Goal: Communication & Community: Share content

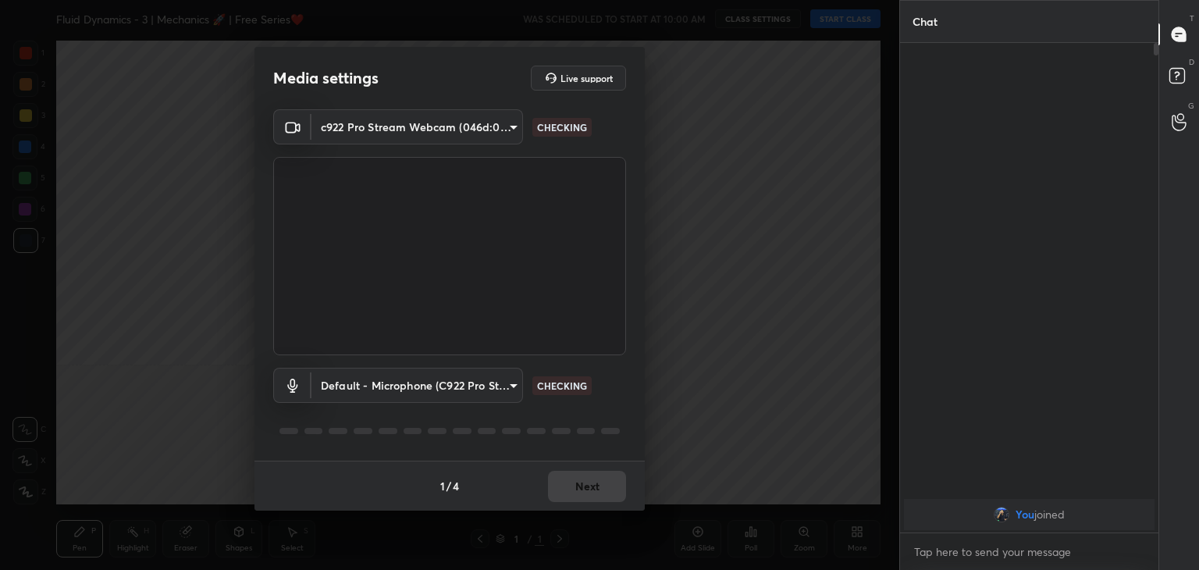
type input "a9fd4f38f379304b0caa4a79f2b732e989e7111bbf315c9f921f4749fc2d4ba3"
type input "default"
click at [587, 481] on button "Next" at bounding box center [587, 486] width 78 height 31
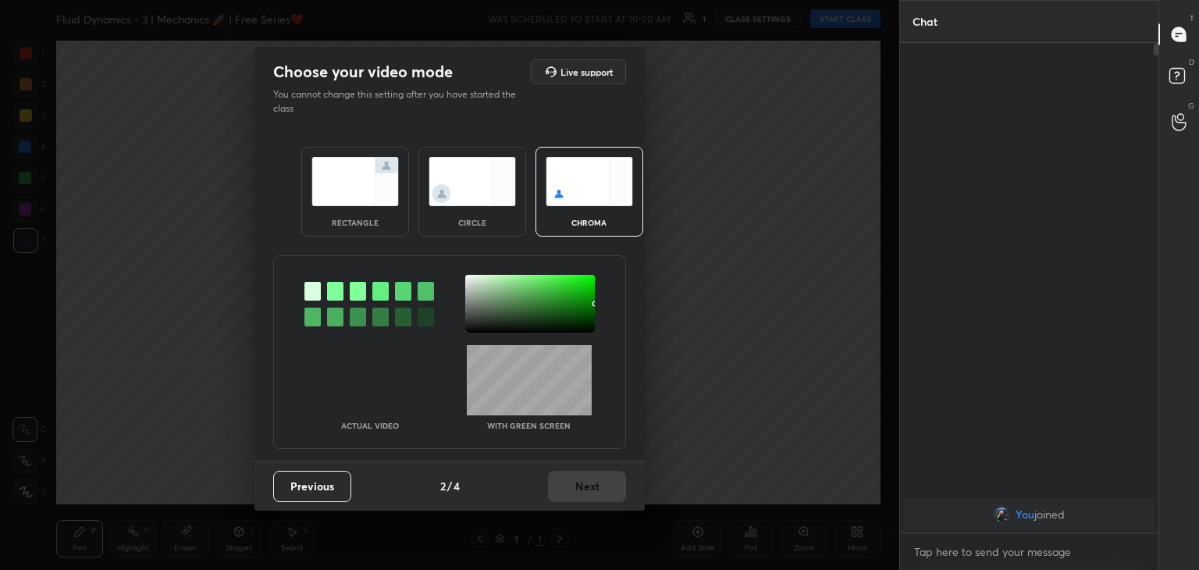
click at [485, 208] on div "circle" at bounding box center [472, 192] width 108 height 90
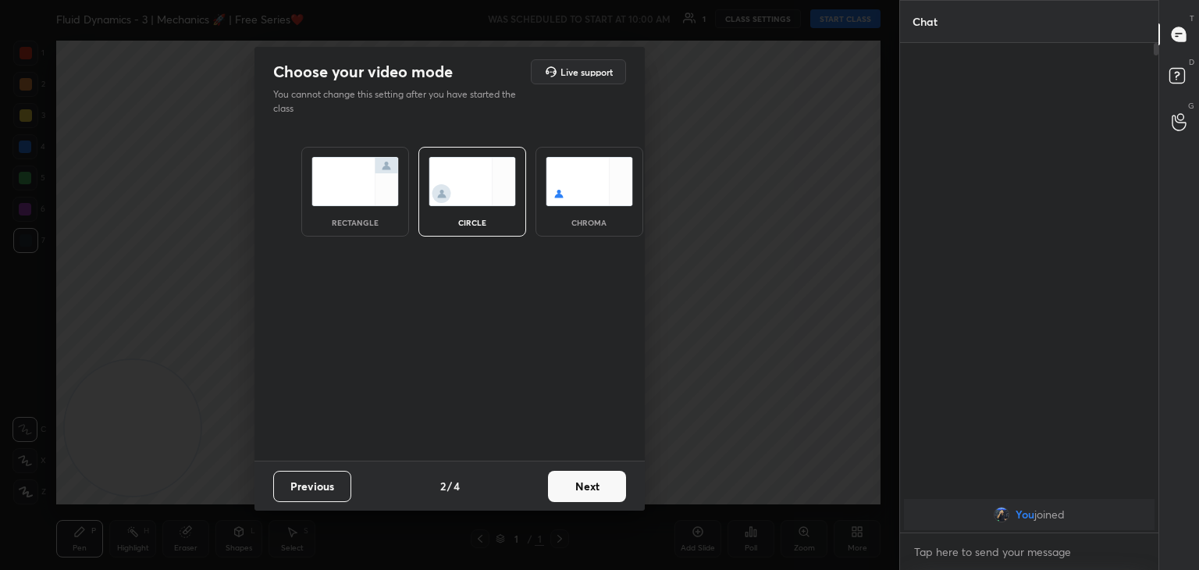
click at [597, 492] on button "Next" at bounding box center [587, 486] width 78 height 31
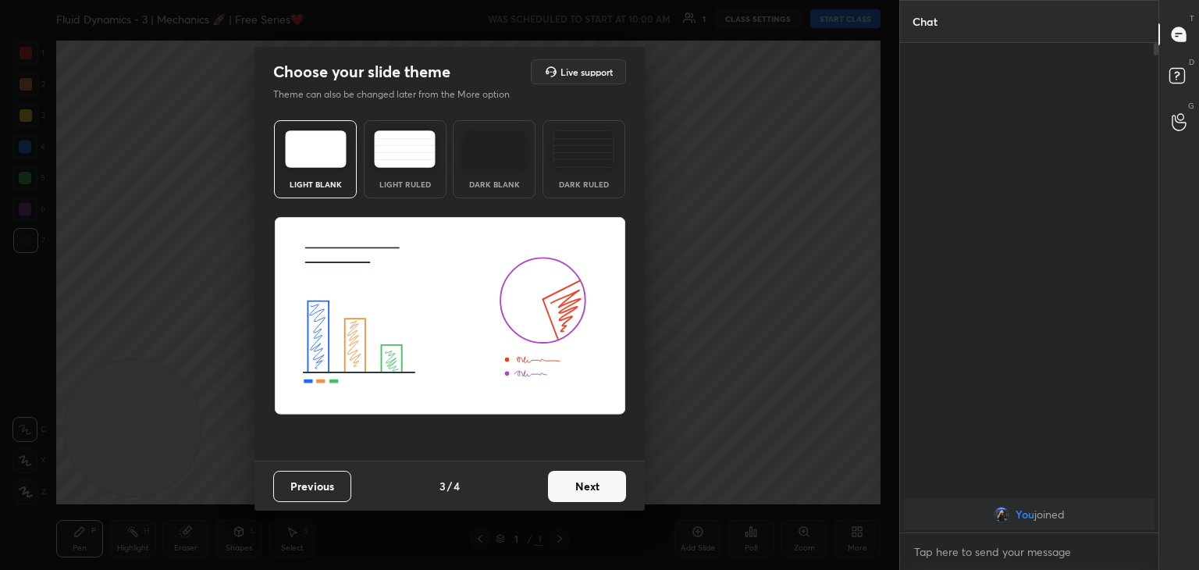
click at [618, 490] on button "Next" at bounding box center [587, 486] width 78 height 31
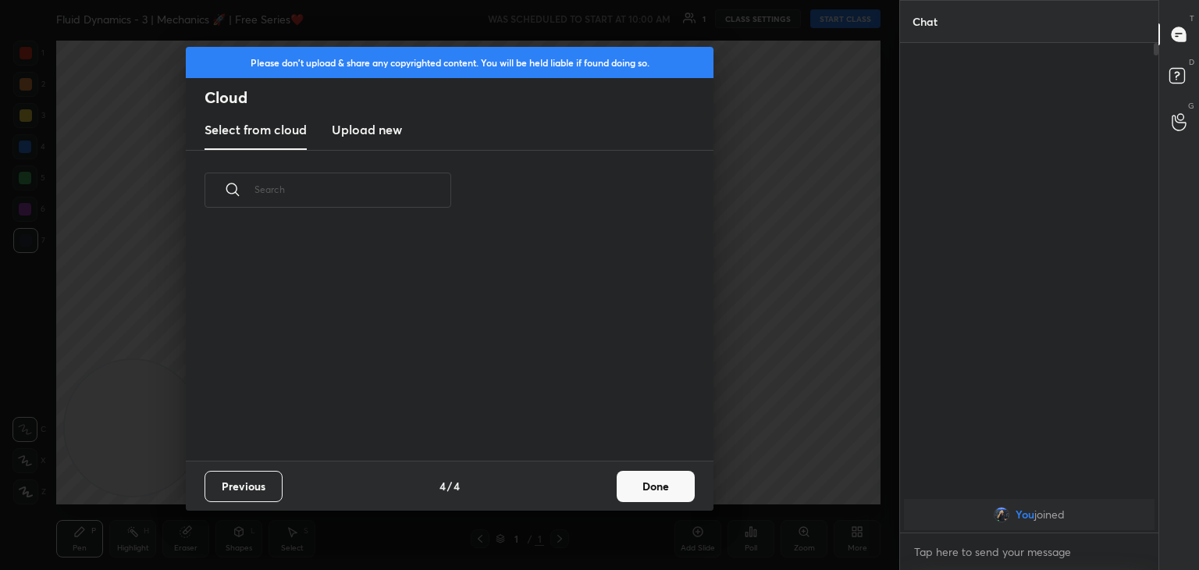
click at [650, 490] on button "Done" at bounding box center [656, 486] width 78 height 31
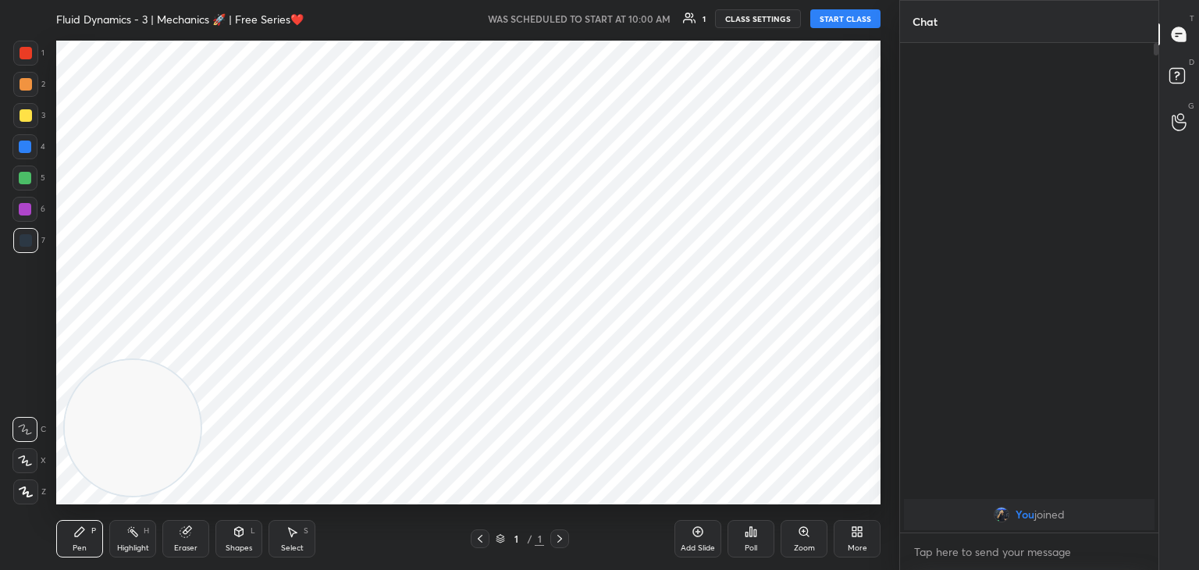
click at [34, 464] on div at bounding box center [24, 460] width 25 height 25
click at [859, 16] on button "START CLASS" at bounding box center [845, 18] width 70 height 19
click at [136, 544] on div "Highlight" at bounding box center [133, 548] width 32 height 8
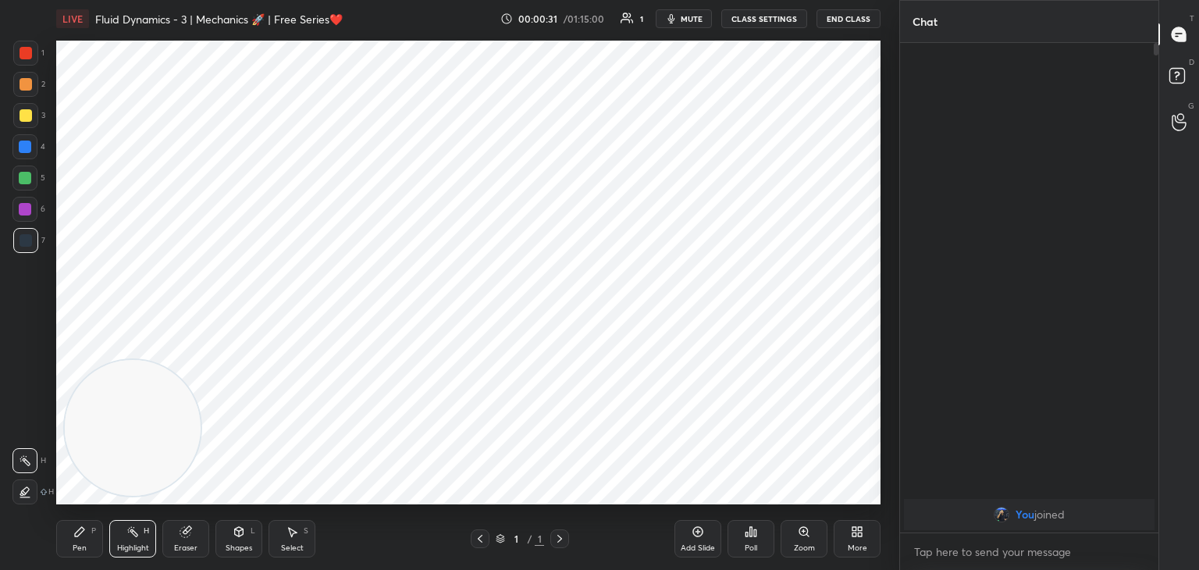
drag, startPoint x: 78, startPoint y: 537, endPoint x: 109, endPoint y: 543, distance: 31.8
click at [81, 537] on icon at bounding box center [79, 531] width 12 height 12
click at [129, 540] on div "Highlight H" at bounding box center [132, 538] width 47 height 37
click at [75, 540] on div "Pen P" at bounding box center [79, 538] width 47 height 37
click at [696, 16] on span "mute" at bounding box center [692, 18] width 22 height 11
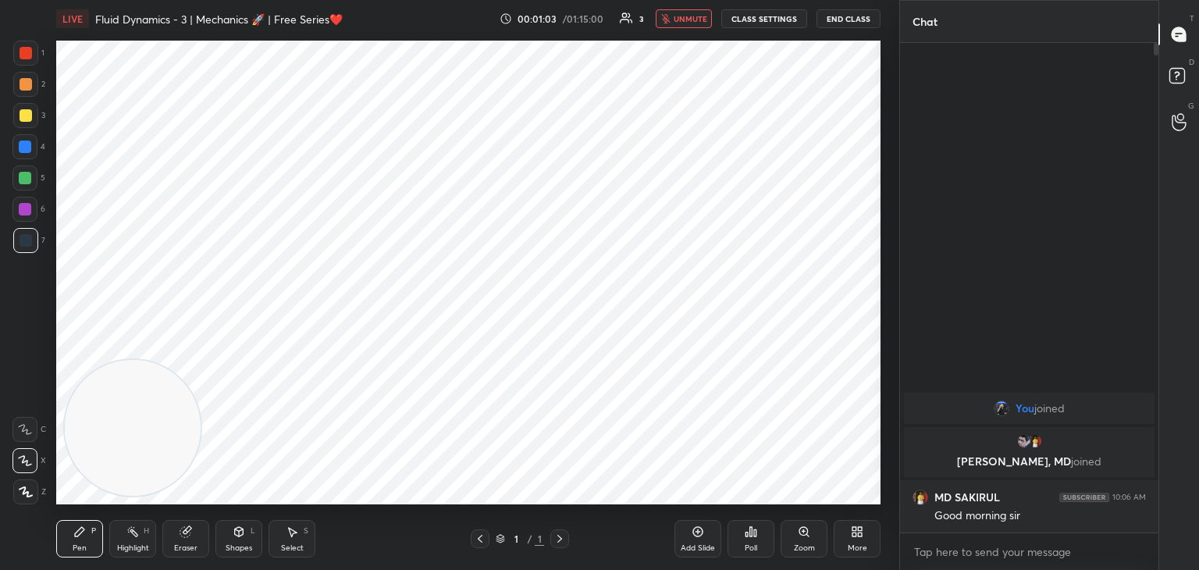
click at [694, 20] on span "unmute" at bounding box center [691, 18] width 34 height 11
click at [859, 535] on icon at bounding box center [860, 534] width 4 height 4
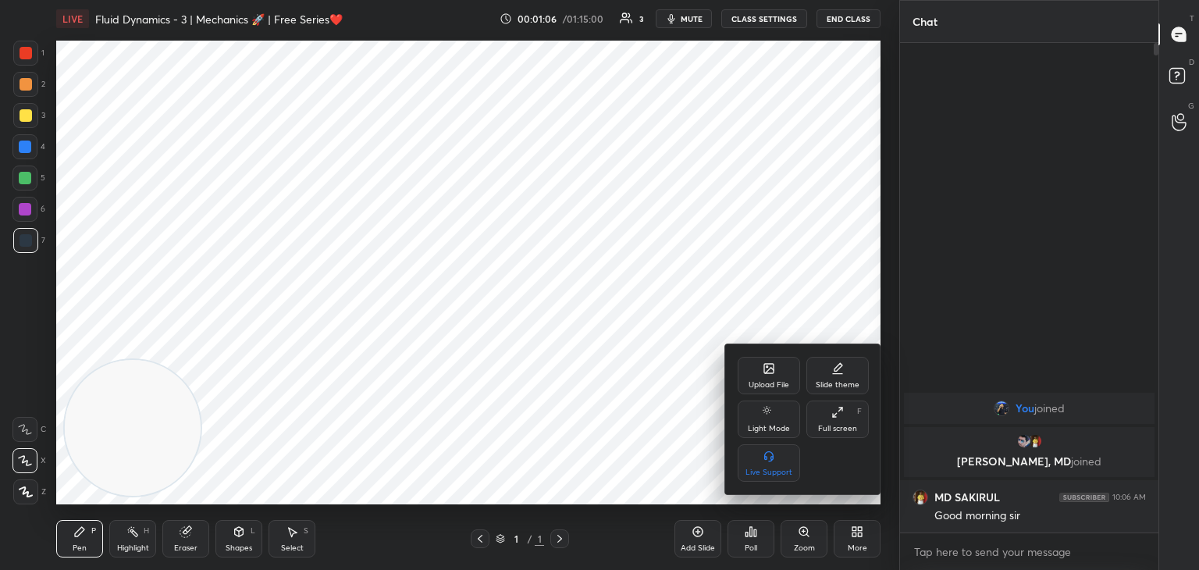
click at [766, 376] on div "Upload File" at bounding box center [769, 375] width 62 height 37
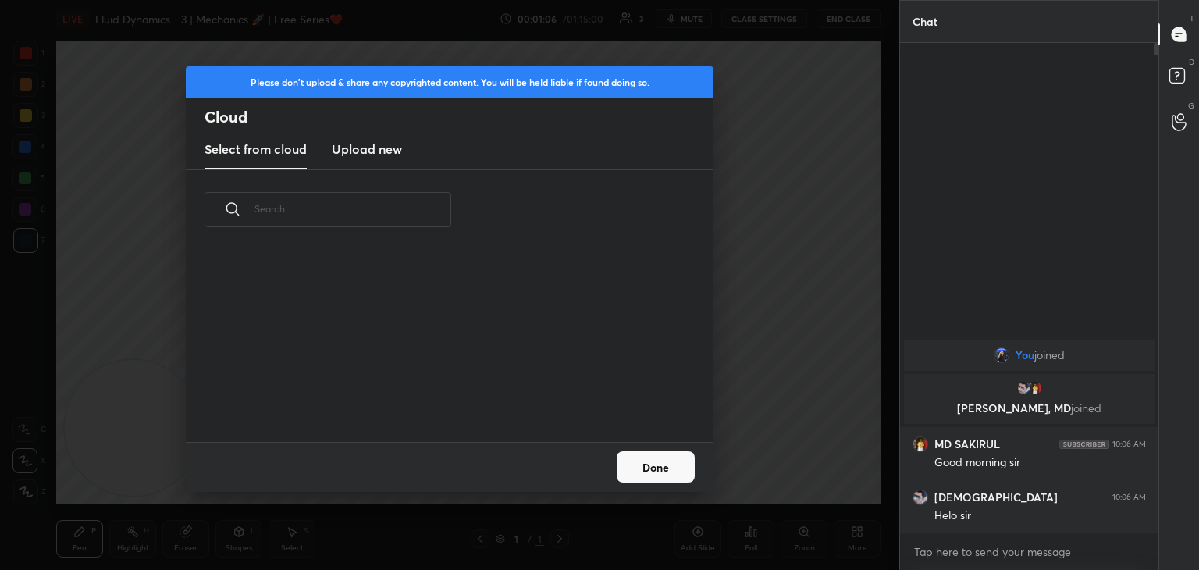
scroll to position [192, 501]
click at [385, 141] on h3 "Upload new" at bounding box center [367, 149] width 70 height 19
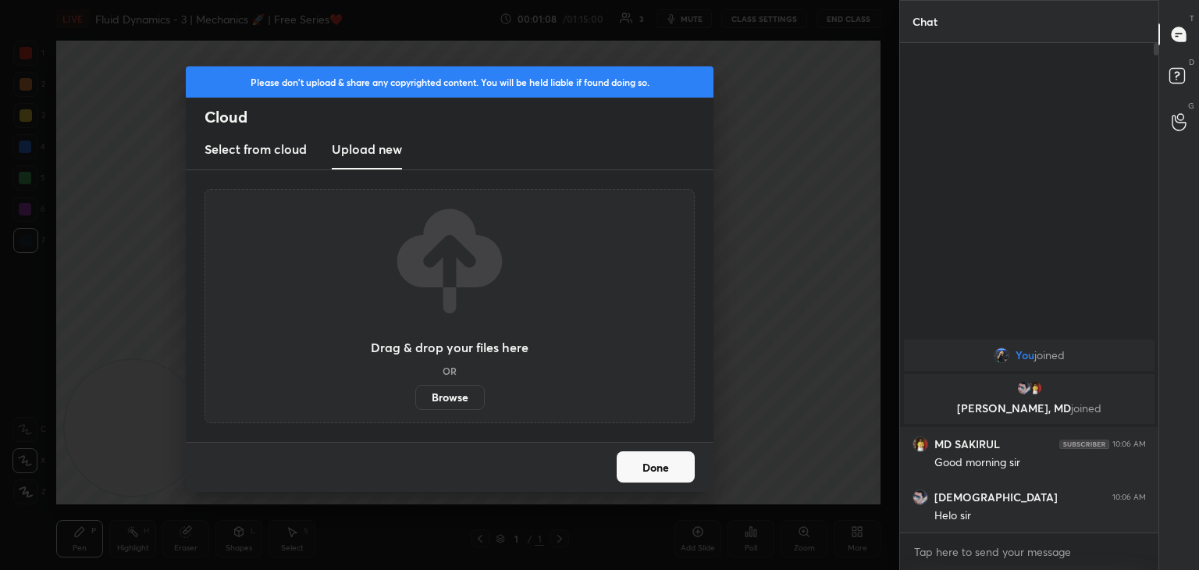
click at [459, 397] on label "Browse" at bounding box center [449, 397] width 69 height 25
click at [415, 397] on input "Browse" at bounding box center [415, 397] width 0 height 25
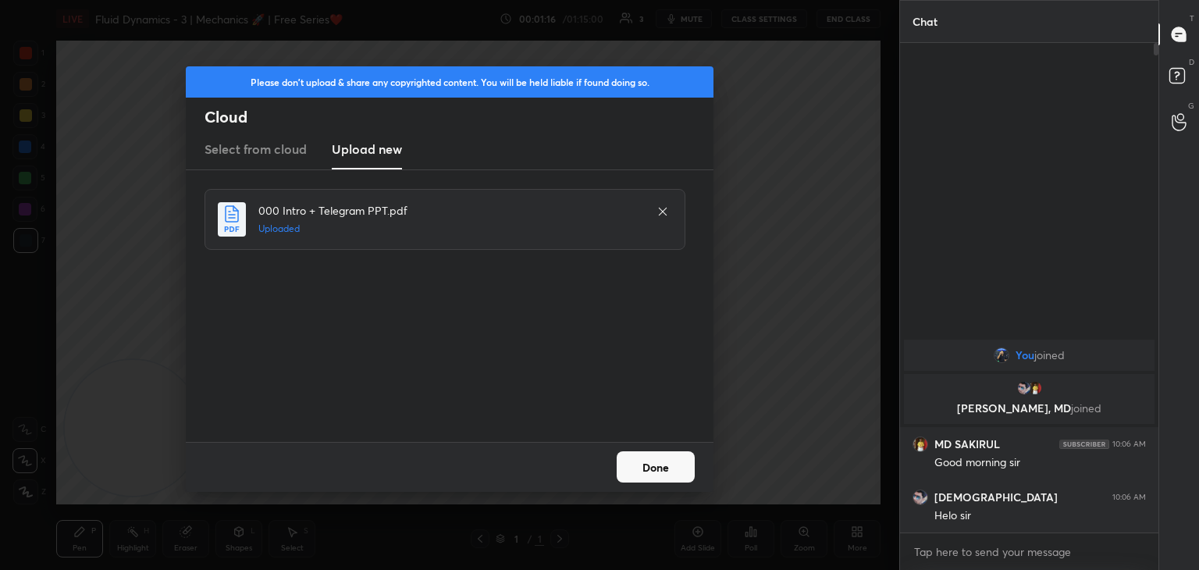
click at [651, 463] on button "Done" at bounding box center [656, 466] width 78 height 31
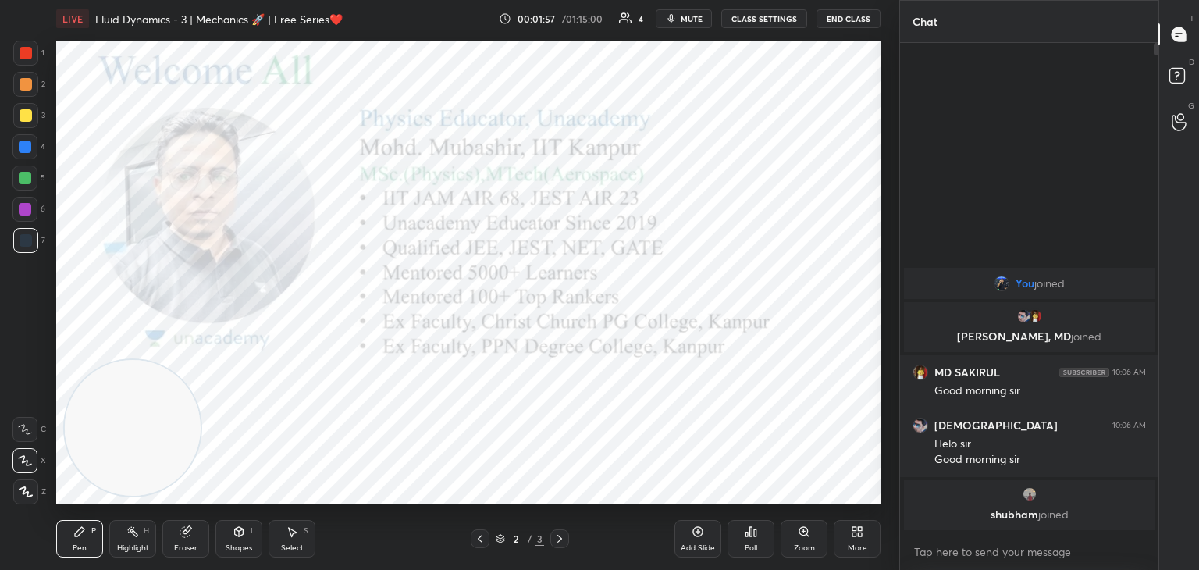
drag, startPoint x: 31, startPoint y: 54, endPoint x: 50, endPoint y: 62, distance: 20.6
click at [31, 52] on div at bounding box center [26, 53] width 12 height 12
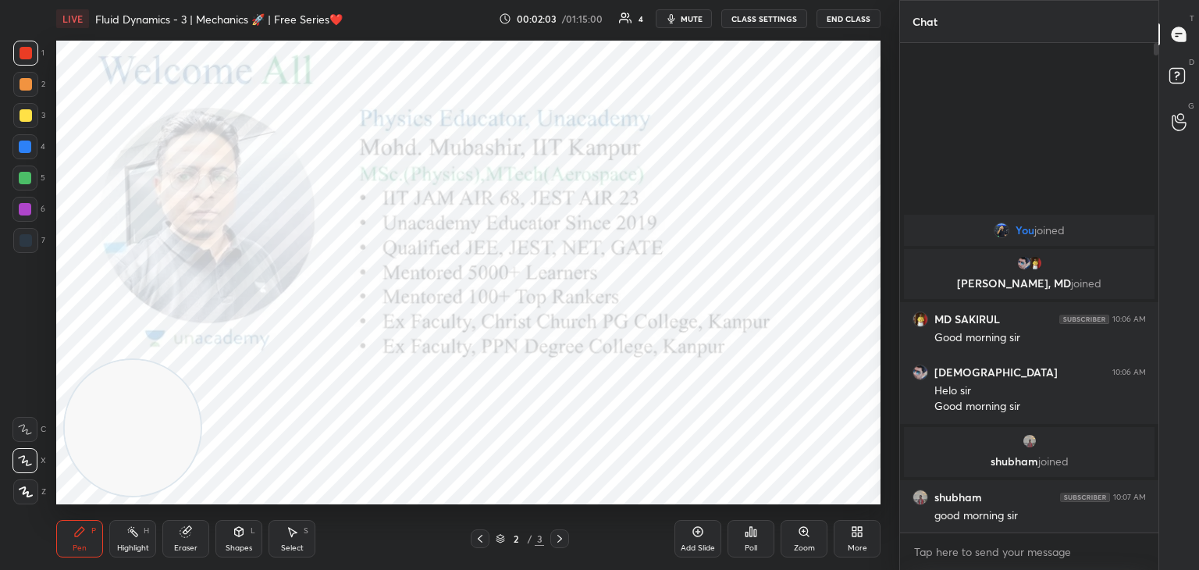
click at [556, 537] on icon at bounding box center [560, 538] width 12 height 12
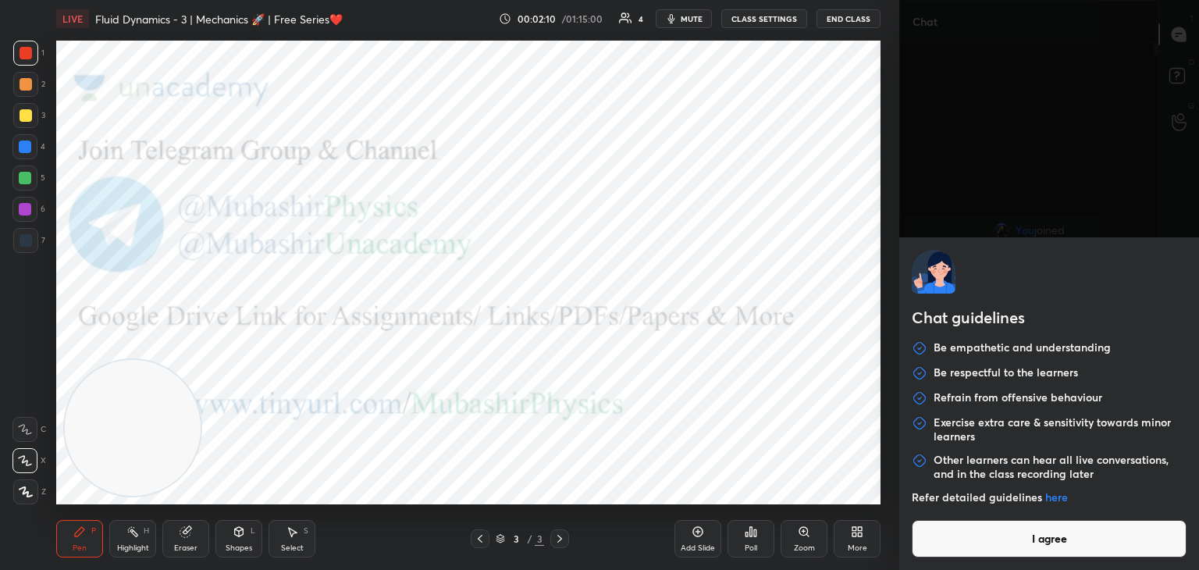
drag, startPoint x: 954, startPoint y: 561, endPoint x: 943, endPoint y: 568, distance: 13.4
click at [951, 565] on body "1 2 3 4 5 6 7 C X Z C X Z E E Erase all H H LIVE Fluid Dynamics - 3 | Mechanics…" at bounding box center [599, 285] width 1199 height 570
click at [959, 545] on button "I agree" at bounding box center [1049, 538] width 275 height 37
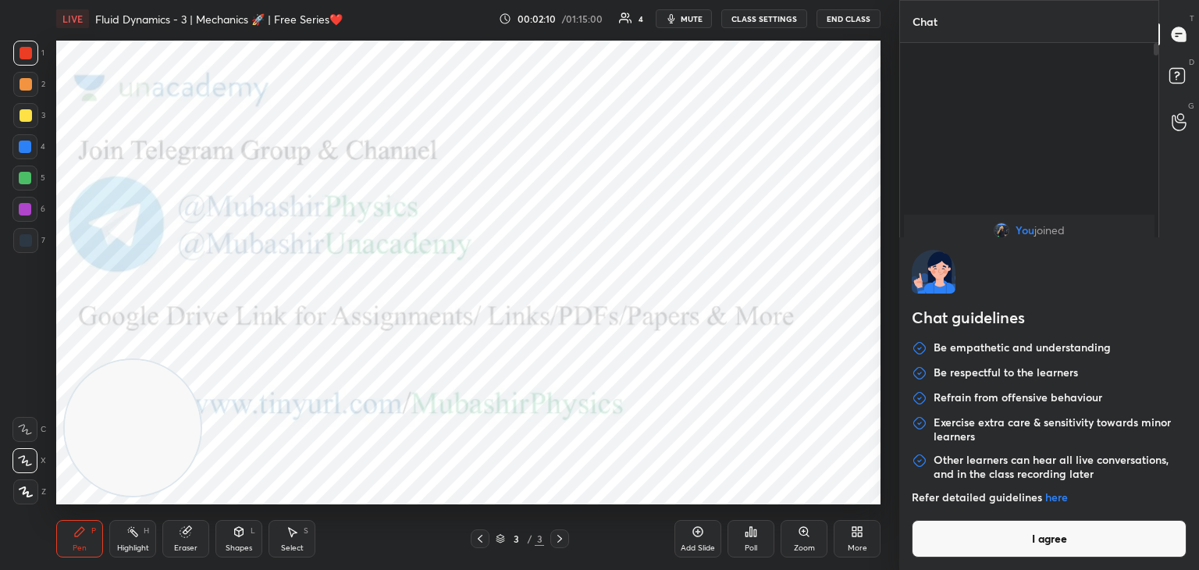
type textarea "x"
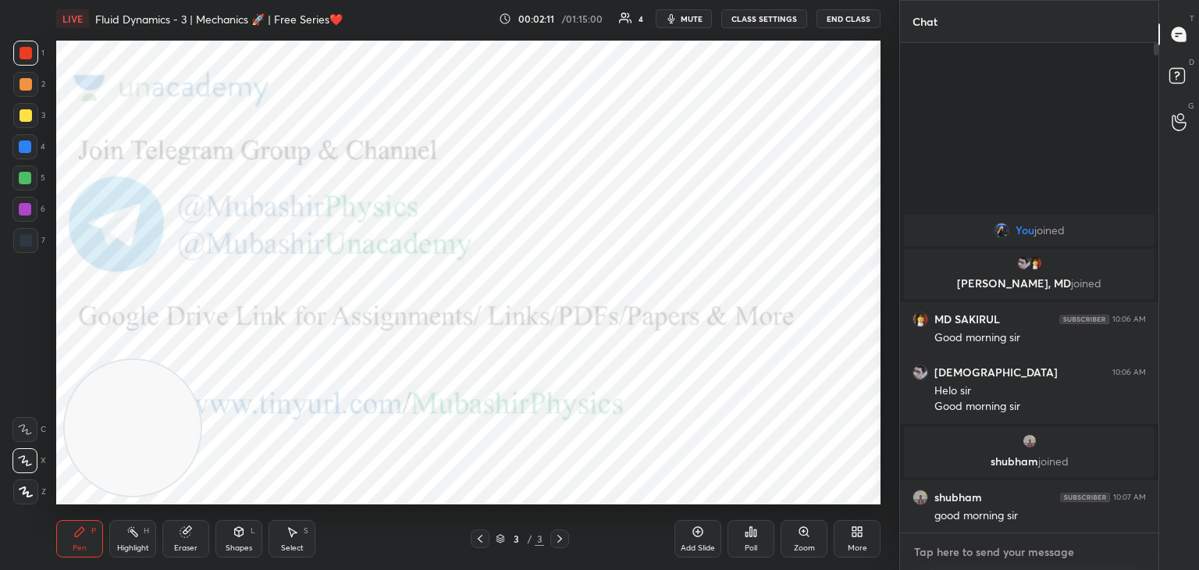
paste textarea "[URL][DOMAIN_NAME]"
type textarea "[URL][DOMAIN_NAME]"
type textarea "x"
type textarea "[URL][DOMAIN_NAME]"
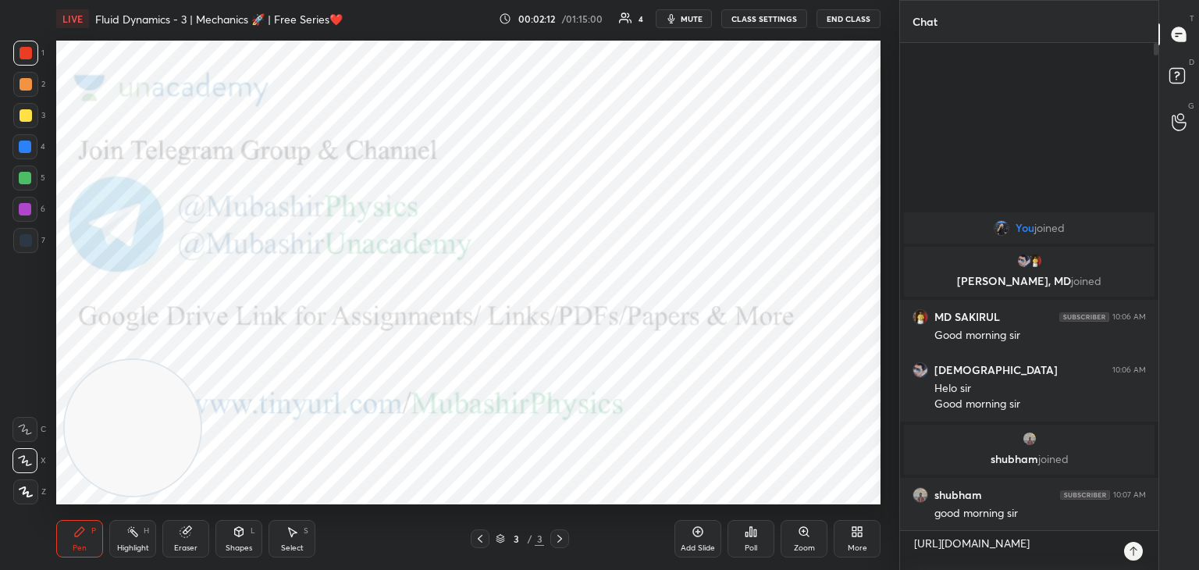
type textarea "x"
click at [1134, 557] on div at bounding box center [1133, 551] width 19 height 19
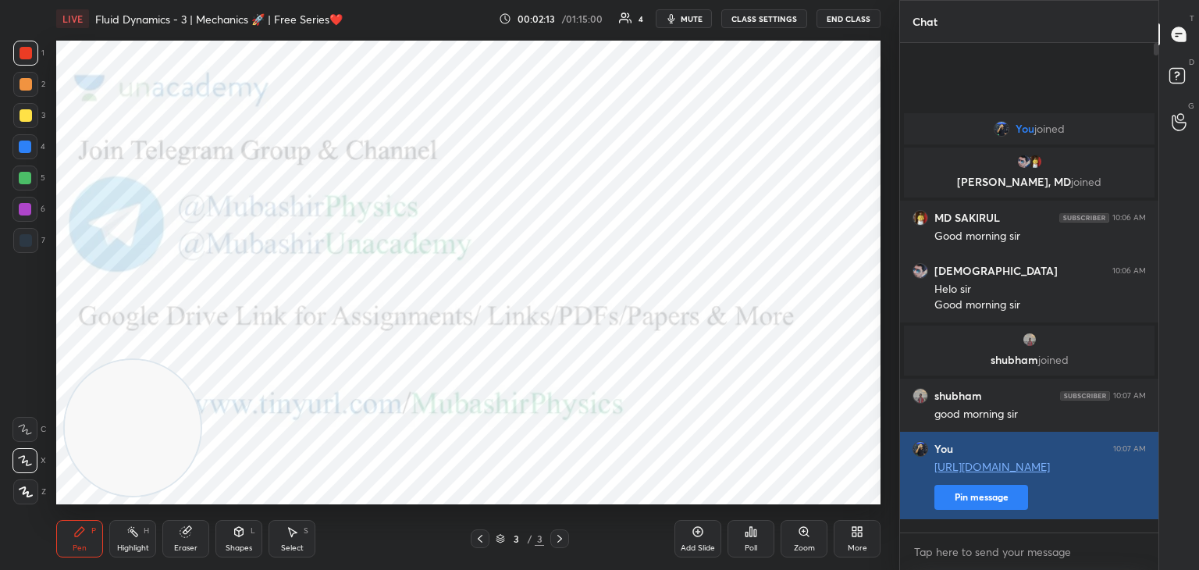
click at [971, 510] on button "Pin message" at bounding box center [981, 497] width 94 height 25
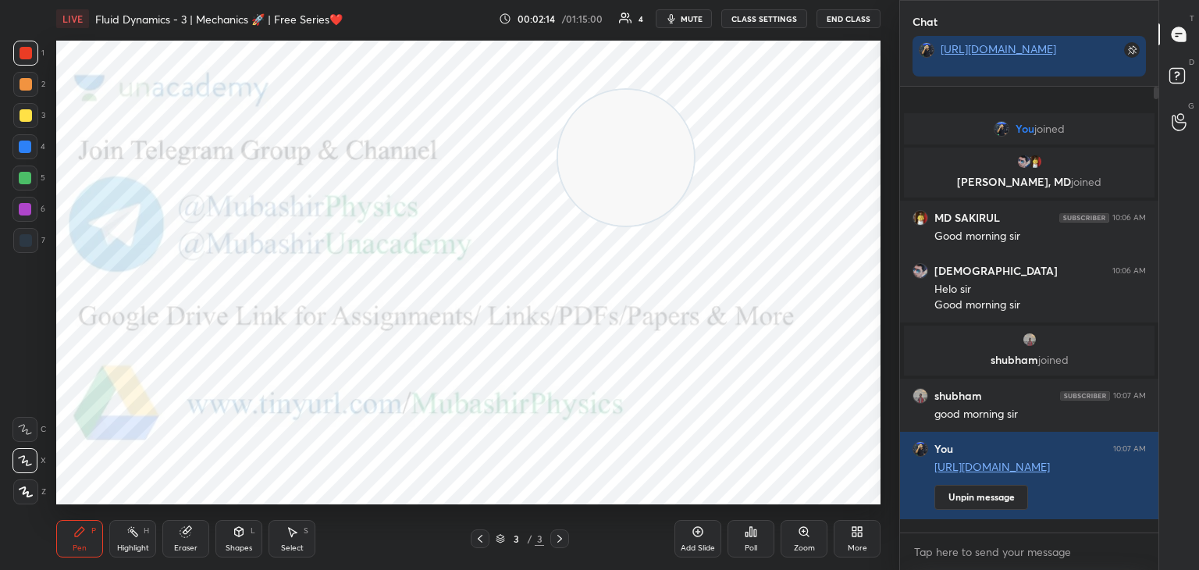
drag, startPoint x: 134, startPoint y: 418, endPoint x: 640, endPoint y: 80, distance: 608.9
click at [694, 90] on video at bounding box center [626, 158] width 136 height 136
click at [20, 217] on div at bounding box center [24, 209] width 25 height 25
click at [128, 542] on div "Highlight H" at bounding box center [132, 538] width 47 height 37
click at [557, 541] on icon at bounding box center [560, 538] width 12 height 12
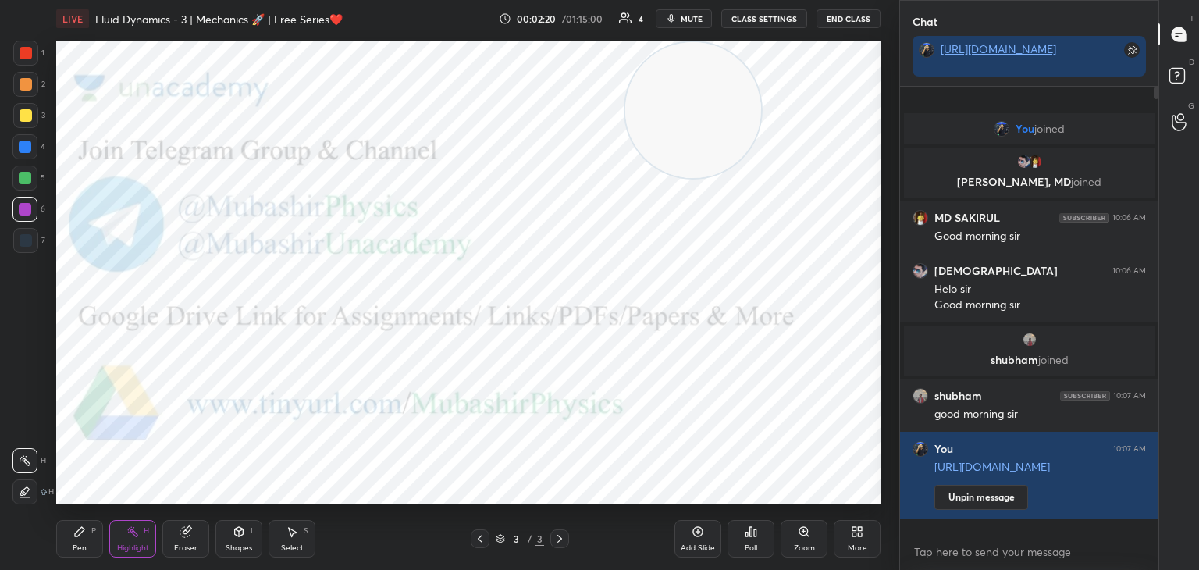
click at [857, 536] on icon at bounding box center [857, 531] width 12 height 12
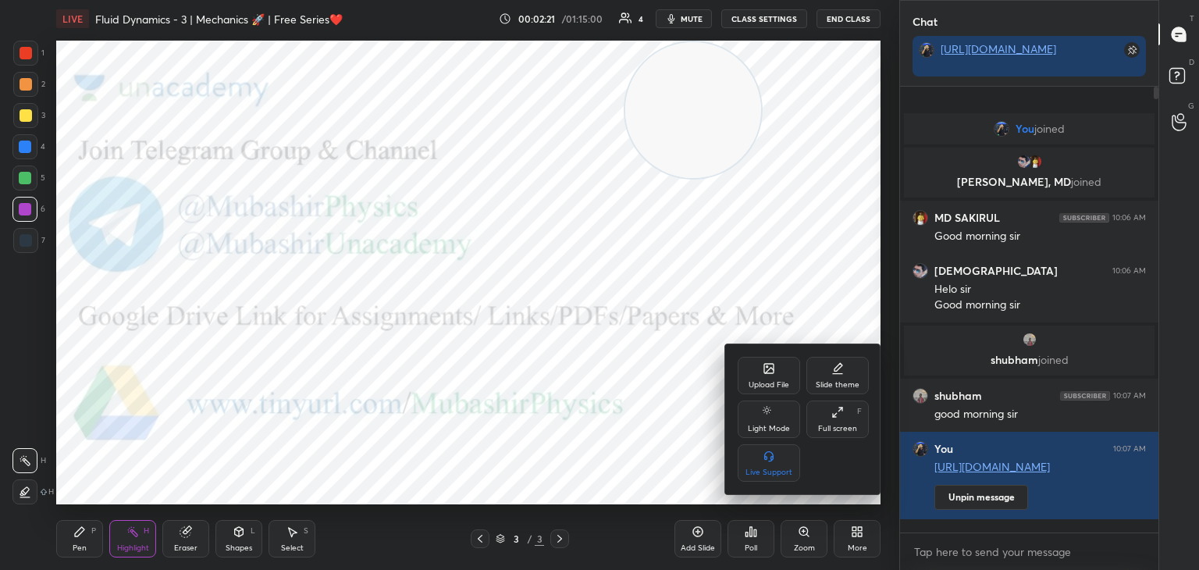
click at [767, 364] on icon at bounding box center [768, 368] width 9 height 9
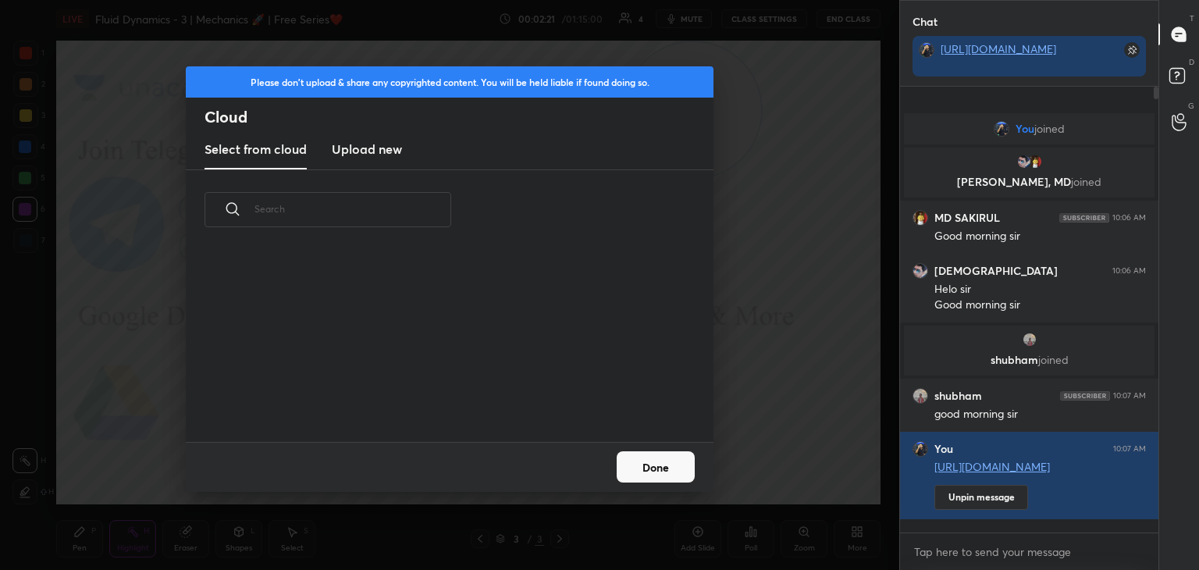
scroll to position [192, 501]
click at [390, 137] on new "Upload new" at bounding box center [367, 149] width 70 height 39
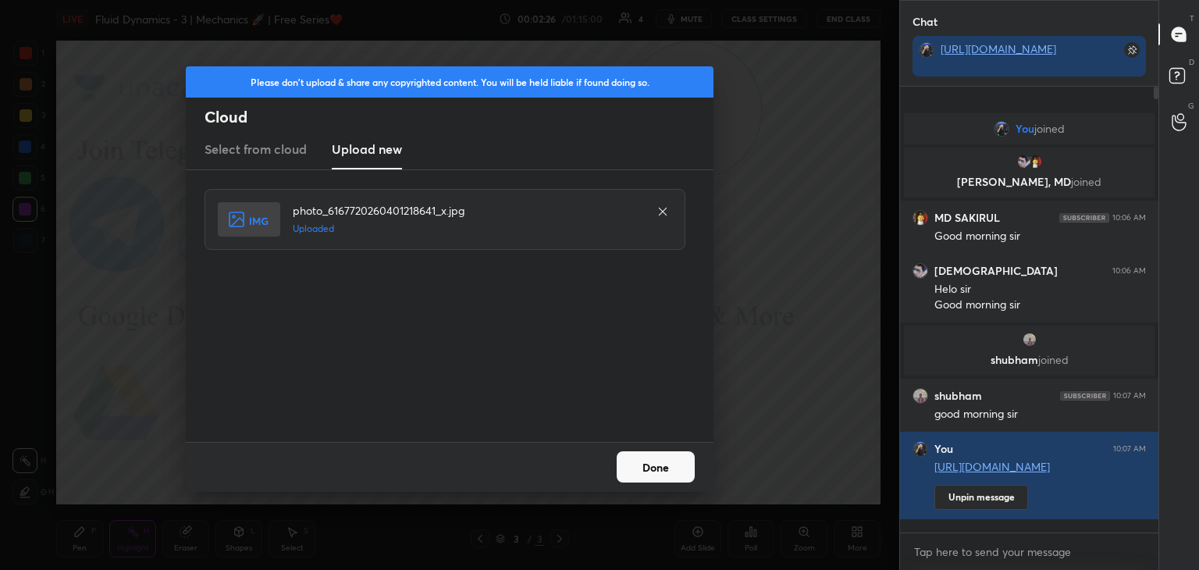
click at [666, 472] on button "Done" at bounding box center [656, 466] width 78 height 31
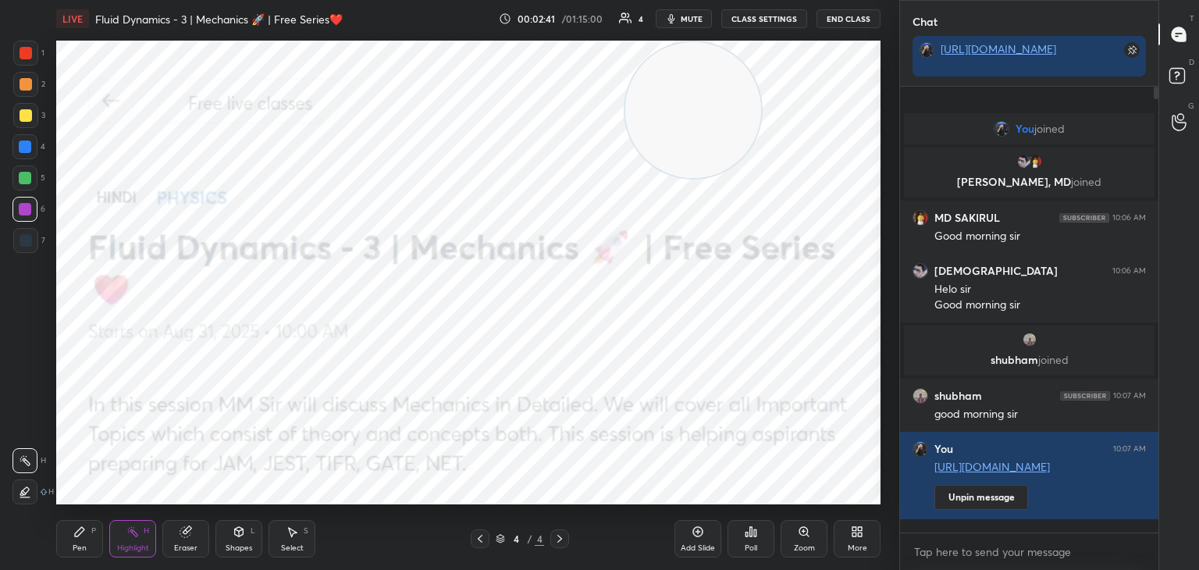
click at [88, 544] on div "Pen P" at bounding box center [79, 538] width 47 height 37
drag, startPoint x: 23, startPoint y: 82, endPoint x: 49, endPoint y: 105, distance: 34.9
click at [26, 86] on div at bounding box center [26, 84] width 12 height 12
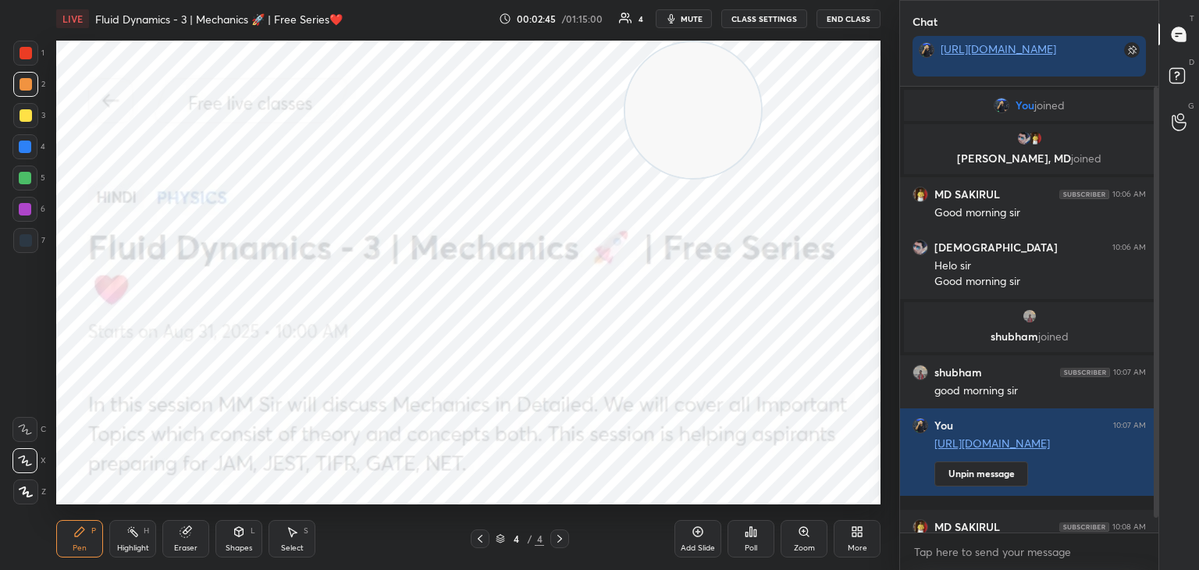
drag, startPoint x: 29, startPoint y: 44, endPoint x: 40, endPoint y: 52, distance: 13.0
click at [30, 48] on div at bounding box center [25, 53] width 25 height 25
drag, startPoint x: 666, startPoint y: 115, endPoint x: 69, endPoint y: 91, distance: 596.9
click at [607, 91] on video at bounding box center [675, 110] width 136 height 136
drag, startPoint x: 20, startPoint y: 152, endPoint x: 29, endPoint y: 149, distance: 9.9
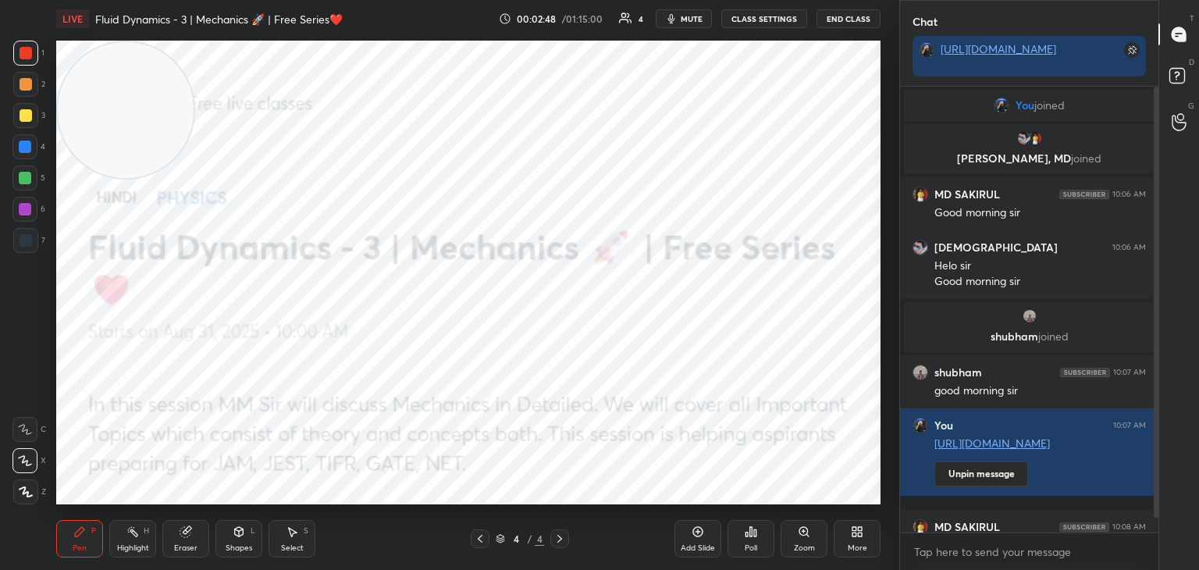
click at [21, 151] on div at bounding box center [25, 147] width 12 height 12
click at [23, 210] on div at bounding box center [25, 209] width 12 height 12
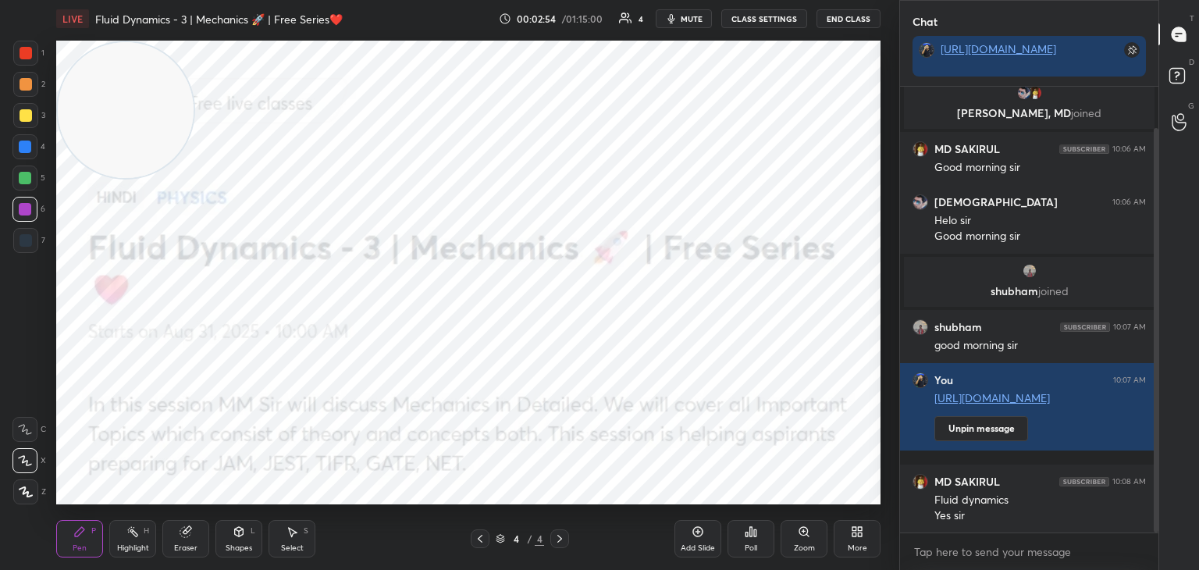
drag, startPoint x: 1155, startPoint y: 327, endPoint x: 1159, endPoint y: 376, distance: 48.6
click at [1161, 370] on div "Chat [URL][DOMAIN_NAME] You joined [PERSON_NAME], MD joined MD SAKIRUL 10:06 AM…" at bounding box center [1049, 285] width 300 height 570
click at [141, 533] on div "Highlight H" at bounding box center [132, 538] width 47 height 37
drag, startPoint x: 116, startPoint y: 95, endPoint x: 806, endPoint y: 14, distance: 695.7
click at [812, 15] on div "LIVE Fluid Dynamics - 3 | Mechanics 🚀 | Free Series❤️ 00:03:39 / 01:15:00 4 mut…" at bounding box center [468, 285] width 837 height 570
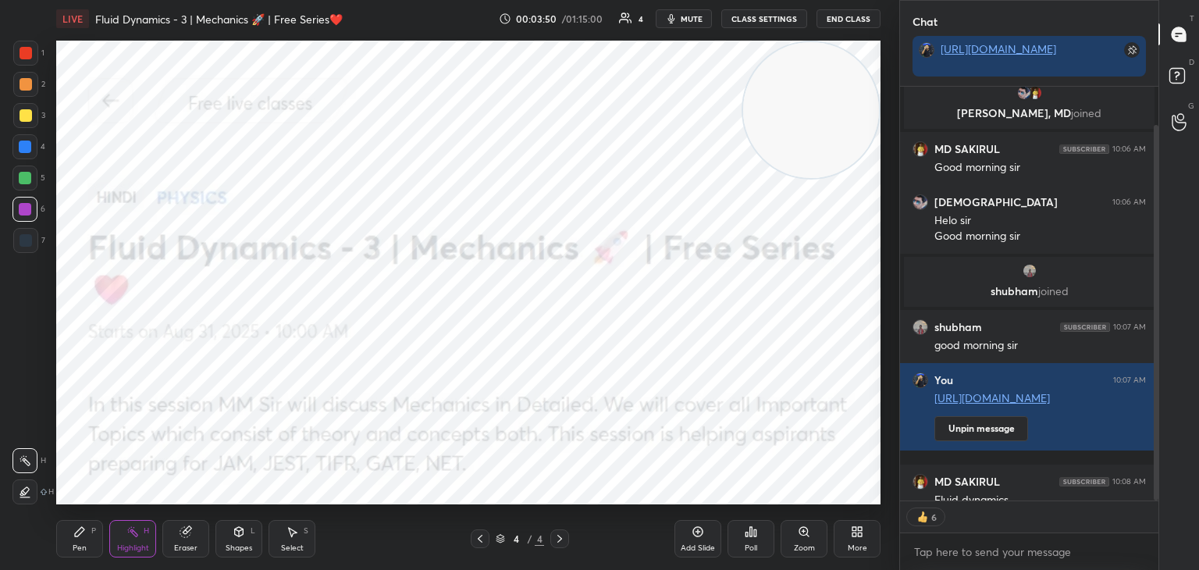
scroll to position [77, 0]
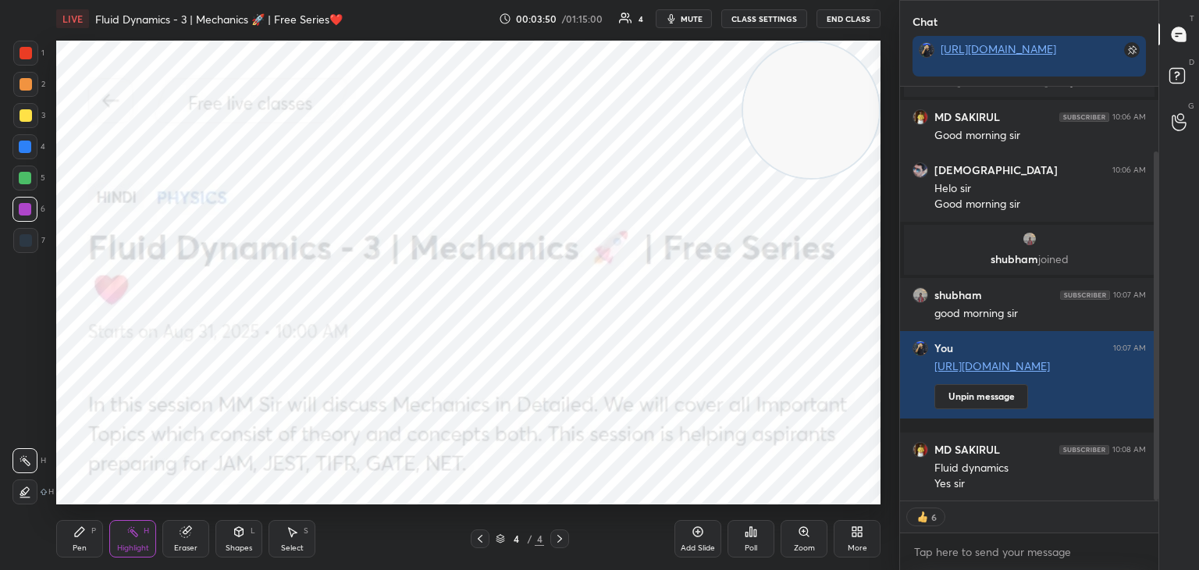
drag, startPoint x: 1153, startPoint y: 308, endPoint x: 1156, endPoint y: 382, distance: 74.2
click at [1156, 382] on div at bounding box center [1156, 325] width 5 height 349
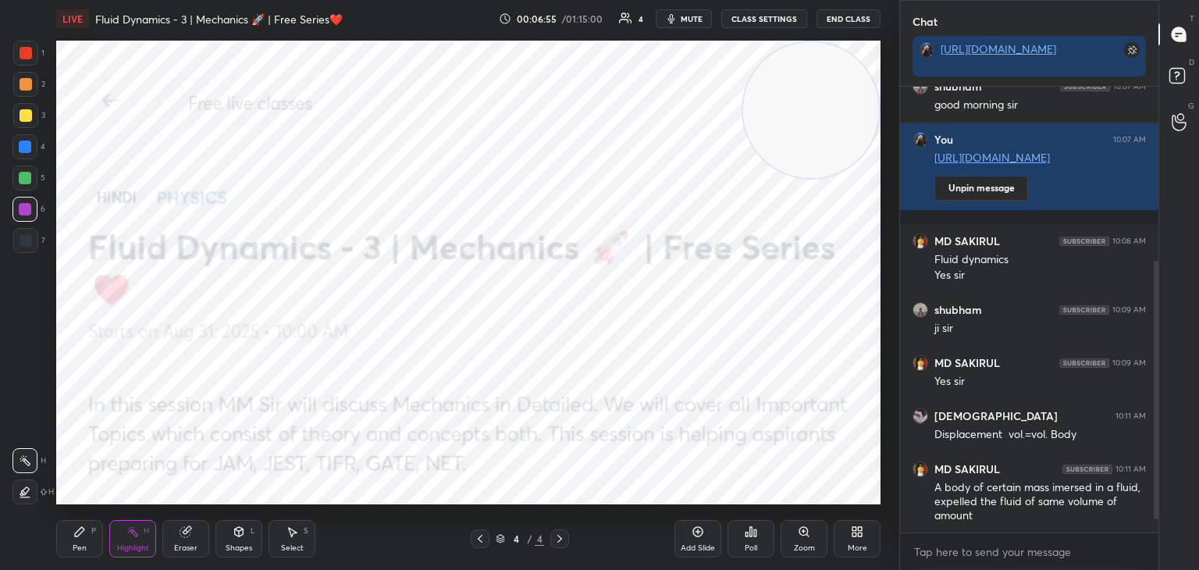
scroll to position [339, 0]
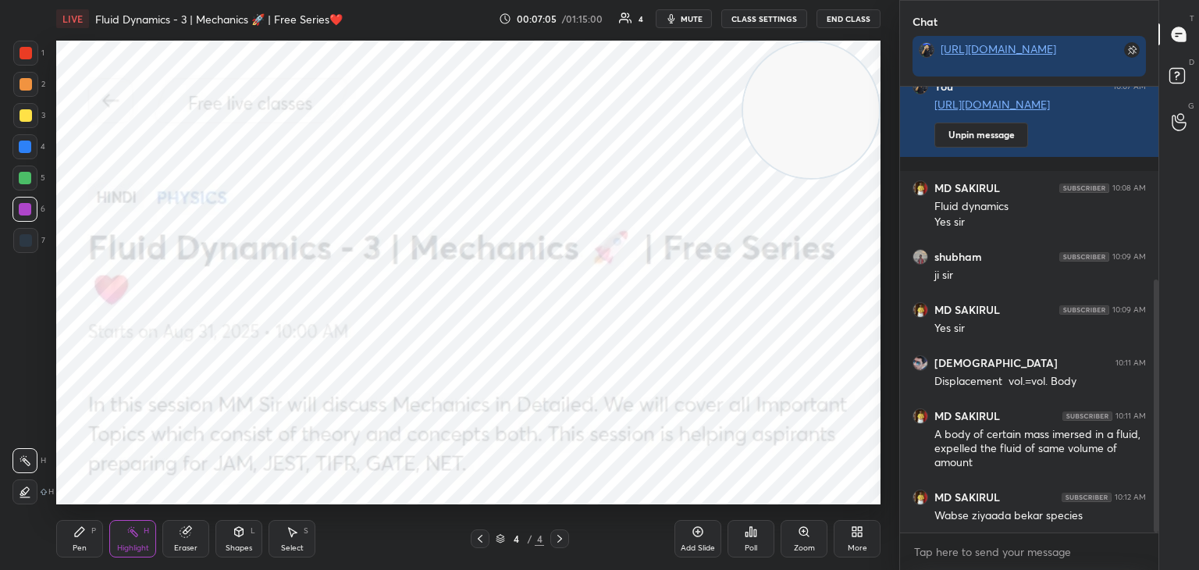
click at [862, 532] on div "More" at bounding box center [857, 538] width 47 height 37
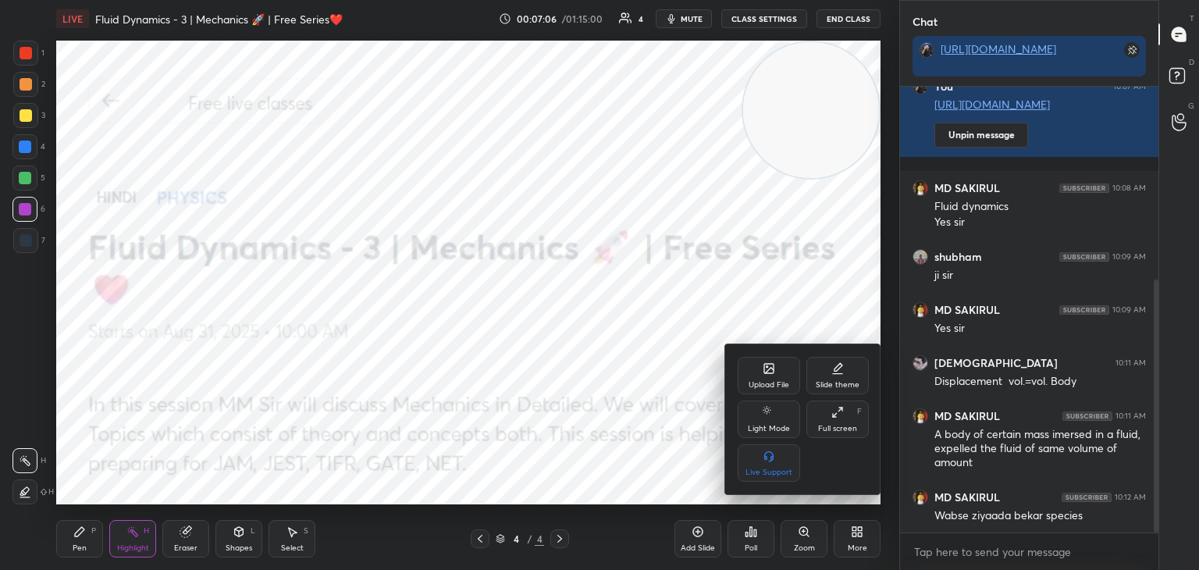
click at [768, 385] on div "Upload File" at bounding box center [769, 385] width 41 height 8
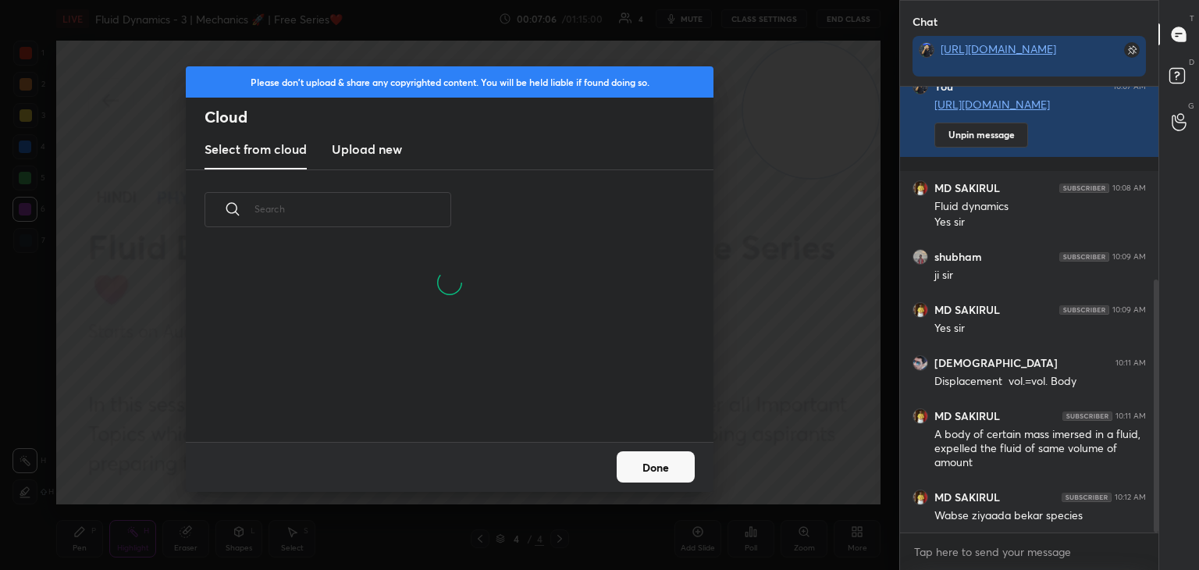
click at [365, 154] on h3 "Upload new" at bounding box center [367, 149] width 70 height 19
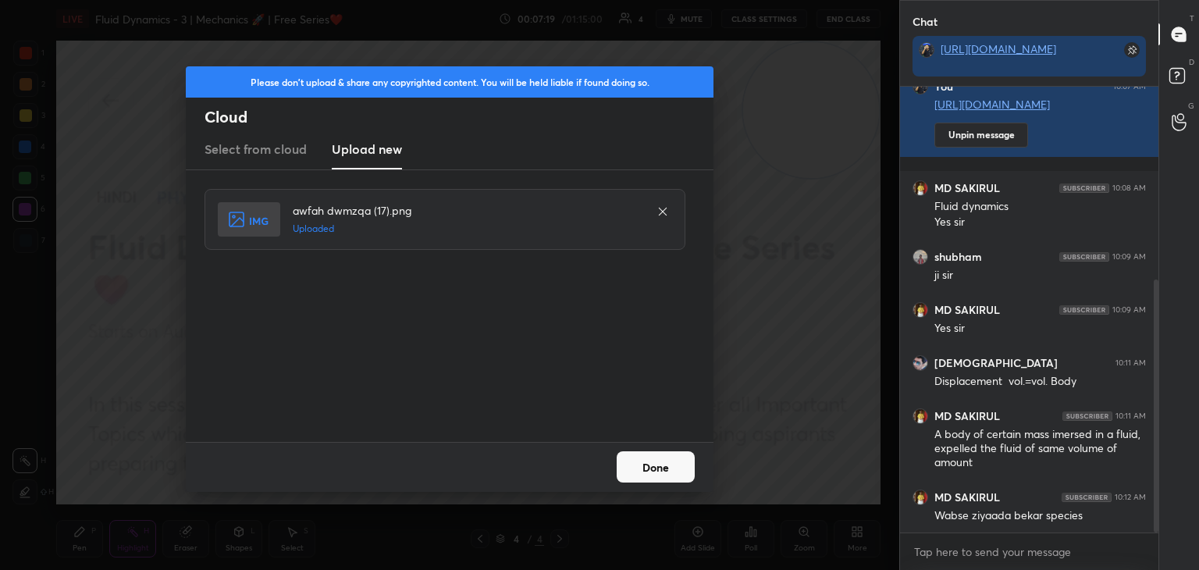
click at [666, 468] on button "Done" at bounding box center [656, 466] width 78 height 31
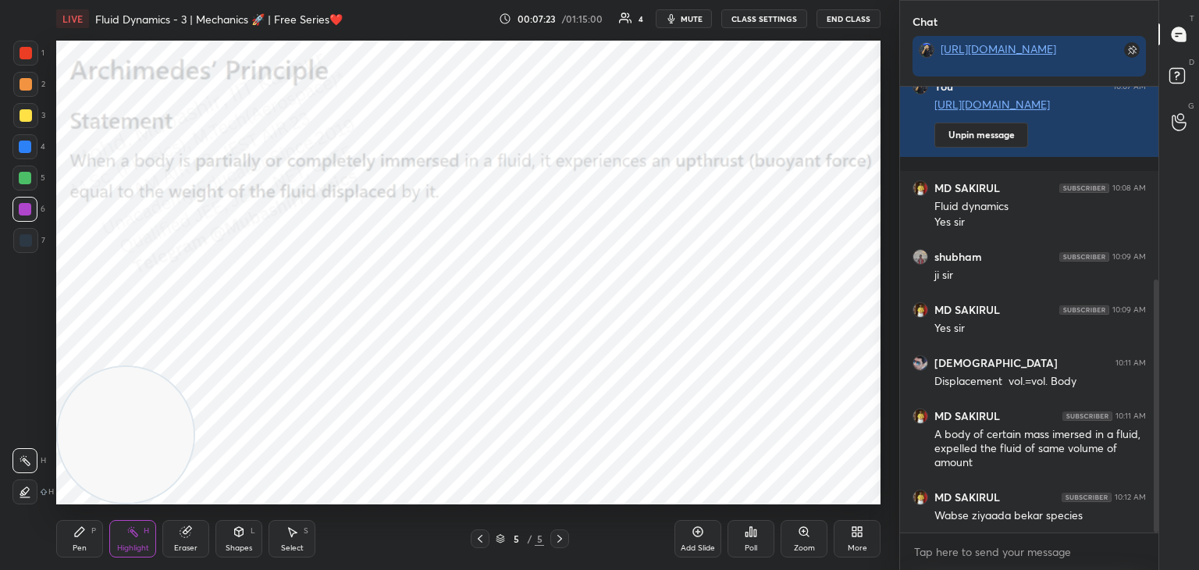
drag, startPoint x: 785, startPoint y: 109, endPoint x: 60, endPoint y: 530, distance: 838.2
click at [60, 536] on div "LIVE Fluid Dynamics - 3 | Mechanics 🚀 | Free Series❤️ 00:07:23 / 01:15:00 4 mut…" at bounding box center [468, 285] width 837 height 570
click at [81, 545] on div "Pen" at bounding box center [80, 548] width 14 height 8
click at [126, 541] on div "Highlight H" at bounding box center [132, 538] width 47 height 37
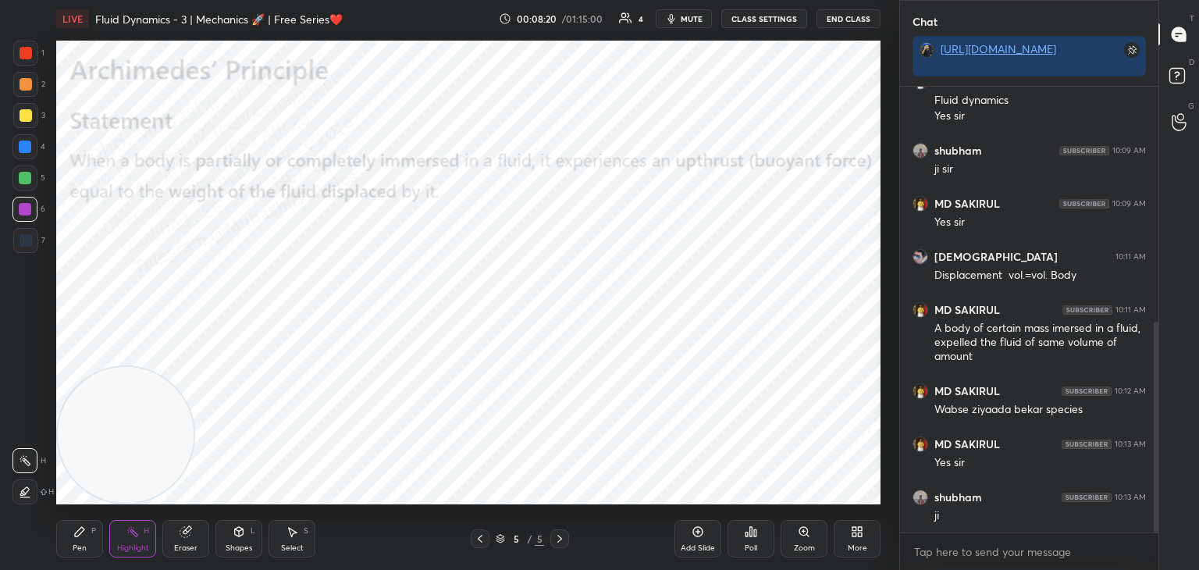
scroll to position [498, 0]
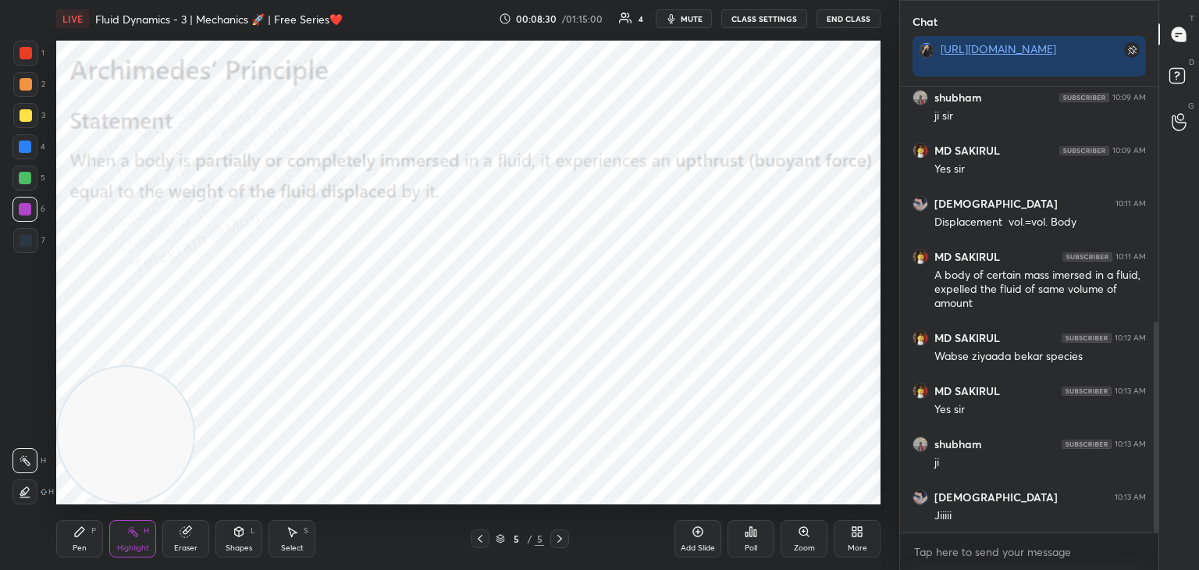
drag, startPoint x: 81, startPoint y: 529, endPoint x: 93, endPoint y: 516, distance: 17.1
click at [75, 529] on icon at bounding box center [79, 531] width 12 height 12
drag, startPoint x: 193, startPoint y: 442, endPoint x: 831, endPoint y: 466, distance: 639.1
click at [398, 474] on video at bounding box center [330, 434] width 136 height 136
drag, startPoint x: 24, startPoint y: 115, endPoint x: 51, endPoint y: 126, distance: 29.0
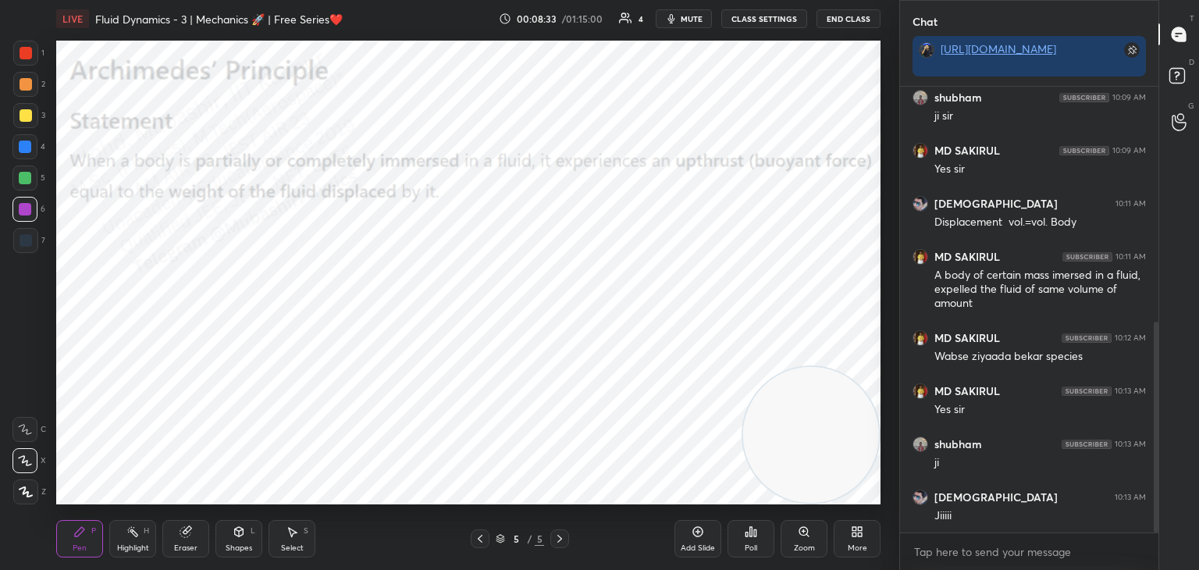
click at [24, 116] on div at bounding box center [26, 115] width 12 height 12
click at [21, 87] on div at bounding box center [26, 84] width 12 height 12
drag, startPoint x: 138, startPoint y: 522, endPoint x: 154, endPoint y: 510, distance: 20.0
click at [137, 525] on div "Highlight H" at bounding box center [132, 538] width 47 height 37
click at [365, 516] on div "LIVE Fluid Dynamics - 3 | Mechanics 🚀 | Free Series❤️ 00:09:21 / 01:15:00 4 mut…" at bounding box center [468, 285] width 837 height 570
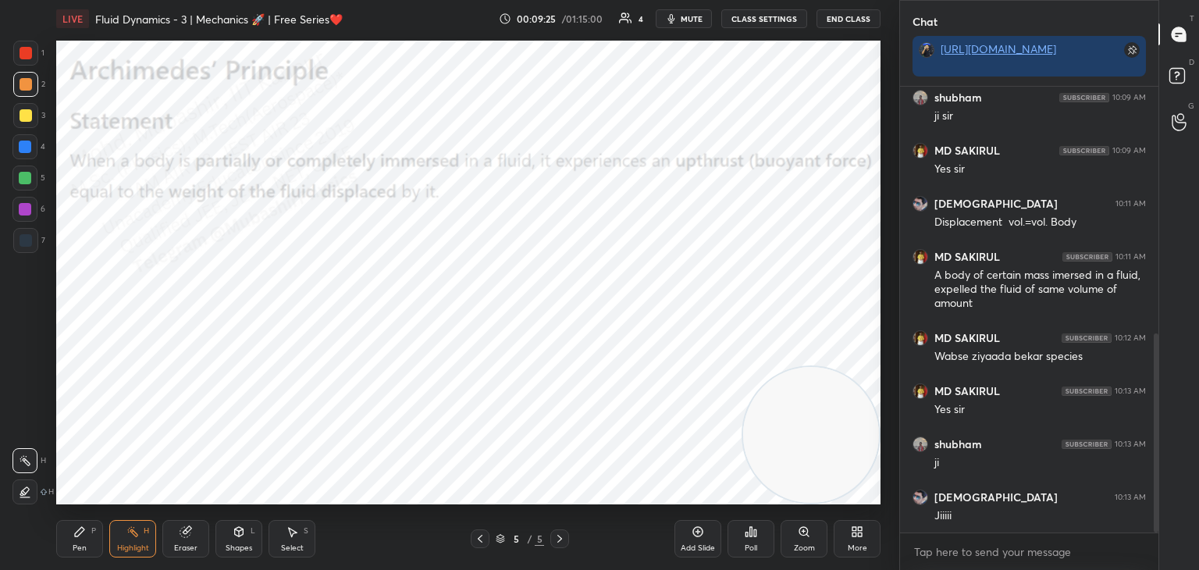
scroll to position [551, 0]
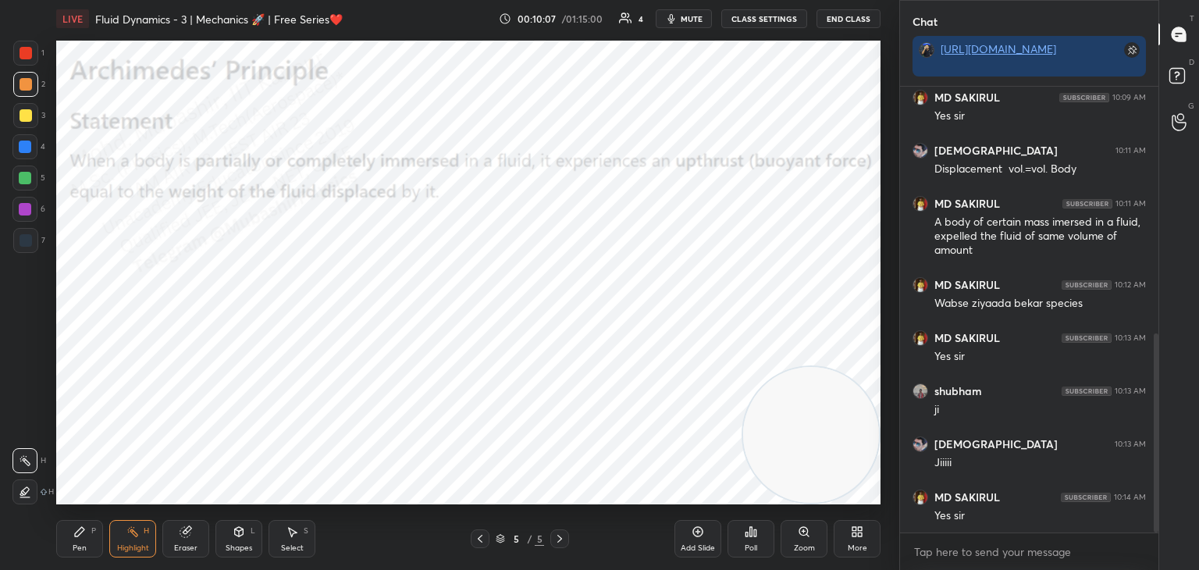
click at [88, 541] on div "Pen P" at bounding box center [79, 538] width 47 height 37
drag, startPoint x: 30, startPoint y: 182, endPoint x: 52, endPoint y: 185, distance: 22.1
click at [29, 185] on div at bounding box center [24, 178] width 25 height 25
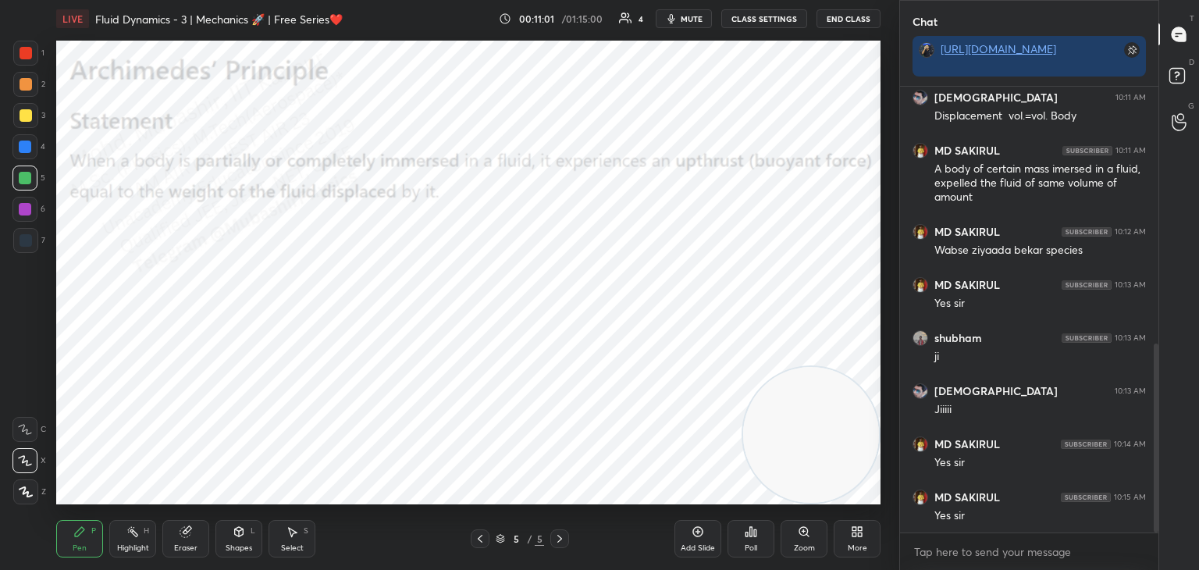
drag, startPoint x: 23, startPoint y: 151, endPoint x: 52, endPoint y: 157, distance: 30.3
click at [29, 151] on div at bounding box center [25, 147] width 12 height 12
click at [303, 548] on div "Select" at bounding box center [292, 548] width 23 height 8
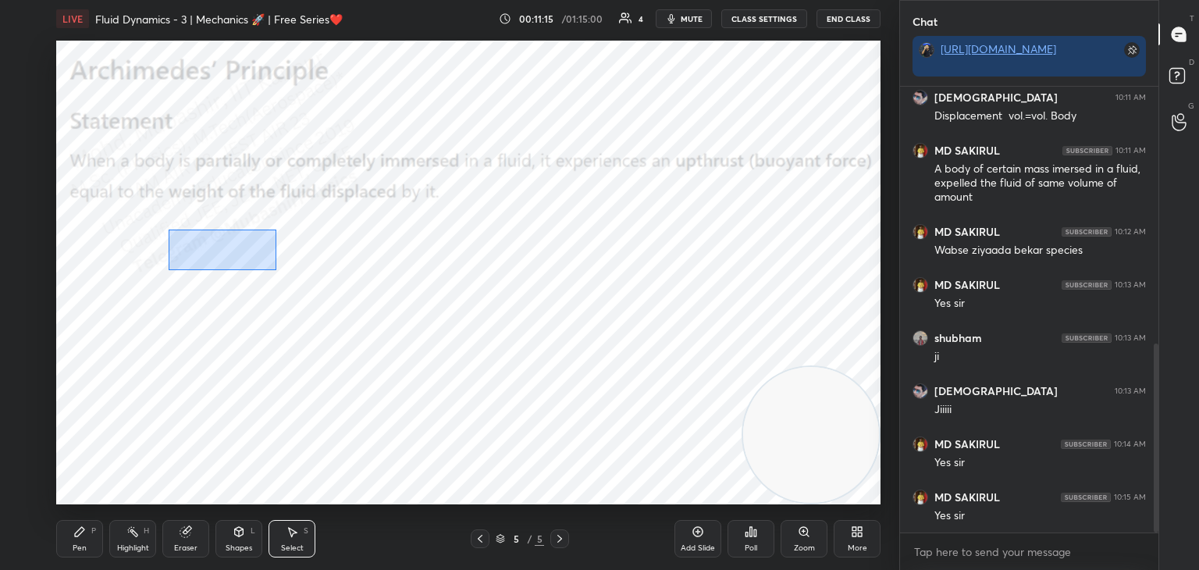
drag, startPoint x: 173, startPoint y: 238, endPoint x: 653, endPoint y: 396, distance: 505.4
click at [682, 421] on div "0 ° Undo Copy Duplicate Duplicate to new slide Delete" at bounding box center [468, 273] width 824 height 464
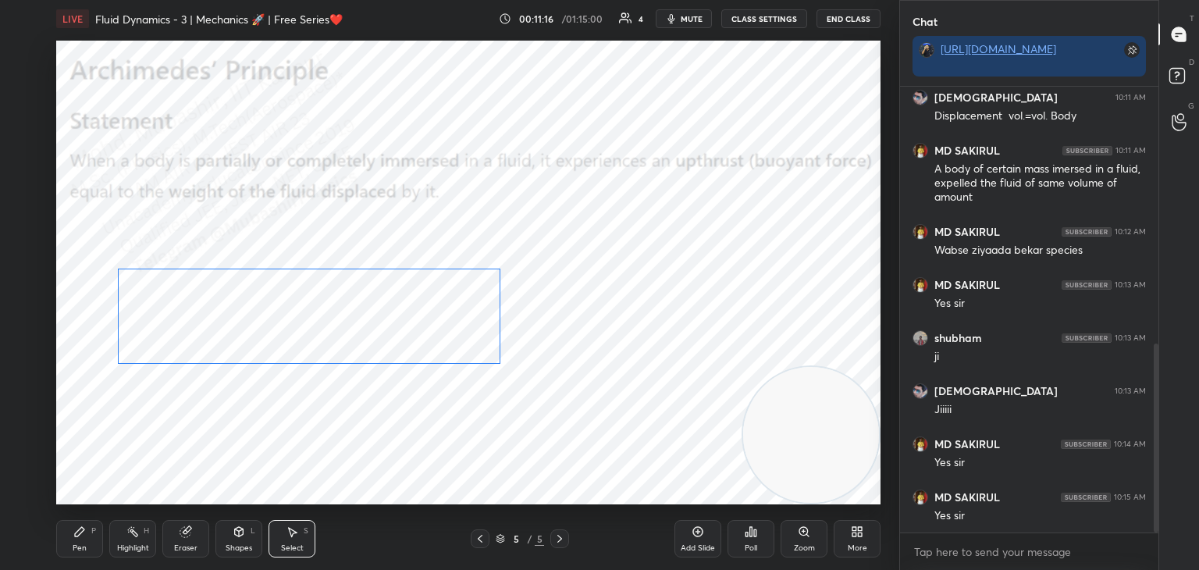
drag, startPoint x: 406, startPoint y: 292, endPoint x: 326, endPoint y: 332, distance: 89.7
click at [340, 323] on div "0 ° Undo Copy Duplicate Duplicate to new slide Delete" at bounding box center [468, 273] width 824 height 464
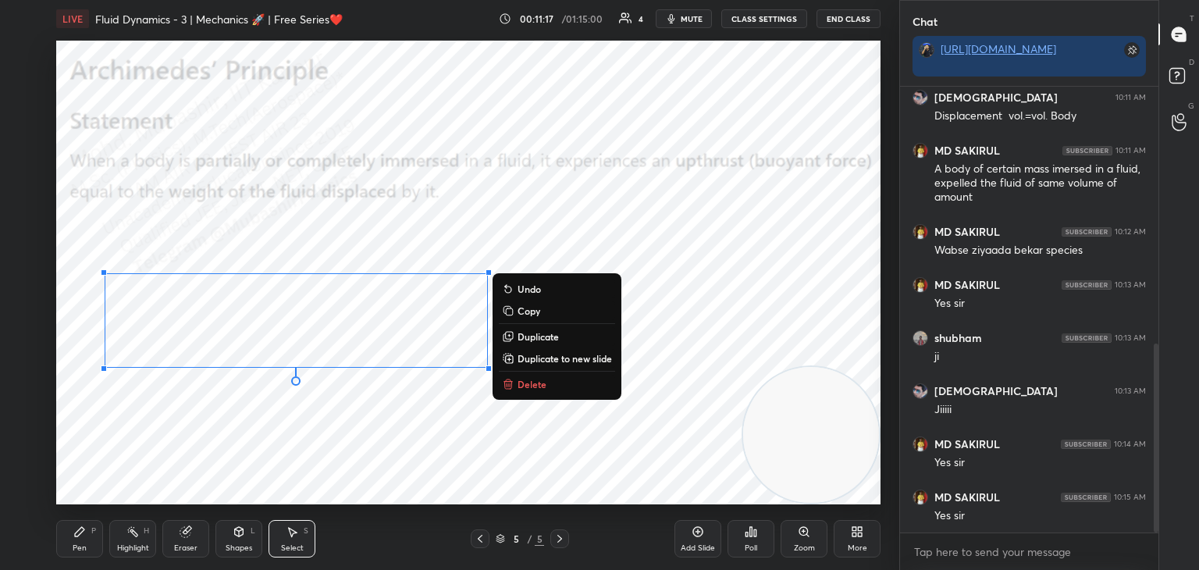
click at [96, 535] on div "Pen P" at bounding box center [79, 538] width 47 height 37
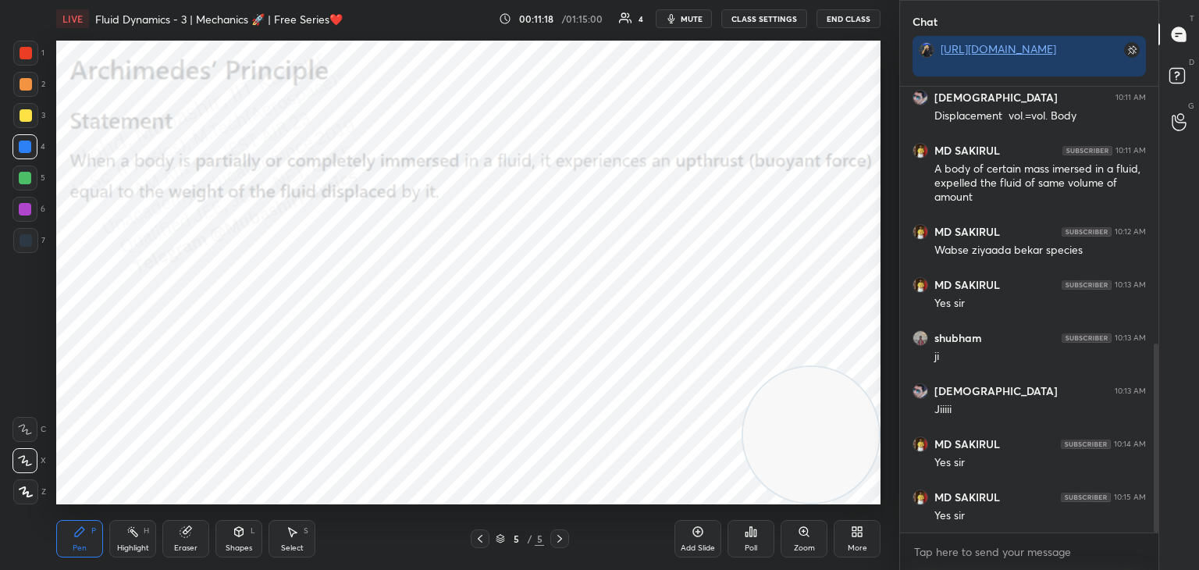
drag, startPoint x: 31, startPoint y: 212, endPoint x: 37, endPoint y: 233, distance: 21.8
click at [31, 214] on div at bounding box center [24, 209] width 25 height 25
drag, startPoint x: 808, startPoint y: 408, endPoint x: 788, endPoint y: 348, distance: 63.4
click at [841, 335] on video at bounding box center [811, 351] width 136 height 136
click at [300, 538] on div "Select S" at bounding box center [292, 538] width 47 height 37
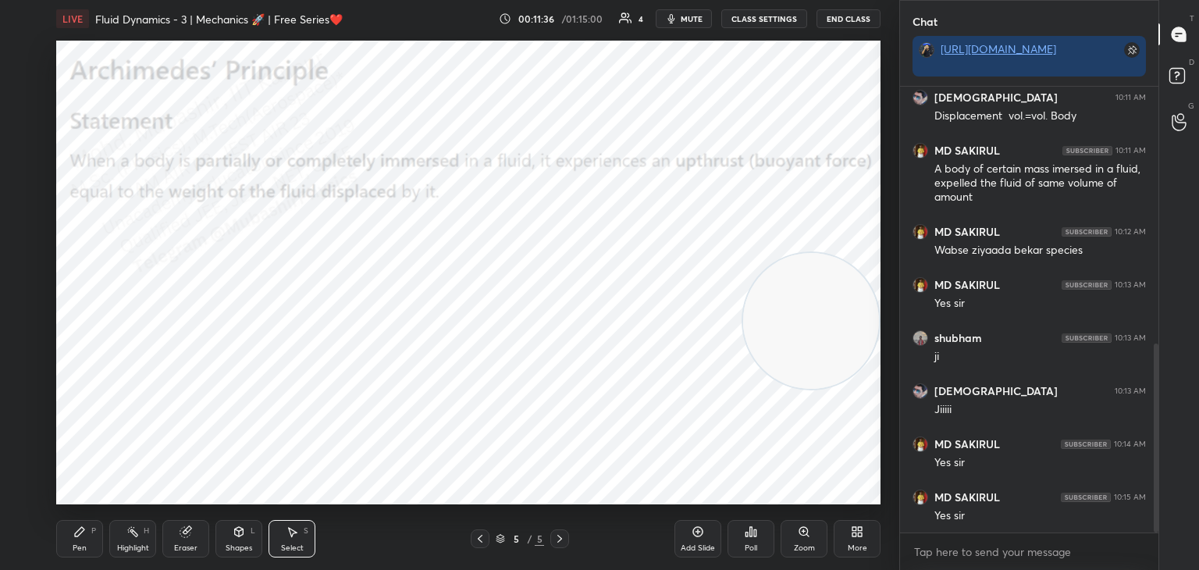
drag, startPoint x: 588, startPoint y: 405, endPoint x: 618, endPoint y: 418, distance: 32.9
click at [618, 420] on div "0 ° Undo Copy Duplicate Duplicate to new slide Delete" at bounding box center [468, 273] width 824 height 464
click at [585, 416] on div "0 ° Undo Copy Duplicate Duplicate to new slide Delete" at bounding box center [468, 273] width 824 height 464
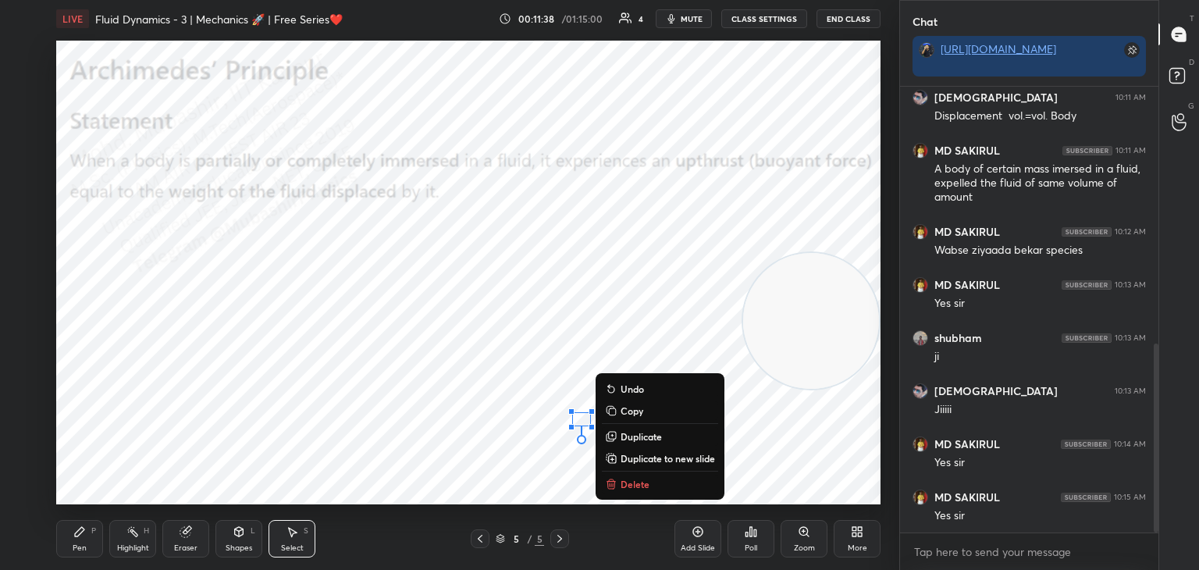
click at [104, 544] on div "Pen P Highlight H Eraser Shapes L Select S" at bounding box center [210, 538] width 309 height 37
click at [134, 536] on icon at bounding box center [132, 531] width 12 height 12
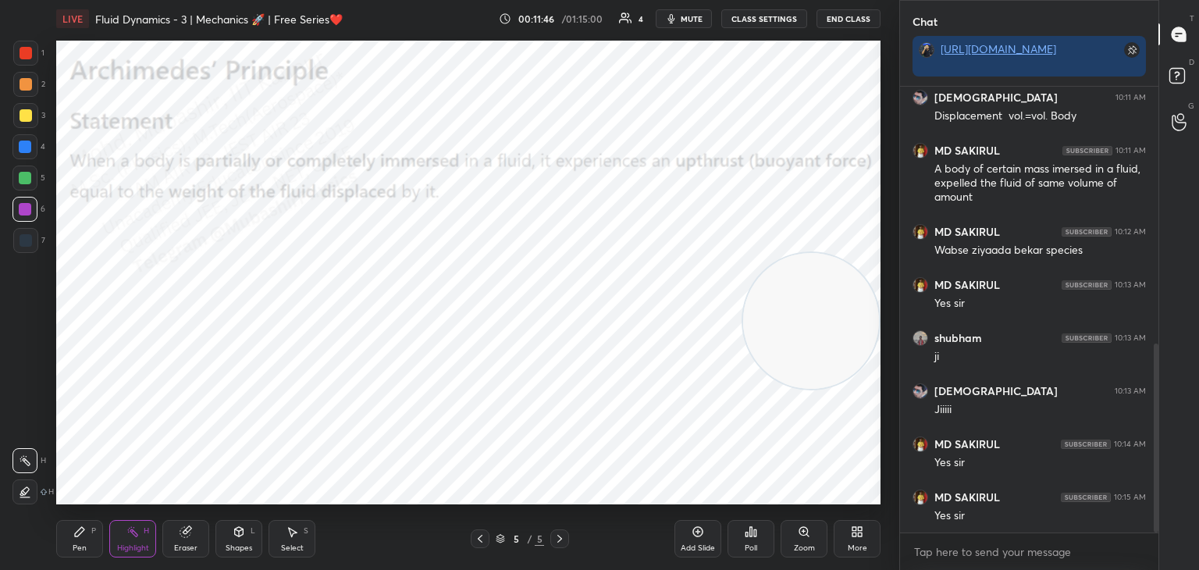
click at [76, 542] on div "Pen P" at bounding box center [79, 538] width 47 height 37
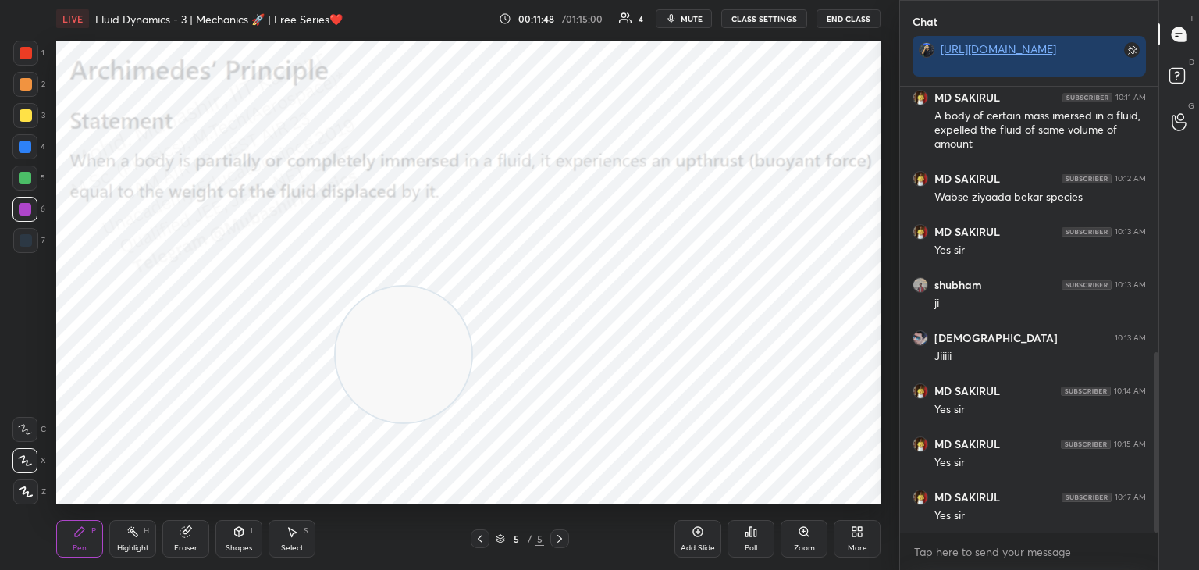
drag, startPoint x: 830, startPoint y: 308, endPoint x: 172, endPoint y: 435, distance: 670.2
click at [336, 422] on video at bounding box center [404, 355] width 136 height 136
click at [40, 145] on div "4" at bounding box center [28, 146] width 33 height 25
click at [34, 61] on div at bounding box center [25, 53] width 25 height 25
drag, startPoint x: 144, startPoint y: 538, endPoint x: 212, endPoint y: 472, distance: 94.4
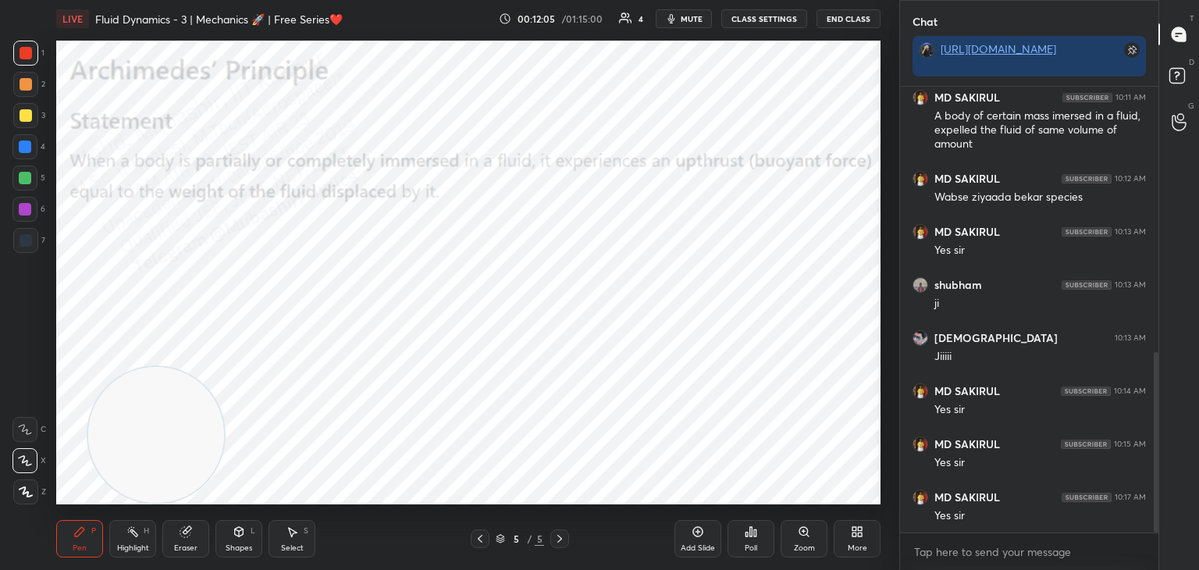
click at [144, 535] on div "Highlight H" at bounding box center [132, 538] width 47 height 37
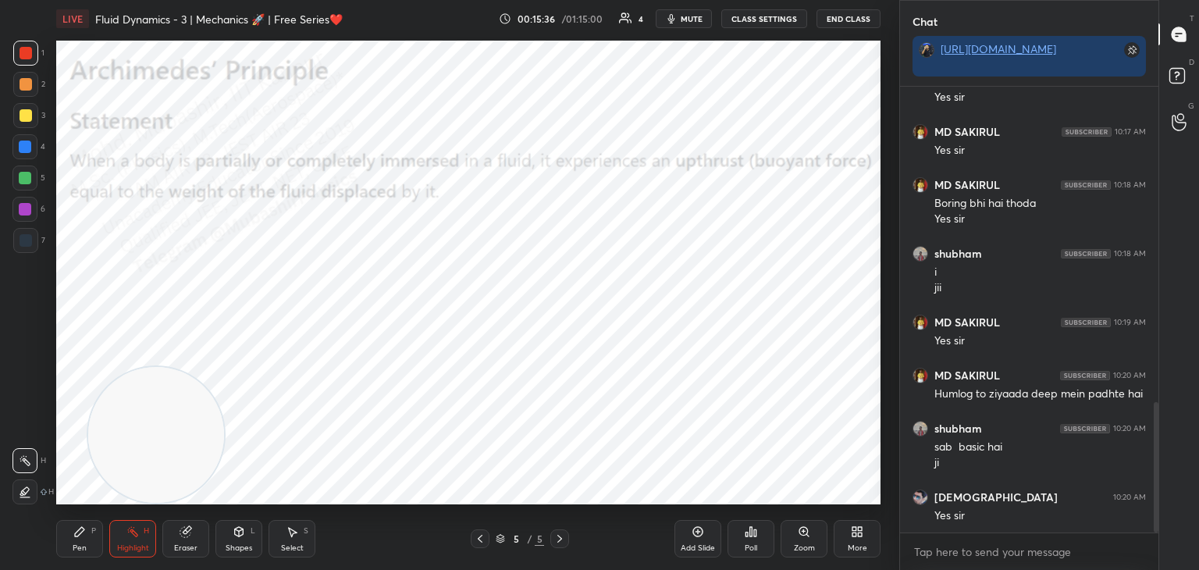
scroll to position [1076, 0]
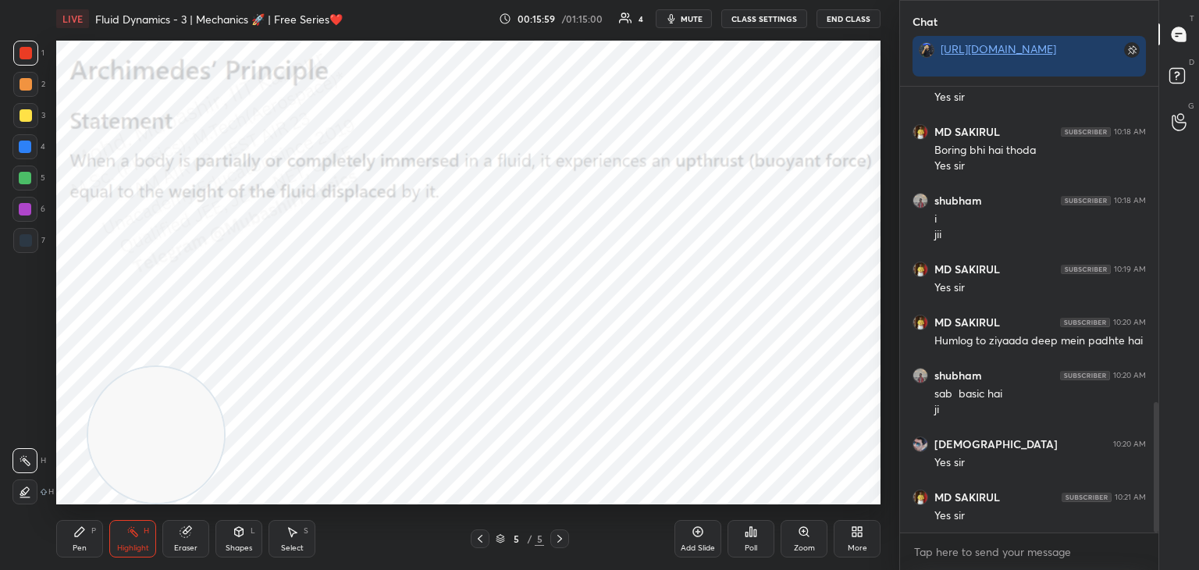
click at [482, 539] on icon at bounding box center [480, 538] width 12 height 12
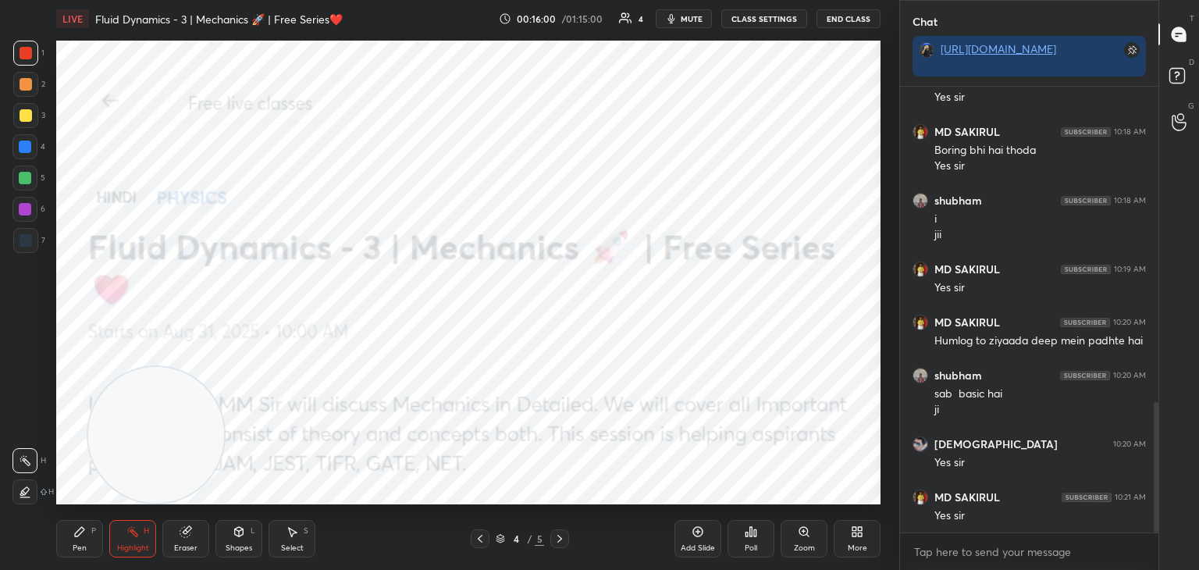
drag, startPoint x: 558, startPoint y: 539, endPoint x: 622, endPoint y: 538, distance: 64.0
click at [558, 541] on icon at bounding box center [560, 538] width 12 height 12
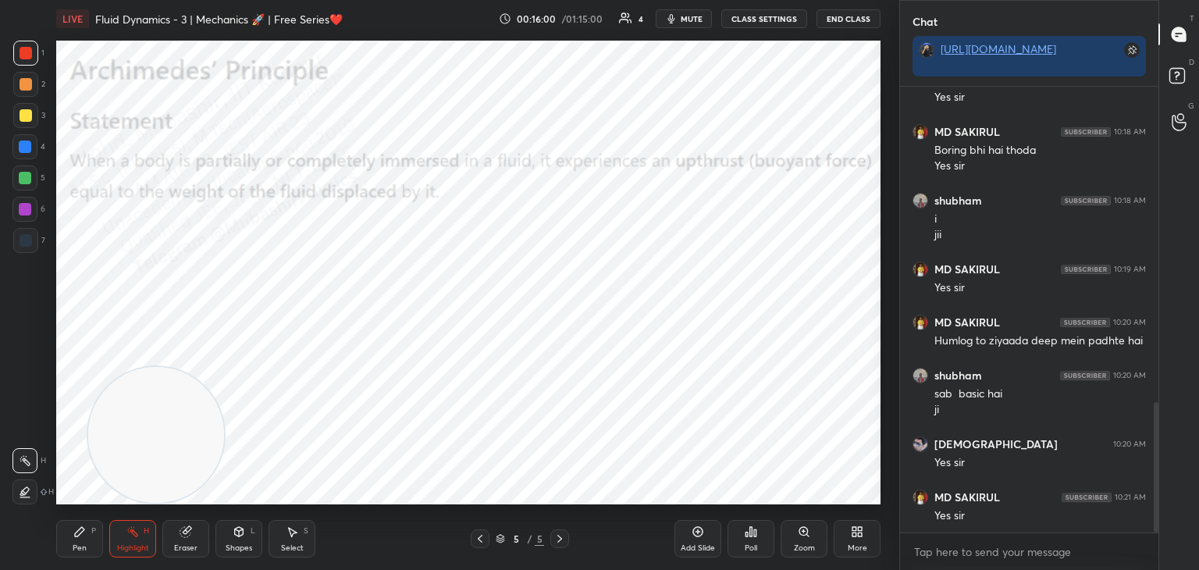
drag, startPoint x: 869, startPoint y: 533, endPoint x: 860, endPoint y: 532, distance: 9.5
click at [860, 532] on div "More" at bounding box center [857, 538] width 47 height 37
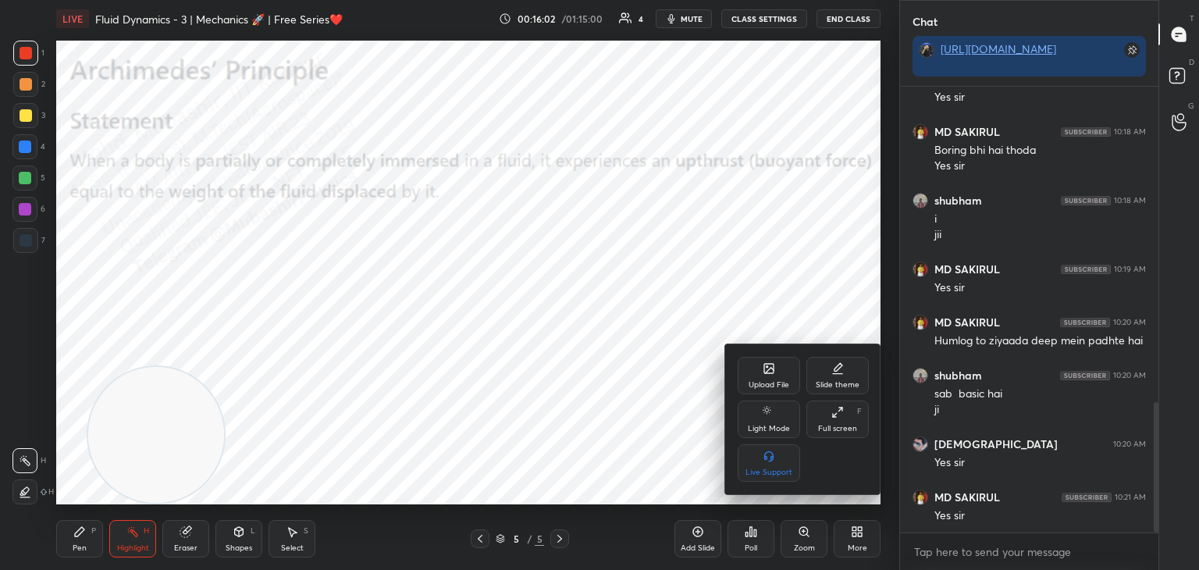
click at [753, 373] on div "Upload File" at bounding box center [769, 375] width 62 height 37
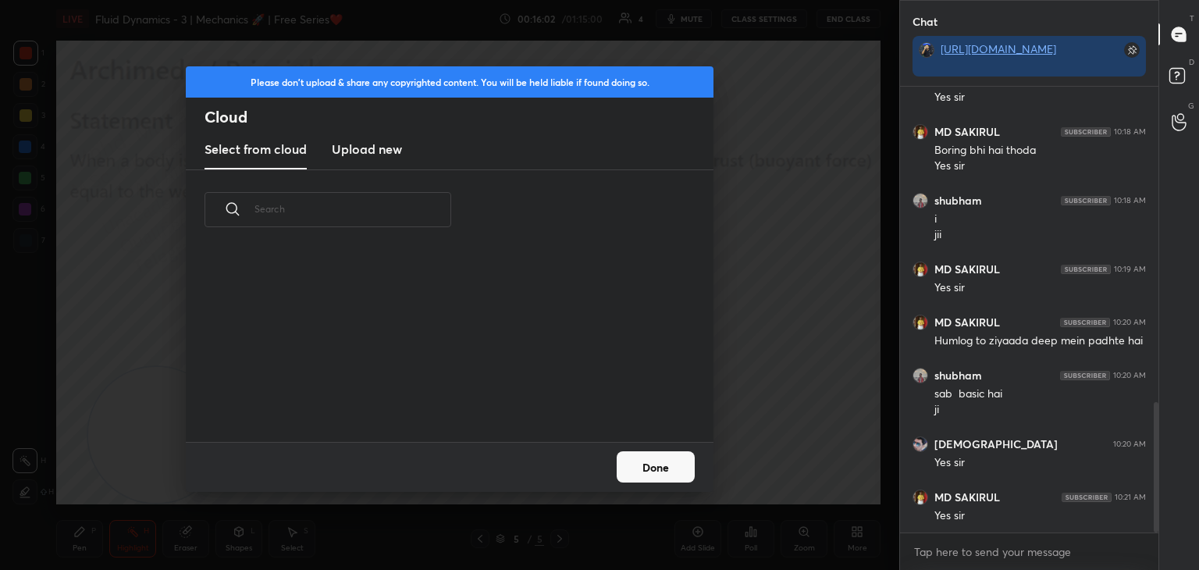
drag, startPoint x: 379, startPoint y: 137, endPoint x: 379, endPoint y: 145, distance: 8.6
click at [376, 145] on new "Upload new" at bounding box center [367, 149] width 70 height 39
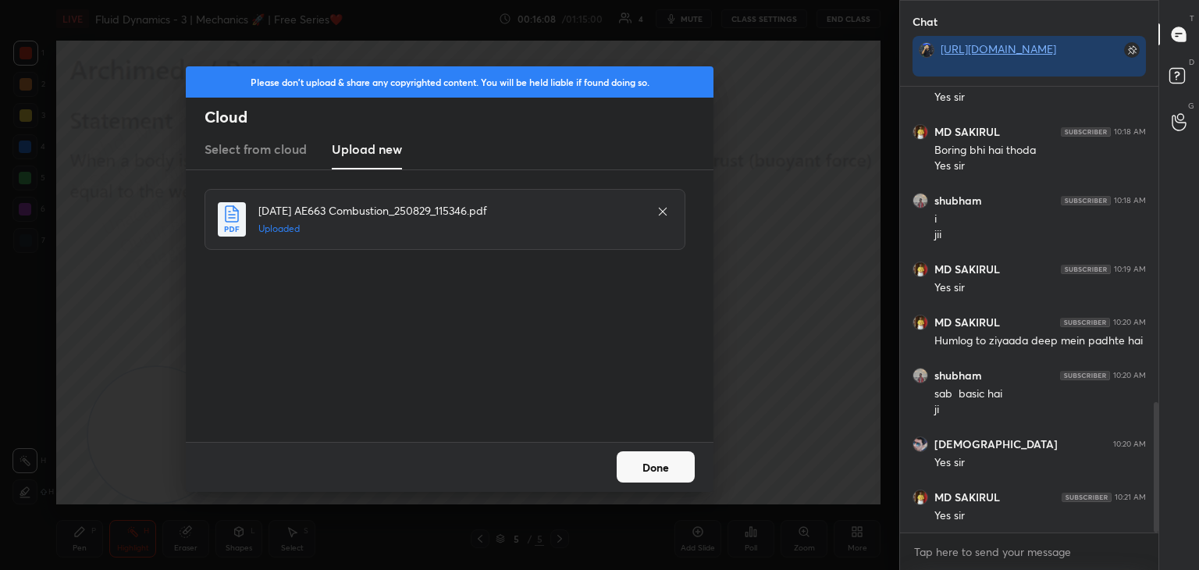
click at [660, 468] on button "Done" at bounding box center [656, 466] width 78 height 31
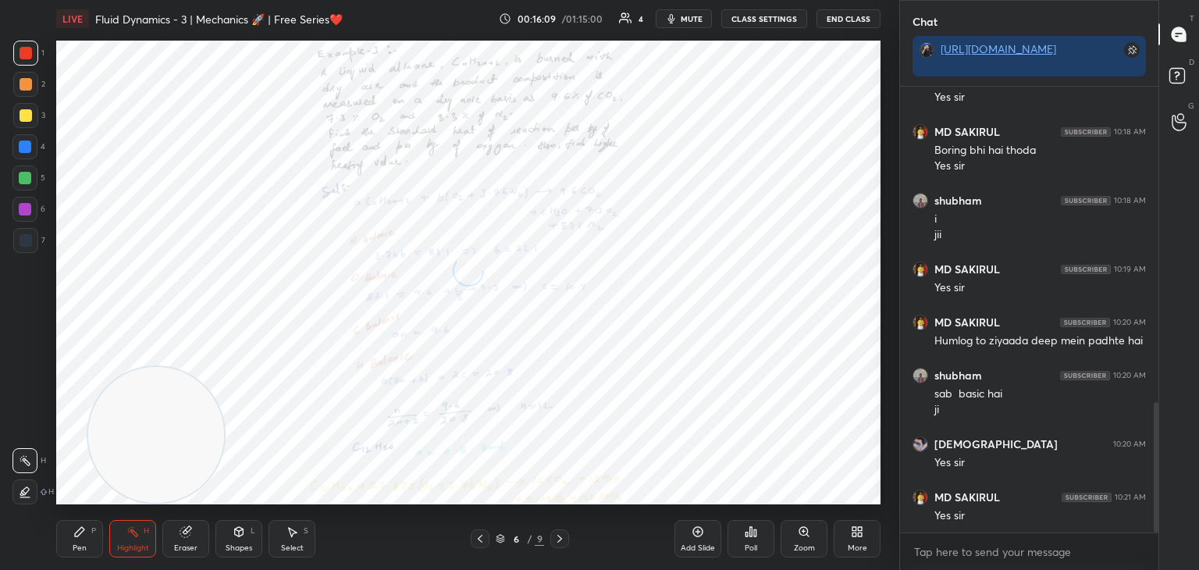
click at [69, 539] on div "Pen P" at bounding box center [79, 538] width 47 height 37
drag, startPoint x: 148, startPoint y: 447, endPoint x: 110, endPoint y: 474, distance: 45.9
click at [79, 482] on video at bounding box center [126, 435] width 136 height 136
click at [803, 535] on icon at bounding box center [803, 531] width 9 height 9
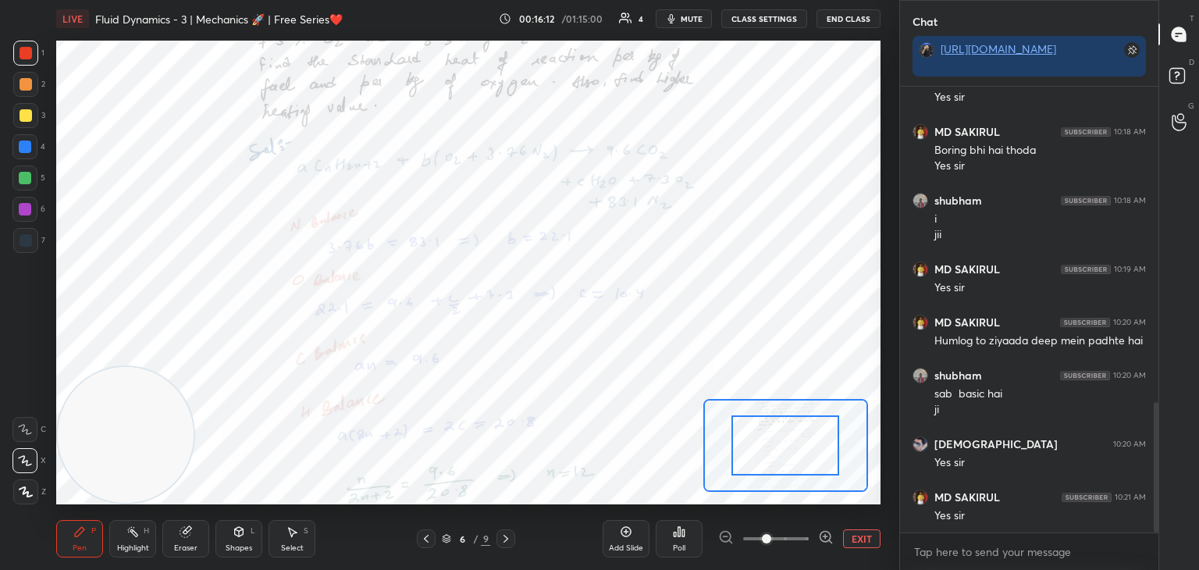
click at [806, 535] on span at bounding box center [776, 538] width 66 height 23
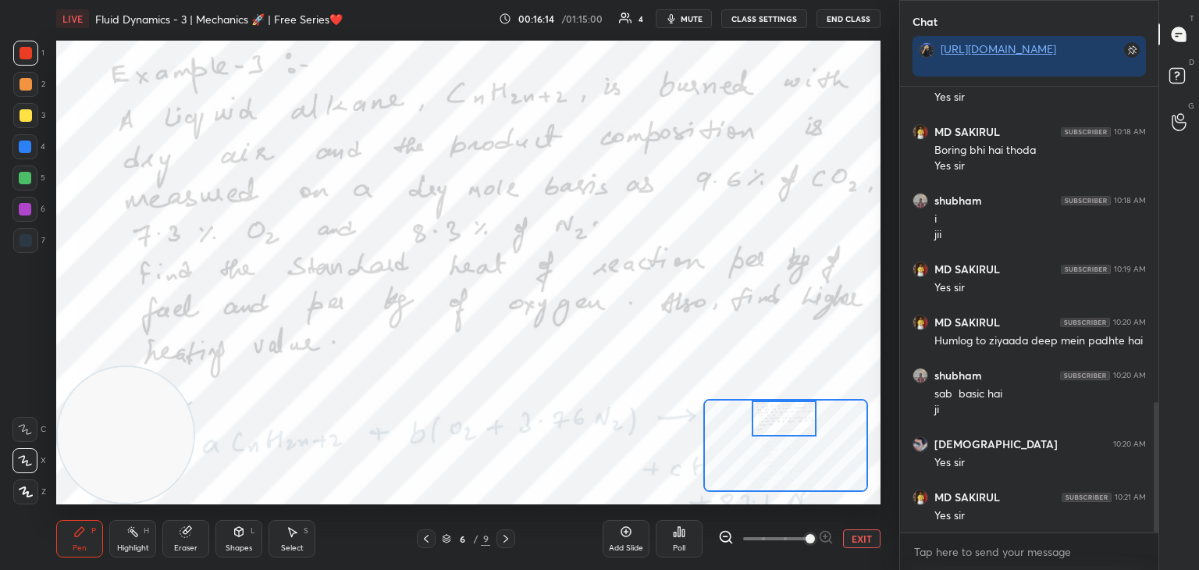
drag, startPoint x: 780, startPoint y: 443, endPoint x: 781, endPoint y: 408, distance: 34.4
click at [778, 411] on div at bounding box center [784, 418] width 65 height 36
drag, startPoint x: 29, startPoint y: 119, endPoint x: 37, endPoint y: 117, distance: 8.2
click at [37, 117] on div at bounding box center [25, 115] width 25 height 25
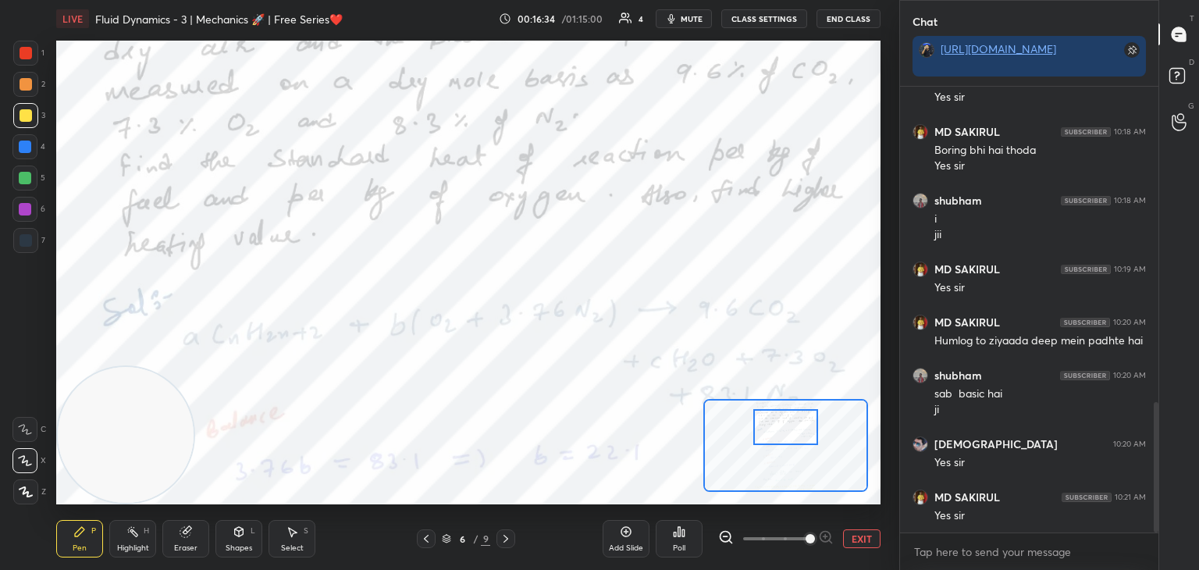
drag, startPoint x: 766, startPoint y: 411, endPoint x: 756, endPoint y: 422, distance: 14.4
click at [769, 420] on div at bounding box center [785, 427] width 65 height 36
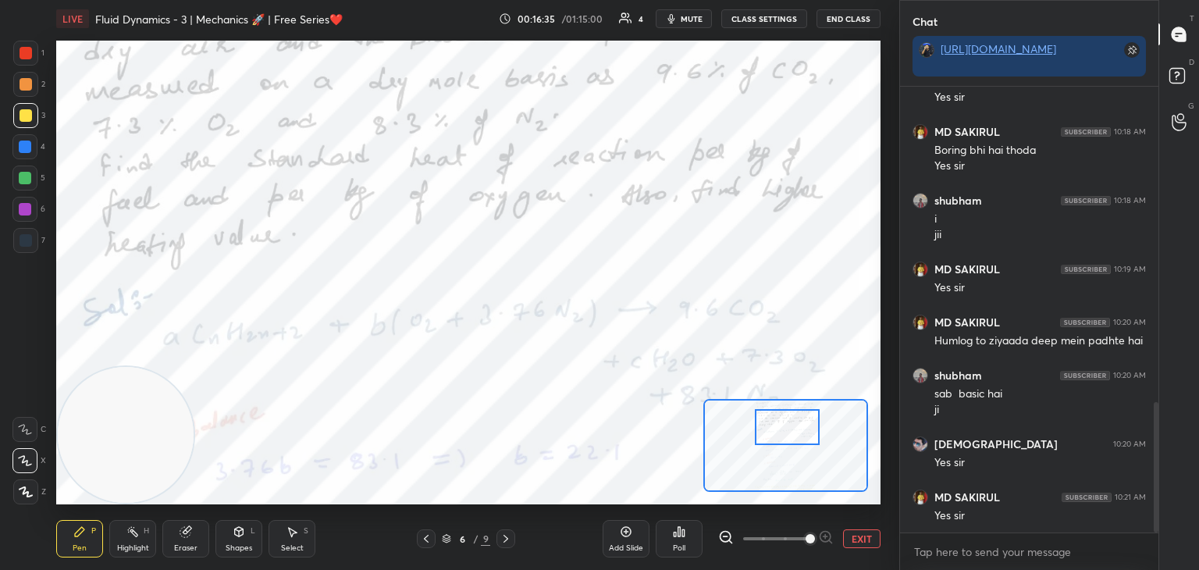
click at [178, 539] on div "Eraser" at bounding box center [185, 538] width 47 height 37
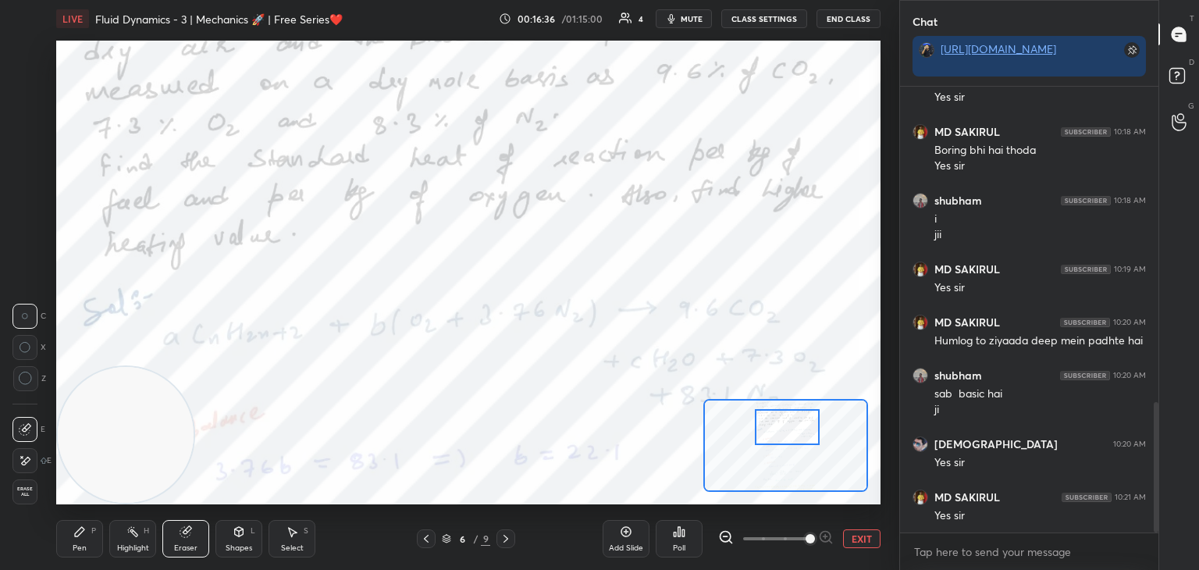
click at [26, 497] on span "Erase all" at bounding box center [24, 491] width 23 height 11
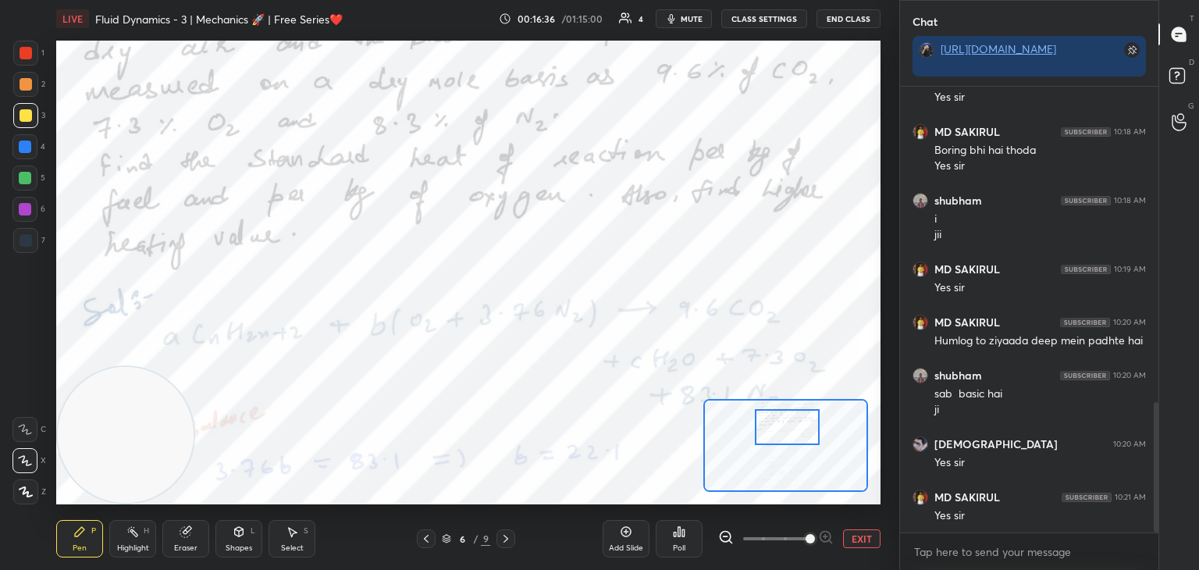
click at [863, 538] on button "EXIT" at bounding box center [861, 538] width 37 height 19
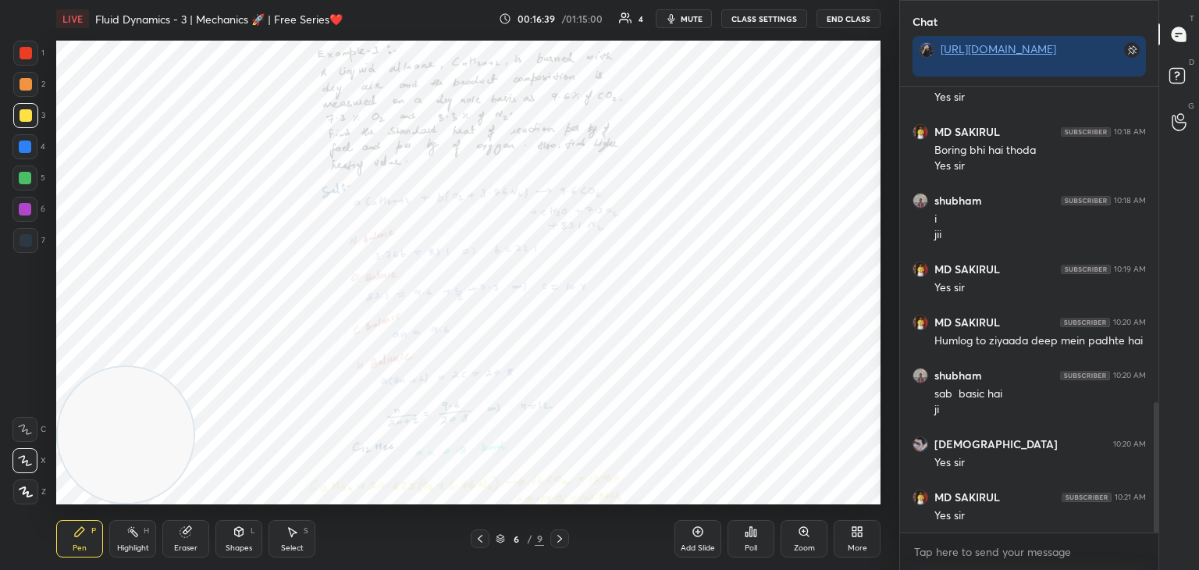
click at [561, 533] on icon at bounding box center [560, 538] width 12 height 12
click at [560, 532] on div at bounding box center [559, 538] width 19 height 19
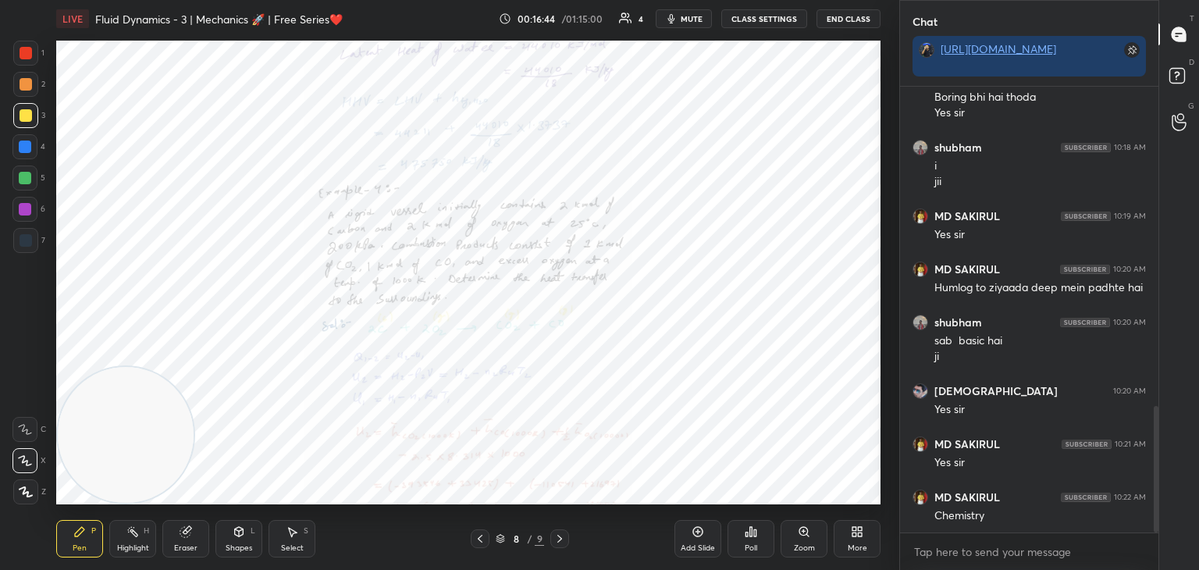
click at [803, 533] on icon at bounding box center [803, 531] width 9 height 9
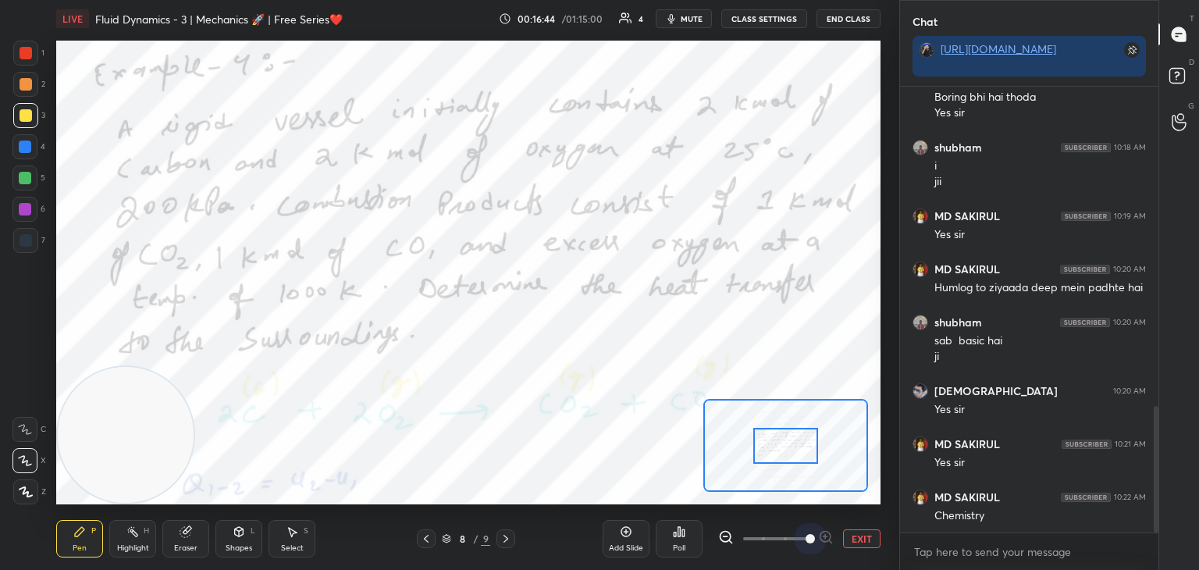
click at [803, 535] on span at bounding box center [776, 538] width 66 height 23
click at [806, 535] on span at bounding box center [810, 538] width 9 height 9
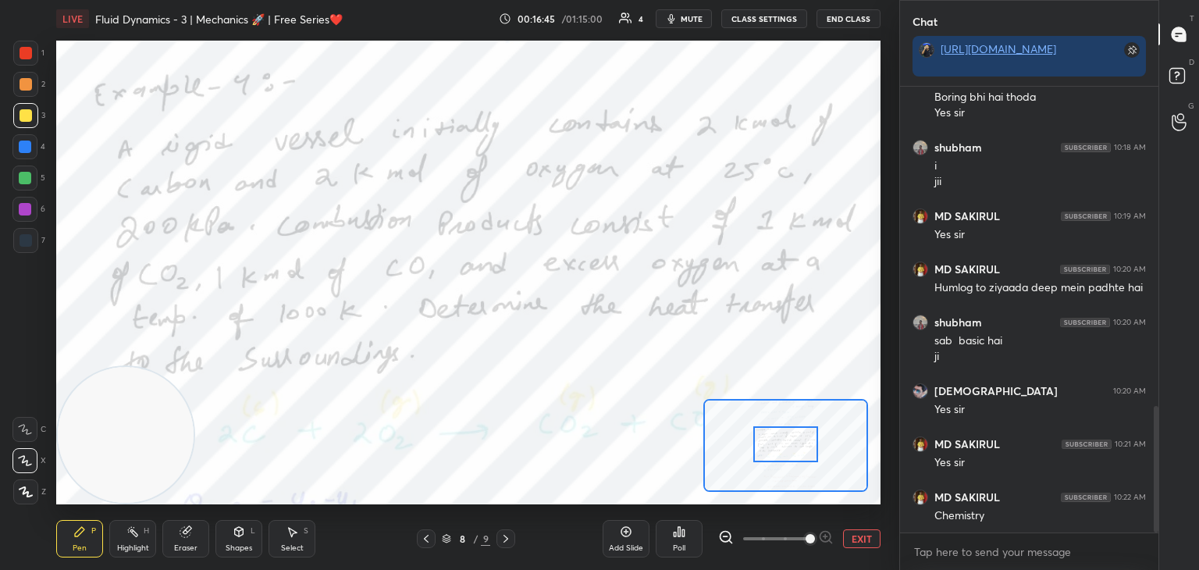
click at [797, 457] on div at bounding box center [785, 444] width 65 height 36
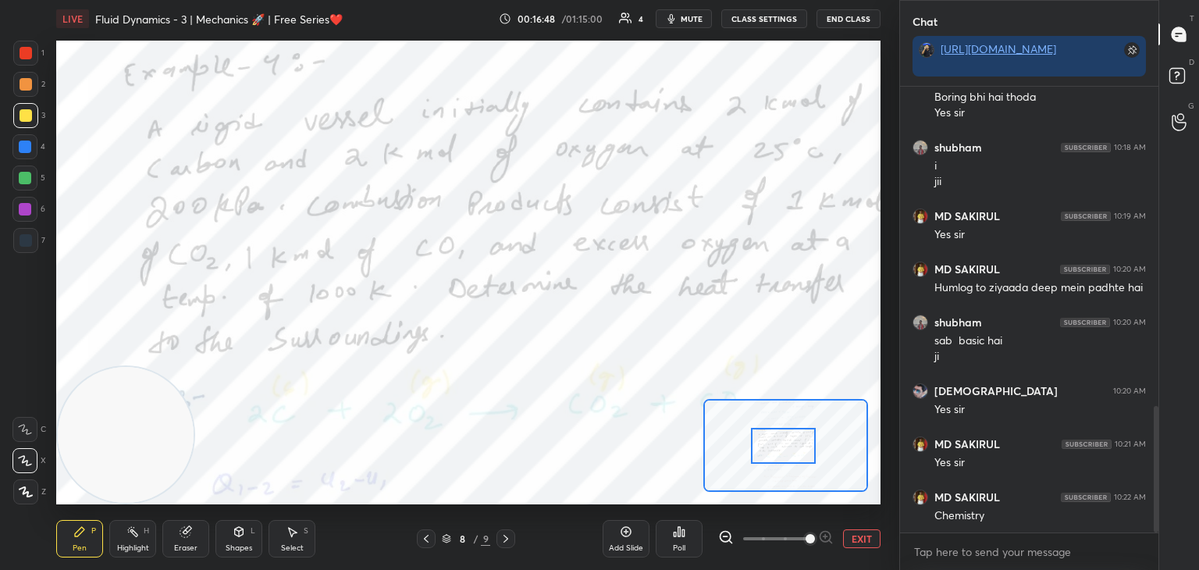
click at [26, 186] on div at bounding box center [24, 178] width 25 height 25
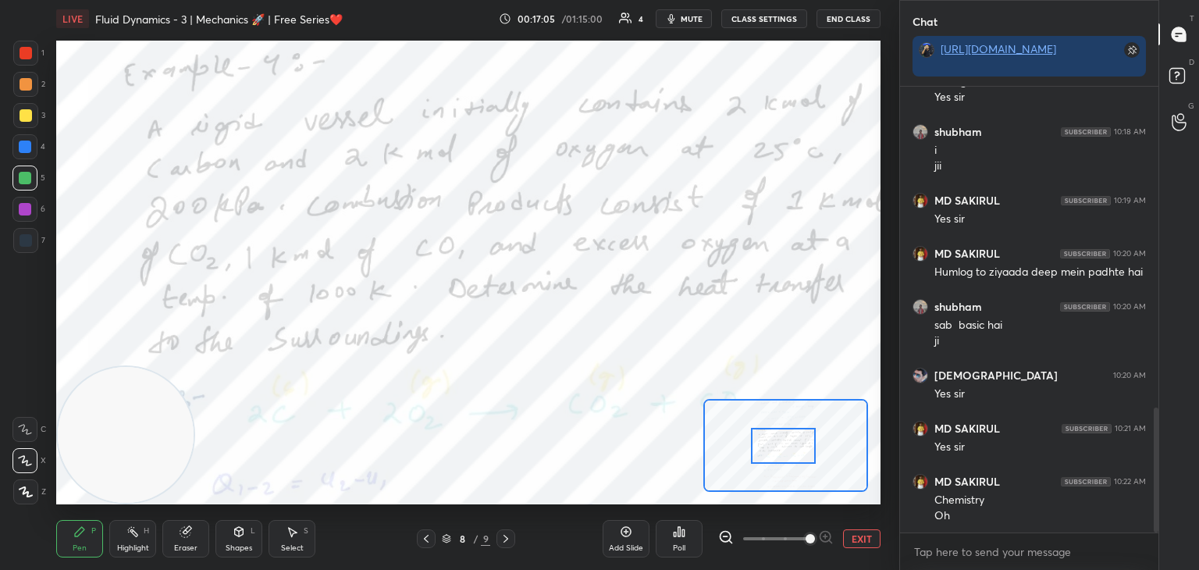
click at [194, 548] on div "Eraser" at bounding box center [185, 538] width 47 height 37
click at [31, 493] on span "Erase all" at bounding box center [24, 491] width 23 height 11
click at [34, 207] on div at bounding box center [24, 209] width 25 height 25
click at [856, 532] on button "EXIT" at bounding box center [861, 538] width 37 height 19
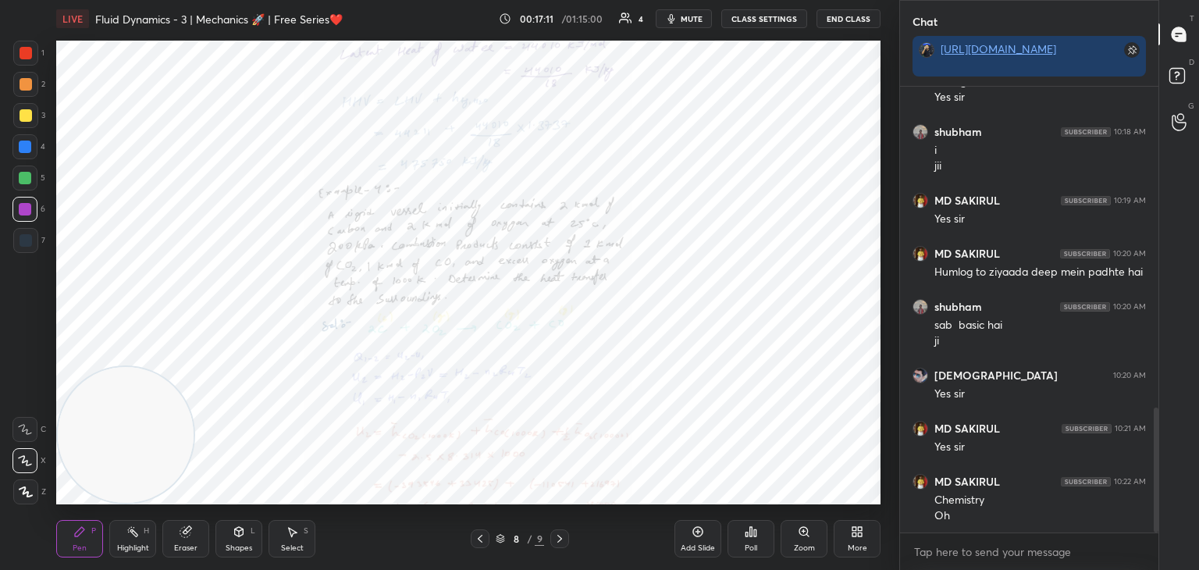
click at [557, 541] on icon at bounding box center [560, 538] width 12 height 12
click at [820, 536] on div "Zoom" at bounding box center [804, 538] width 47 height 37
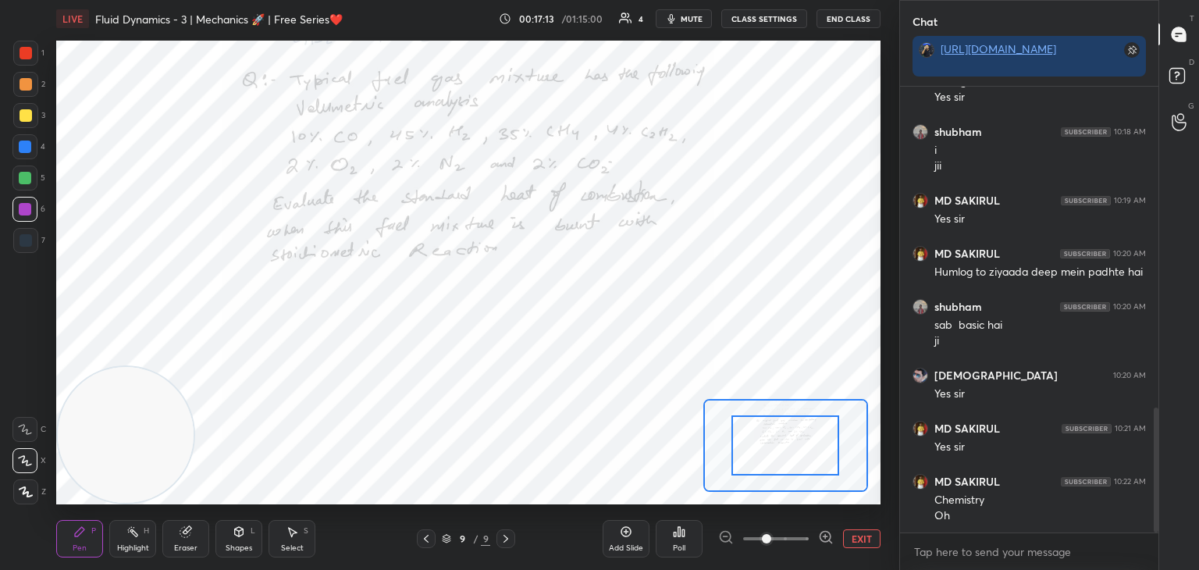
scroll to position [1160, 0]
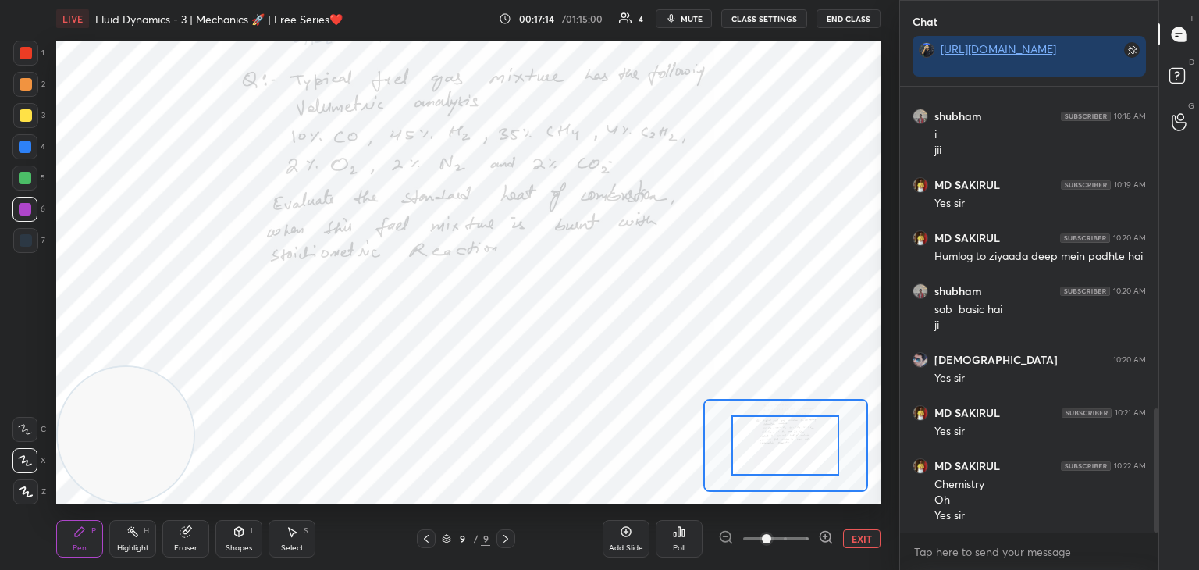
click at [821, 535] on icon at bounding box center [826, 537] width 16 height 16
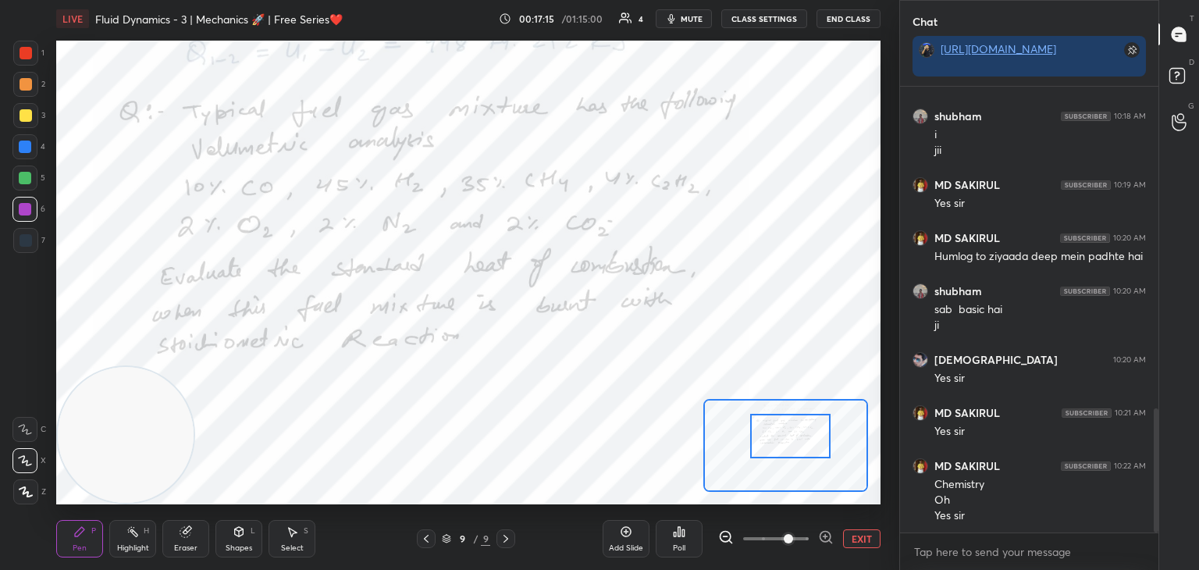
drag, startPoint x: 772, startPoint y: 450, endPoint x: 783, endPoint y: 433, distance: 20.4
click at [778, 441] on div at bounding box center [790, 436] width 81 height 44
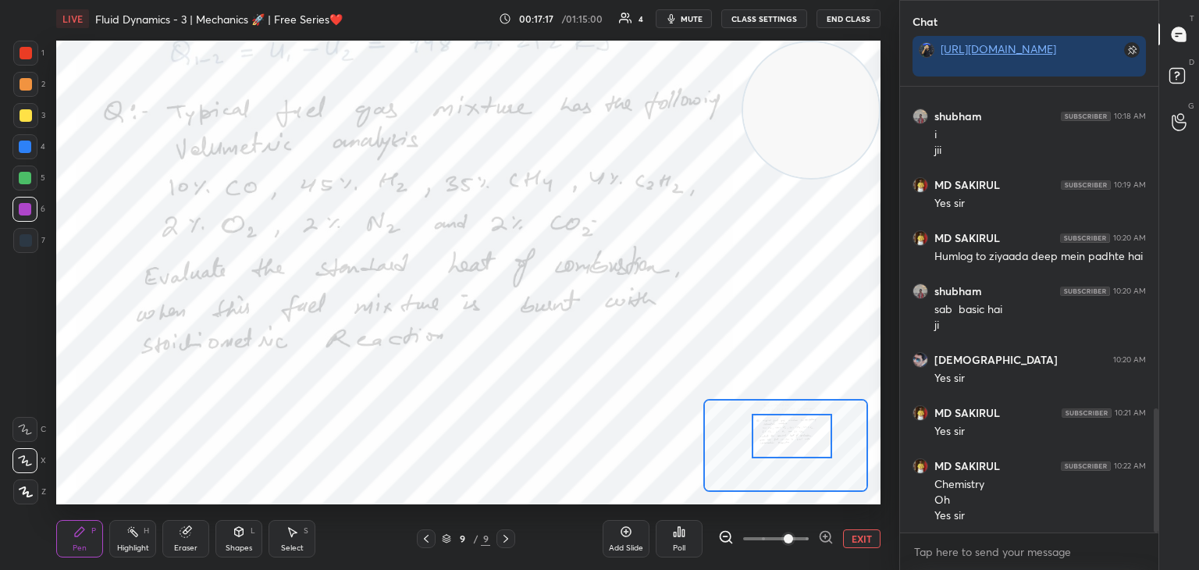
drag, startPoint x: 116, startPoint y: 473, endPoint x: 896, endPoint y: 91, distance: 869.0
click at [912, 86] on div "1 2 3 4 5 6 7 C X Z C X Z E E Erase all H H LIVE Fluid Dynamics - 3 | Mechanics…" at bounding box center [599, 285] width 1199 height 570
drag, startPoint x: 141, startPoint y: 517, endPoint x: 134, endPoint y: 522, distance: 8.9
click at [135, 520] on div "Pen P Highlight H Eraser Shapes L Select S 9 / 9 Add Slide Poll EXIT" at bounding box center [468, 538] width 824 height 62
click at [125, 541] on div "Highlight H" at bounding box center [132, 538] width 47 height 37
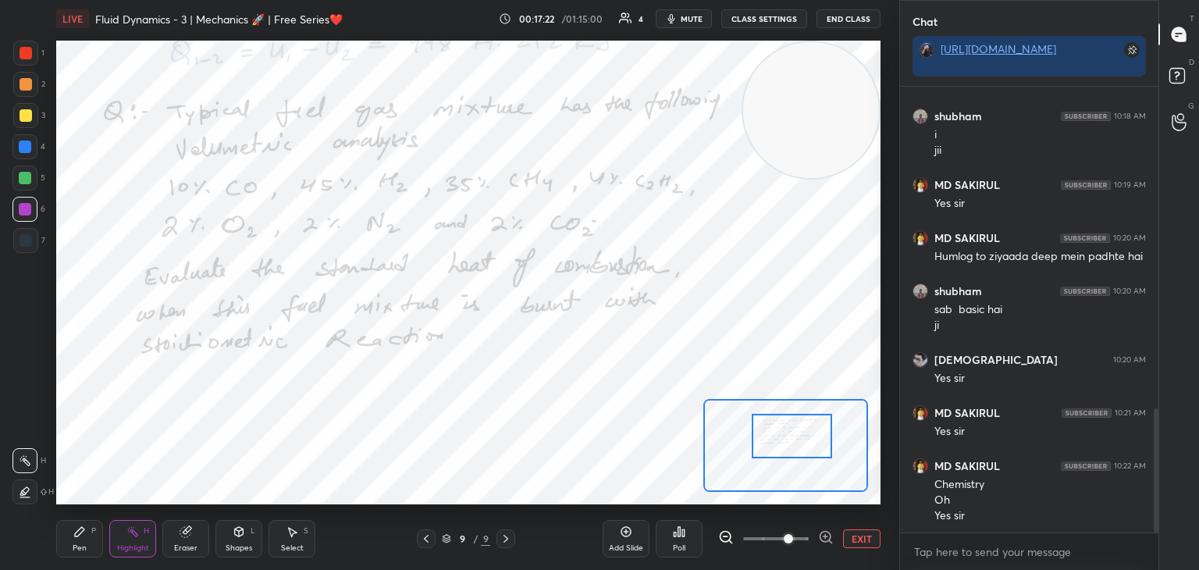
click at [863, 541] on button "EXIT" at bounding box center [861, 538] width 37 height 19
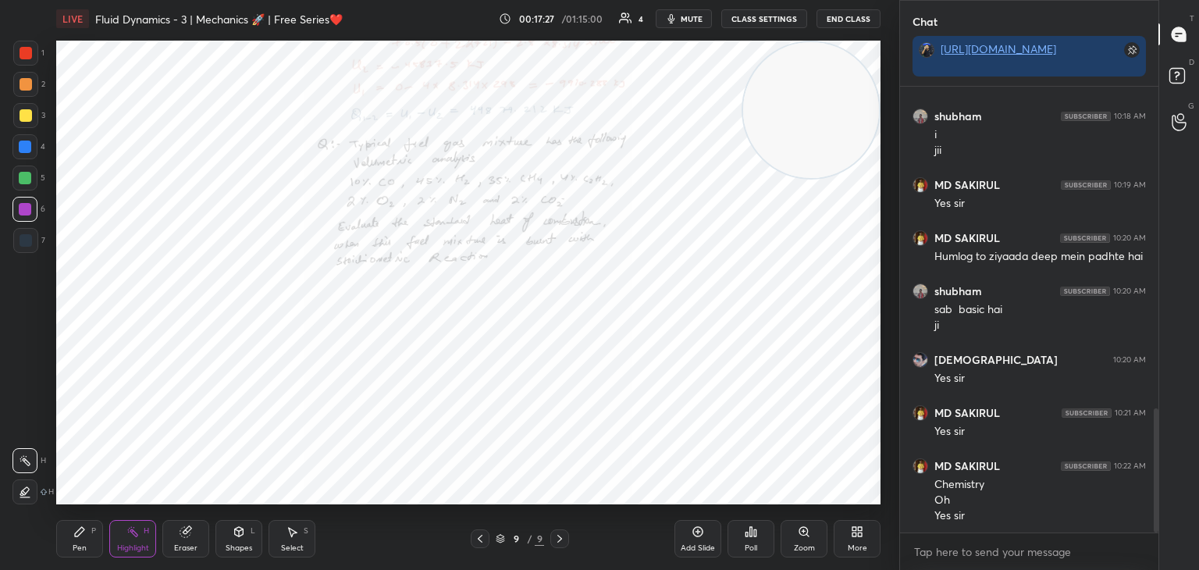
click at [482, 536] on icon at bounding box center [480, 538] width 12 height 12
click at [475, 538] on icon at bounding box center [480, 538] width 12 height 12
click at [472, 539] on div at bounding box center [480, 538] width 19 height 19
drag, startPoint x: 860, startPoint y: 316, endPoint x: 835, endPoint y: 488, distance: 173.6
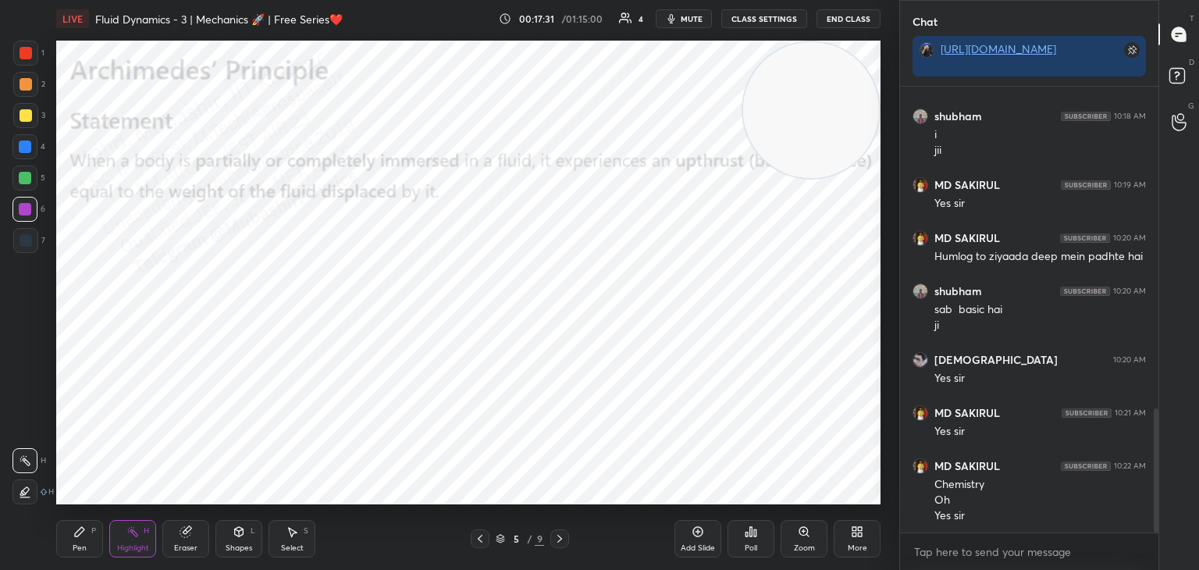
click at [843, 178] on video at bounding box center [811, 110] width 136 height 136
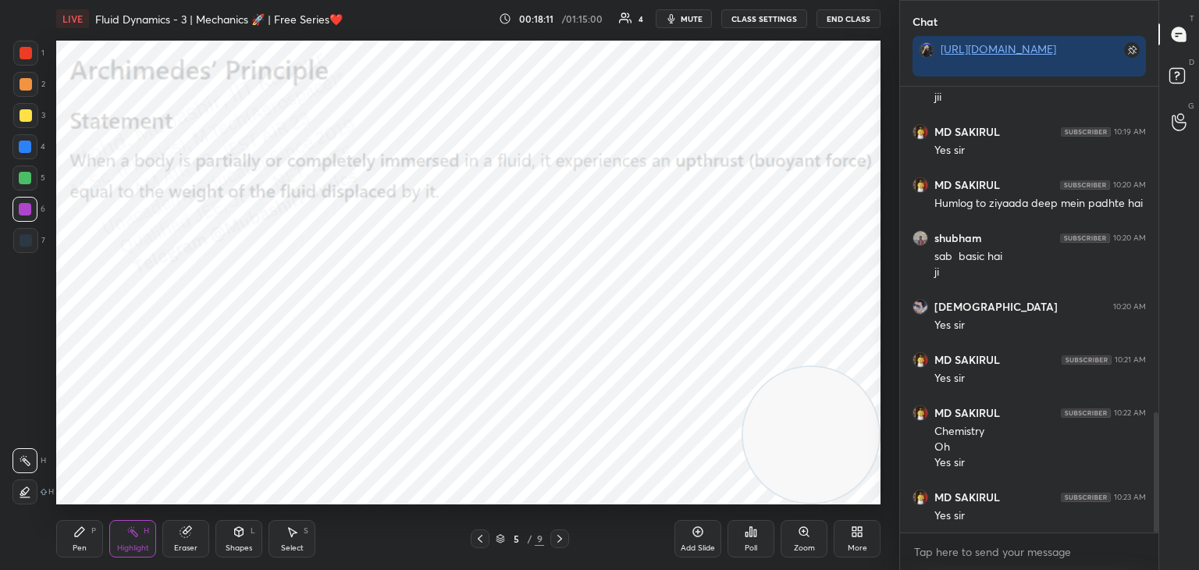
scroll to position [1266, 0]
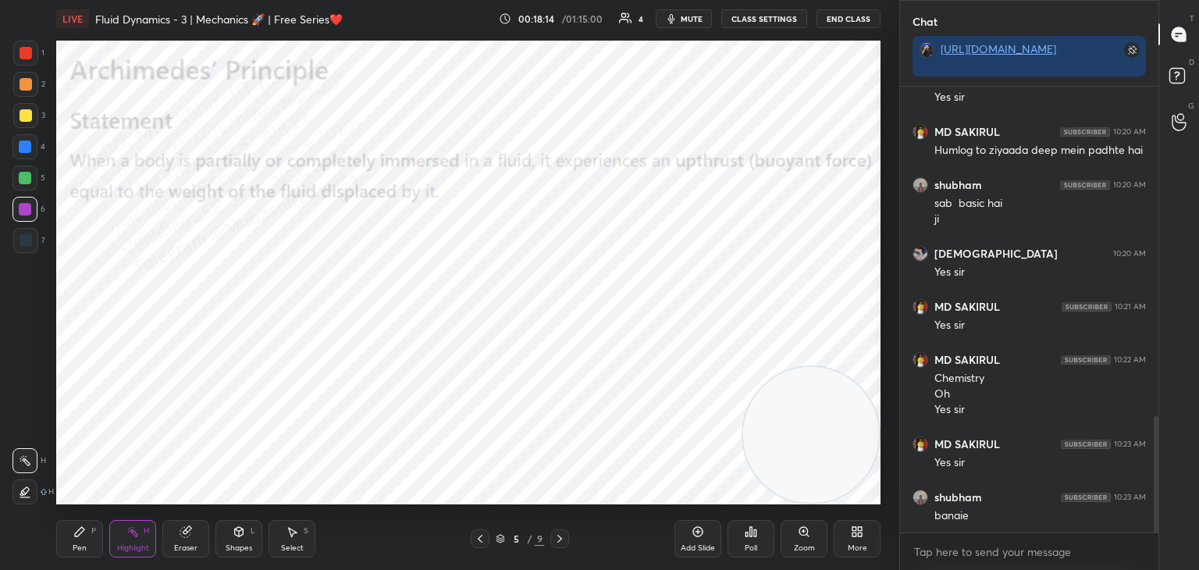
click at [558, 547] on div at bounding box center [559, 538] width 19 height 19
click at [563, 538] on icon at bounding box center [560, 538] width 12 height 12
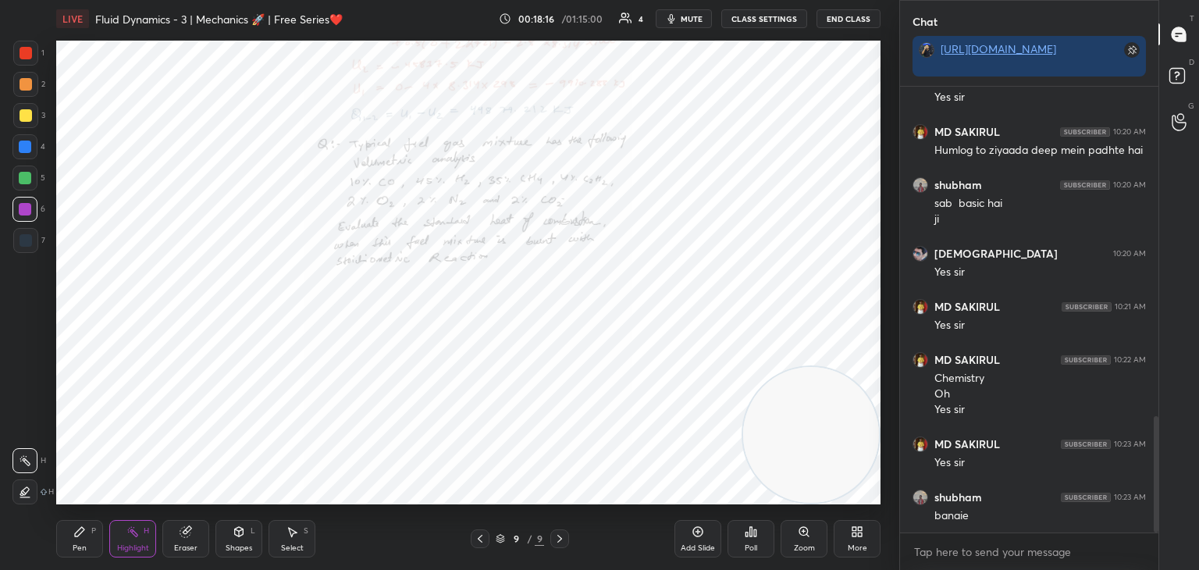
click at [563, 538] on icon at bounding box center [560, 538] width 12 height 12
click at [563, 539] on icon at bounding box center [560, 538] width 12 height 12
click at [563, 538] on icon at bounding box center [560, 538] width 12 height 12
click at [562, 538] on icon at bounding box center [560, 538] width 12 height 12
click at [480, 536] on icon at bounding box center [480, 539] width 5 height 8
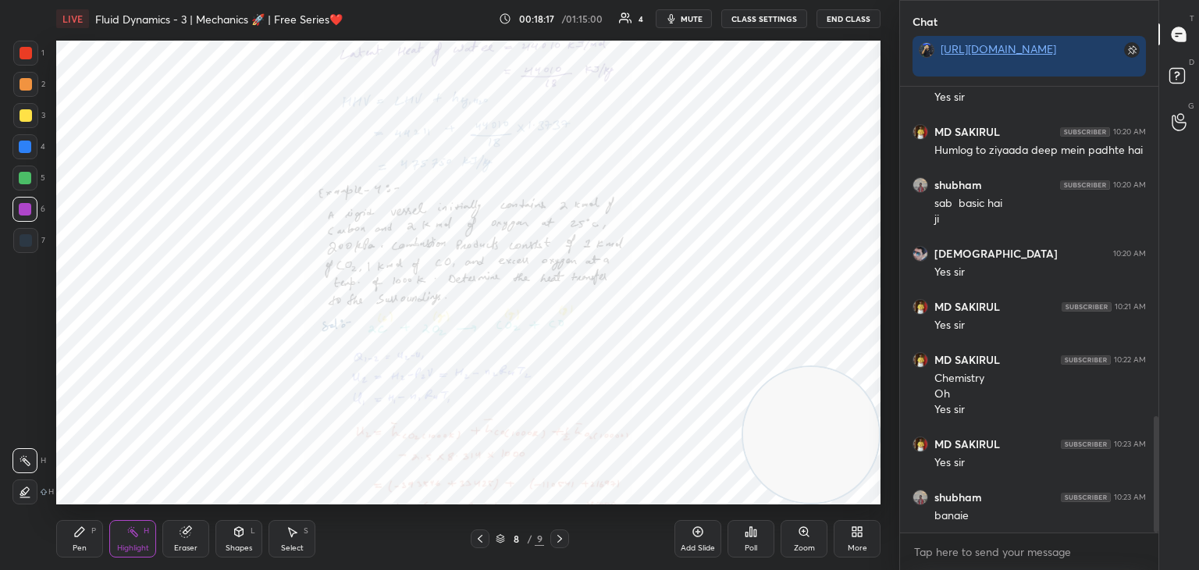
click at [480, 536] on icon at bounding box center [480, 538] width 12 height 12
click at [482, 536] on icon at bounding box center [480, 539] width 5 height 8
click at [479, 538] on icon at bounding box center [480, 539] width 5 height 8
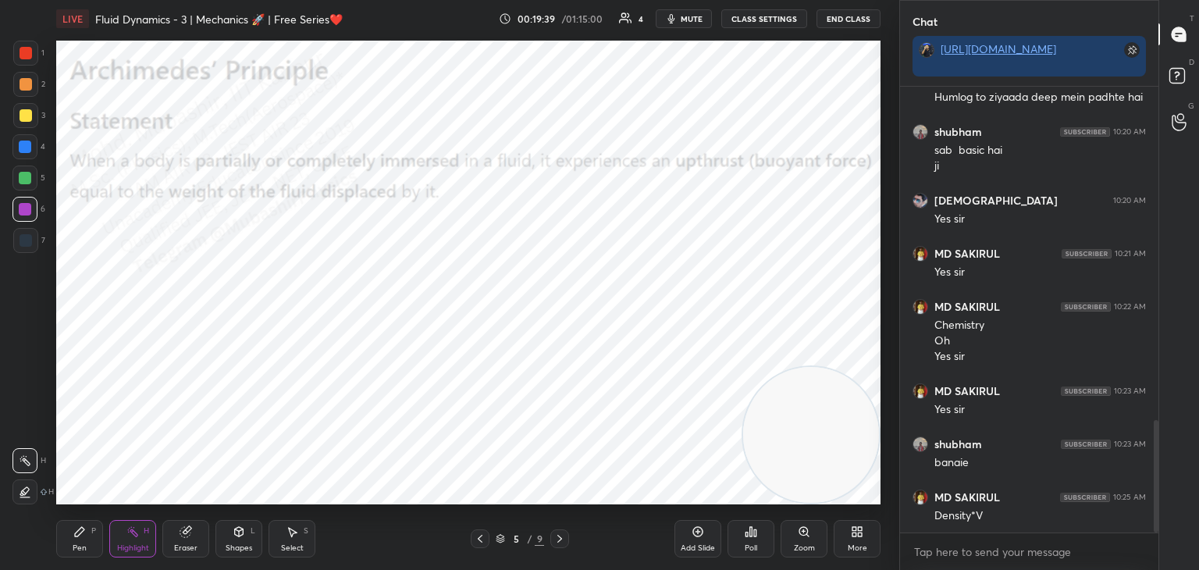
drag, startPoint x: 77, startPoint y: 545, endPoint x: 130, endPoint y: 538, distance: 53.5
click at [77, 545] on div "Pen" at bounding box center [80, 548] width 14 height 8
click at [138, 539] on div "Highlight H" at bounding box center [132, 538] width 47 height 37
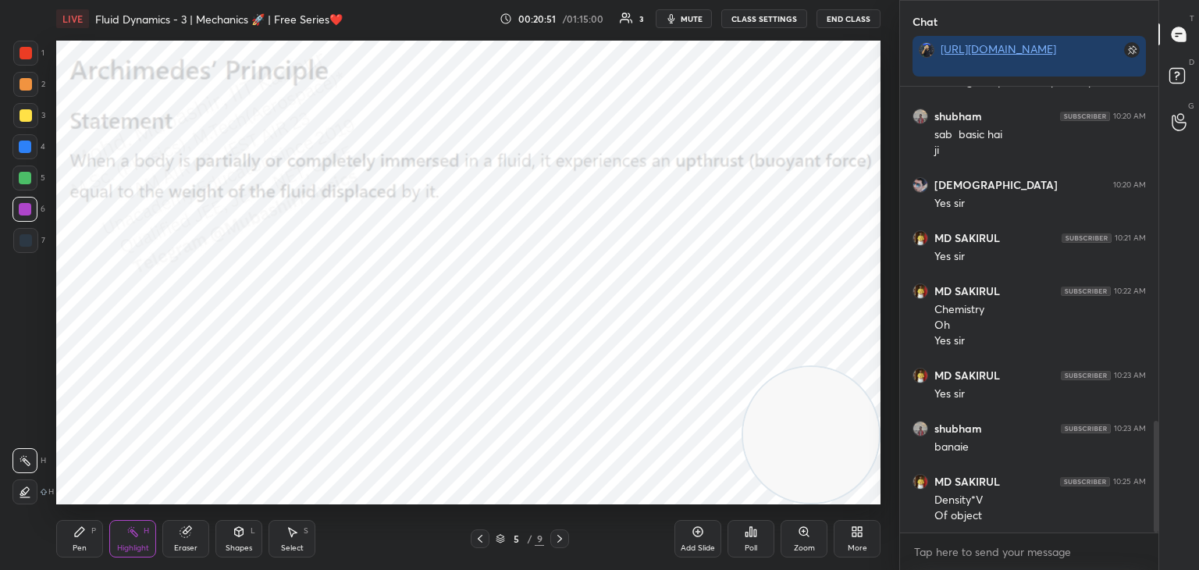
click at [870, 537] on div "More" at bounding box center [857, 538] width 47 height 37
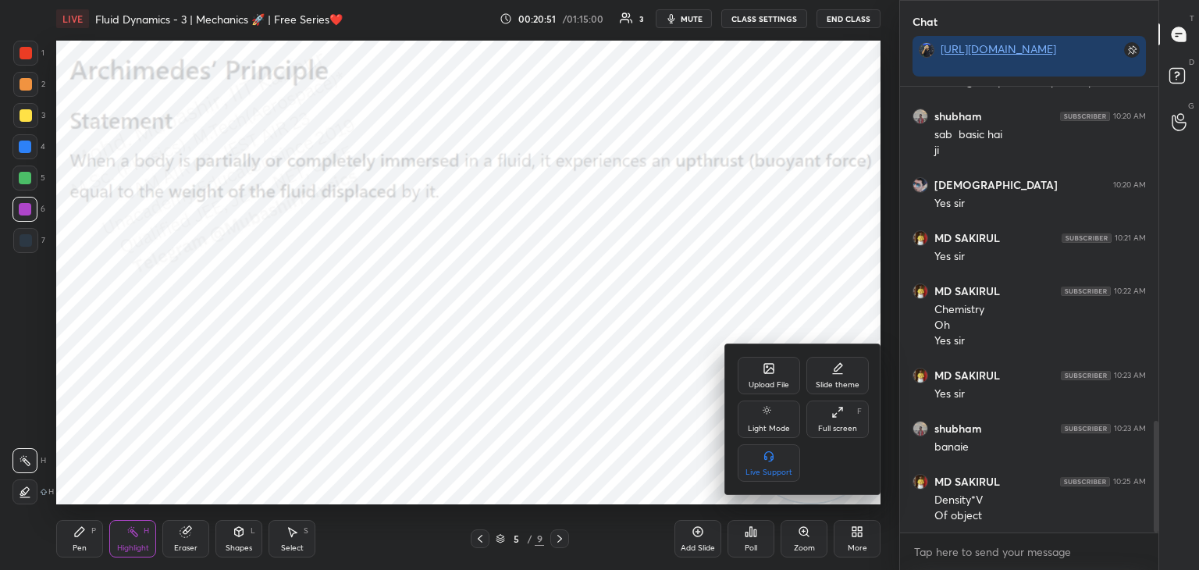
click at [764, 359] on div "Upload File" at bounding box center [769, 375] width 62 height 37
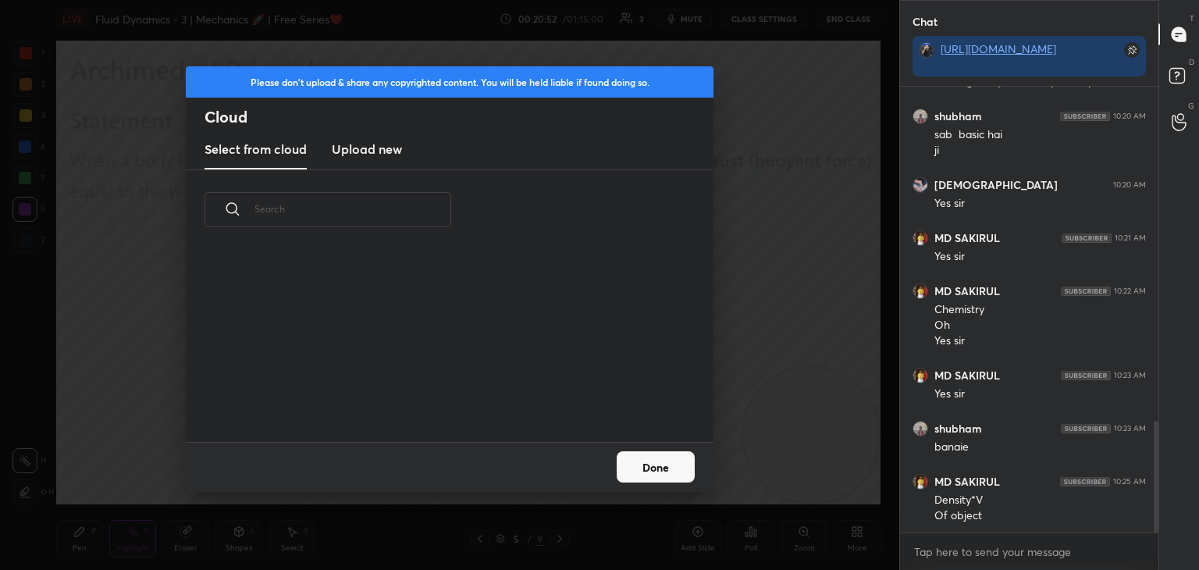
scroll to position [192, 501]
drag, startPoint x: 368, startPoint y: 139, endPoint x: 346, endPoint y: 101, distance: 44.1
click at [366, 141] on new "Upload new" at bounding box center [367, 149] width 70 height 39
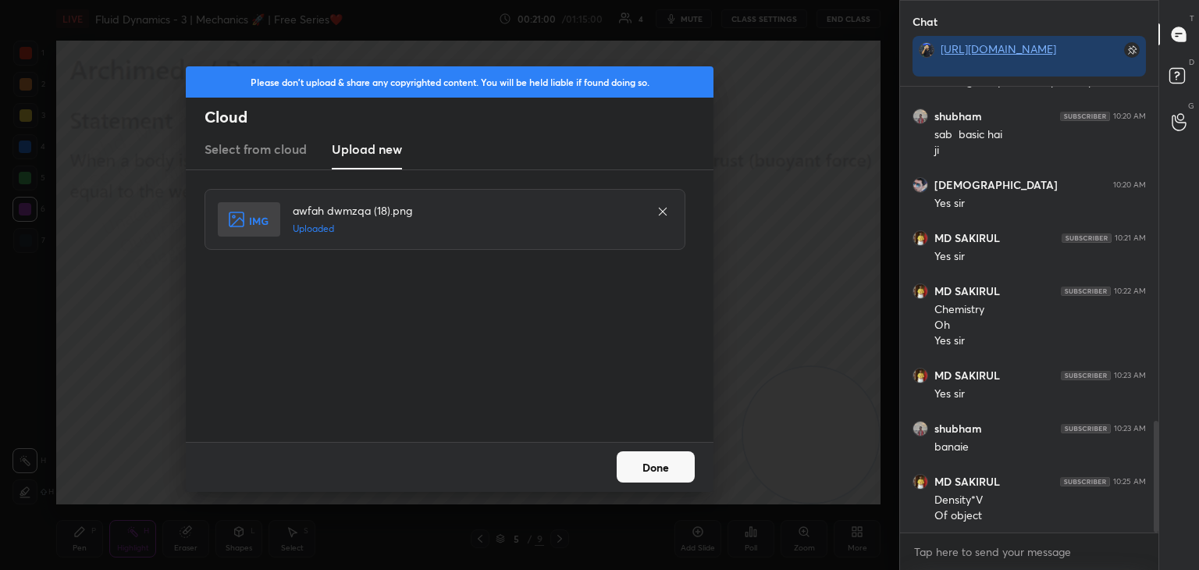
click at [675, 467] on button "Done" at bounding box center [656, 466] width 78 height 31
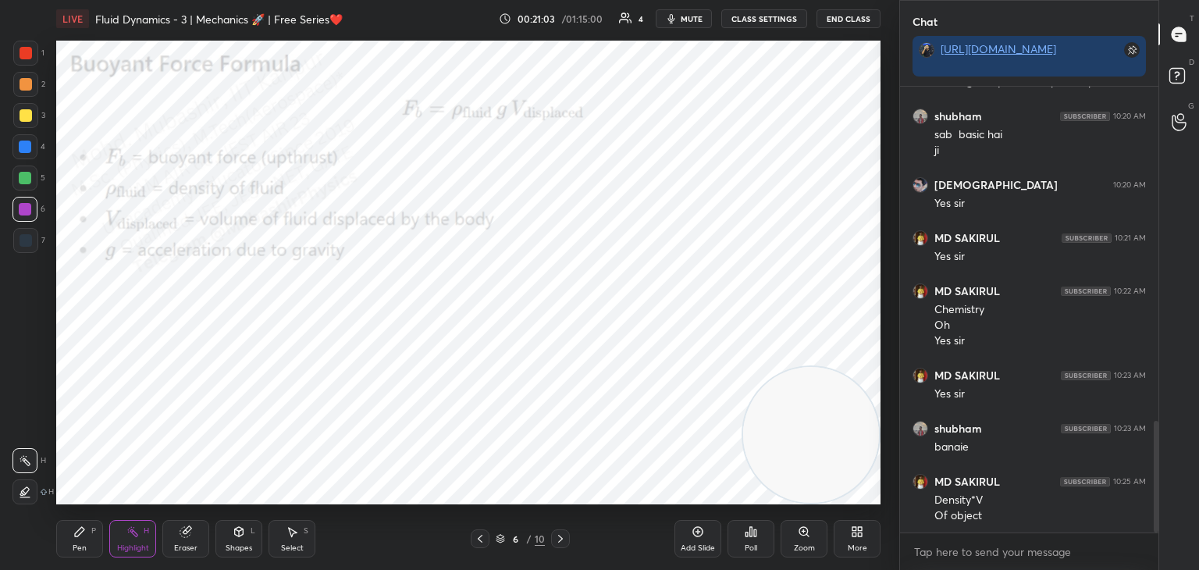
drag, startPoint x: 62, startPoint y: 536, endPoint x: 74, endPoint y: 536, distance: 12.5
click at [62, 537] on div "Pen P" at bounding box center [79, 538] width 47 height 37
click at [240, 539] on div "Shapes L" at bounding box center [238, 538] width 47 height 37
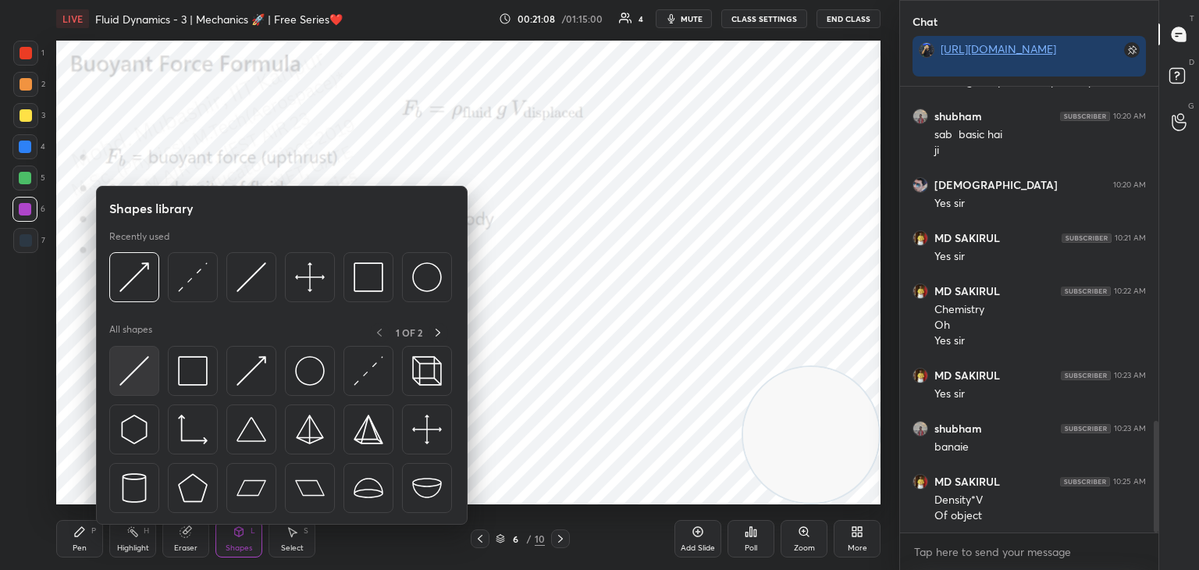
click at [141, 370] on img at bounding box center [134, 371] width 30 height 30
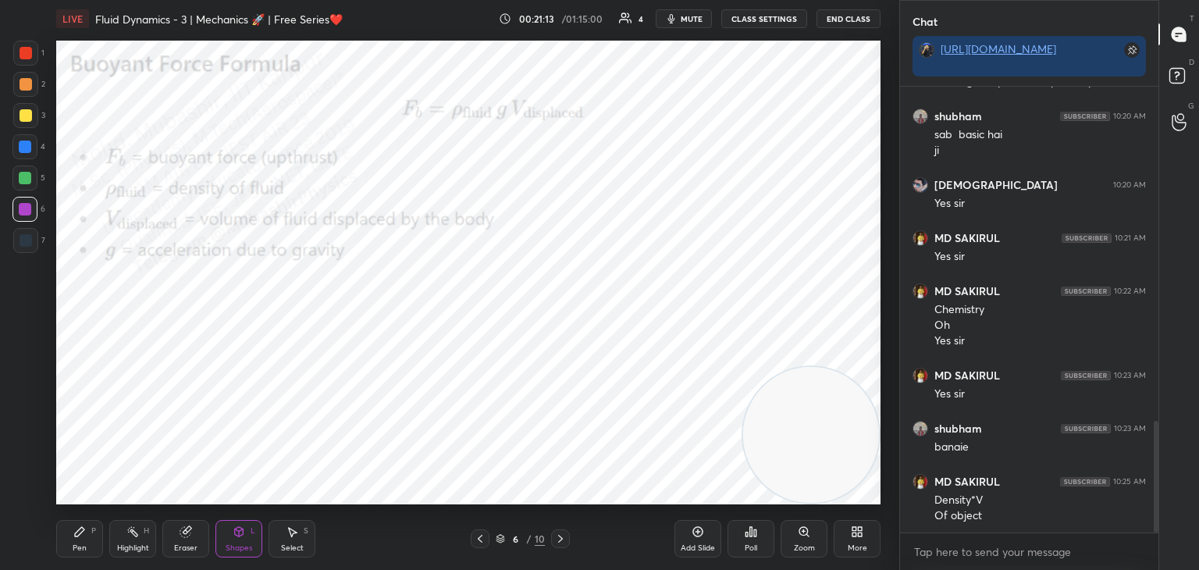
scroll to position [1388, 0]
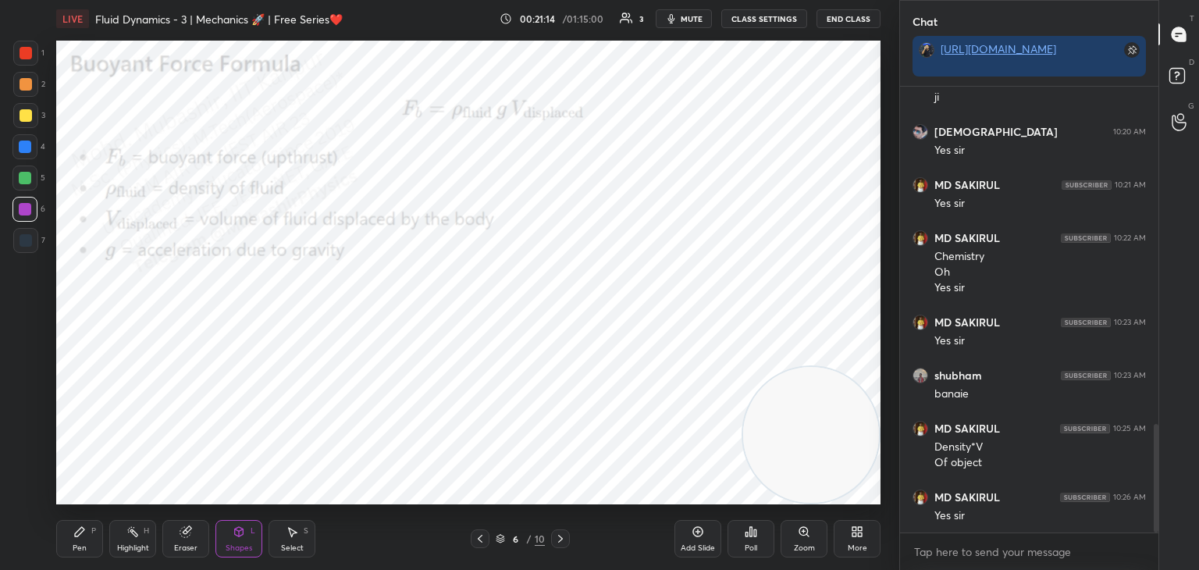
drag, startPoint x: 237, startPoint y: 536, endPoint x: 235, endPoint y: 525, distance: 10.3
click at [235, 537] on icon at bounding box center [239, 531] width 12 height 12
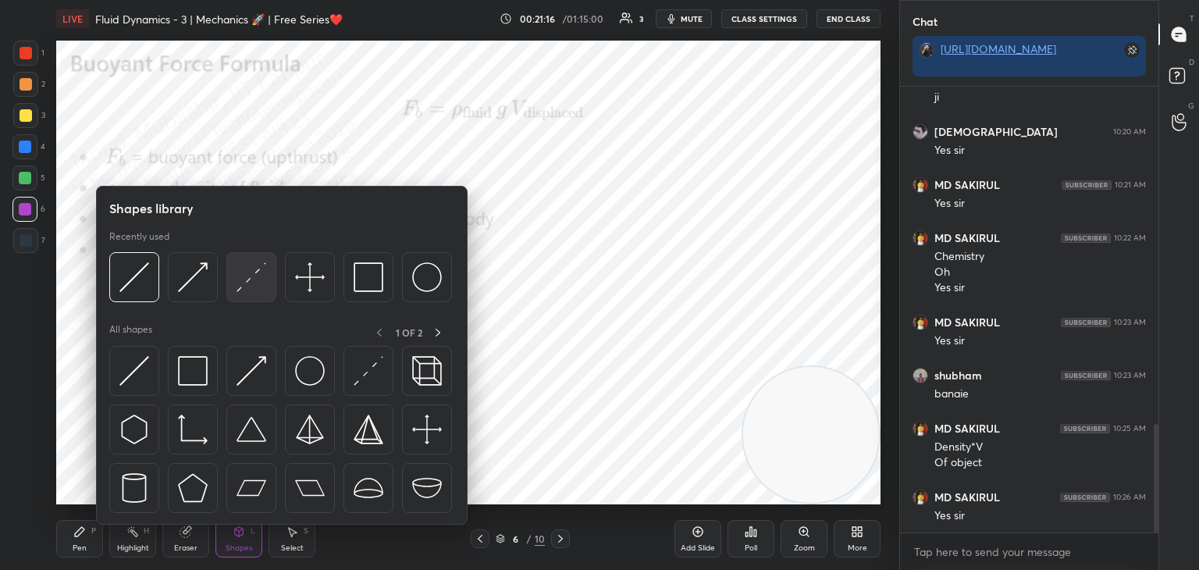
click at [240, 295] on div at bounding box center [251, 277] width 50 height 50
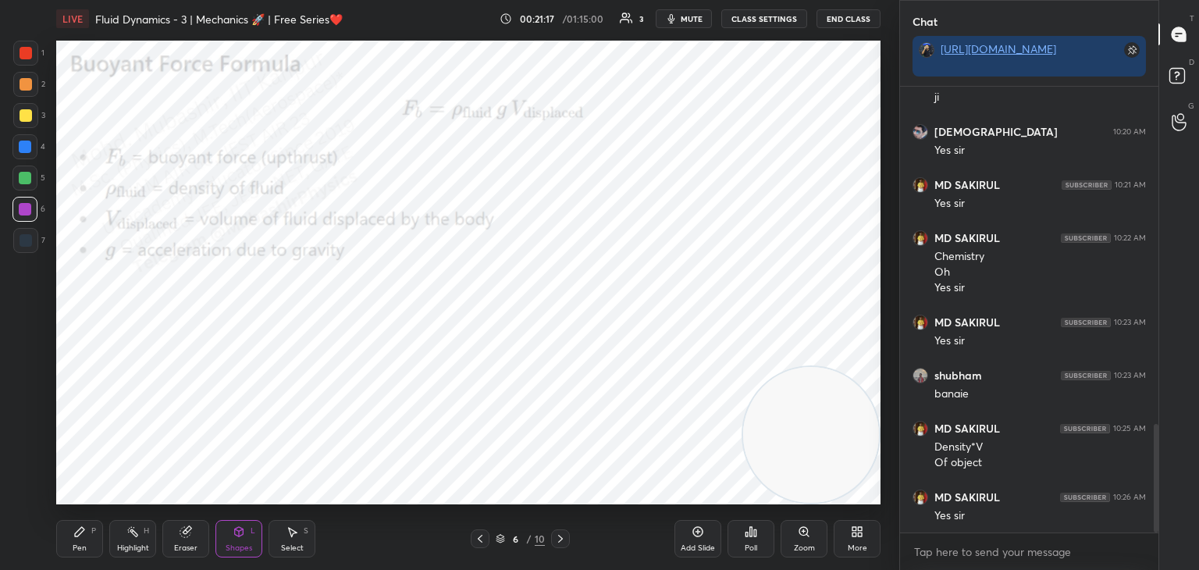
click at [32, 147] on div at bounding box center [24, 146] width 25 height 25
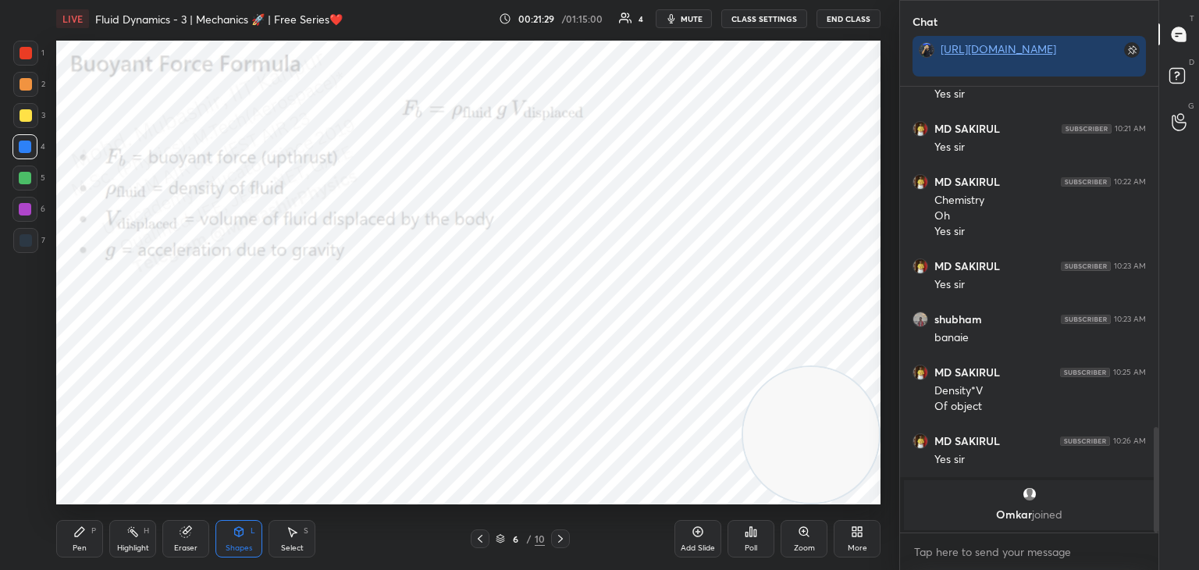
click at [115, 550] on div "Highlight H" at bounding box center [132, 538] width 47 height 37
click at [231, 536] on div "Shapes L" at bounding box center [238, 538] width 47 height 37
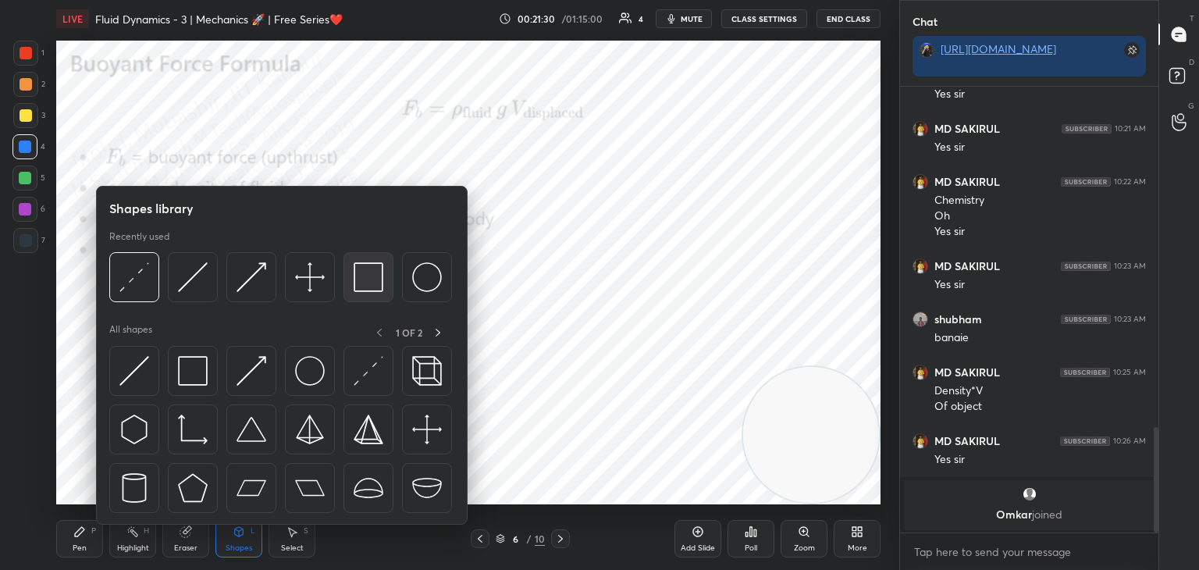
click at [363, 283] on img at bounding box center [369, 277] width 30 height 30
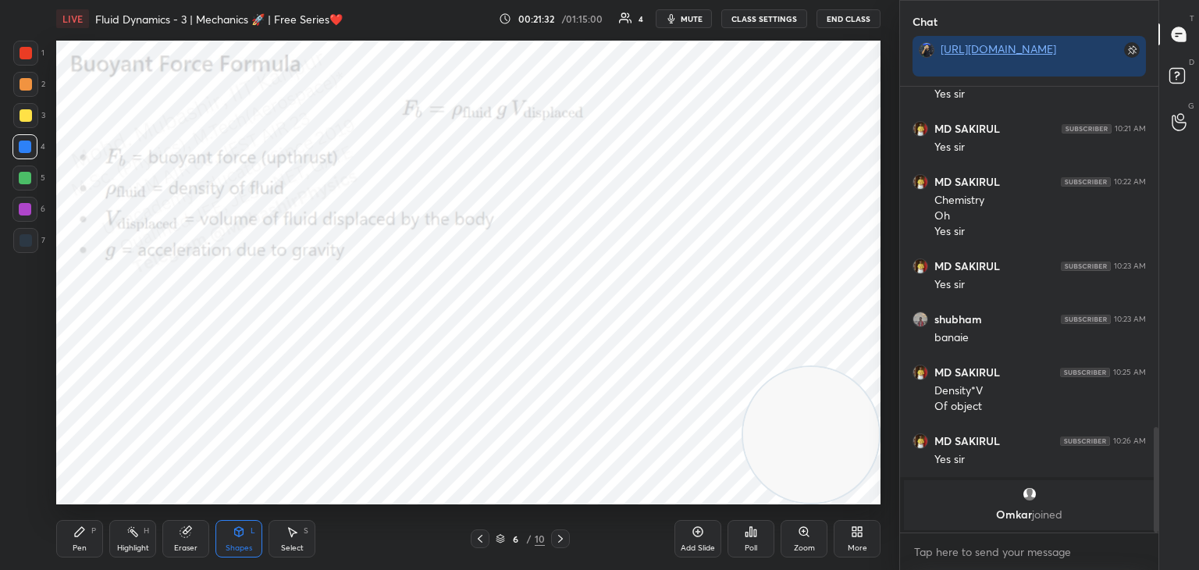
click at [35, 52] on div at bounding box center [25, 53] width 25 height 25
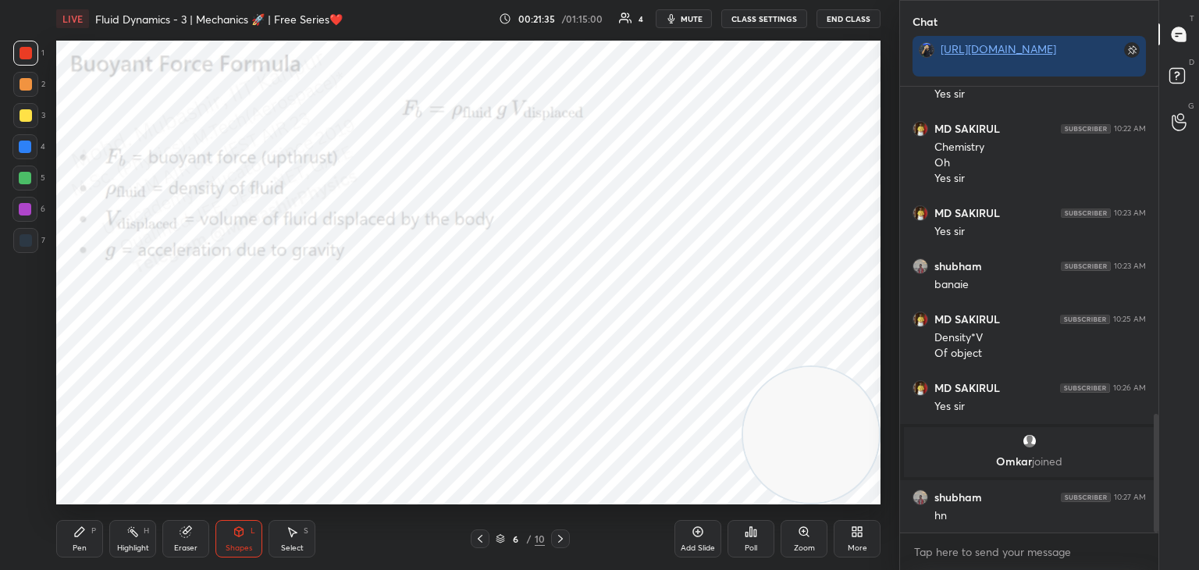
scroll to position [1233, 0]
click at [82, 550] on div "Pen" at bounding box center [80, 548] width 14 height 8
drag, startPoint x: 31, startPoint y: 244, endPoint x: 48, endPoint y: 262, distance: 24.3
click at [37, 245] on div at bounding box center [25, 240] width 25 height 25
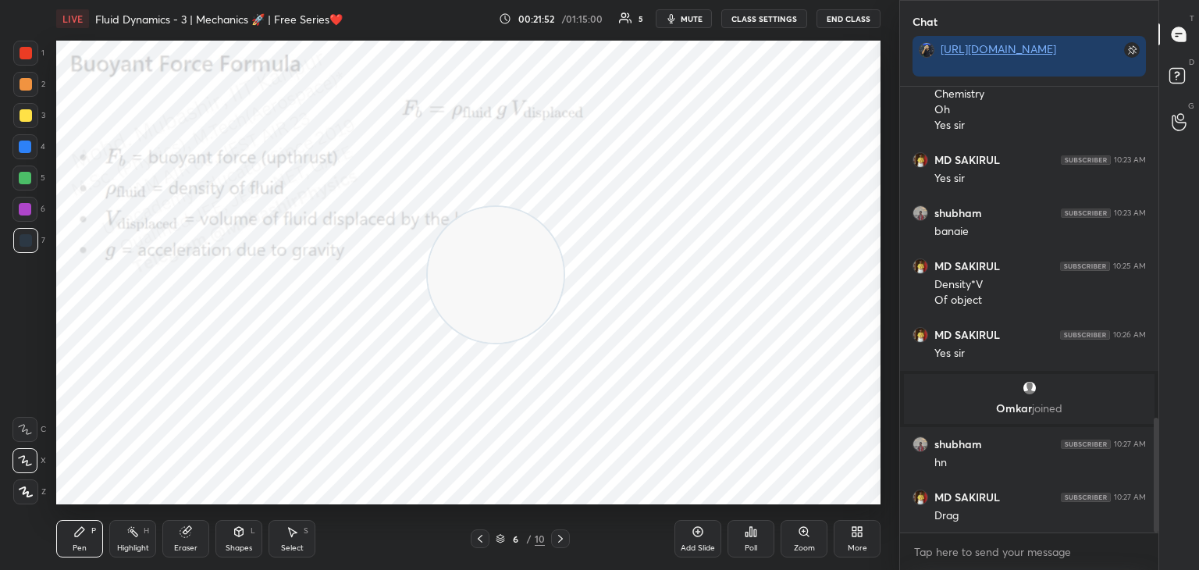
drag, startPoint x: 788, startPoint y: 400, endPoint x: 43, endPoint y: 73, distance: 813.8
click at [47, 86] on div "1 2 3 4 5 6 7 C X Z C X Z E E Erase all H H LIVE Fluid Dynamics - 3 | Mechanics…" at bounding box center [443, 285] width 887 height 570
drag, startPoint x: 132, startPoint y: 92, endPoint x: 54, endPoint y: 170, distance: 110.4
click at [69, 178] on video at bounding box center [126, 110] width 136 height 136
click at [27, 144] on div at bounding box center [25, 147] width 12 height 12
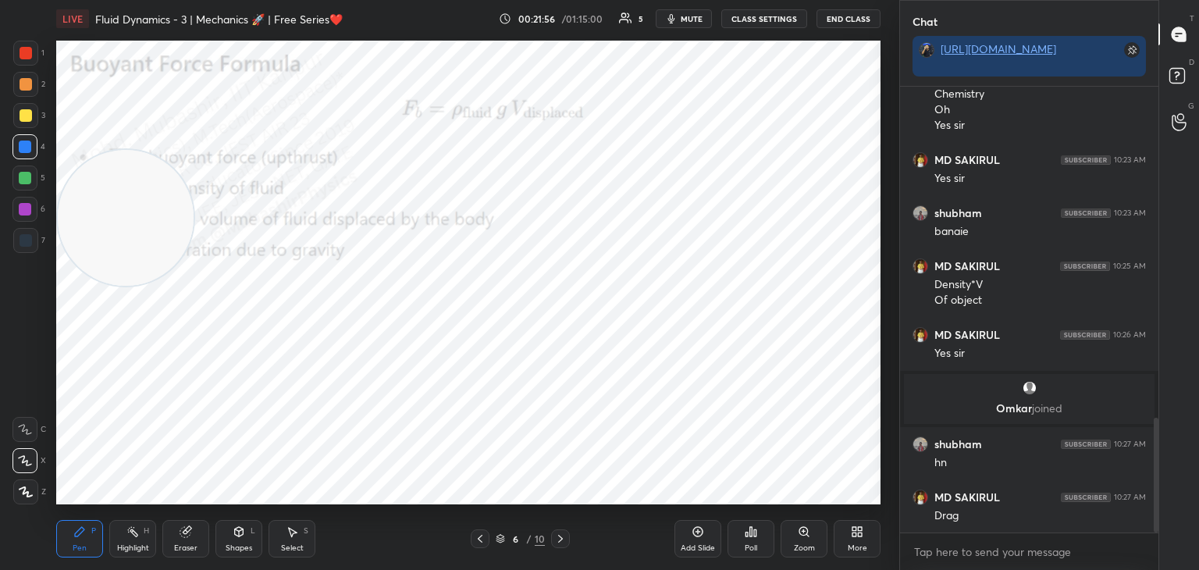
click at [37, 173] on div at bounding box center [24, 178] width 25 height 25
drag, startPoint x: 183, startPoint y: 222, endPoint x: 819, endPoint y: 448, distance: 674.6
click at [999, 466] on div "1 2 3 4 5 6 7 C X Z C X Z E E Erase all H H LIVE Fluid Dynamics - 3 | Mechanics…" at bounding box center [599, 285] width 1199 height 570
drag, startPoint x: 130, startPoint y: 537, endPoint x: 207, endPoint y: 504, distance: 83.2
click at [130, 539] on div "Highlight H" at bounding box center [132, 538] width 47 height 37
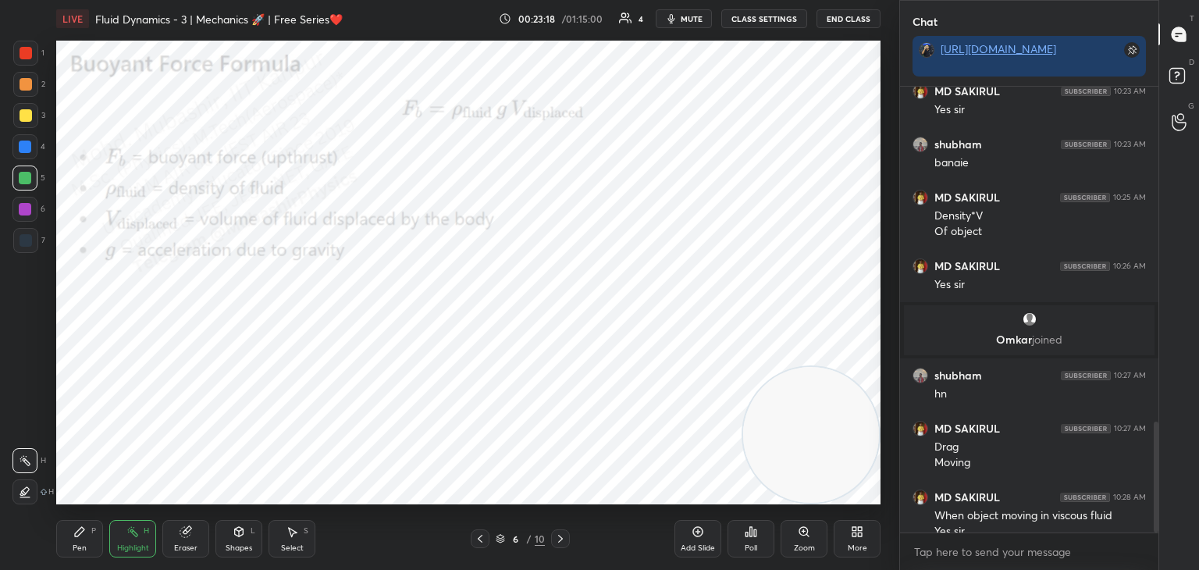
scroll to position [1371, 0]
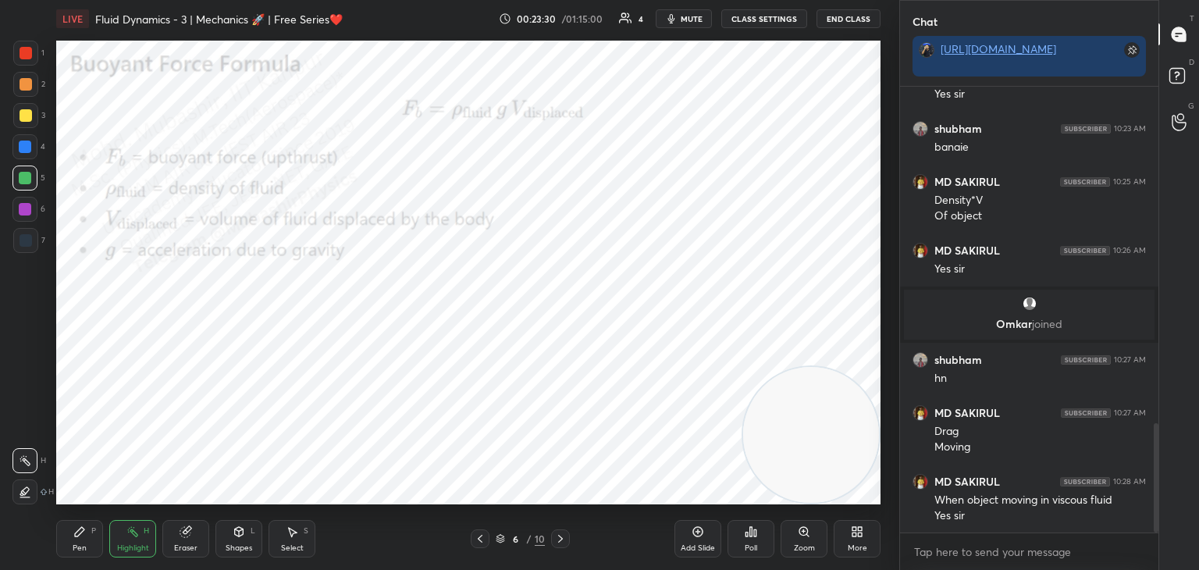
click at [299, 548] on div "Select" at bounding box center [292, 548] width 23 height 8
drag, startPoint x: 666, startPoint y: 291, endPoint x: 705, endPoint y: 326, distance: 52.5
click at [705, 326] on div "0 ° Undo Copy Duplicate Duplicate to new slide Delete" at bounding box center [468, 273] width 824 height 464
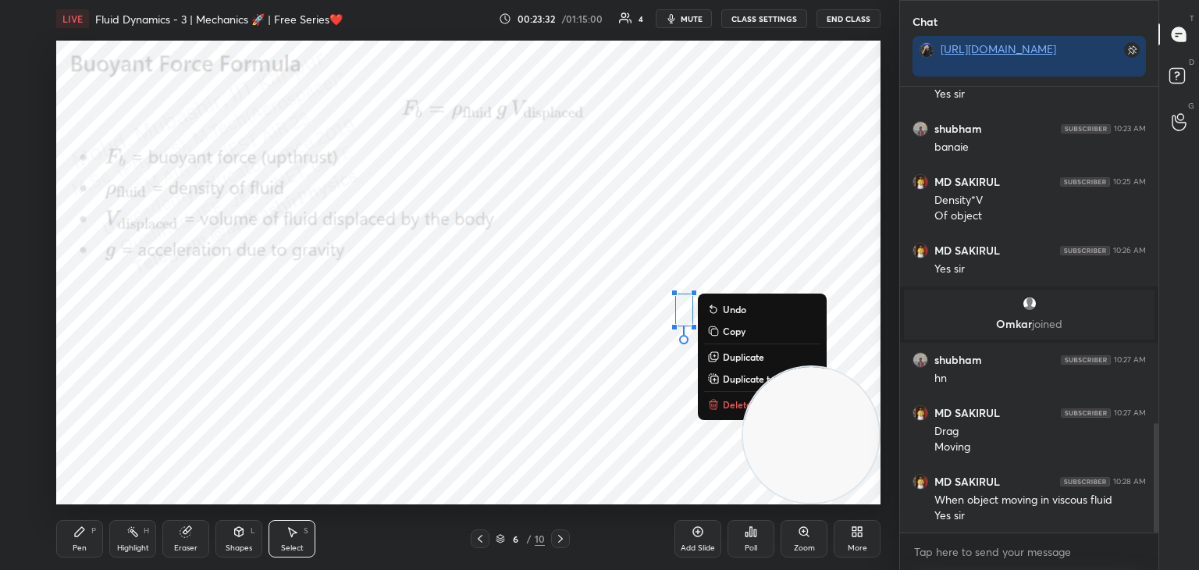
click at [711, 408] on icon at bounding box center [713, 405] width 7 height 7
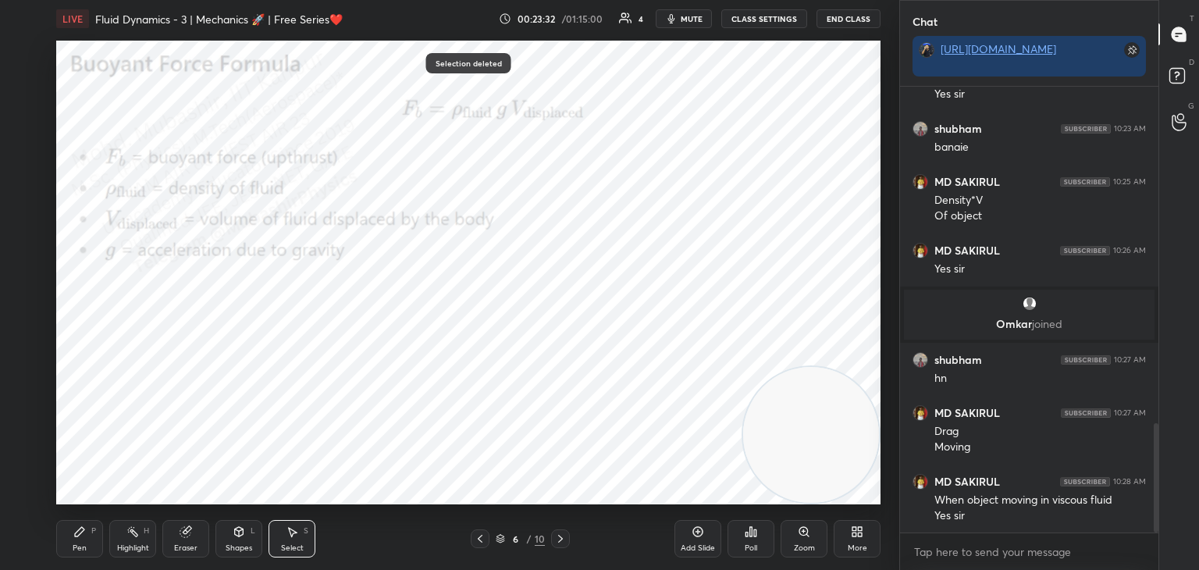
click at [72, 540] on div "Pen P" at bounding box center [79, 538] width 47 height 37
click at [26, 117] on div at bounding box center [26, 115] width 12 height 12
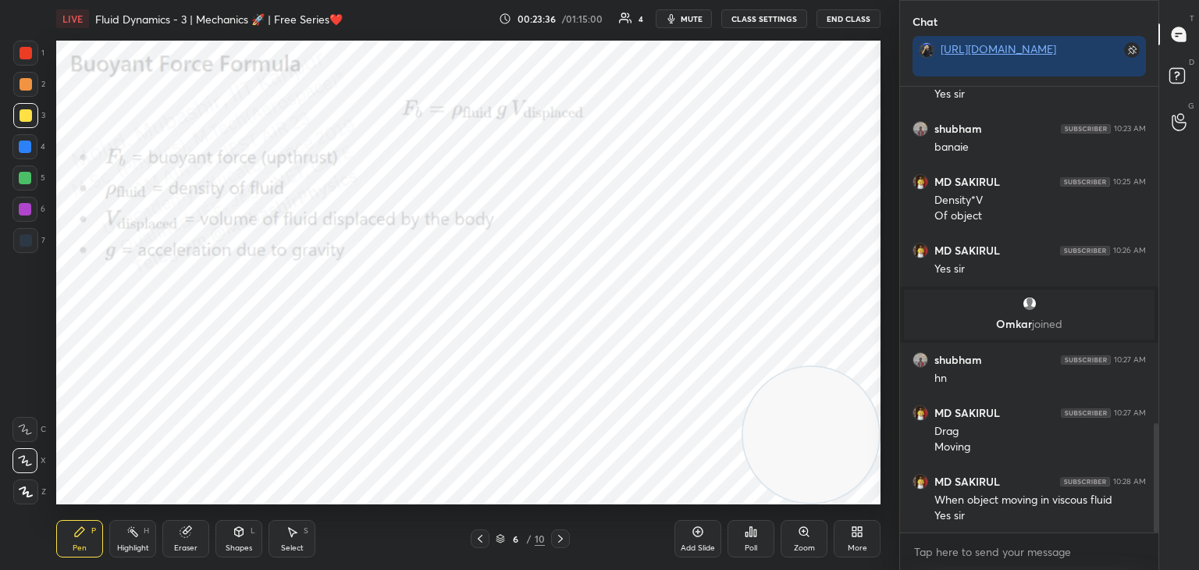
drag, startPoint x: 134, startPoint y: 529, endPoint x: 151, endPoint y: 522, distance: 17.5
click at [135, 532] on icon at bounding box center [132, 531] width 12 height 12
drag, startPoint x: 66, startPoint y: 545, endPoint x: 121, endPoint y: 544, distance: 54.7
click at [63, 544] on div "Pen P" at bounding box center [79, 538] width 47 height 37
click at [147, 532] on div "Highlight H" at bounding box center [132, 538] width 47 height 37
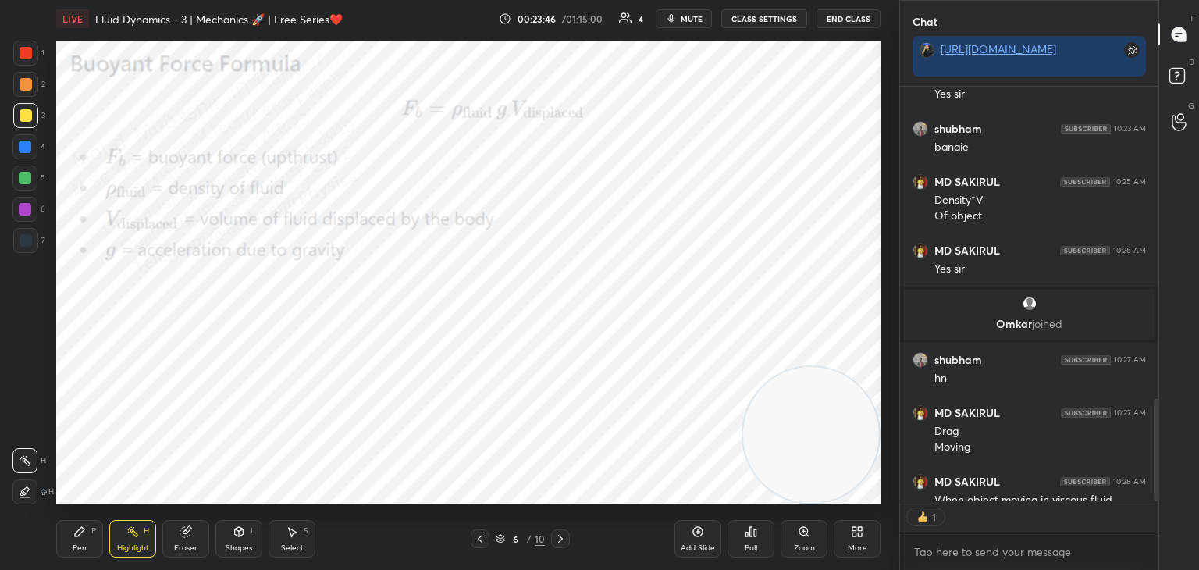
scroll to position [5, 5]
click at [231, 542] on div "Shapes L" at bounding box center [238, 538] width 47 height 37
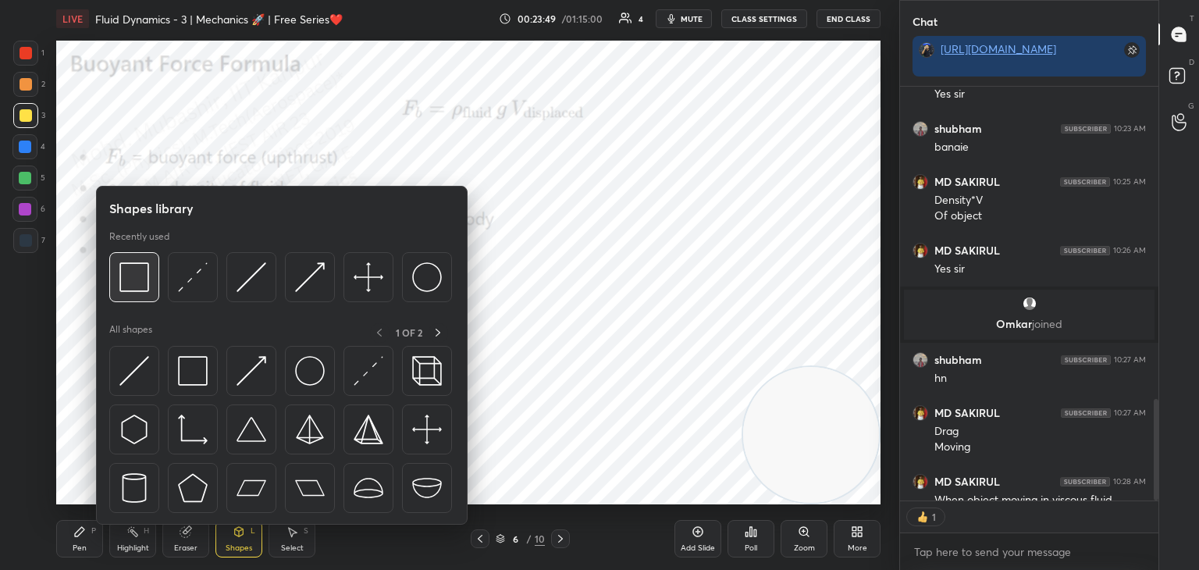
click at [126, 288] on img at bounding box center [134, 277] width 30 height 30
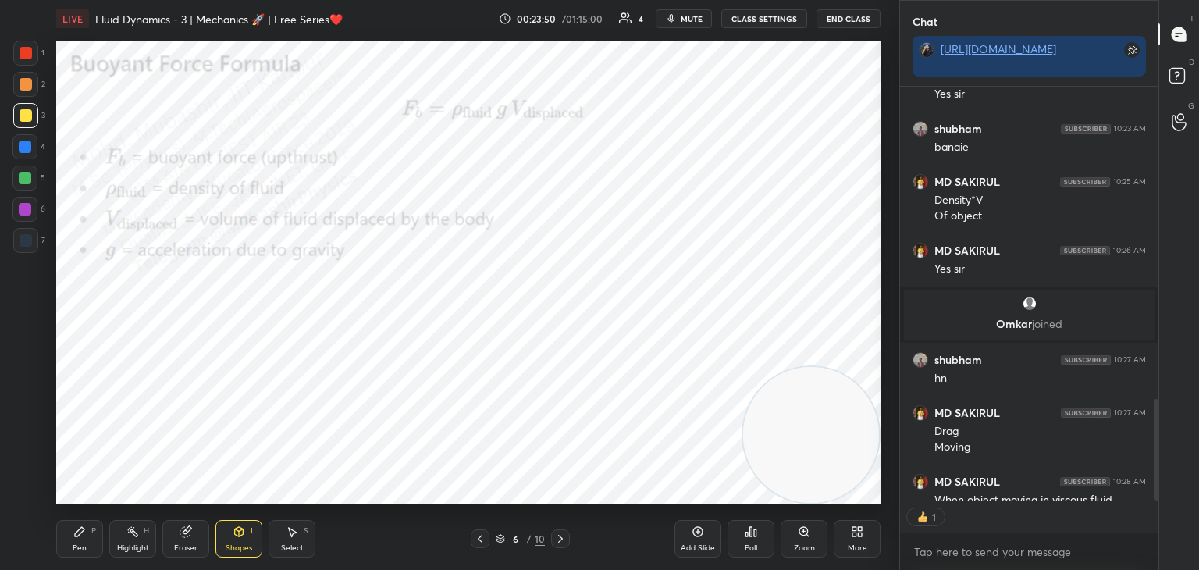
drag, startPoint x: 20, startPoint y: 91, endPoint x: 32, endPoint y: 89, distance: 12.6
click at [26, 87] on div at bounding box center [25, 84] width 25 height 25
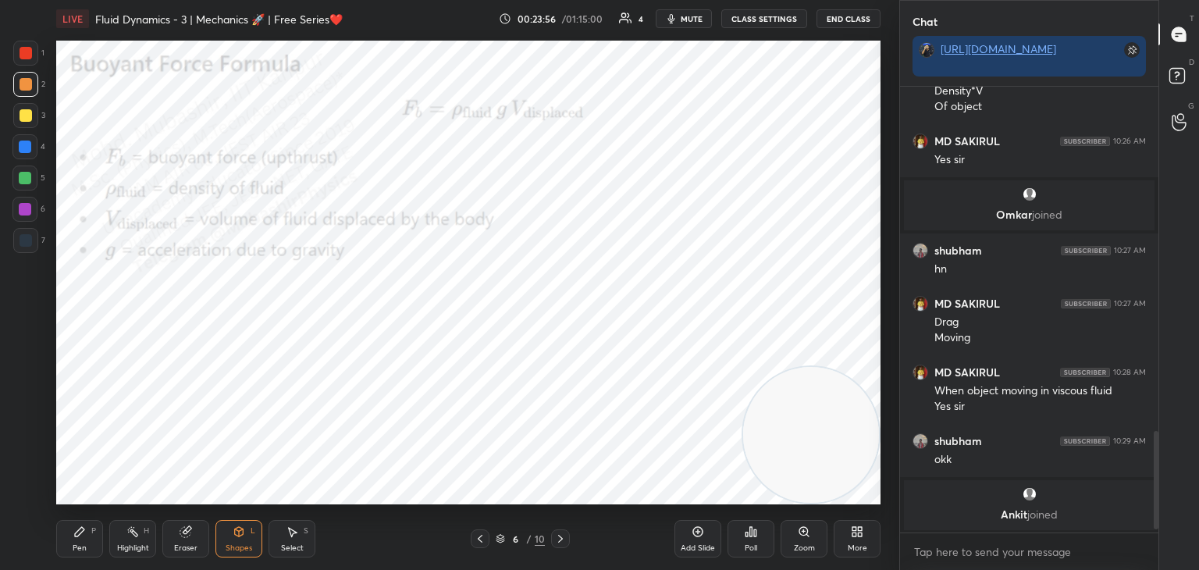
scroll to position [441, 254]
drag, startPoint x: 85, startPoint y: 525, endPoint x: 94, endPoint y: 511, distance: 16.9
click at [78, 529] on div "Pen P" at bounding box center [79, 538] width 47 height 37
click at [26, 198] on div at bounding box center [24, 209] width 25 height 25
drag, startPoint x: 26, startPoint y: 148, endPoint x: 30, endPoint y: 158, distance: 10.5
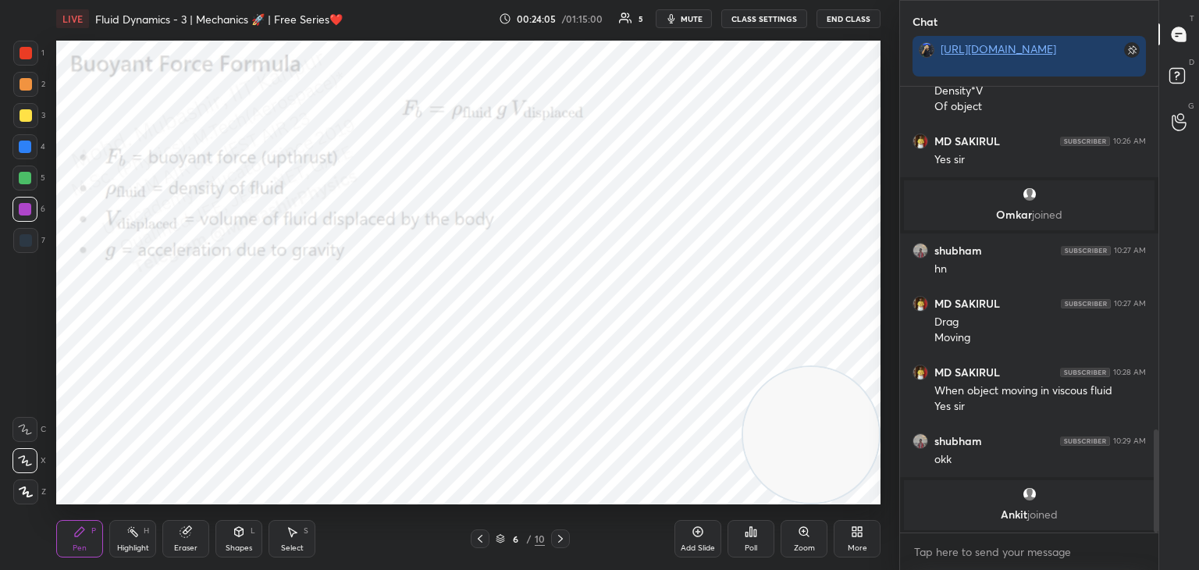
click at [26, 151] on div at bounding box center [25, 147] width 12 height 12
drag, startPoint x: 35, startPoint y: 180, endPoint x: 48, endPoint y: 183, distance: 12.9
click at [35, 179] on div at bounding box center [24, 178] width 25 height 25
click at [20, 85] on div at bounding box center [25, 84] width 25 height 25
click at [112, 545] on div "Highlight H" at bounding box center [132, 538] width 47 height 37
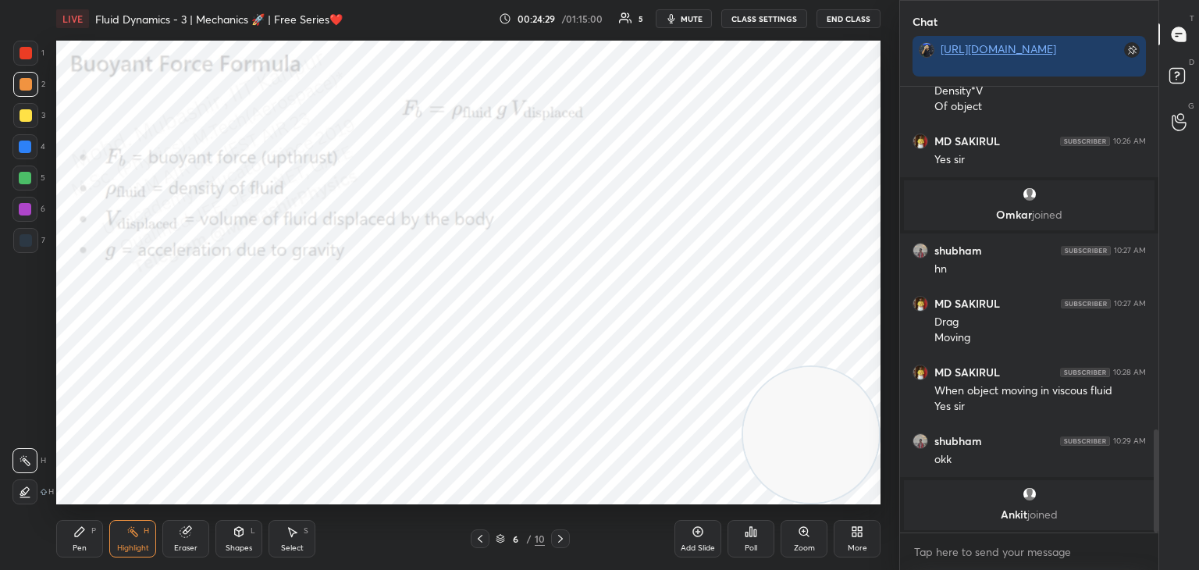
click at [69, 548] on div "Pen P" at bounding box center [79, 538] width 47 height 37
click at [123, 539] on div "Highlight H" at bounding box center [132, 538] width 47 height 37
drag, startPoint x: 73, startPoint y: 529, endPoint x: 115, endPoint y: 525, distance: 42.3
click at [69, 534] on div "Pen P" at bounding box center [79, 538] width 47 height 37
drag, startPoint x: 133, startPoint y: 528, endPoint x: 122, endPoint y: 529, distance: 11.8
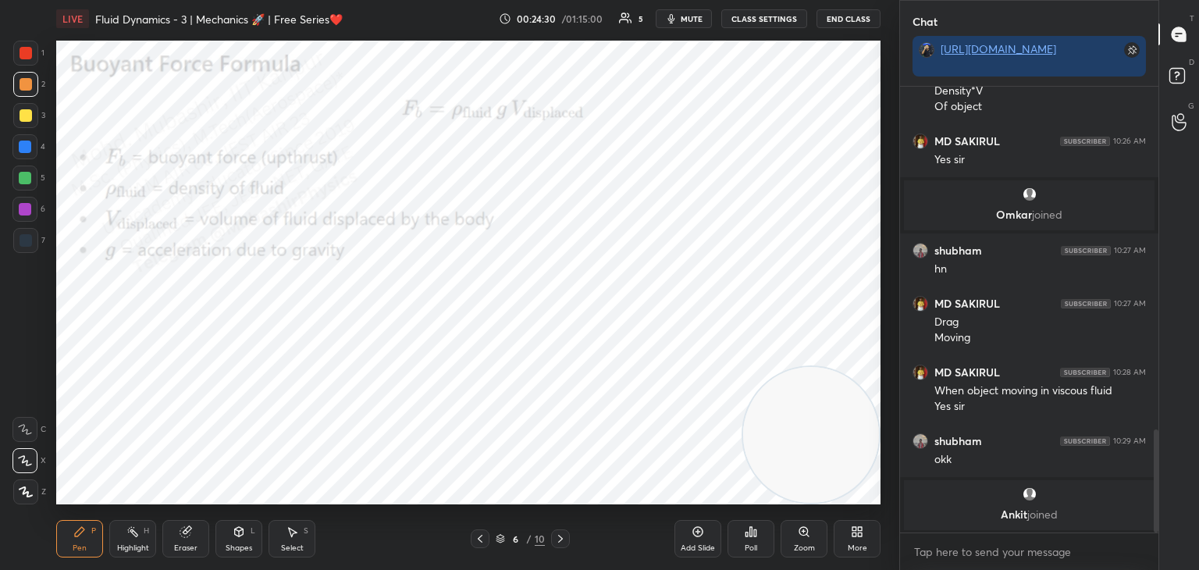
click at [132, 528] on icon at bounding box center [132, 531] width 12 height 12
drag, startPoint x: 69, startPoint y: 528, endPoint x: 107, endPoint y: 526, distance: 37.5
click at [69, 529] on div "Pen P" at bounding box center [79, 538] width 47 height 37
click at [133, 531] on rect at bounding box center [134, 533] width 8 height 8
click at [81, 535] on icon at bounding box center [79, 531] width 12 height 12
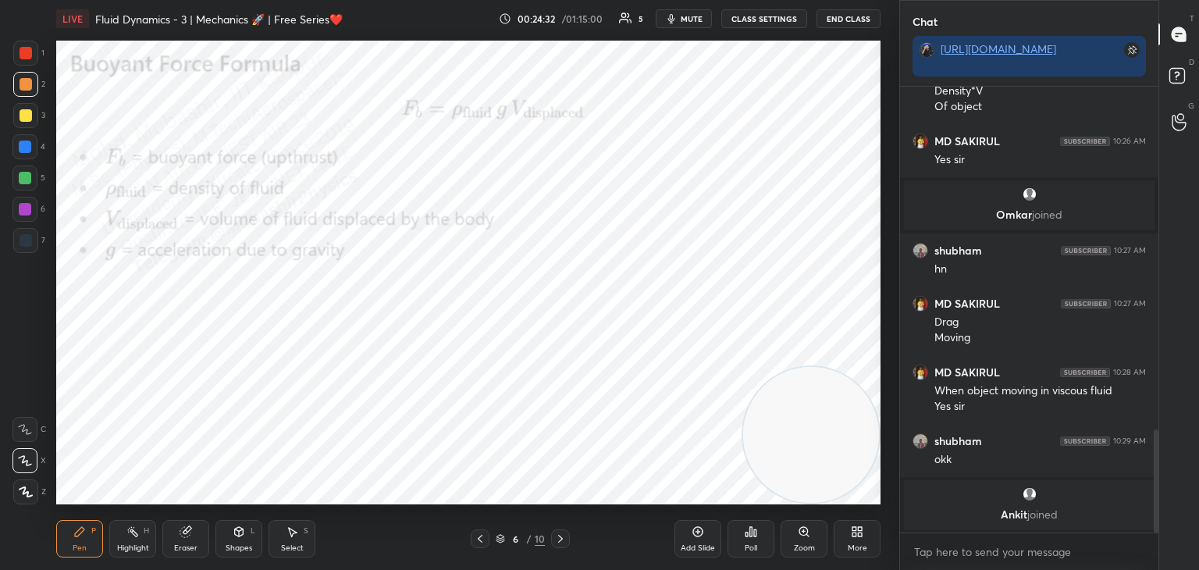
drag, startPoint x: 138, startPoint y: 535, endPoint x: 107, endPoint y: 532, distance: 31.4
click at [132, 535] on icon at bounding box center [132, 531] width 12 height 12
click at [85, 532] on icon at bounding box center [79, 531] width 12 height 12
click at [137, 532] on icon at bounding box center [132, 531] width 12 height 12
click at [79, 550] on div "Pen" at bounding box center [80, 548] width 14 height 8
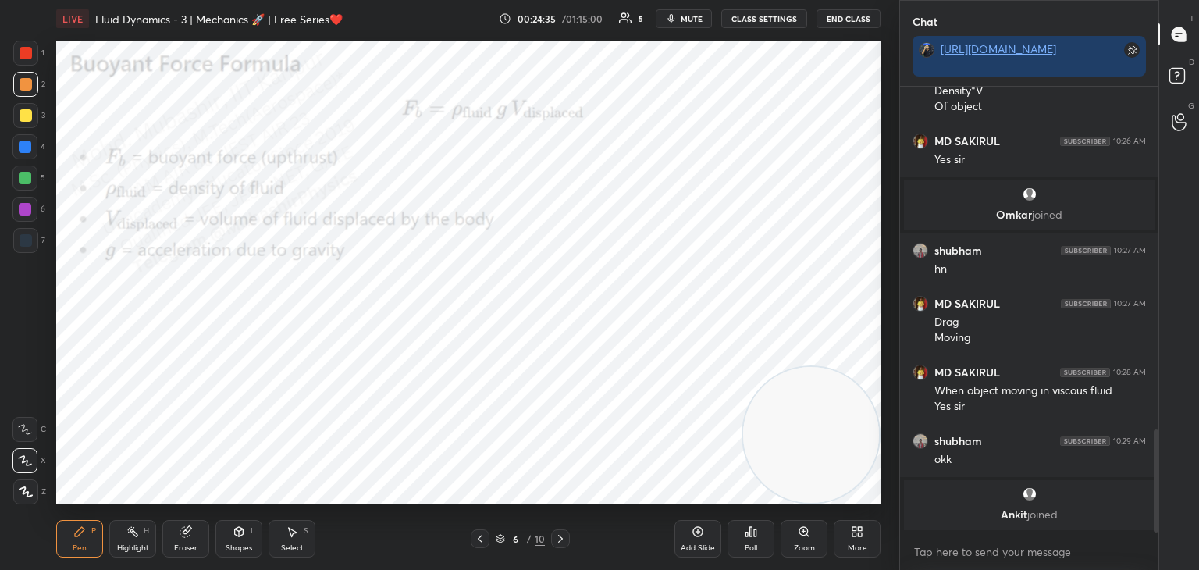
drag, startPoint x: 124, startPoint y: 539, endPoint x: 112, endPoint y: 540, distance: 11.8
click at [123, 540] on div "Highlight H" at bounding box center [132, 538] width 47 height 37
drag, startPoint x: 96, startPoint y: 539, endPoint x: 138, endPoint y: 532, distance: 42.6
click at [94, 537] on div "Pen P" at bounding box center [79, 538] width 47 height 37
drag, startPoint x: 138, startPoint y: 534, endPoint x: 128, endPoint y: 536, distance: 10.3
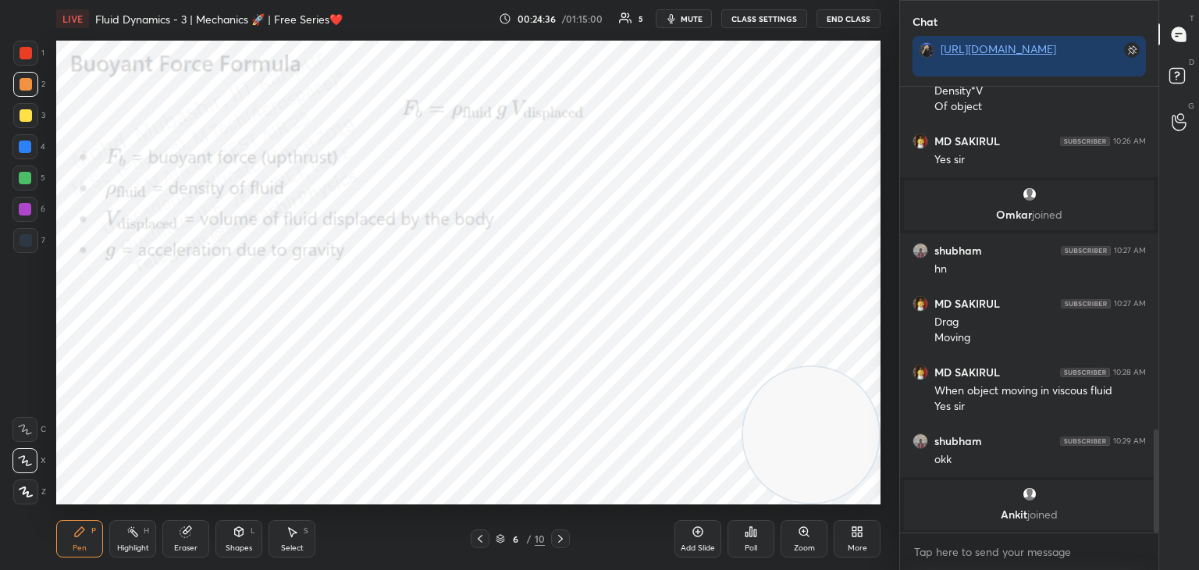
click at [131, 536] on icon at bounding box center [132, 531] width 12 height 12
drag, startPoint x: 91, startPoint y: 537, endPoint x: 119, endPoint y: 532, distance: 29.4
click at [91, 539] on div "Pen P" at bounding box center [79, 538] width 47 height 37
click at [126, 537] on icon at bounding box center [132, 531] width 12 height 12
click at [541, 30] on div "LIVE Fluid Dynamics - 3 | Mechanics 🚀 | Free Series❤️ 00:24:42 / 01:15:00 5 mut…" at bounding box center [468, 285] width 837 height 570
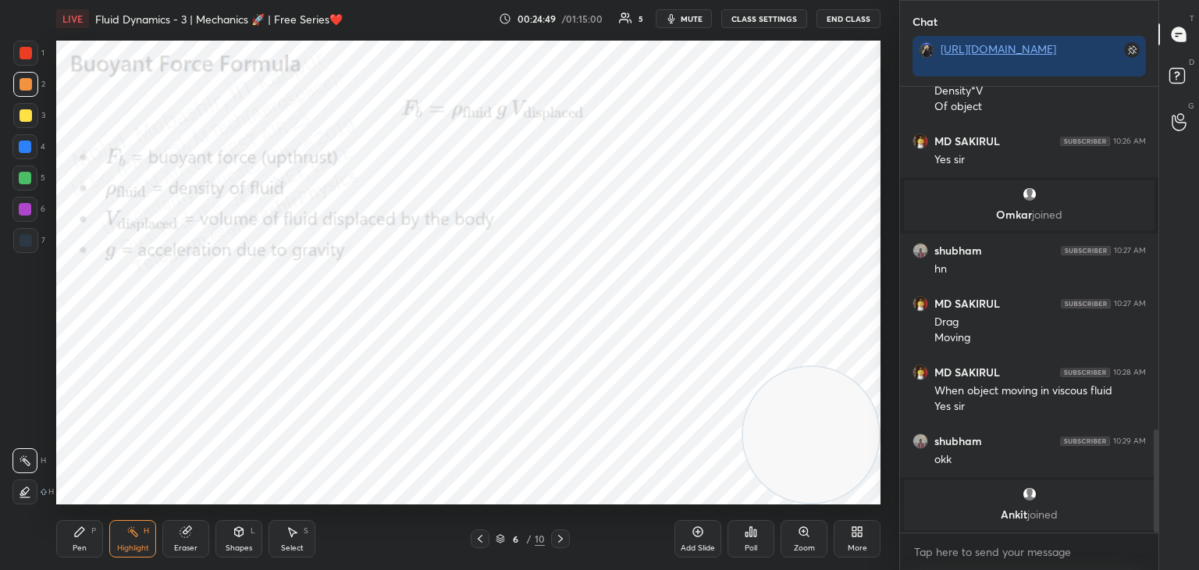
drag, startPoint x: 81, startPoint y: 545, endPoint x: 82, endPoint y: 523, distance: 21.9
click at [81, 544] on div "Pen" at bounding box center [80, 548] width 14 height 8
click at [26, 151] on div at bounding box center [25, 147] width 12 height 12
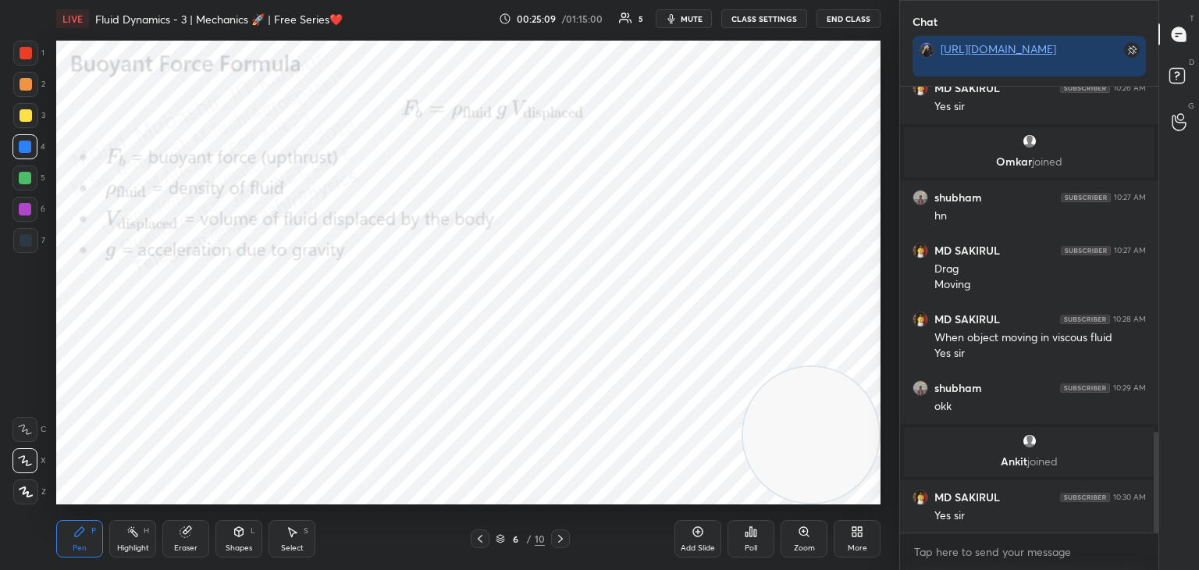
drag, startPoint x: 140, startPoint y: 532, endPoint x: 168, endPoint y: 510, distance: 36.1
click at [138, 532] on div "Highlight H" at bounding box center [132, 538] width 47 height 37
click at [860, 540] on div "More" at bounding box center [857, 538] width 47 height 37
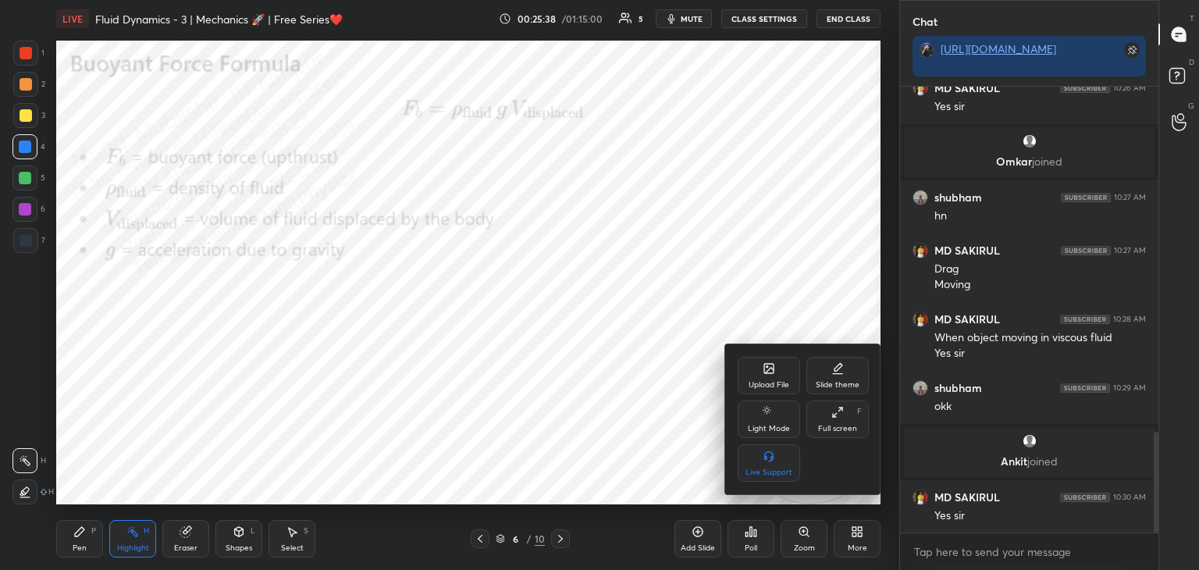
click at [765, 369] on icon at bounding box center [768, 368] width 9 height 9
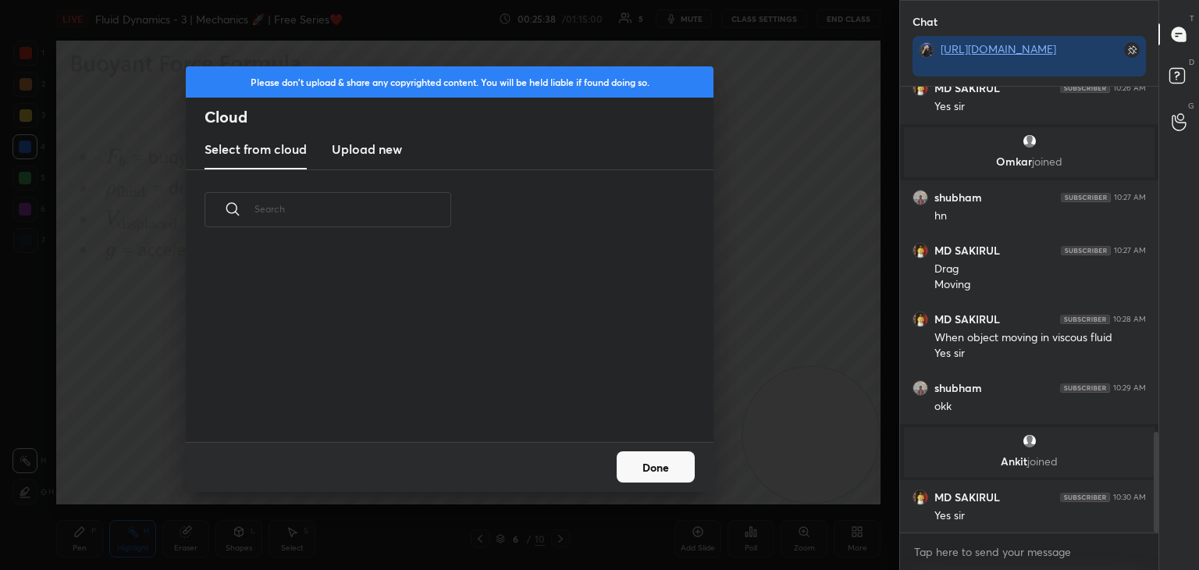
scroll to position [192, 501]
drag, startPoint x: 365, startPoint y: 144, endPoint x: 393, endPoint y: 138, distance: 28.0
click at [363, 145] on h3 "Upload new" at bounding box center [367, 149] width 70 height 19
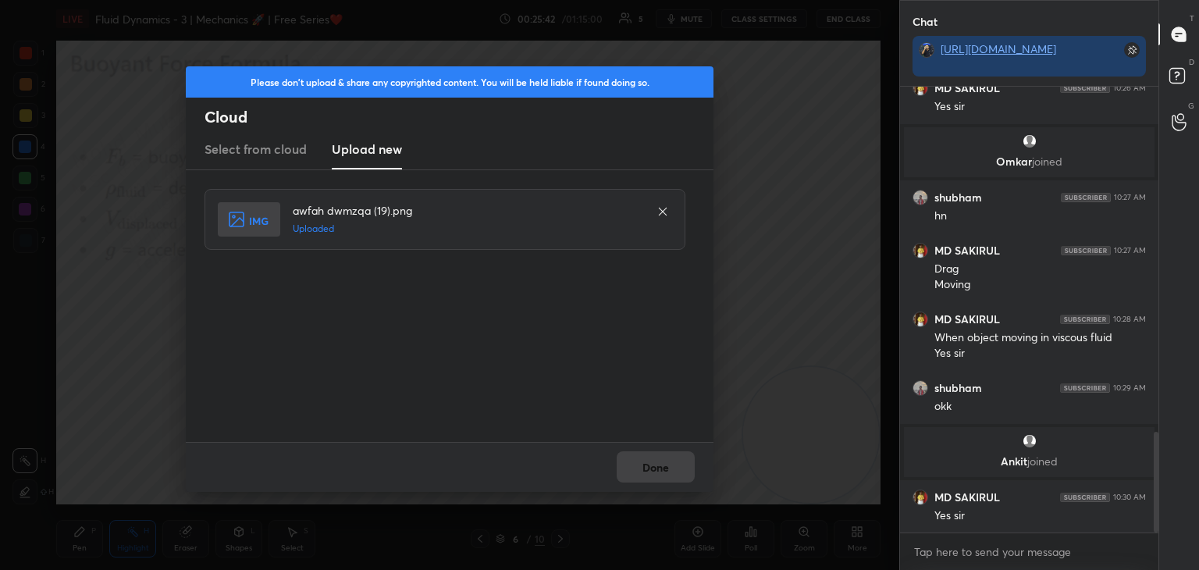
click at [664, 464] on button "Done" at bounding box center [656, 466] width 78 height 31
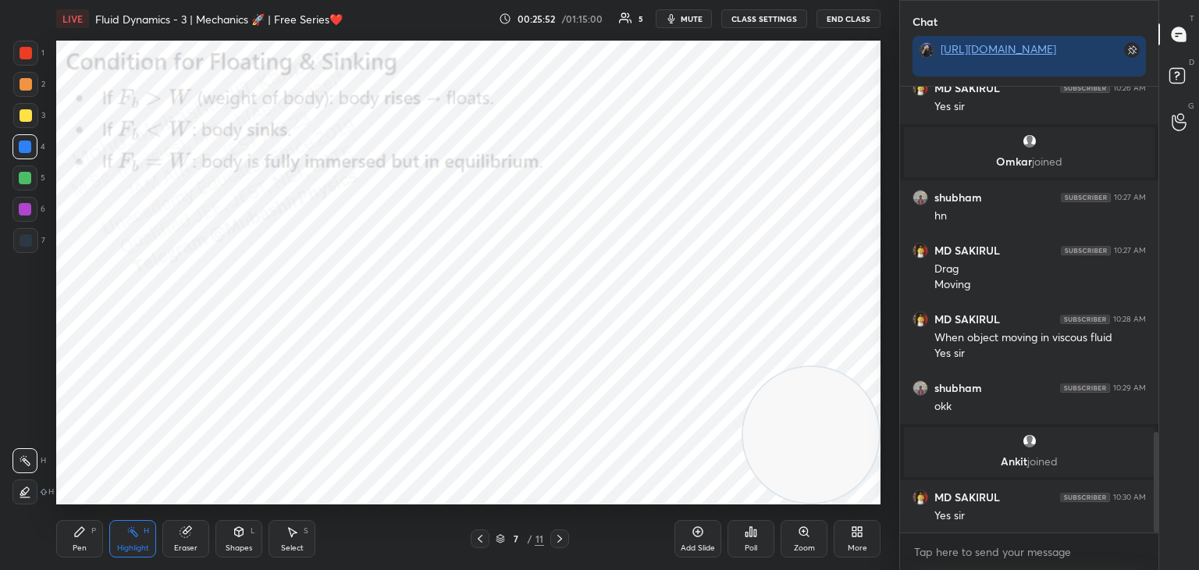
click at [62, 551] on div "Pen P" at bounding box center [79, 538] width 47 height 37
click at [247, 532] on div "Shapes L" at bounding box center [238, 538] width 47 height 37
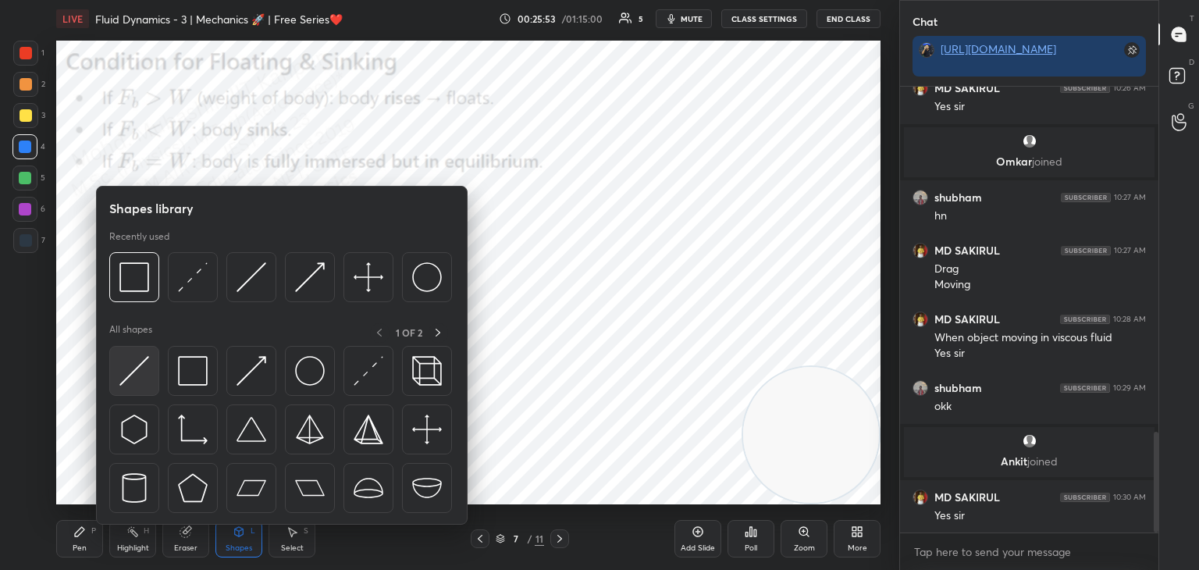
click at [140, 377] on img at bounding box center [134, 371] width 30 height 30
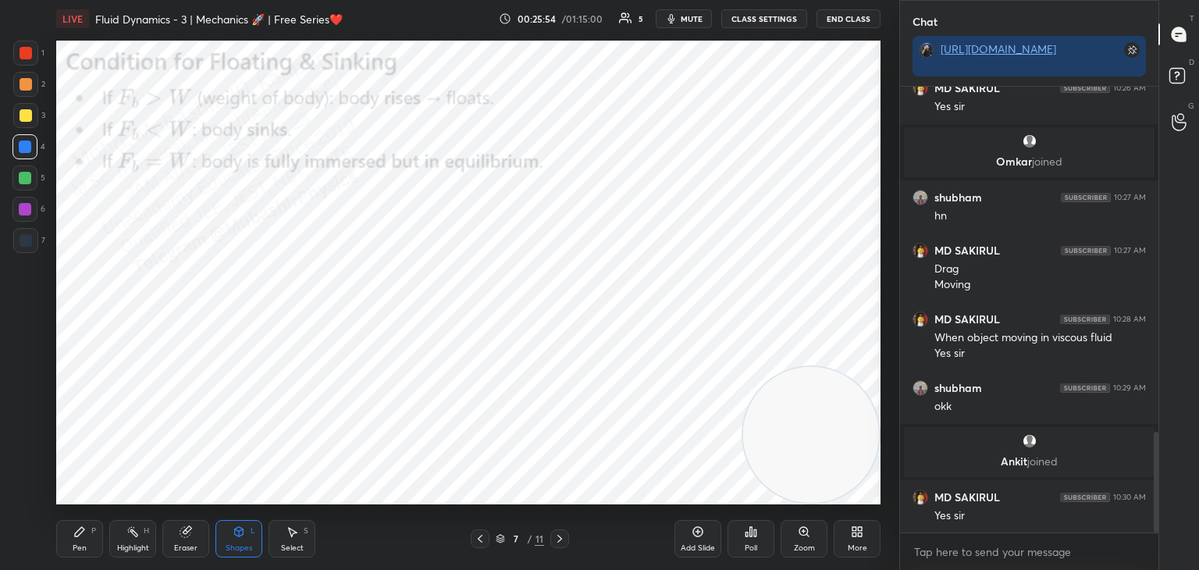
click at [23, 216] on div at bounding box center [24, 209] width 25 height 25
drag, startPoint x: 244, startPoint y: 536, endPoint x: 240, endPoint y: 525, distance: 11.4
click at [244, 535] on icon at bounding box center [239, 531] width 12 height 12
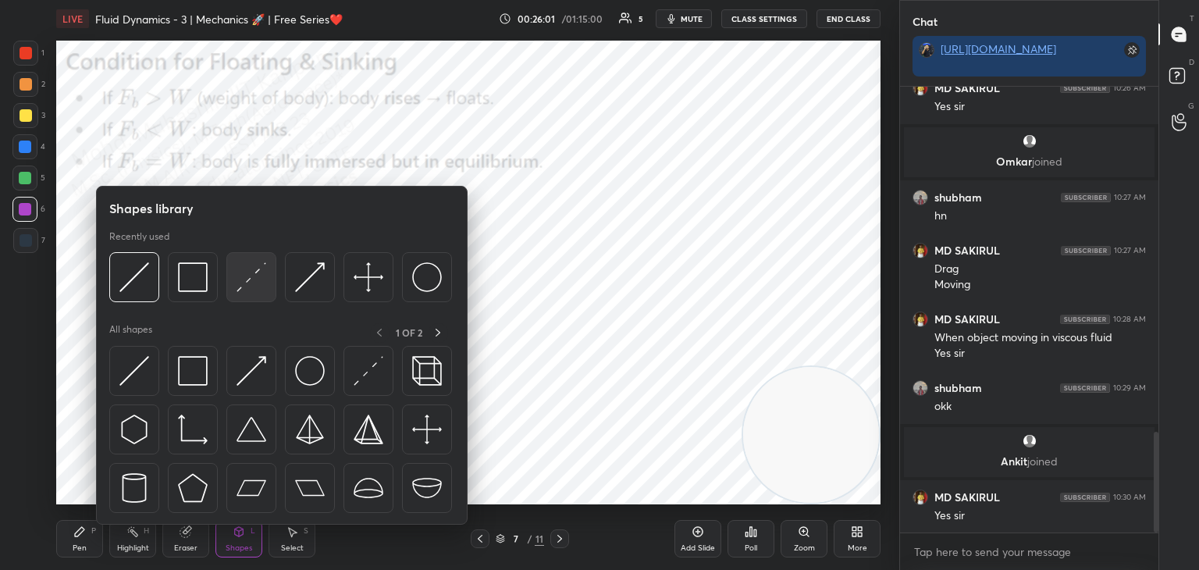
click at [244, 291] on img at bounding box center [252, 277] width 30 height 30
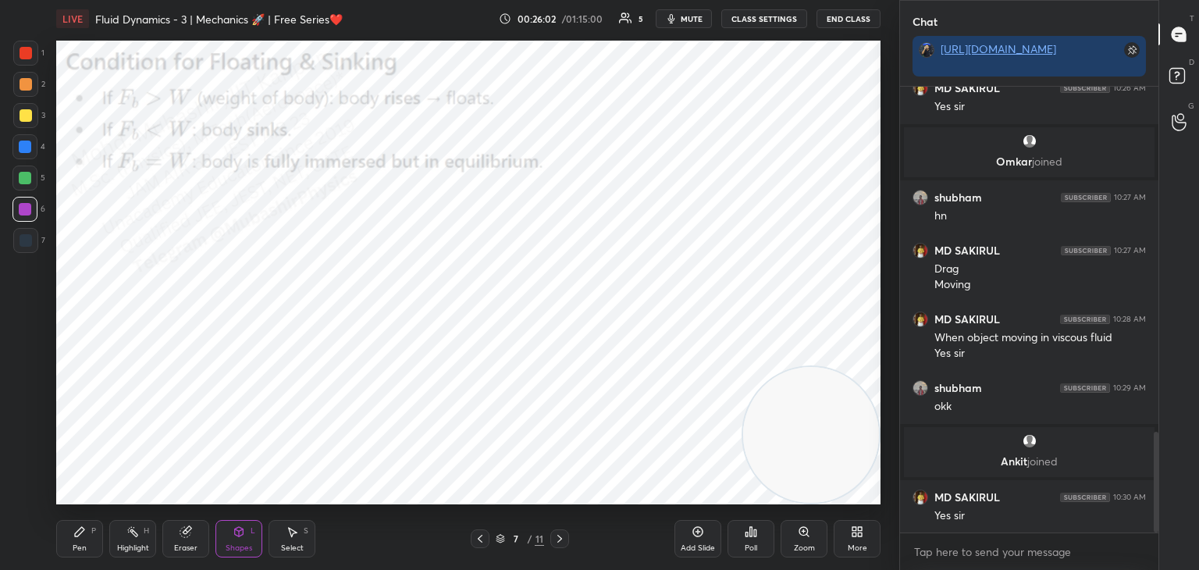
click at [20, 145] on div at bounding box center [25, 147] width 12 height 12
click at [291, 547] on div "Select" at bounding box center [292, 548] width 23 height 8
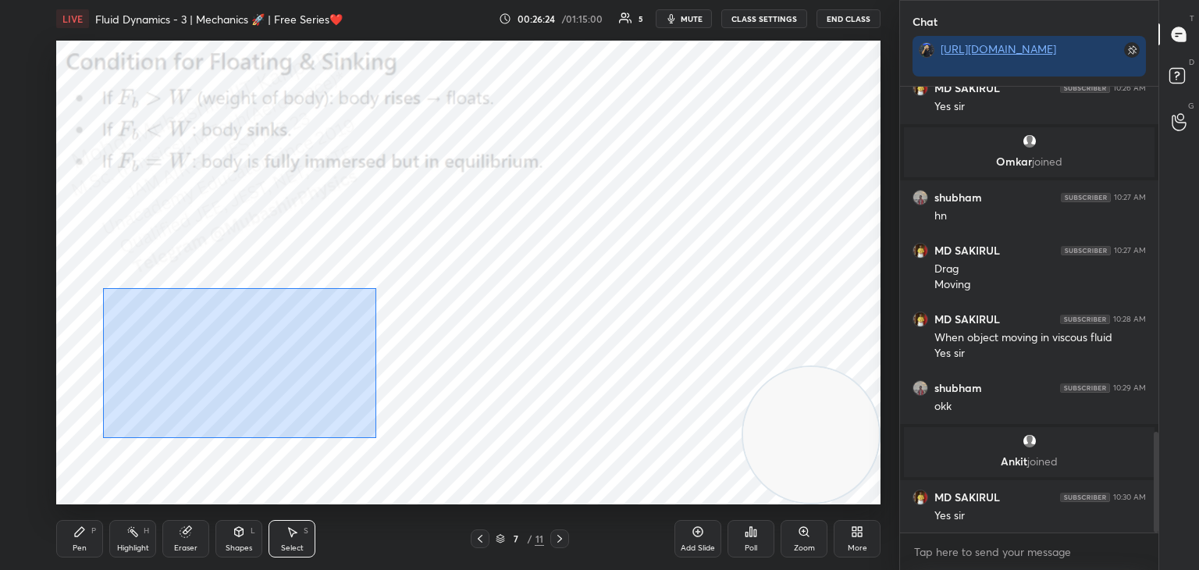
drag, startPoint x: 109, startPoint y: 287, endPoint x: 360, endPoint y: 446, distance: 297.6
click at [375, 450] on div "0 ° Undo Copy Duplicate Duplicate to new slide Delete" at bounding box center [468, 273] width 824 height 464
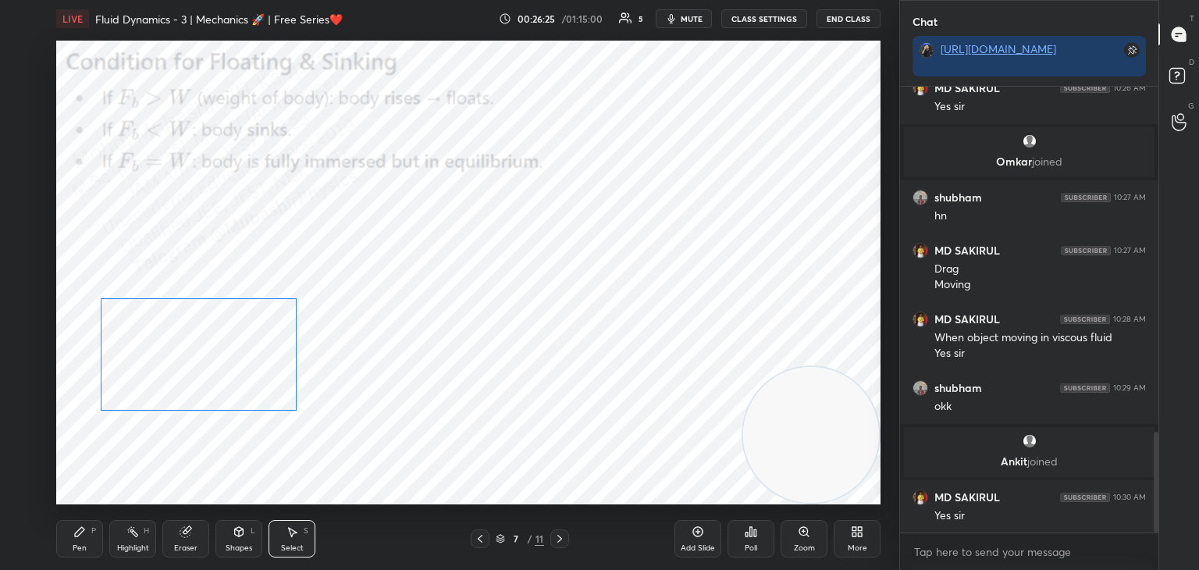
drag, startPoint x: 256, startPoint y: 386, endPoint x: 266, endPoint y: 382, distance: 10.9
click at [252, 388] on div "0 ° Undo Copy Duplicate Duplicate to new slide Delete" at bounding box center [468, 273] width 824 height 464
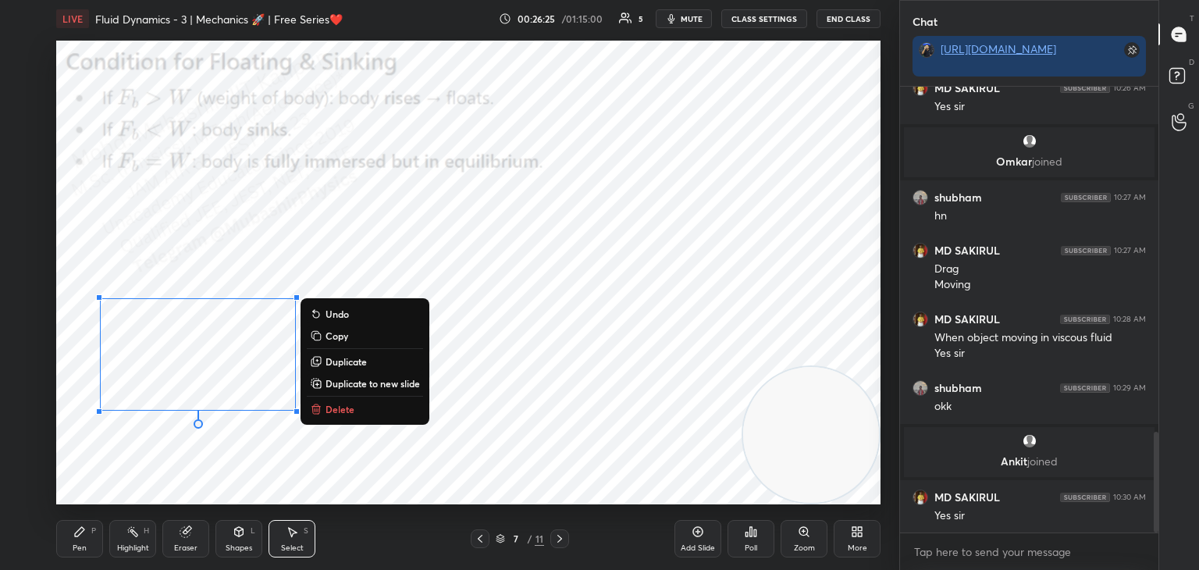
click at [374, 361] on button "Duplicate" at bounding box center [365, 361] width 116 height 19
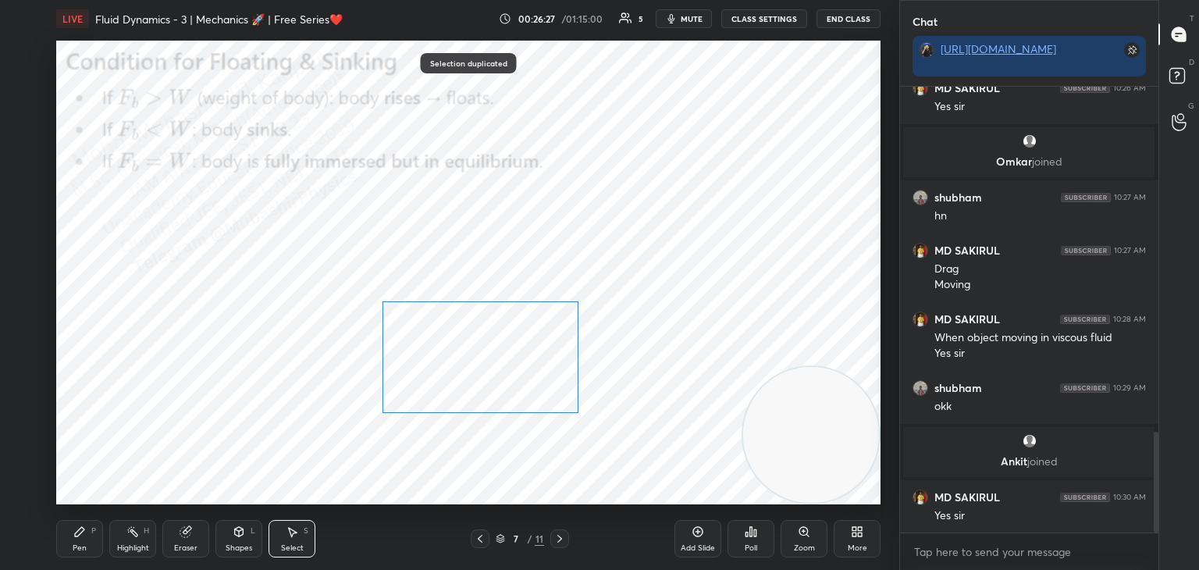
drag, startPoint x: 280, startPoint y: 376, endPoint x: 535, endPoint y: 355, distance: 255.3
click at [524, 360] on div "0 ° Undo Copy Duplicate Duplicate to new slide Delete" at bounding box center [468, 273] width 824 height 464
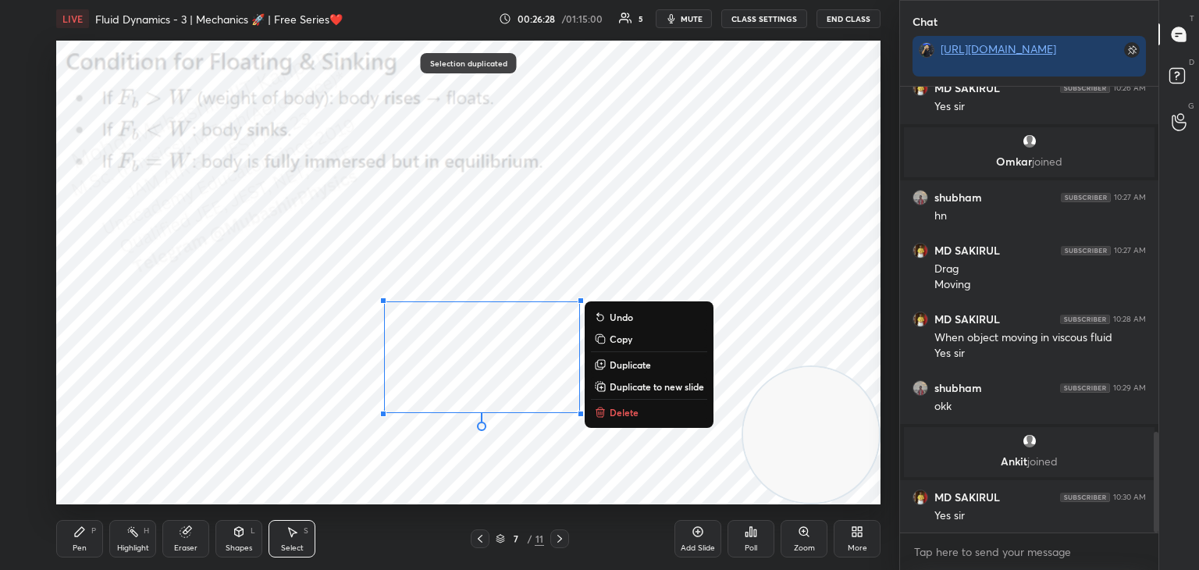
drag, startPoint x: 787, startPoint y: 318, endPoint x: 690, endPoint y: 142, distance: 200.6
click at [743, 367] on video at bounding box center [811, 435] width 136 height 136
drag, startPoint x: 637, startPoint y: 367, endPoint x: 625, endPoint y: 367, distance: 12.5
click at [635, 367] on p "Duplicate" at bounding box center [630, 364] width 41 height 12
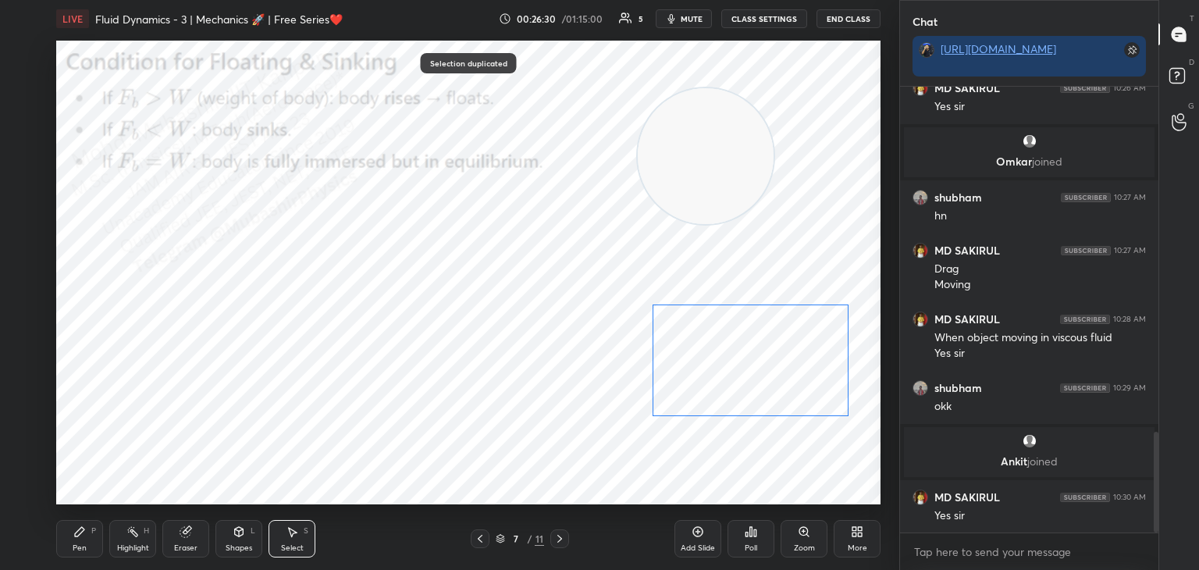
drag, startPoint x: 652, startPoint y: 369, endPoint x: 790, endPoint y: 376, distance: 138.4
click at [790, 370] on div "0 ° Undo Copy Duplicate Duplicate to new slide Delete" at bounding box center [468, 273] width 824 height 464
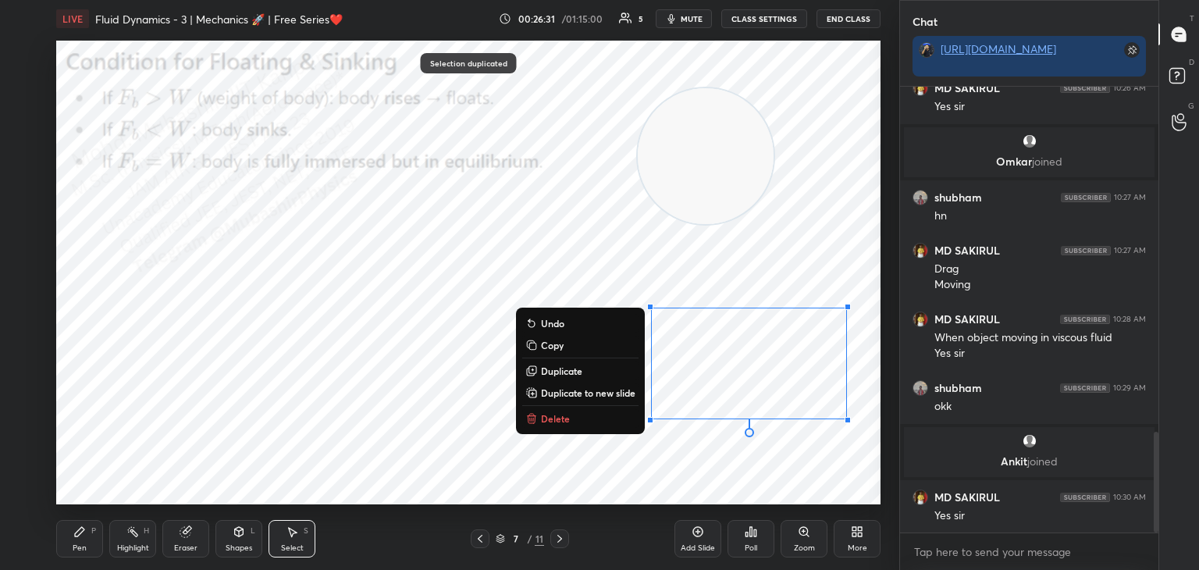
click at [237, 538] on icon at bounding box center [239, 531] width 12 height 12
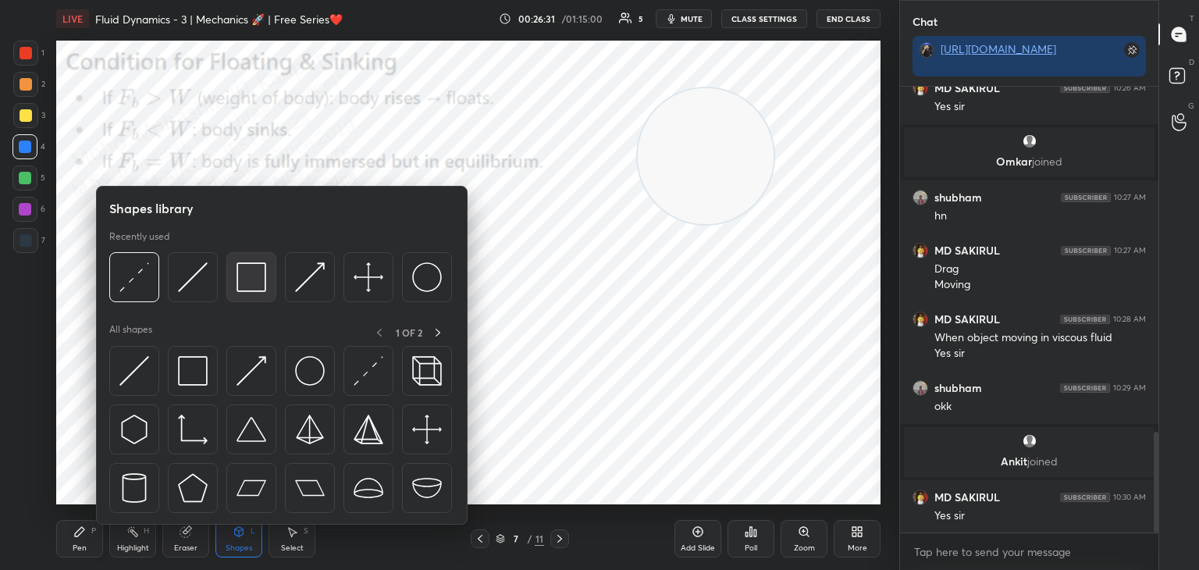
click at [260, 283] on img at bounding box center [252, 277] width 30 height 30
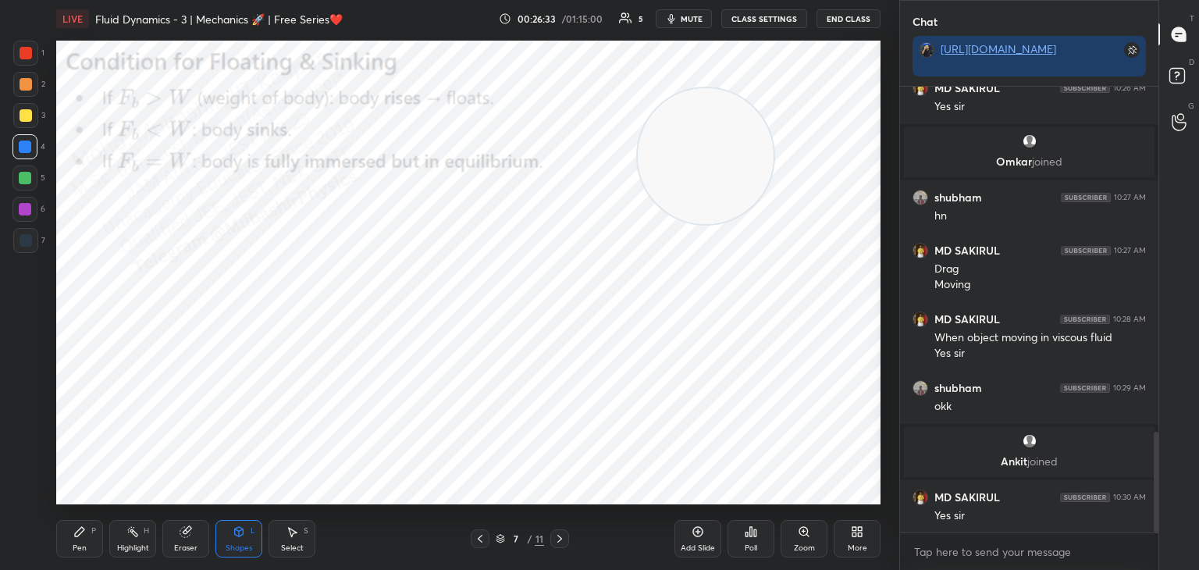
drag, startPoint x: 27, startPoint y: 66, endPoint x: 44, endPoint y: 69, distance: 16.7
click at [29, 67] on div "1" at bounding box center [28, 56] width 31 height 31
drag, startPoint x: 101, startPoint y: 517, endPoint x: 88, endPoint y: 517, distance: 12.5
click at [102, 517] on div "Pen P Highlight H Eraser Shapes L Select S 7 / 11 Add Slide Poll Zoom More" at bounding box center [468, 538] width 824 height 62
click at [80, 546] on div "Pen" at bounding box center [80, 548] width 14 height 8
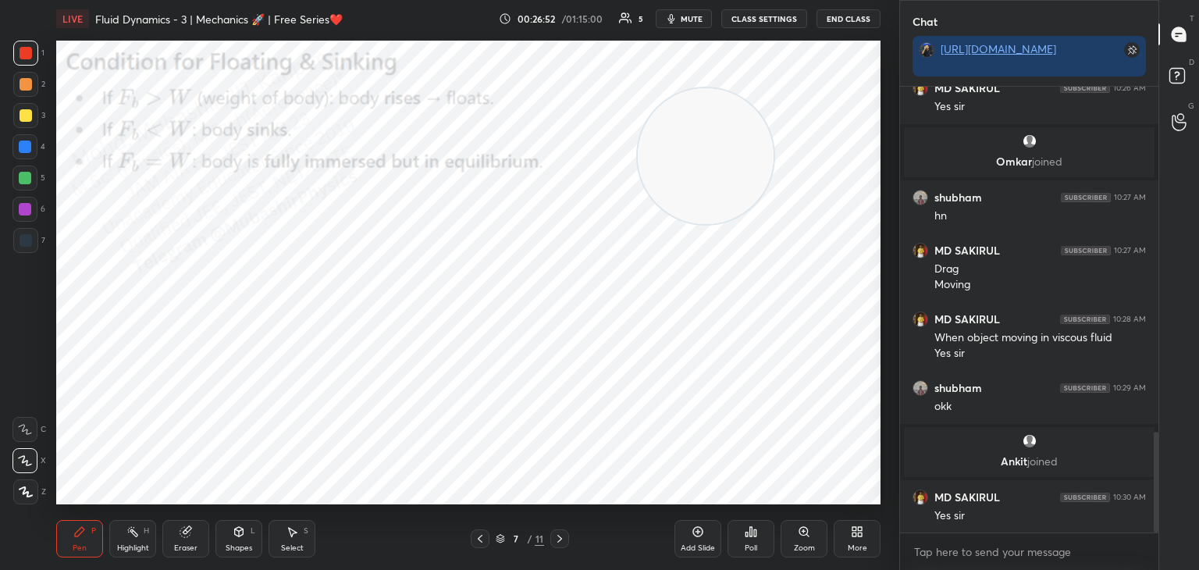
click at [22, 157] on div at bounding box center [24, 146] width 25 height 25
click at [26, 119] on div at bounding box center [26, 115] width 12 height 12
drag, startPoint x: 26, startPoint y: 247, endPoint x: 51, endPoint y: 246, distance: 25.0
click at [22, 246] on div at bounding box center [25, 240] width 25 height 25
click at [27, 183] on div at bounding box center [24, 178] width 25 height 25
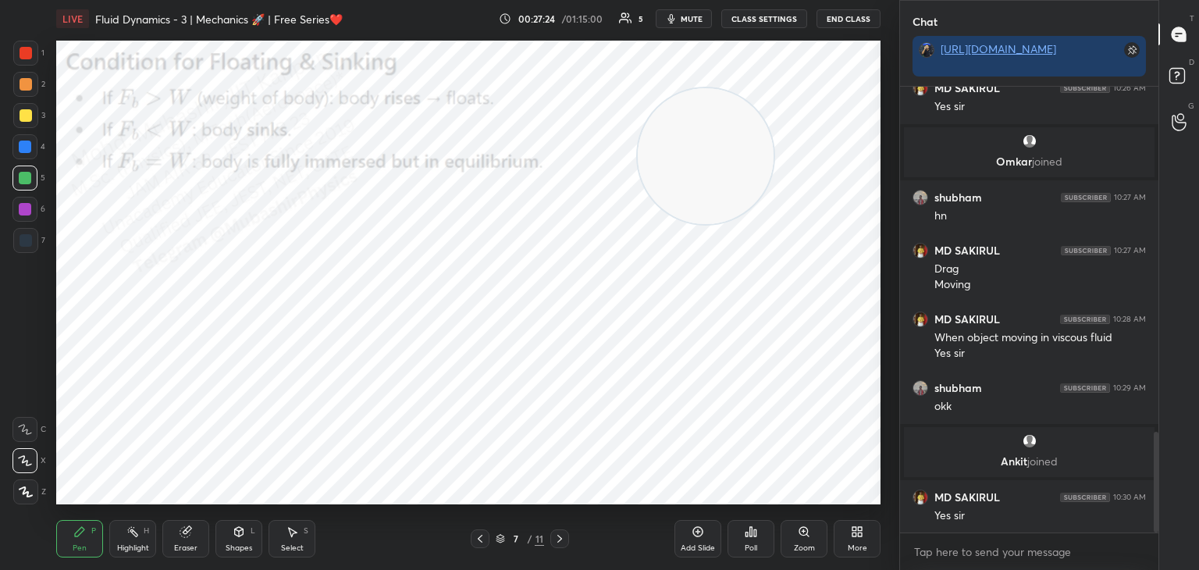
drag, startPoint x: 138, startPoint y: 541, endPoint x: 271, endPoint y: 522, distance: 134.0
click at [138, 545] on div "Highlight H" at bounding box center [132, 538] width 47 height 37
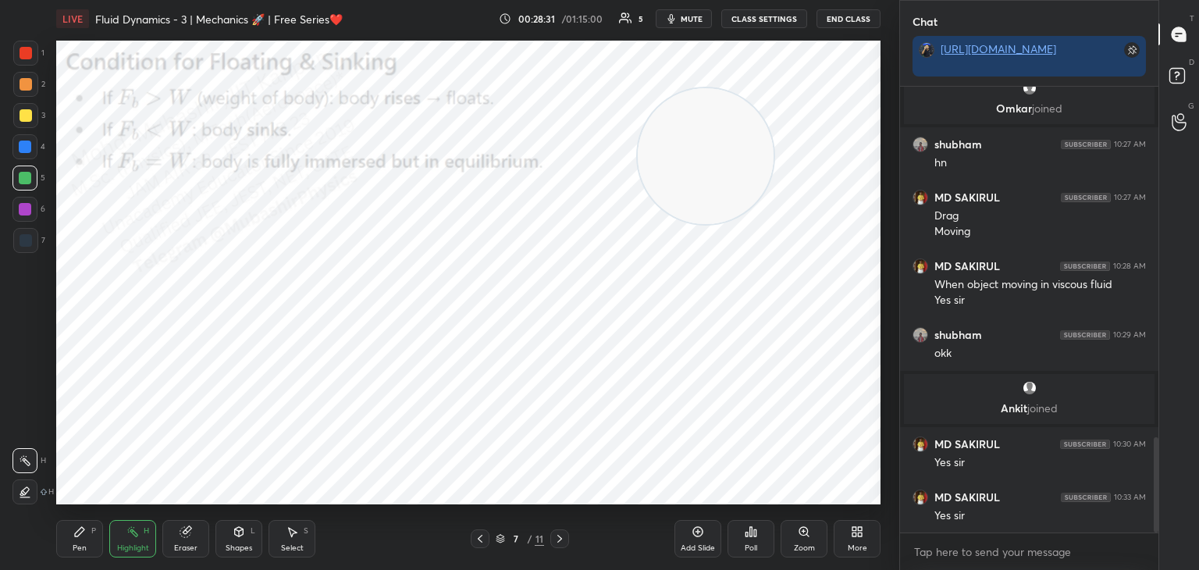
scroll to position [1639, 0]
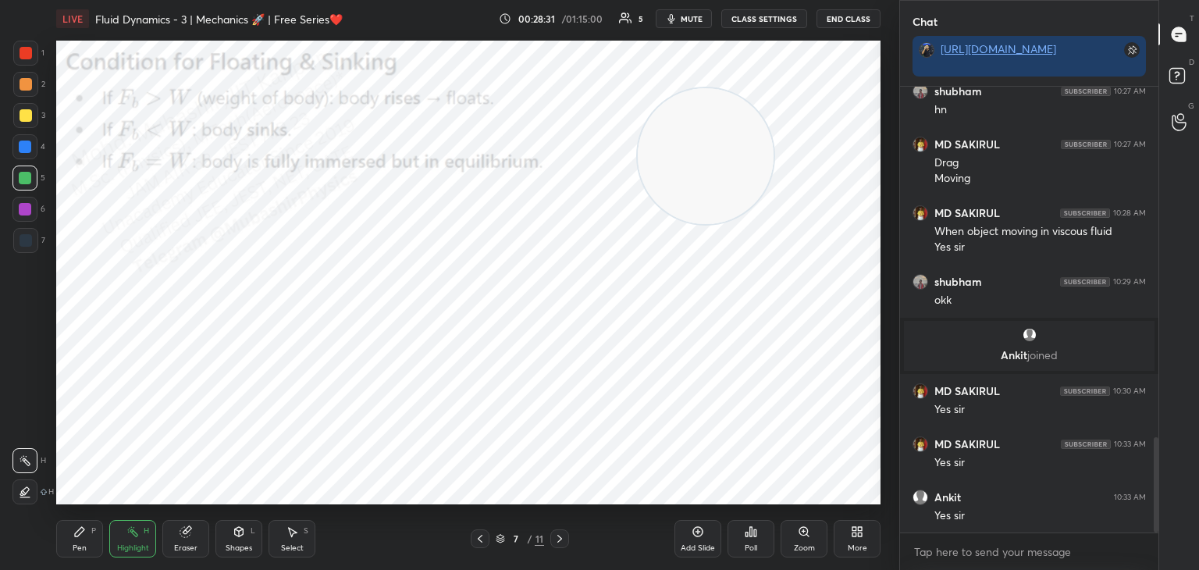
click at [858, 538] on icon at bounding box center [857, 531] width 12 height 12
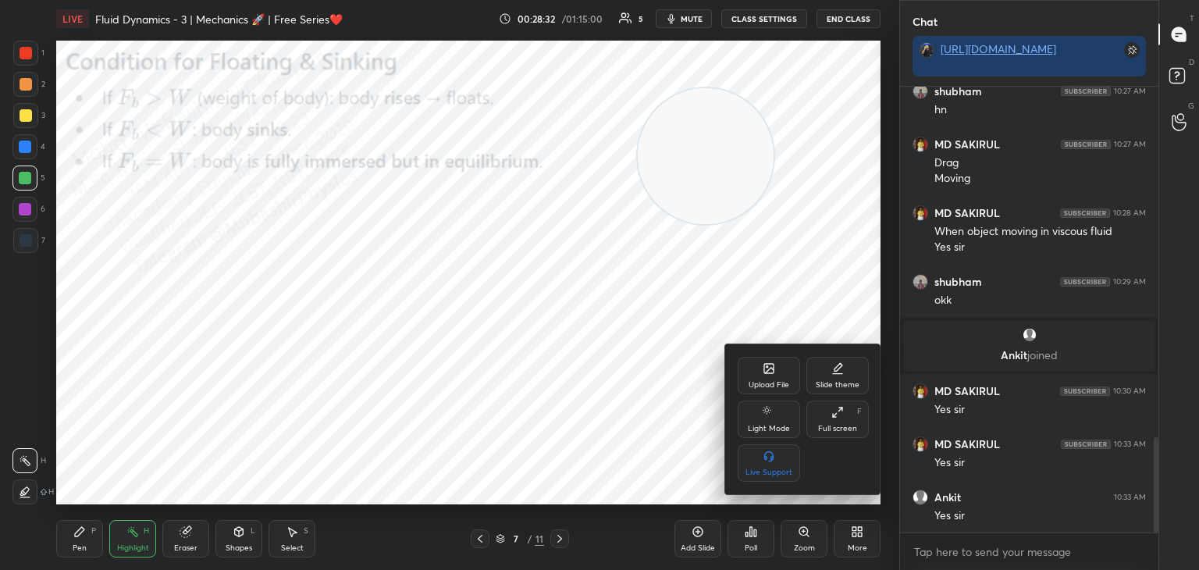
click at [771, 372] on icon at bounding box center [768, 368] width 9 height 9
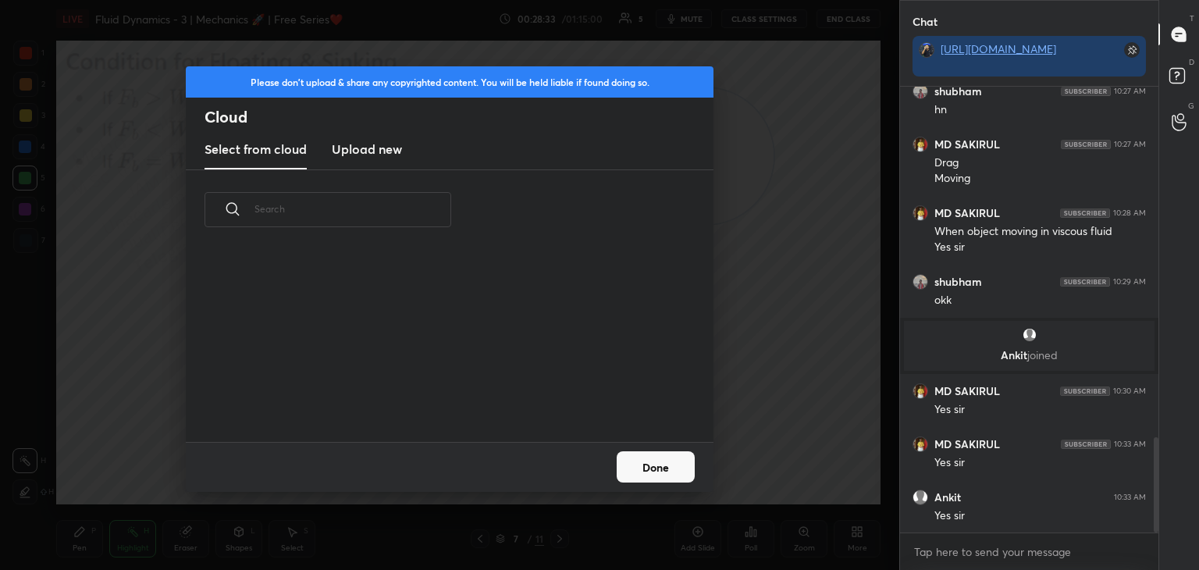
scroll to position [192, 501]
drag, startPoint x: 352, startPoint y: 154, endPoint x: 531, endPoint y: 113, distance: 183.3
click at [351, 152] on h3 "Upload new" at bounding box center [367, 149] width 70 height 19
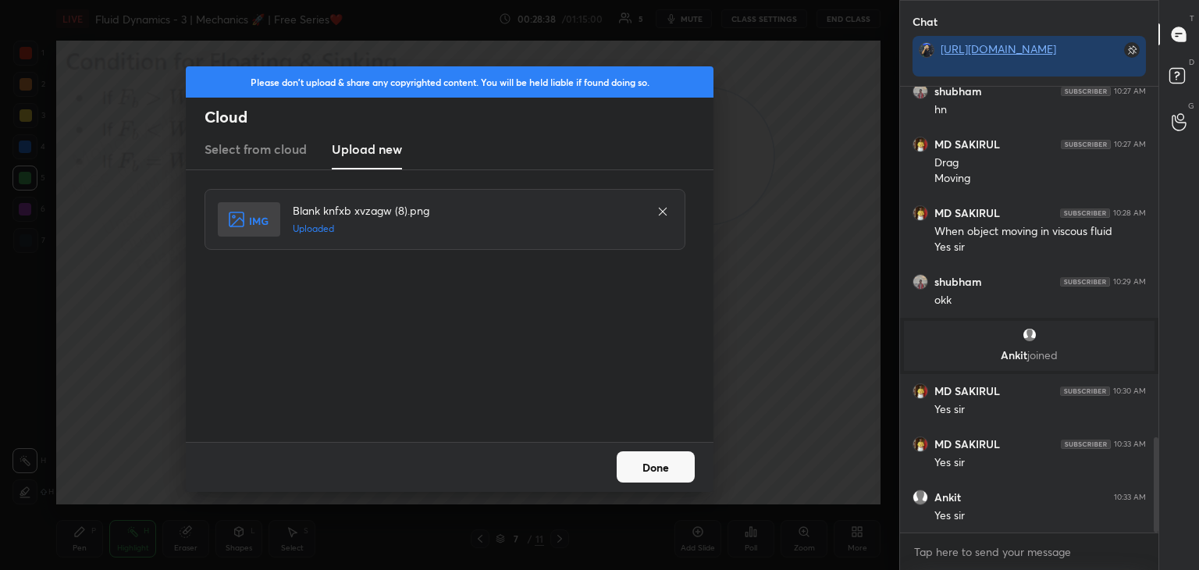
click at [658, 460] on button "Done" at bounding box center [656, 466] width 78 height 31
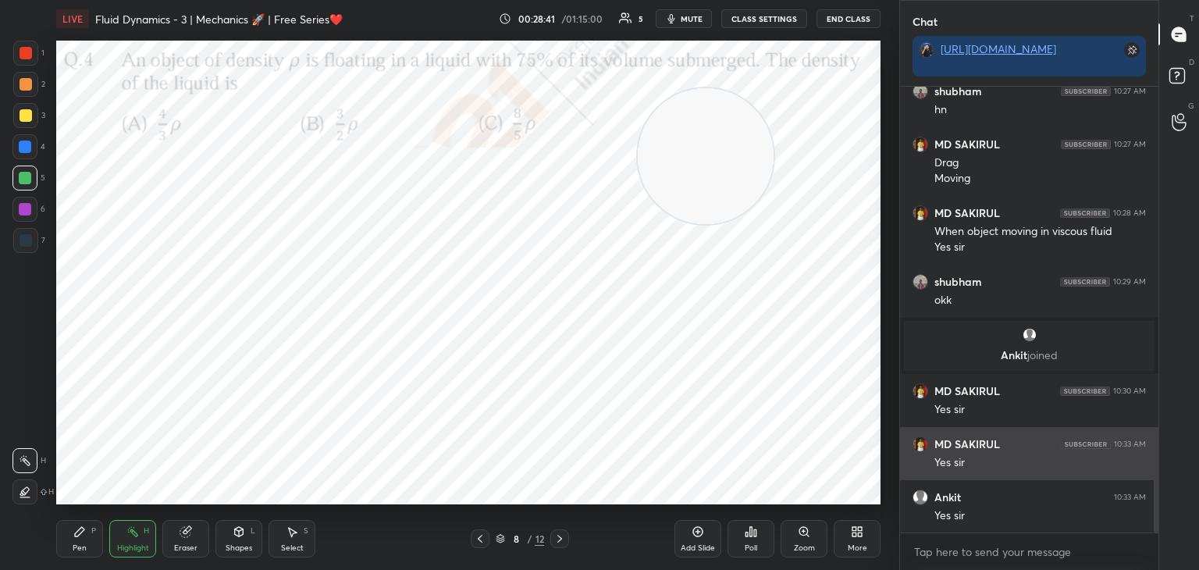
drag, startPoint x: 696, startPoint y: 138, endPoint x: 913, endPoint y: 463, distance: 390.6
click at [924, 460] on div "1 2 3 4 5 6 7 C X Z C X Z E E Erase all H H LIVE Fluid Dynamics - 3 | Mechanics…" at bounding box center [599, 285] width 1199 height 570
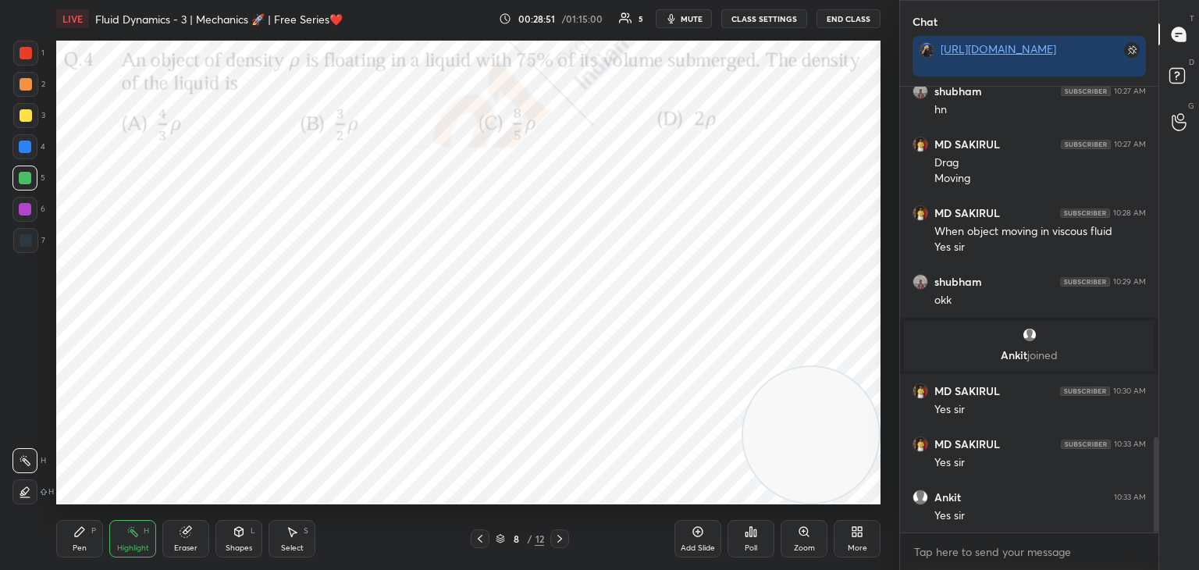
click at [681, 20] on button "mute" at bounding box center [684, 18] width 56 height 19
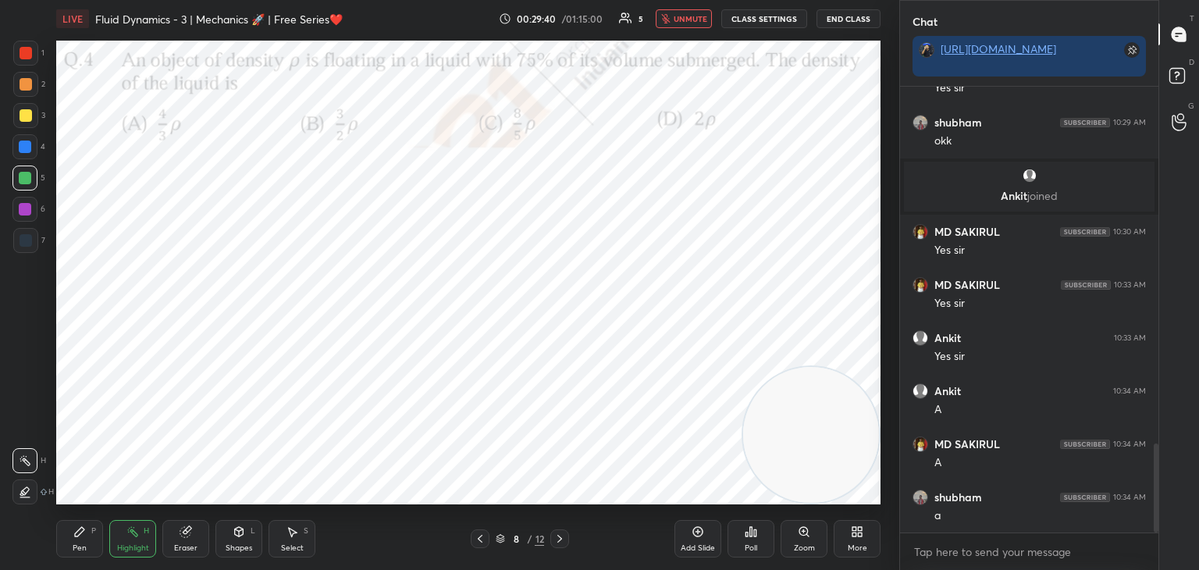
click at [688, 17] on span "unmute" at bounding box center [691, 18] width 34 height 11
click at [90, 539] on div "Pen P" at bounding box center [79, 538] width 47 height 37
drag, startPoint x: 21, startPoint y: 123, endPoint x: 47, endPoint y: 120, distance: 26.0
click at [22, 123] on div at bounding box center [25, 115] width 25 height 25
click at [27, 144] on div at bounding box center [25, 147] width 12 height 12
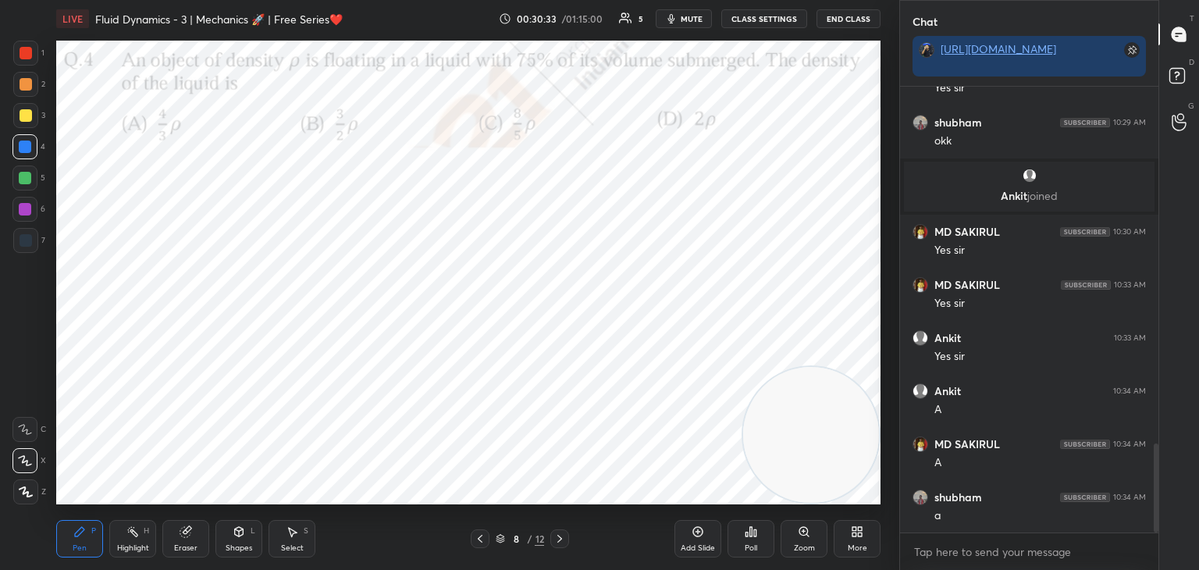
click at [287, 539] on div "Select S" at bounding box center [292, 538] width 47 height 37
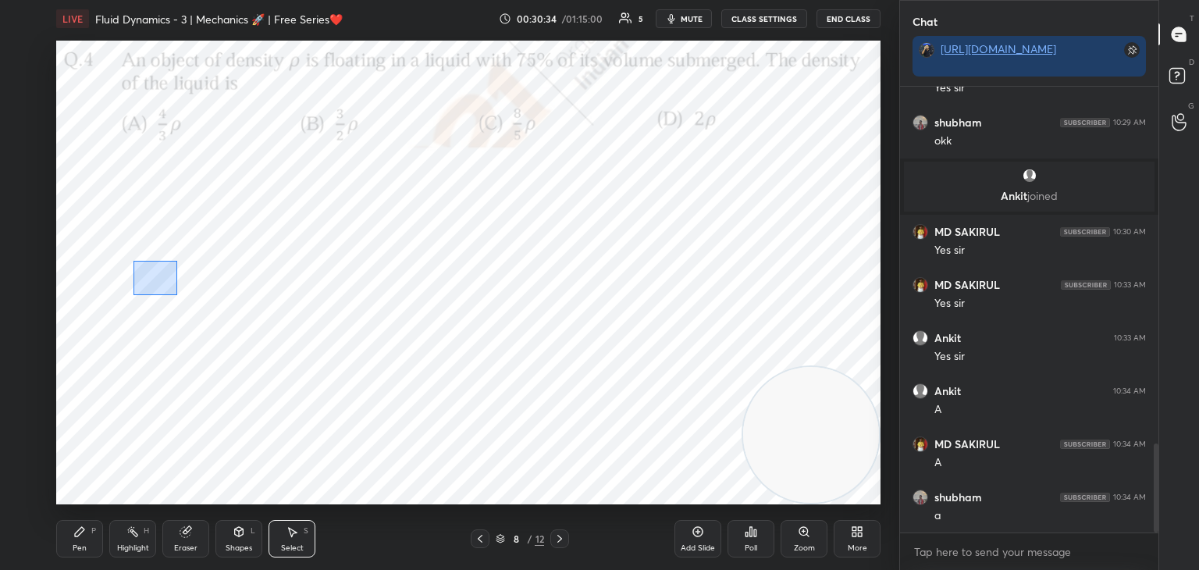
drag, startPoint x: 133, startPoint y: 261, endPoint x: 724, endPoint y: 408, distance: 608.2
click at [733, 416] on div "0 ° Undo Copy Duplicate Duplicate to new slide Delete" at bounding box center [468, 273] width 824 height 464
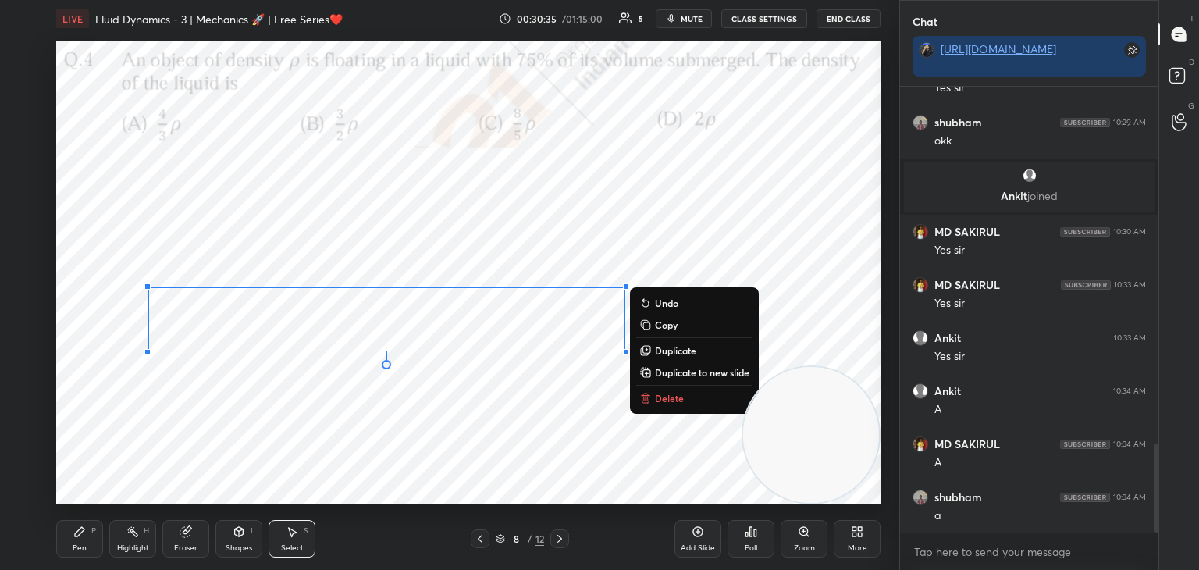
click at [680, 354] on p "Duplicate" at bounding box center [675, 350] width 41 height 12
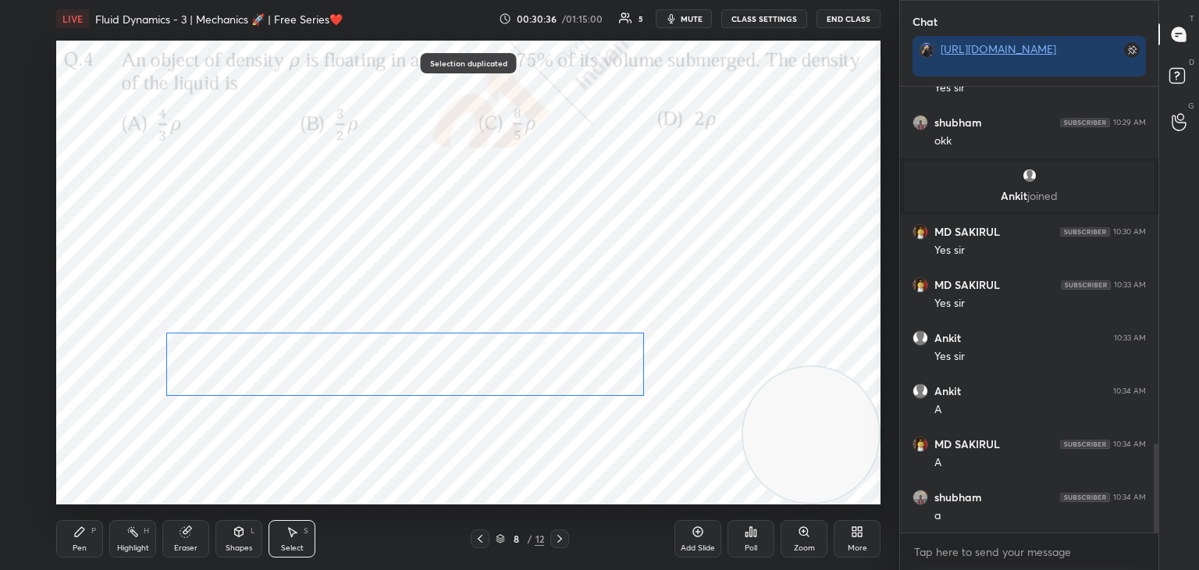
drag, startPoint x: 543, startPoint y: 336, endPoint x: 504, endPoint y: 434, distance: 106.1
click at [546, 391] on div "0 ° Undo Copy Duplicate Duplicate to new slide Delete" at bounding box center [468, 273] width 824 height 464
click at [443, 470] on div "0 ° Undo Copy Duplicate Duplicate to new slide Delete" at bounding box center [468, 273] width 824 height 464
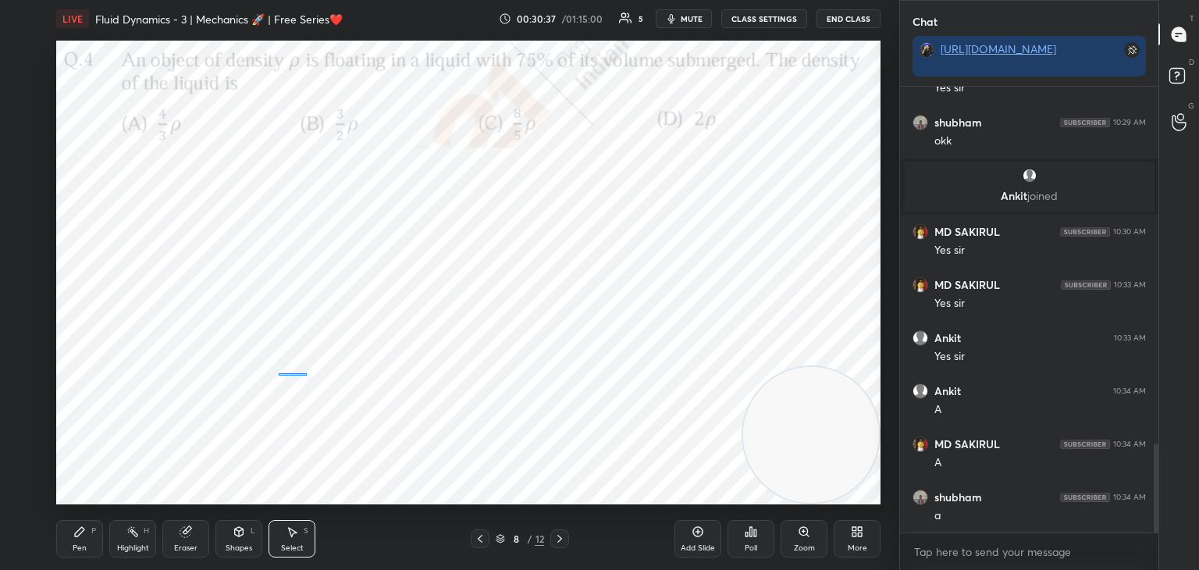
drag, startPoint x: 306, startPoint y: 373, endPoint x: 422, endPoint y: 448, distance: 137.7
click at [368, 436] on div "0 ° Undo Copy Duplicate Duplicate to new slide Delete" at bounding box center [468, 273] width 824 height 464
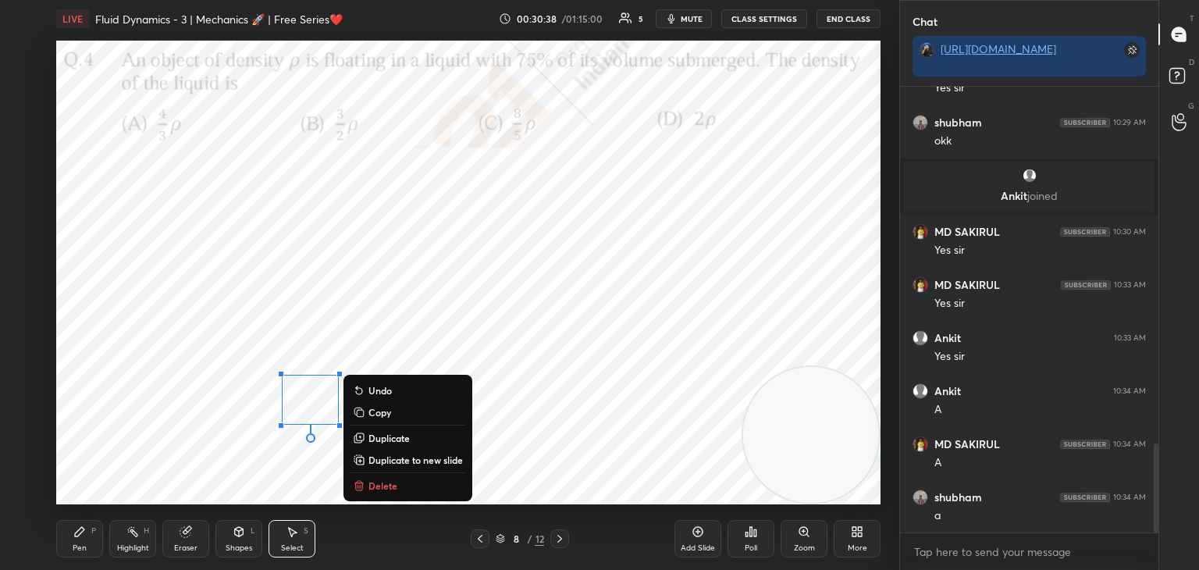
click at [413, 482] on button "Delete" at bounding box center [408, 485] width 116 height 19
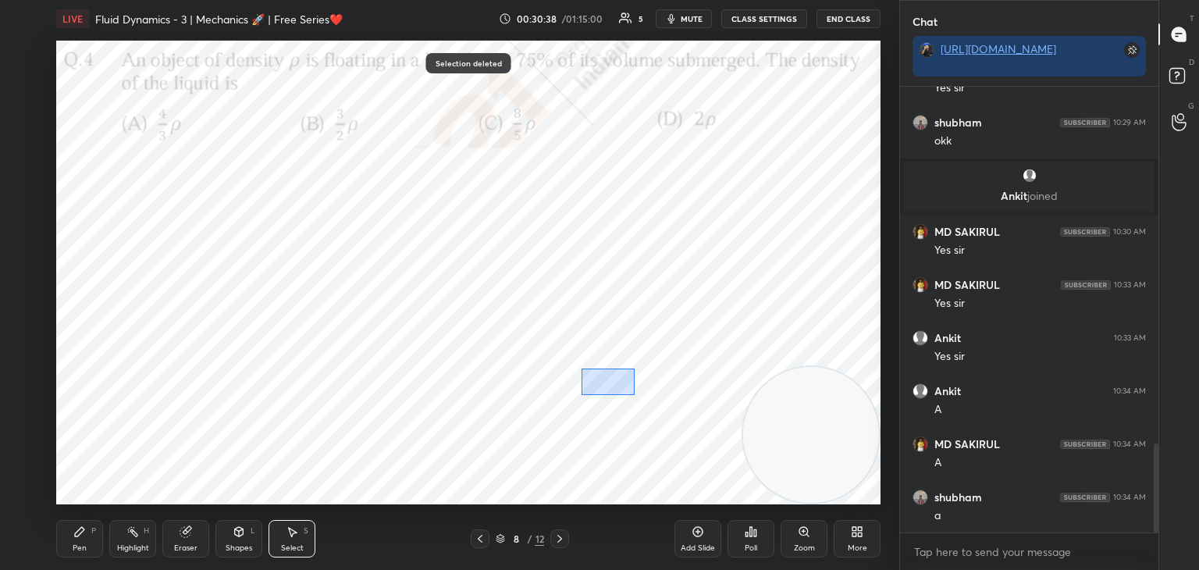
drag, startPoint x: 581, startPoint y: 368, endPoint x: 680, endPoint y: 431, distance: 117.2
click at [674, 431] on div "0 ° Undo Copy Duplicate Duplicate to new slide Delete" at bounding box center [468, 273] width 824 height 464
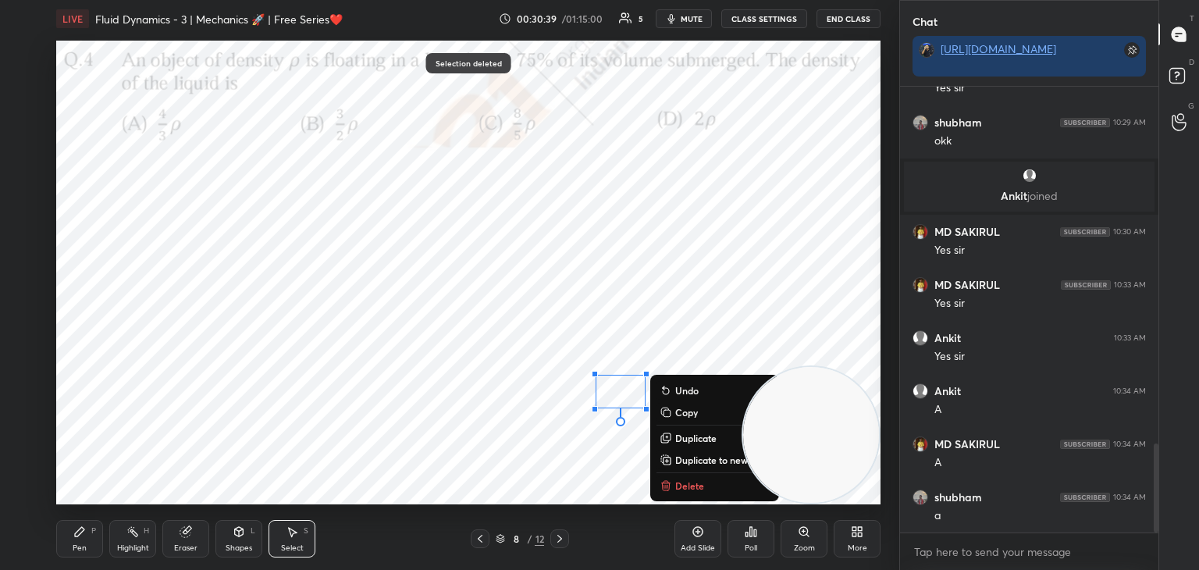
click at [696, 479] on button "Delete" at bounding box center [715, 485] width 116 height 19
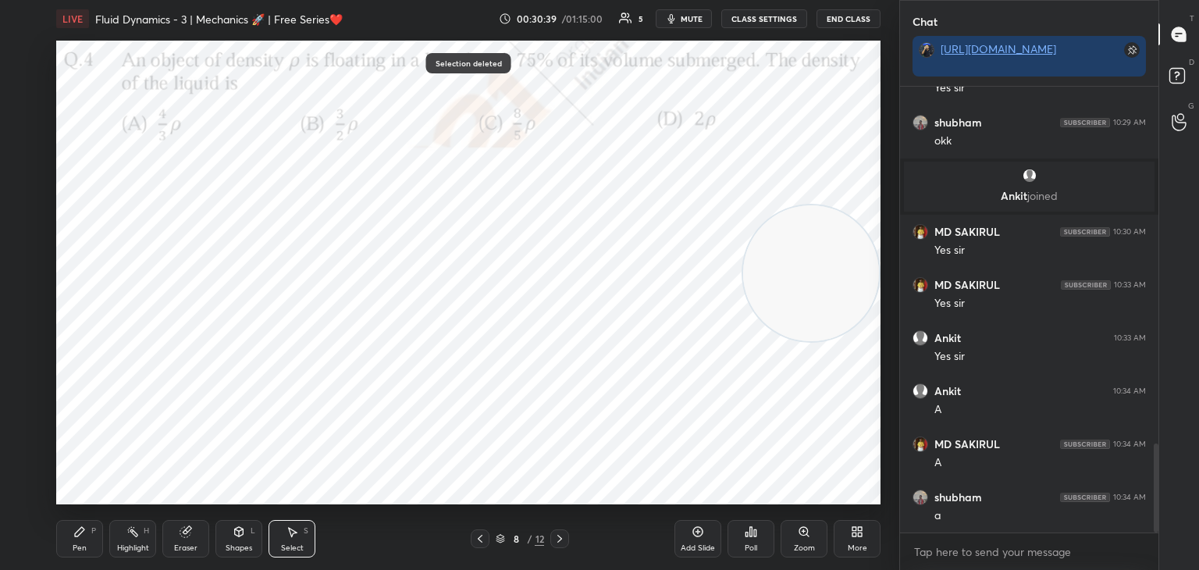
drag, startPoint x: 824, startPoint y: 448, endPoint x: 838, endPoint y: 254, distance: 194.9
click at [855, 254] on video at bounding box center [811, 273] width 136 height 136
click at [77, 539] on div "Pen P" at bounding box center [79, 538] width 47 height 37
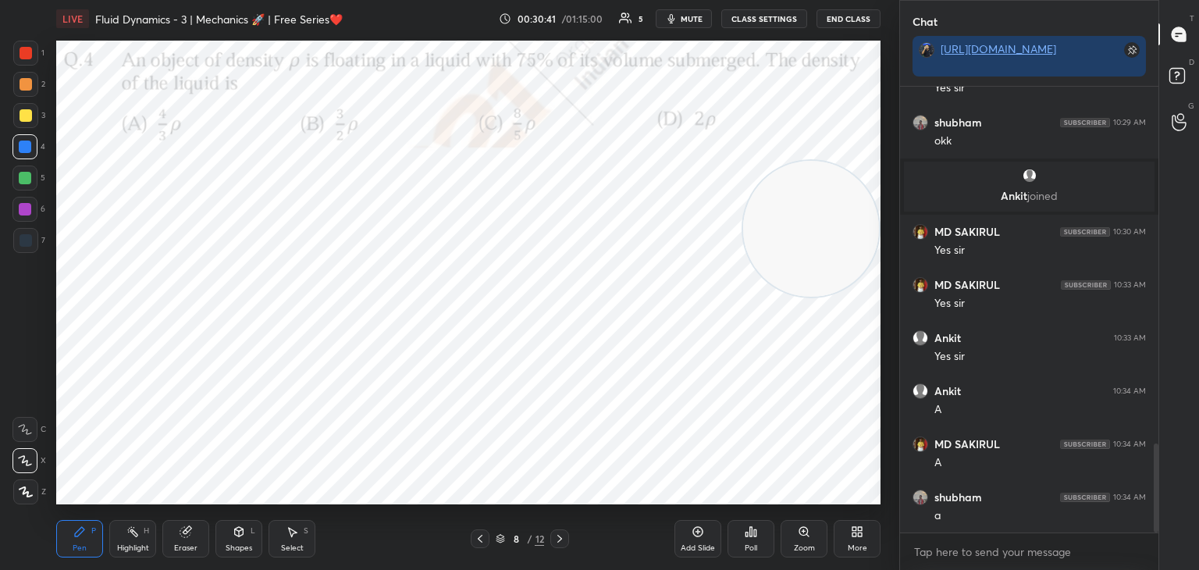
drag, startPoint x: 290, startPoint y: 546, endPoint x: 311, endPoint y: 535, distance: 24.1
click at [290, 545] on div "Select" at bounding box center [292, 548] width 23 height 8
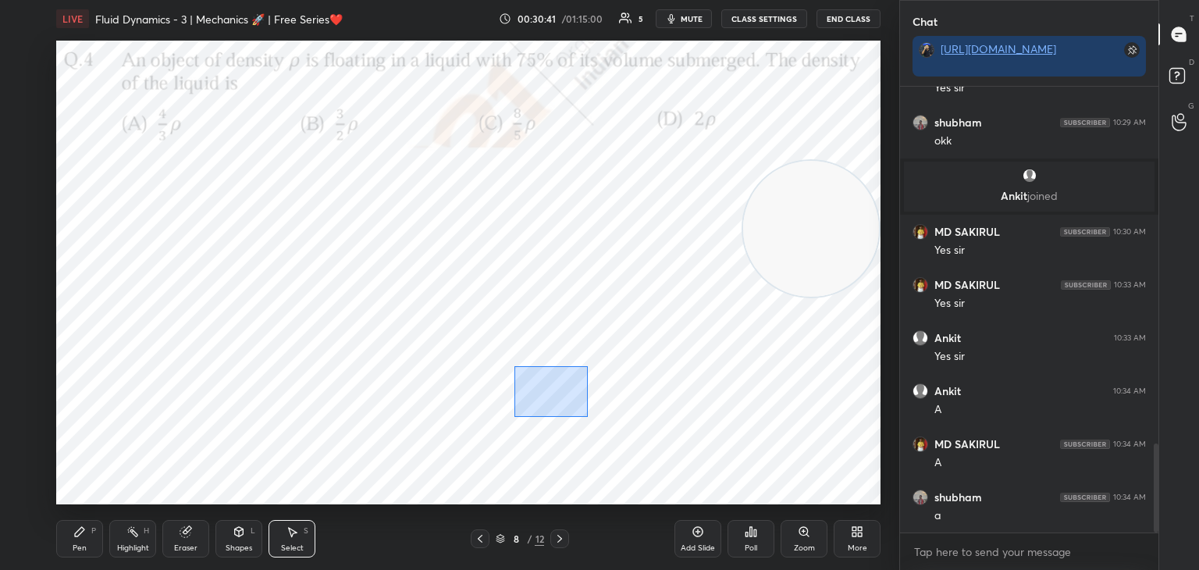
drag, startPoint x: 514, startPoint y: 366, endPoint x: 596, endPoint y: 431, distance: 104.5
click at [596, 431] on div "0 ° Undo Copy Duplicate Duplicate to new slide Delete" at bounding box center [468, 273] width 824 height 464
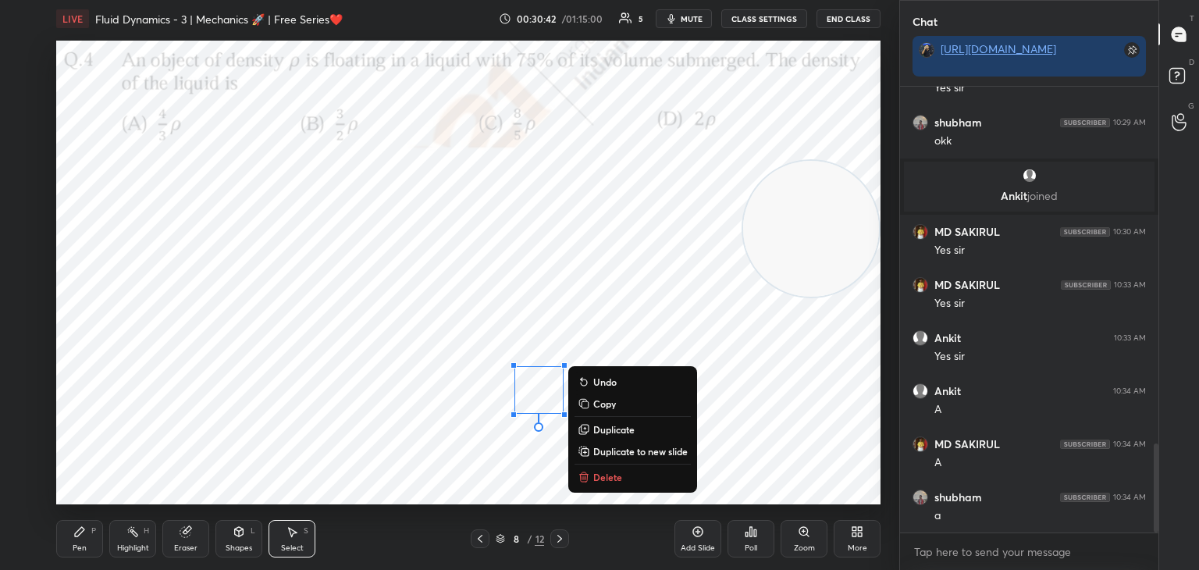
click at [606, 472] on p "Delete" at bounding box center [607, 477] width 29 height 12
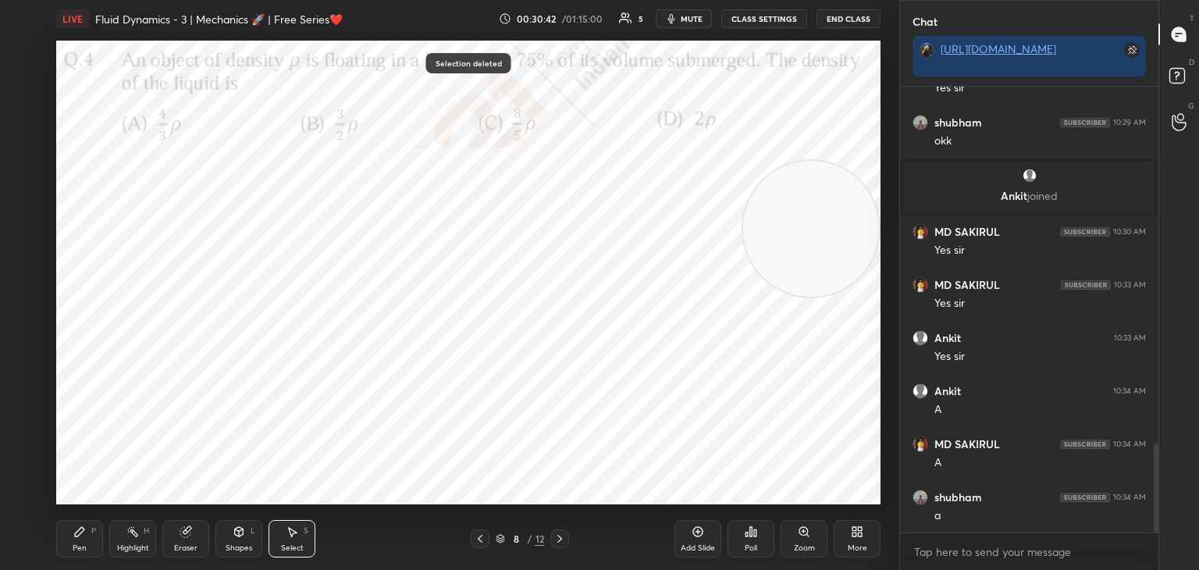
click at [74, 526] on div "Pen P" at bounding box center [79, 538] width 47 height 37
drag, startPoint x: 26, startPoint y: 211, endPoint x: 30, endPoint y: 219, distance: 9.1
click at [20, 217] on div at bounding box center [24, 209] width 25 height 25
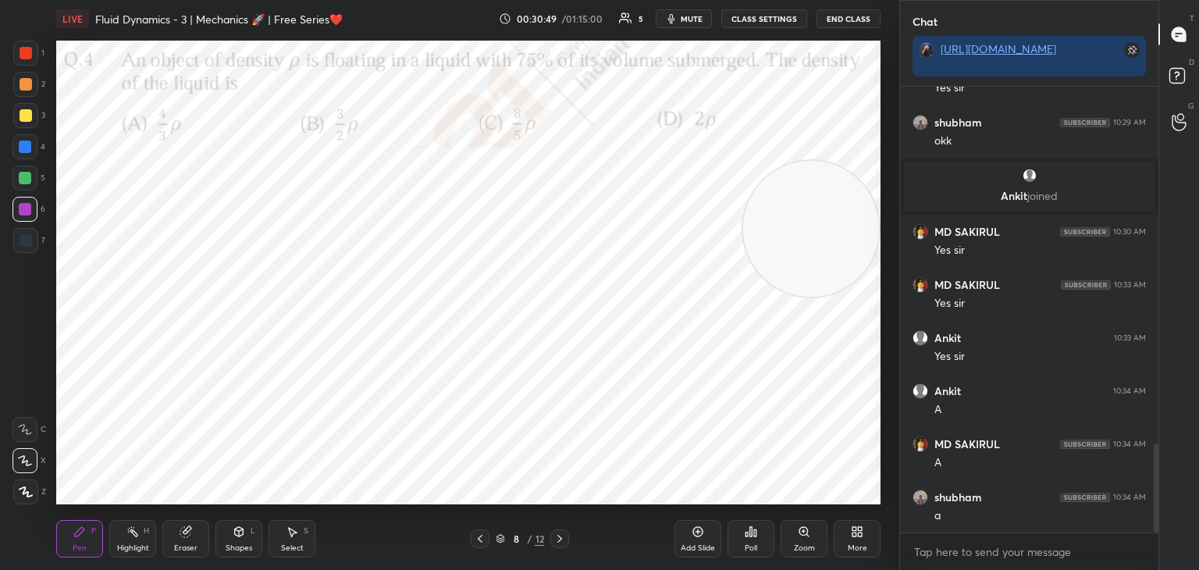
click at [28, 183] on div at bounding box center [25, 178] width 12 height 12
drag, startPoint x: 653, startPoint y: 242, endPoint x: 91, endPoint y: 376, distance: 577.7
click at [137, 437] on video at bounding box center [205, 369] width 136 height 136
drag, startPoint x: 28, startPoint y: 81, endPoint x: 41, endPoint y: 84, distance: 13.6
click at [25, 81] on div at bounding box center [26, 84] width 12 height 12
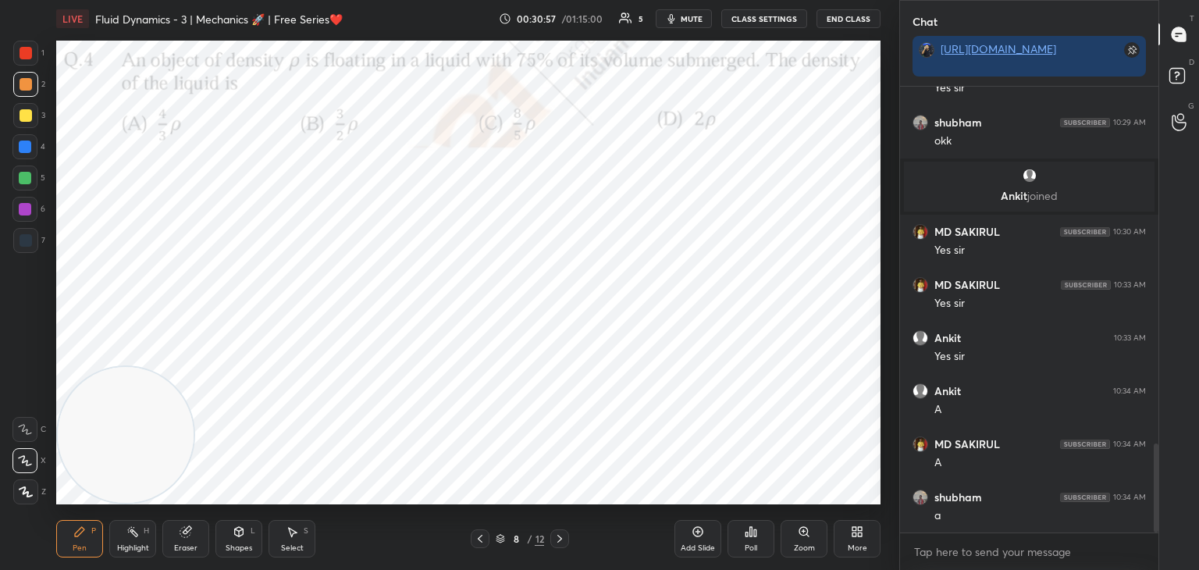
drag, startPoint x: 29, startPoint y: 51, endPoint x: 47, endPoint y: 53, distance: 18.1
click at [31, 48] on div at bounding box center [26, 53] width 12 height 12
click at [126, 536] on icon at bounding box center [132, 531] width 12 height 12
click at [867, 532] on div "More" at bounding box center [857, 538] width 47 height 37
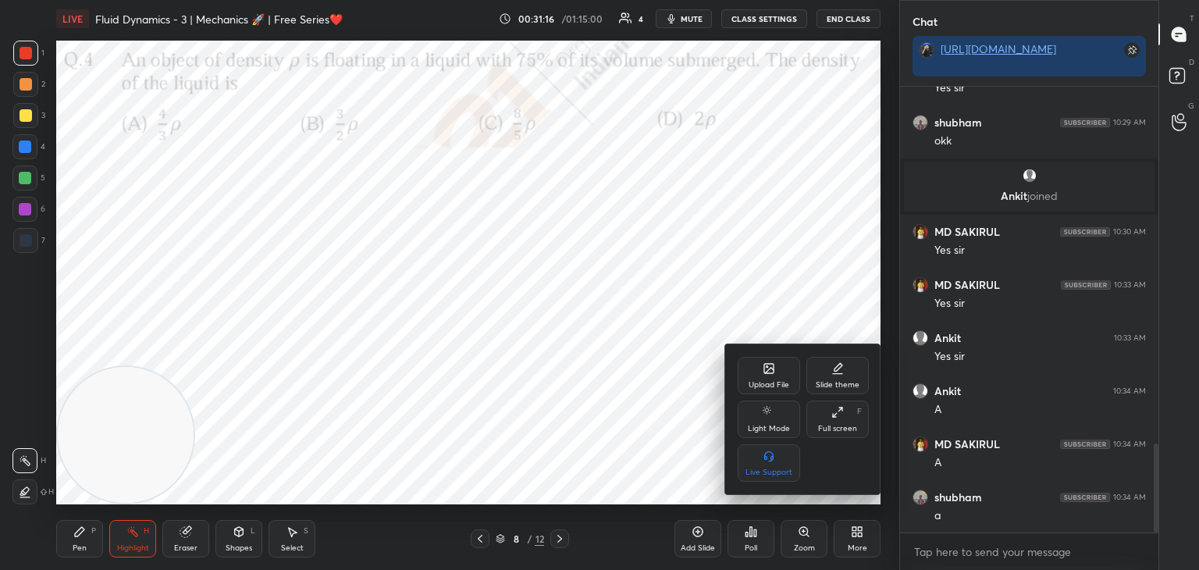
drag, startPoint x: 754, startPoint y: 379, endPoint x: 746, endPoint y: 379, distance: 7.8
click at [746, 379] on div "Upload File" at bounding box center [769, 375] width 62 height 37
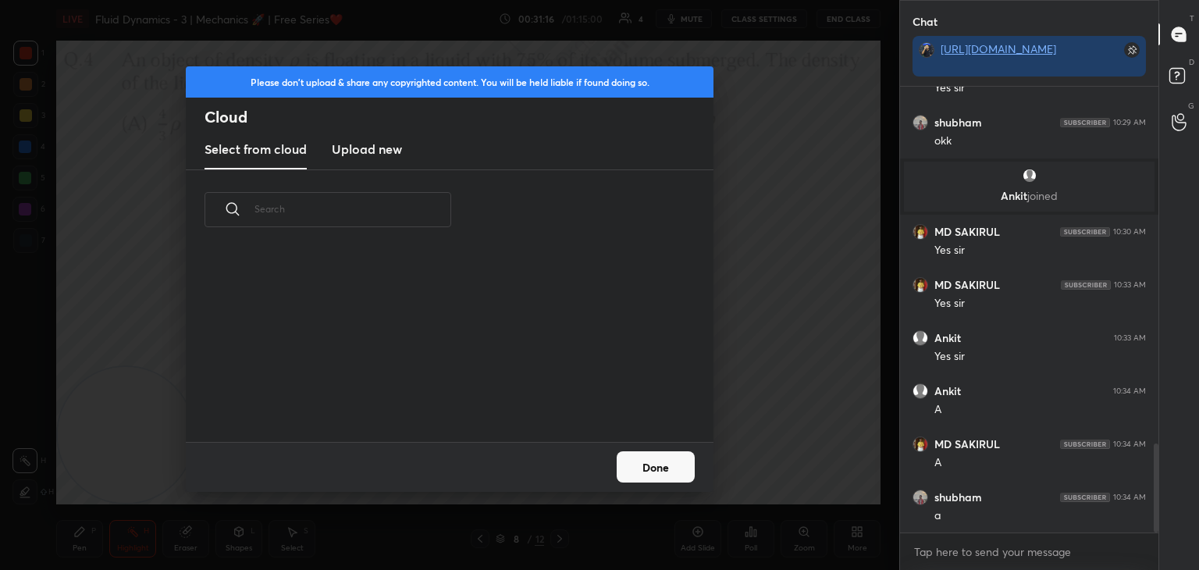
scroll to position [192, 501]
drag, startPoint x: 342, startPoint y: 160, endPoint x: 372, endPoint y: 154, distance: 30.3
click at [347, 155] on new "Upload new" at bounding box center [367, 149] width 70 height 39
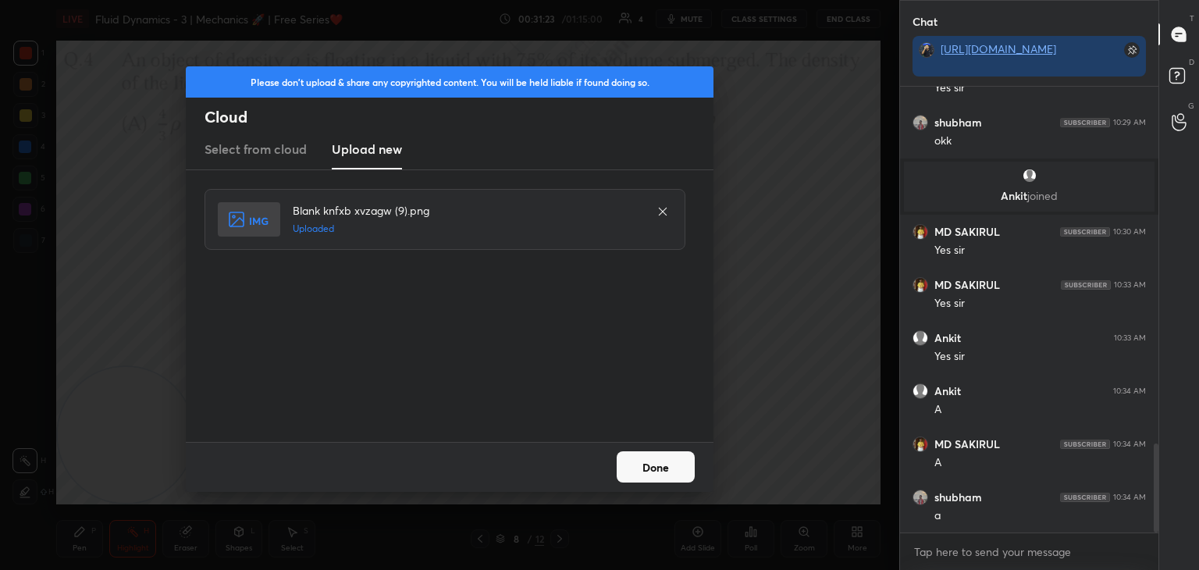
click at [645, 464] on button "Done" at bounding box center [656, 466] width 78 height 31
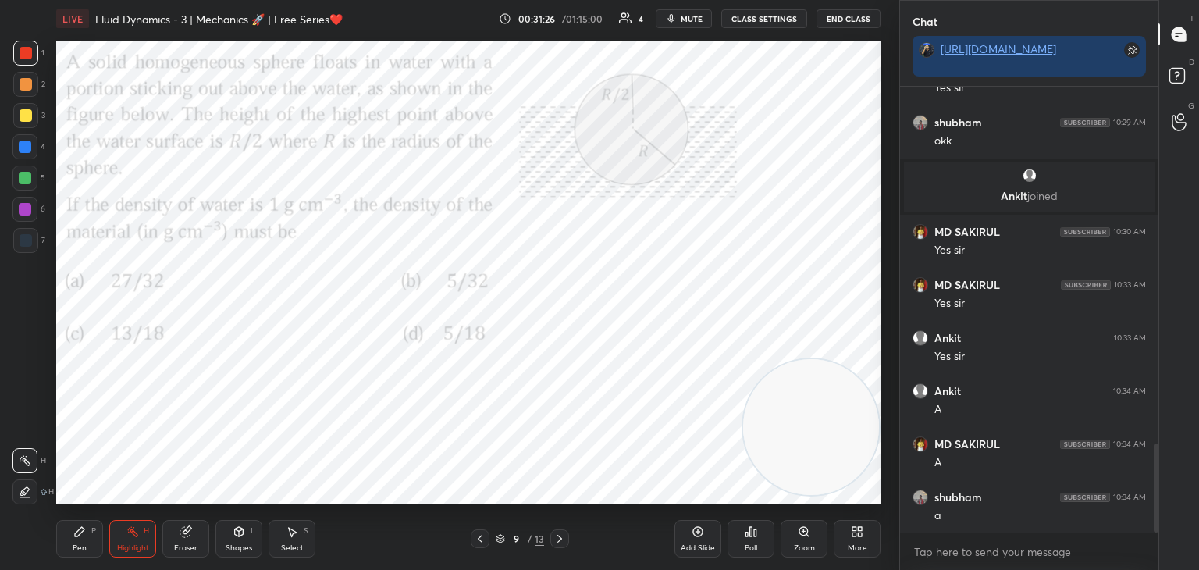
drag, startPoint x: 150, startPoint y: 418, endPoint x: 876, endPoint y: 404, distance: 726.2
click at [879, 410] on video at bounding box center [811, 427] width 136 height 136
click at [692, 12] on button "mute" at bounding box center [684, 18] width 56 height 19
click at [683, 16] on span "unmute" at bounding box center [691, 18] width 34 height 11
click at [688, 17] on span "mute" at bounding box center [692, 18] width 22 height 11
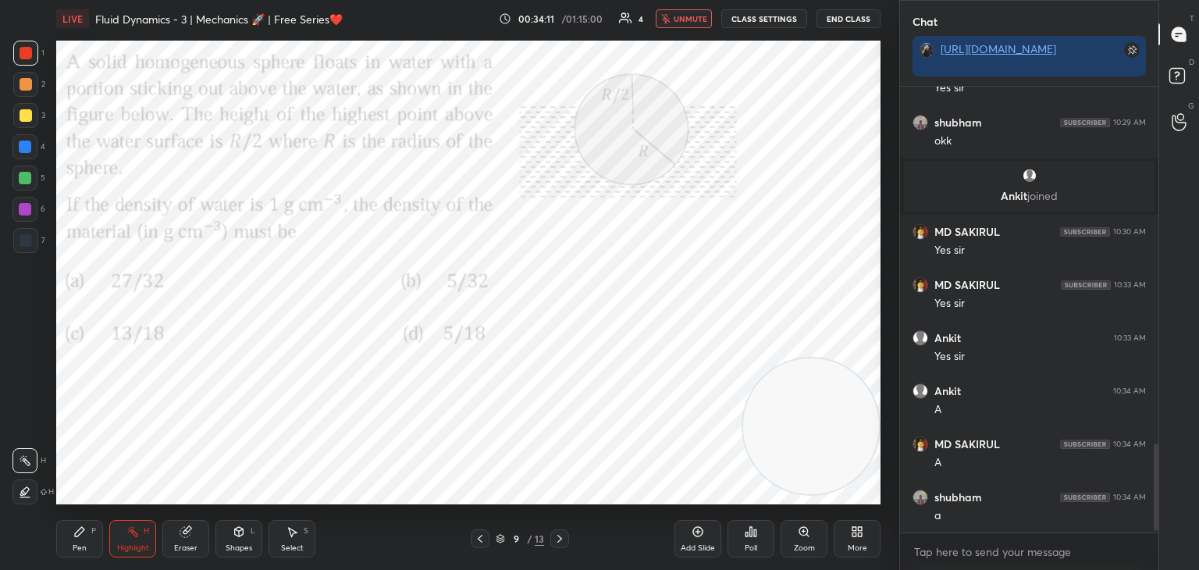
scroll to position [1852, 0]
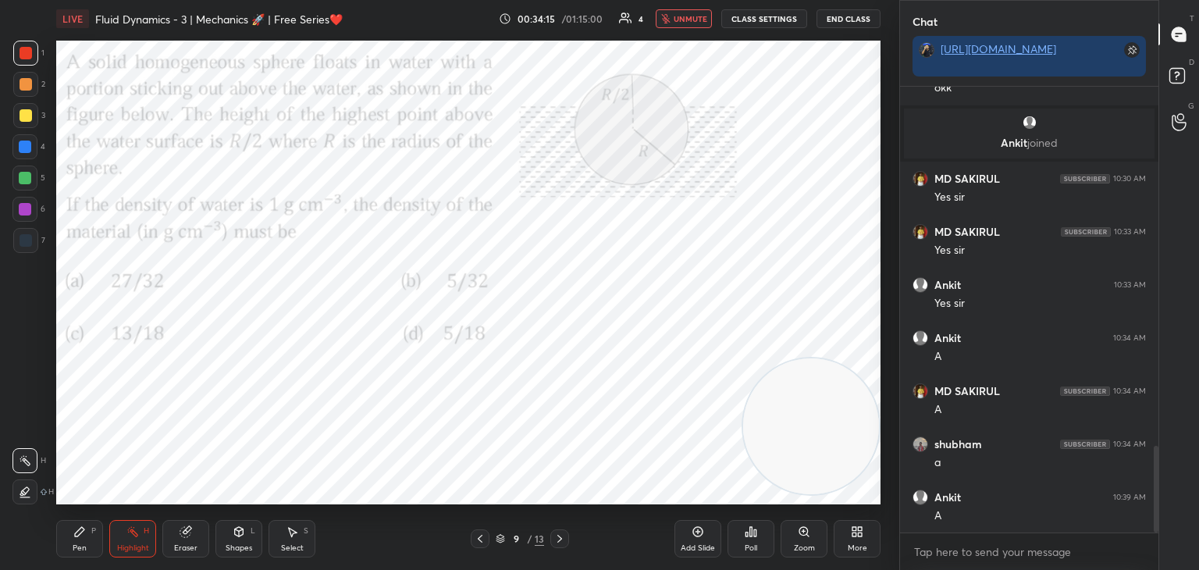
click at [675, 13] on button "unmute" at bounding box center [684, 18] width 56 height 19
click at [678, 17] on icon "button" at bounding box center [671, 18] width 12 height 12
click at [689, 13] on span "unmute" at bounding box center [691, 18] width 34 height 11
click at [243, 526] on icon at bounding box center [239, 531] width 12 height 12
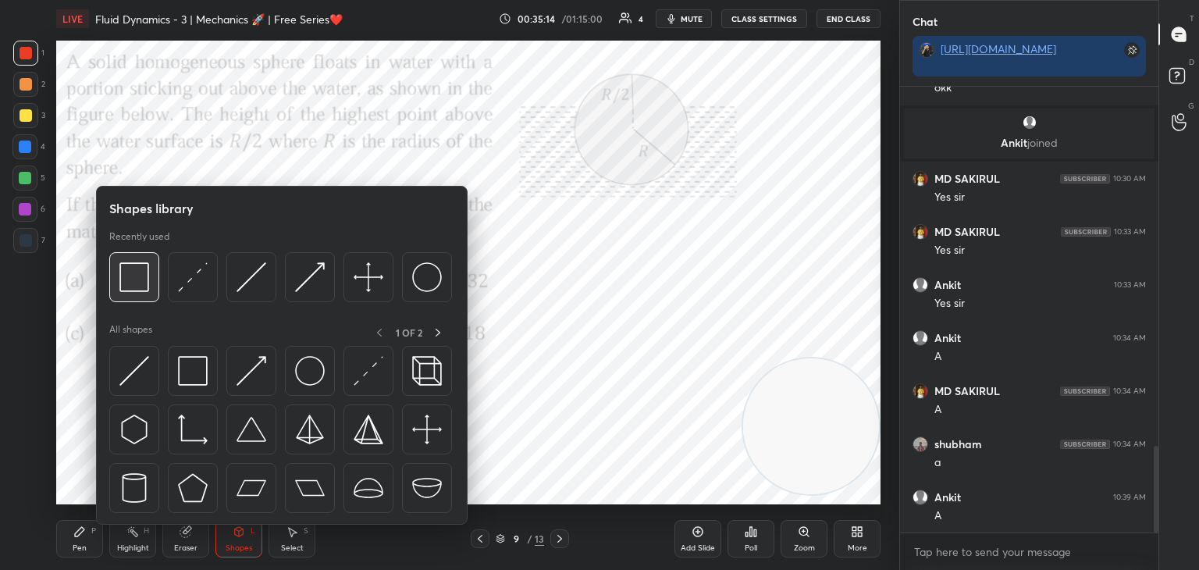
click at [131, 282] on img at bounding box center [134, 277] width 30 height 30
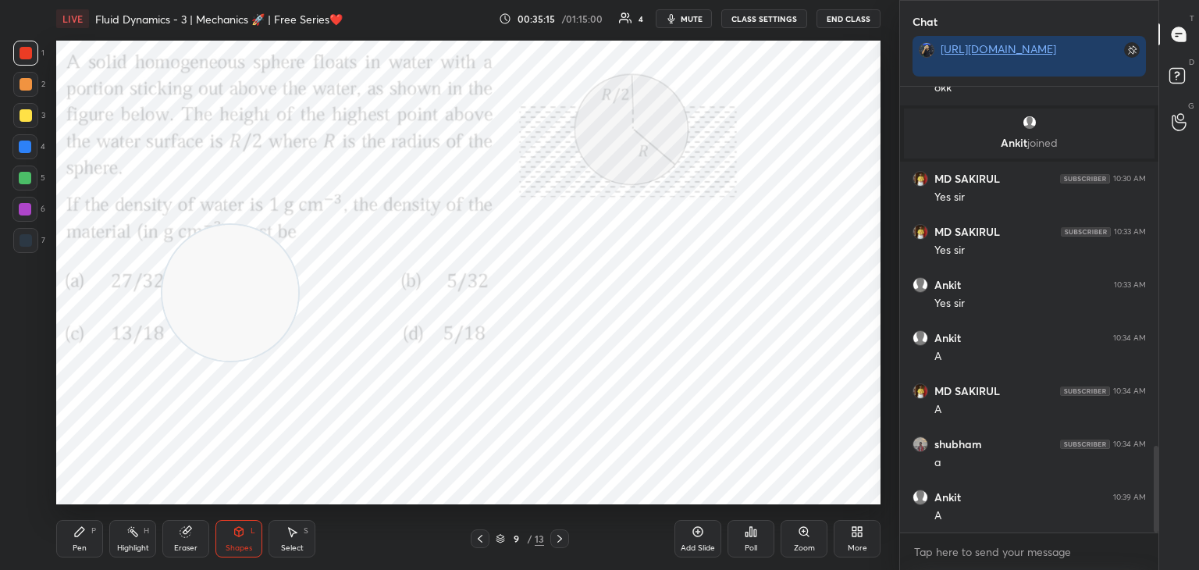
drag, startPoint x: 766, startPoint y: 414, endPoint x: 290, endPoint y: 226, distance: 511.7
click at [222, 285] on video at bounding box center [230, 293] width 136 height 136
drag, startPoint x: 27, startPoint y: 205, endPoint x: 53, endPoint y: 209, distance: 26.2
click at [26, 206] on div at bounding box center [25, 209] width 12 height 12
click at [233, 536] on icon at bounding box center [239, 531] width 12 height 12
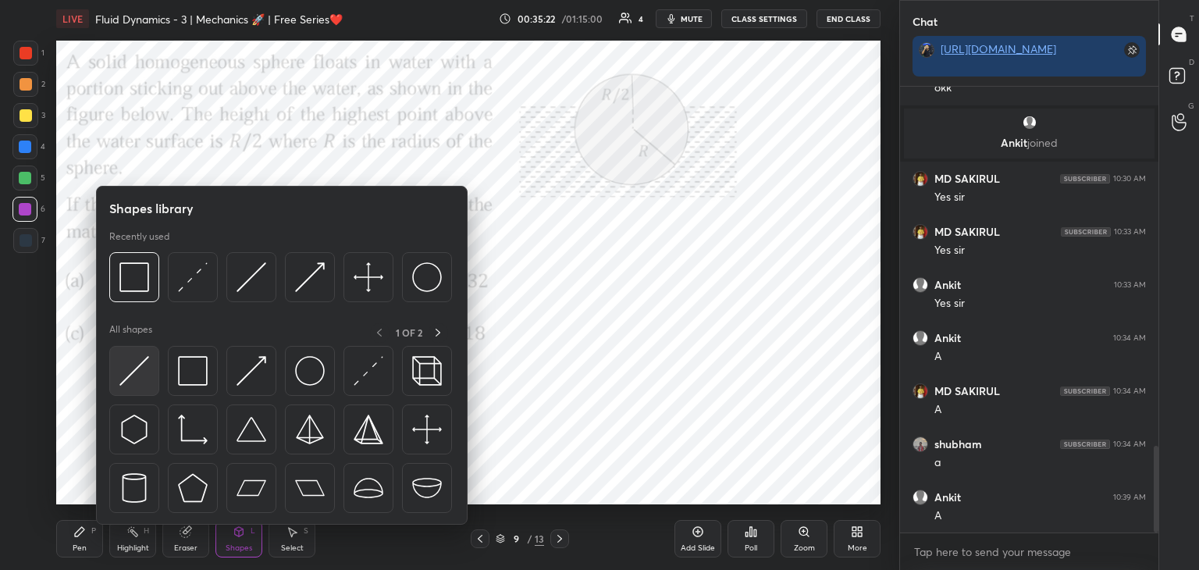
scroll to position [1905, 0]
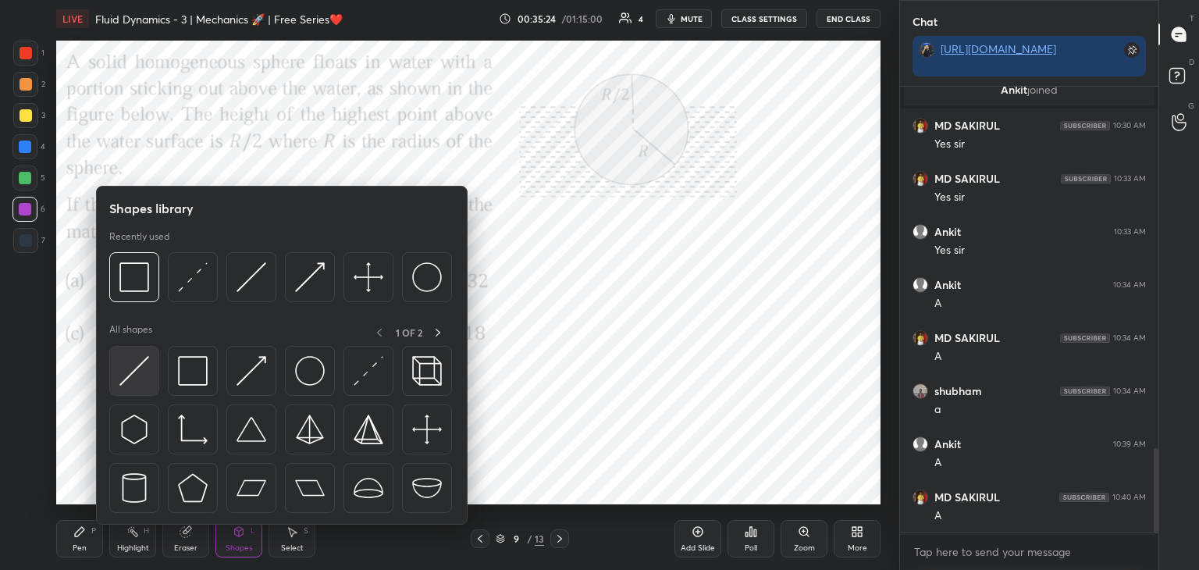
click at [129, 383] on img at bounding box center [134, 371] width 30 height 30
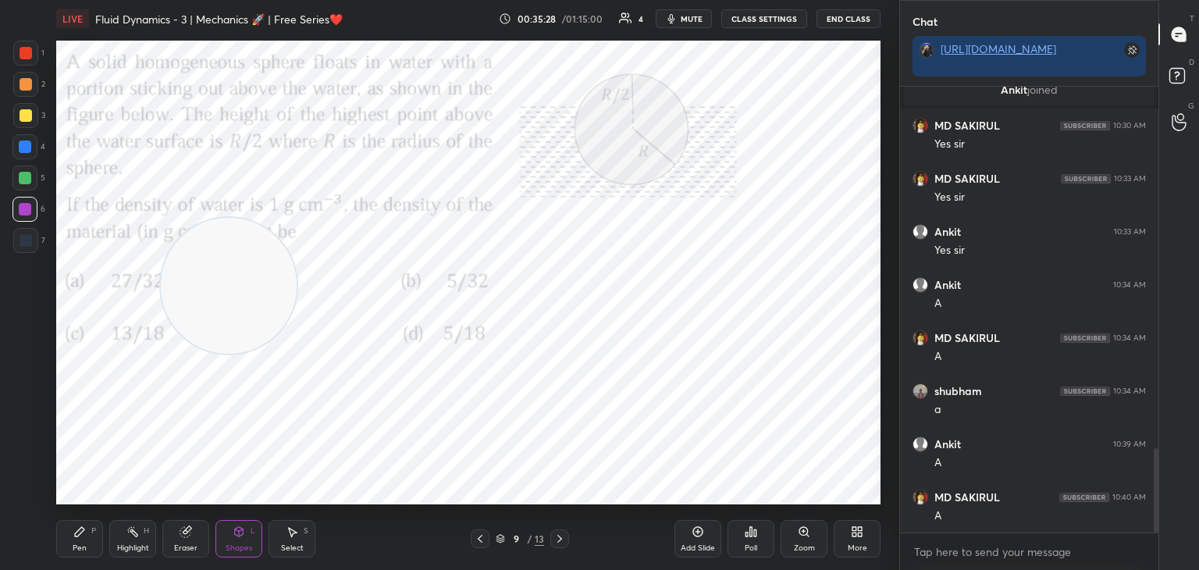
click at [71, 536] on div "Pen P" at bounding box center [79, 538] width 47 height 37
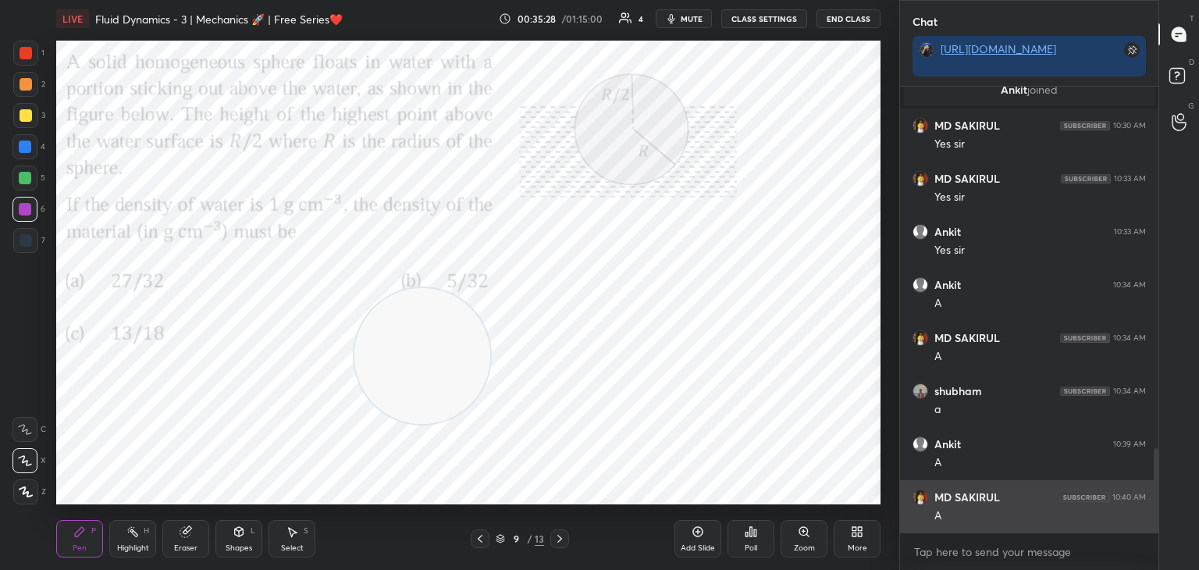
drag, startPoint x: 234, startPoint y: 258, endPoint x: 903, endPoint y: 485, distance: 706.6
click at [911, 492] on div "1 2 3 4 5 6 7 C X Z C X Z E E Erase all H H LIVE Fluid Dynamics - 3 | Mechanics…" at bounding box center [599, 285] width 1199 height 570
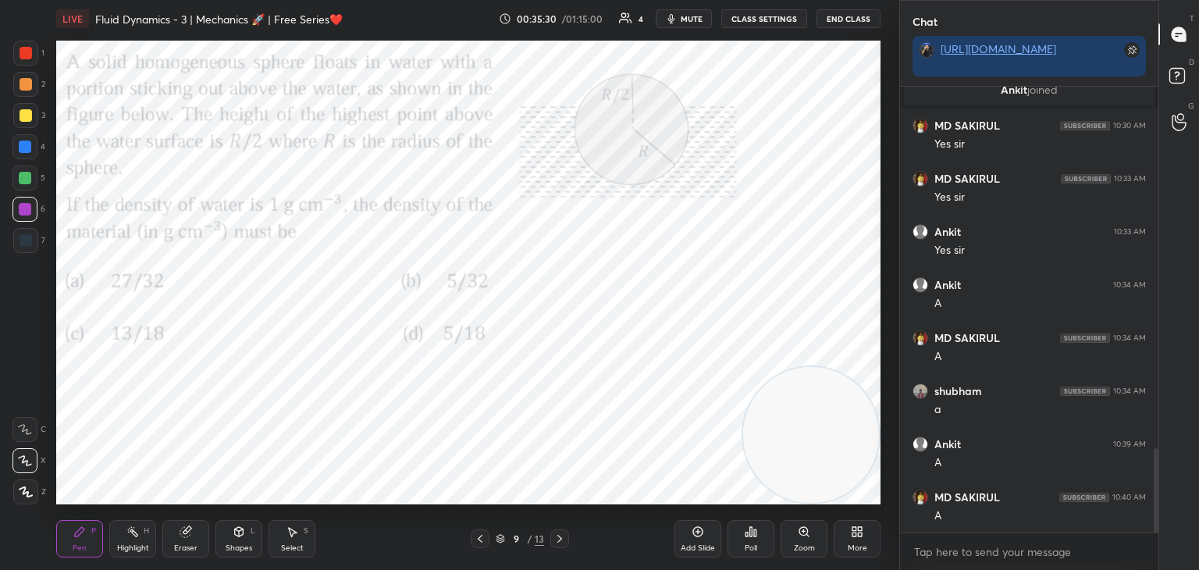
click at [27, 180] on div at bounding box center [25, 178] width 12 height 12
drag, startPoint x: 22, startPoint y: 85, endPoint x: 48, endPoint y: 98, distance: 29.0
click at [23, 86] on div at bounding box center [26, 84] width 12 height 12
drag, startPoint x: 835, startPoint y: 468, endPoint x: 853, endPoint y: 33, distance: 436.0
click at [896, 29] on div "1 2 3 4 5 6 7 C X Z C X Z E E Erase all H H LIVE Fluid Dynamics - 3 | Mechanics…" at bounding box center [449, 285] width 899 height 570
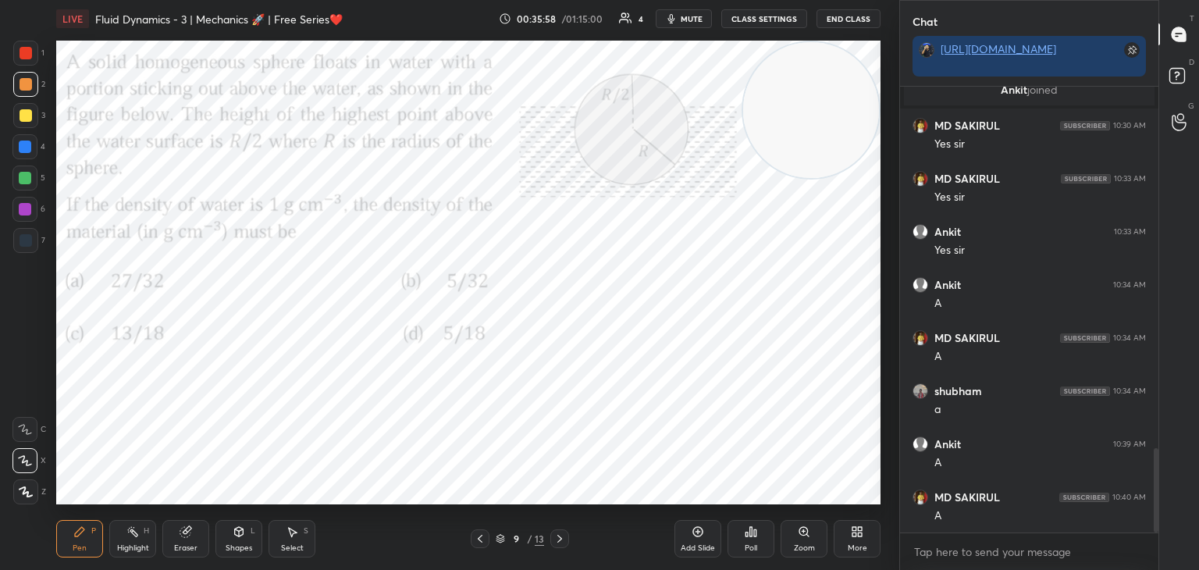
drag, startPoint x: 304, startPoint y: 532, endPoint x: 253, endPoint y: 517, distance: 53.1
click at [292, 532] on div "Select S" at bounding box center [292, 538] width 47 height 37
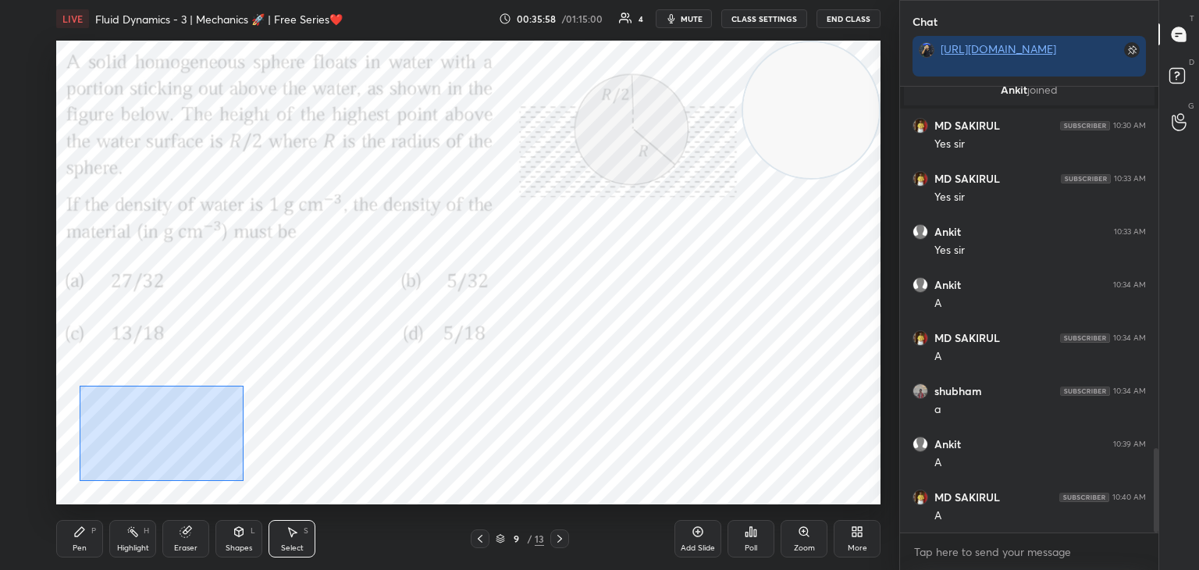
drag, startPoint x: 80, startPoint y: 386, endPoint x: 192, endPoint y: 469, distance: 140.1
click at [245, 481] on div "0 ° Undo Copy Duplicate Duplicate to new slide Delete" at bounding box center [468, 273] width 824 height 464
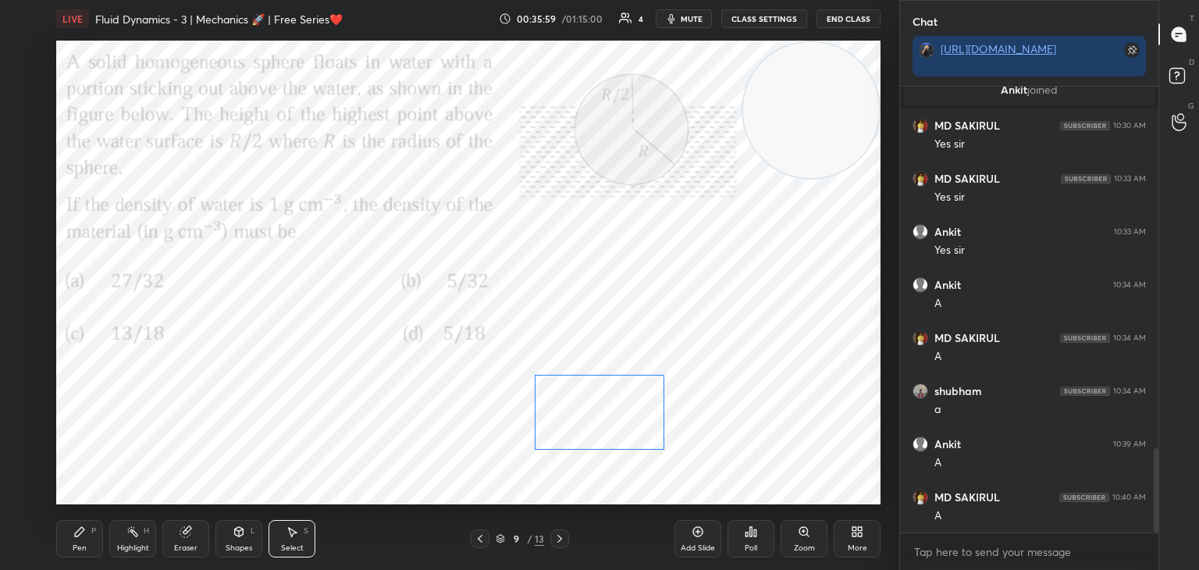
drag, startPoint x: 145, startPoint y: 447, endPoint x: 594, endPoint y: 423, distance: 449.5
click at [594, 423] on div "0 ° Undo Copy Duplicate Duplicate to new slide Delete" at bounding box center [468, 273] width 824 height 464
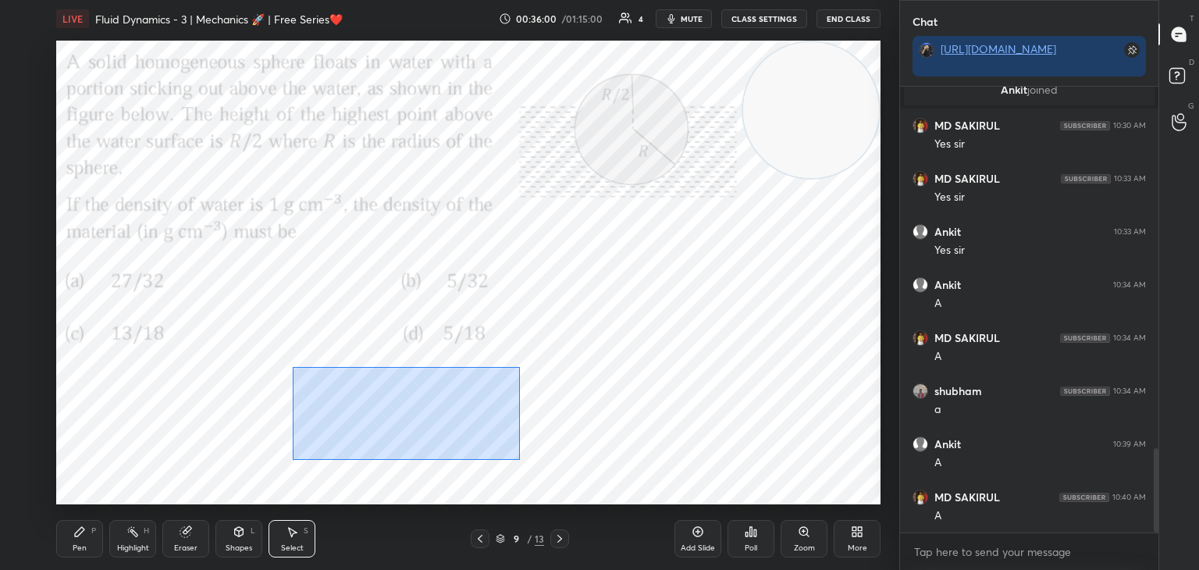
drag, startPoint x: 365, startPoint y: 403, endPoint x: 409, endPoint y: 445, distance: 60.7
click at [511, 460] on div "0 ° Undo Copy Duplicate Duplicate to new slide Delete" at bounding box center [468, 273] width 824 height 464
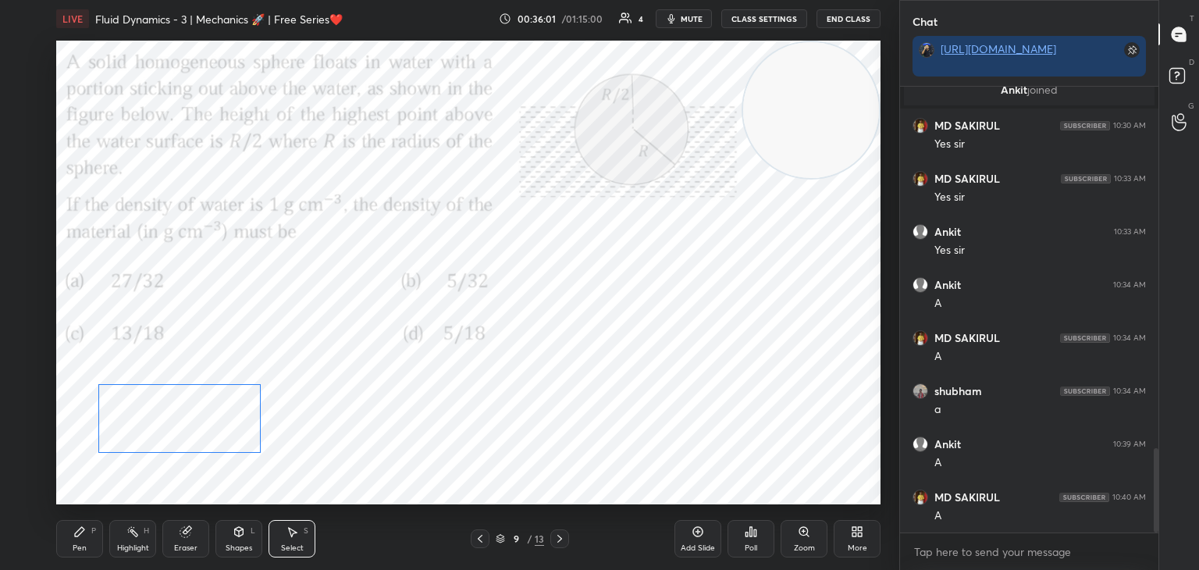
drag, startPoint x: 393, startPoint y: 425, endPoint x: 166, endPoint y: 432, distance: 227.3
click at [166, 428] on div "0 ° Undo Copy Duplicate Duplicate to new slide Delete" at bounding box center [468, 273] width 824 height 464
click at [94, 493] on div "0 ° Undo Copy Duplicate Duplicate to new slide Delete" at bounding box center [468, 273] width 824 height 464
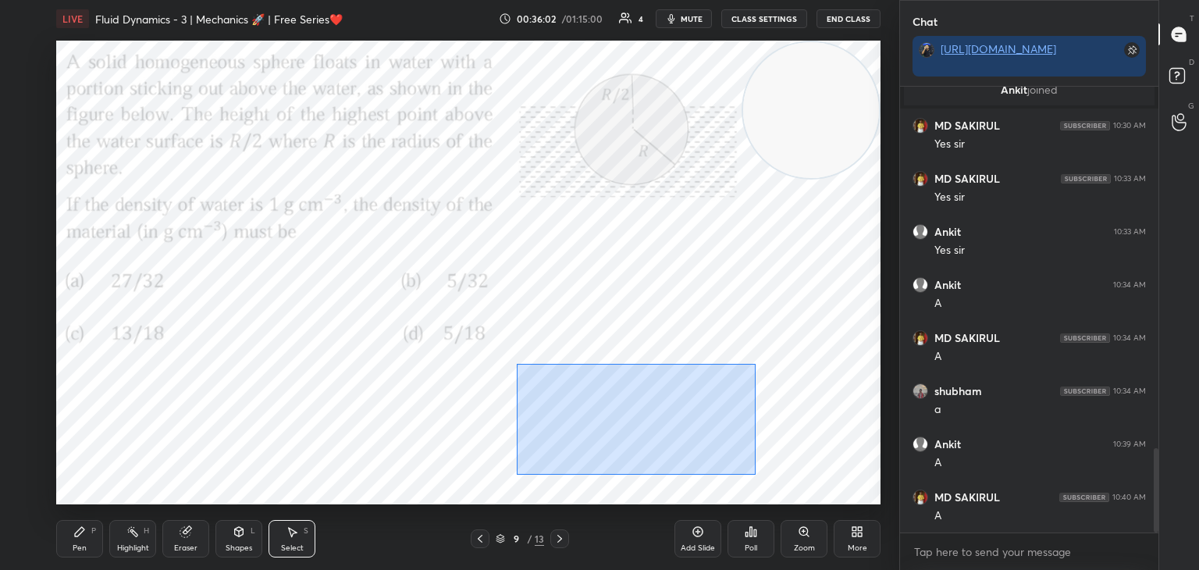
drag, startPoint x: 516, startPoint y: 364, endPoint x: 620, endPoint y: 420, distance: 118.1
click at [749, 472] on div "0 ° Undo Copy Duplicate Duplicate to new slide Delete" at bounding box center [468, 273] width 824 height 464
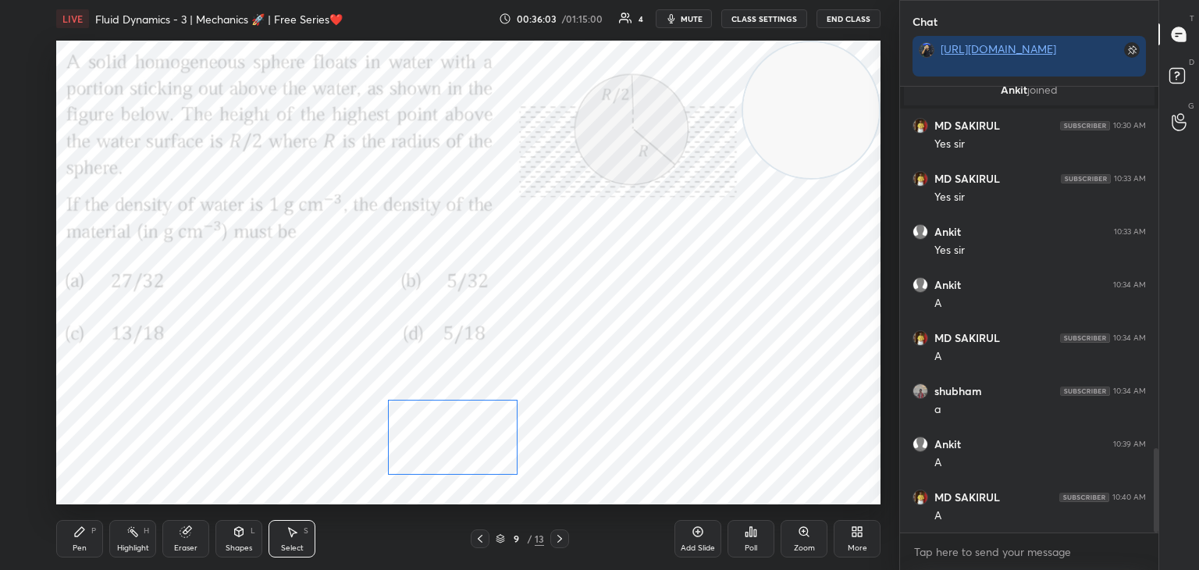
drag, startPoint x: 615, startPoint y: 414, endPoint x: 461, endPoint y: 432, distance: 155.7
click at [461, 432] on div "0 ° Undo Copy Duplicate Duplicate to new slide Delete" at bounding box center [468, 273] width 824 height 464
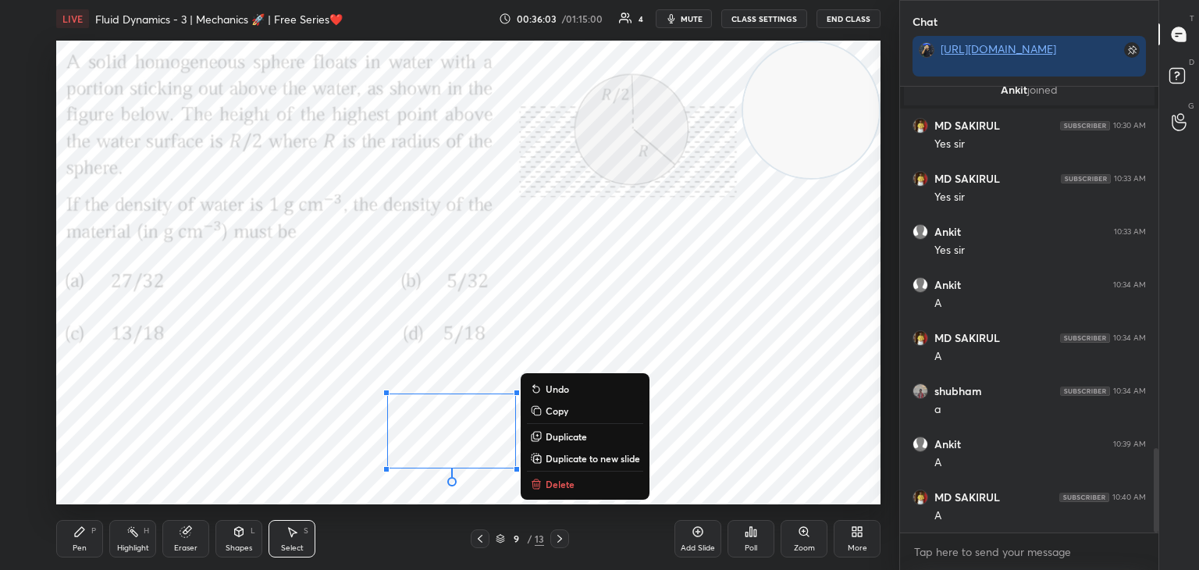
click at [82, 534] on icon at bounding box center [79, 531] width 12 height 12
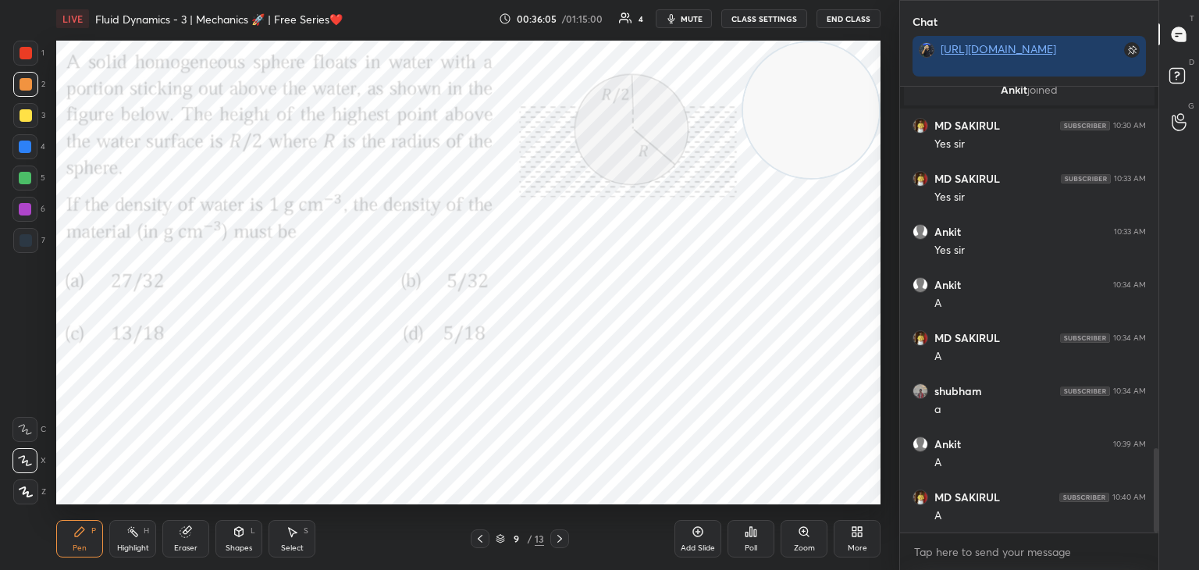
click at [23, 120] on div at bounding box center [26, 115] width 12 height 12
click at [25, 148] on div at bounding box center [25, 147] width 12 height 12
drag, startPoint x: 874, startPoint y: 384, endPoint x: 865, endPoint y: 395, distance: 14.4
click at [874, 178] on video at bounding box center [811, 110] width 136 height 136
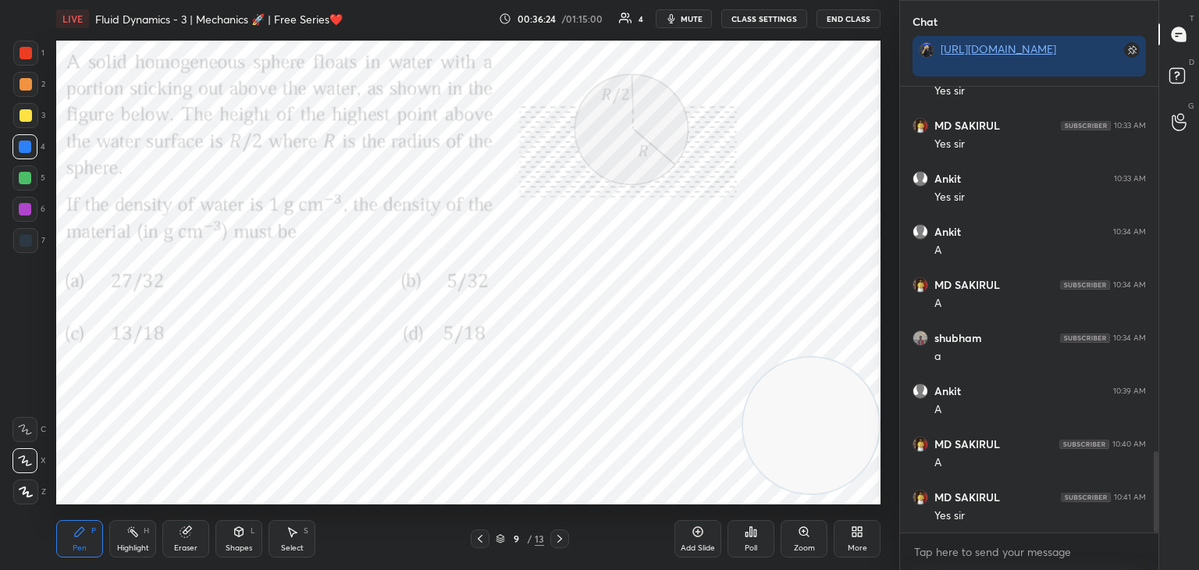
scroll to position [2011, 0]
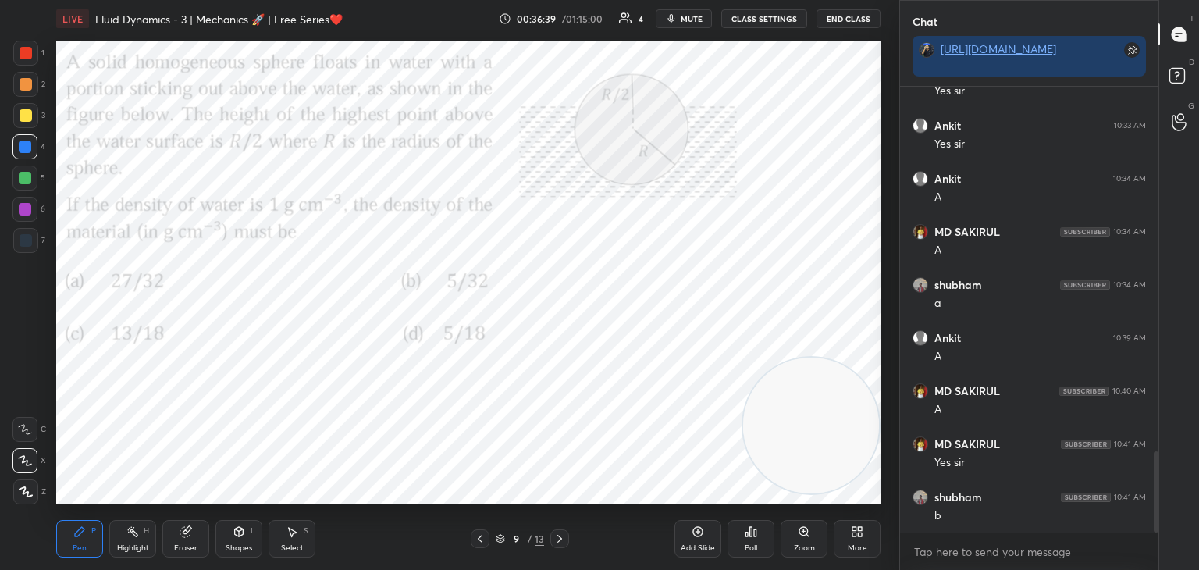
drag, startPoint x: 125, startPoint y: 529, endPoint x: 120, endPoint y: 537, distance: 9.1
click at [120, 537] on div "Highlight H" at bounding box center [132, 538] width 47 height 37
click at [83, 540] on div "Pen P" at bounding box center [79, 538] width 47 height 37
click at [137, 547] on div "Highlight" at bounding box center [133, 548] width 32 height 8
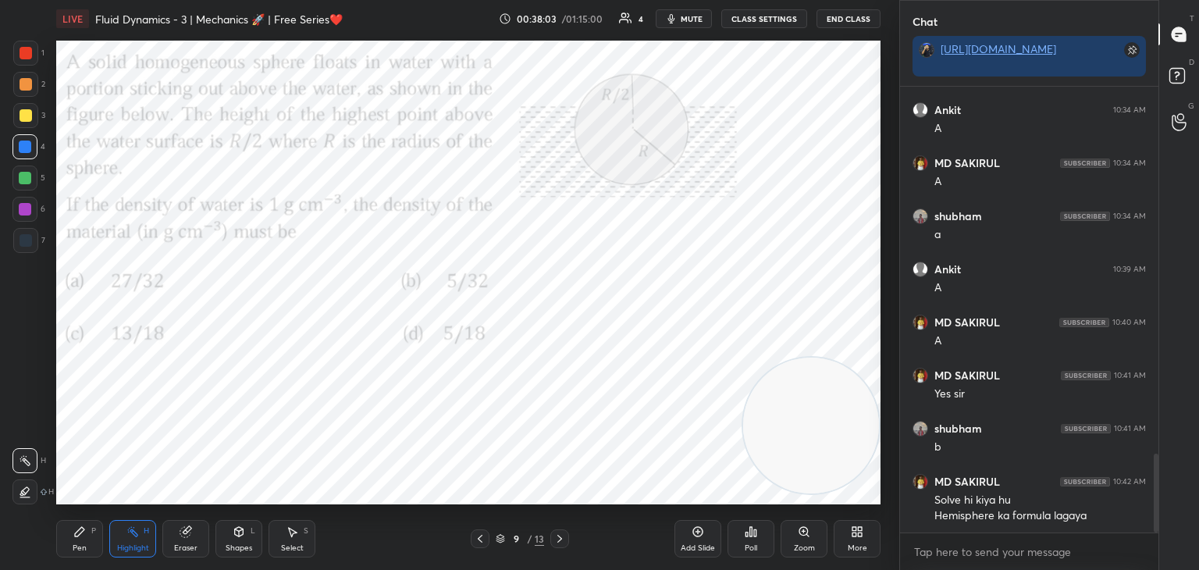
scroll to position [2133, 0]
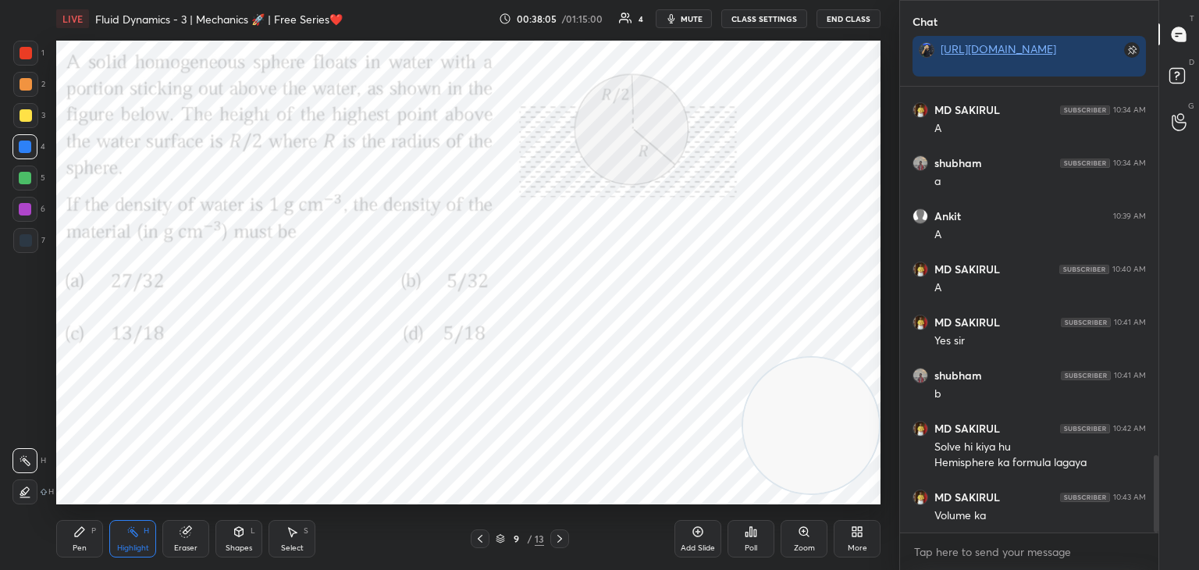
drag, startPoint x: 73, startPoint y: 536, endPoint x: 62, endPoint y: 529, distance: 12.3
click at [69, 539] on div "Pen P" at bounding box center [79, 538] width 47 height 37
drag, startPoint x: 29, startPoint y: 55, endPoint x: 26, endPoint y: 63, distance: 9.1
click at [26, 61] on div at bounding box center [25, 53] width 25 height 25
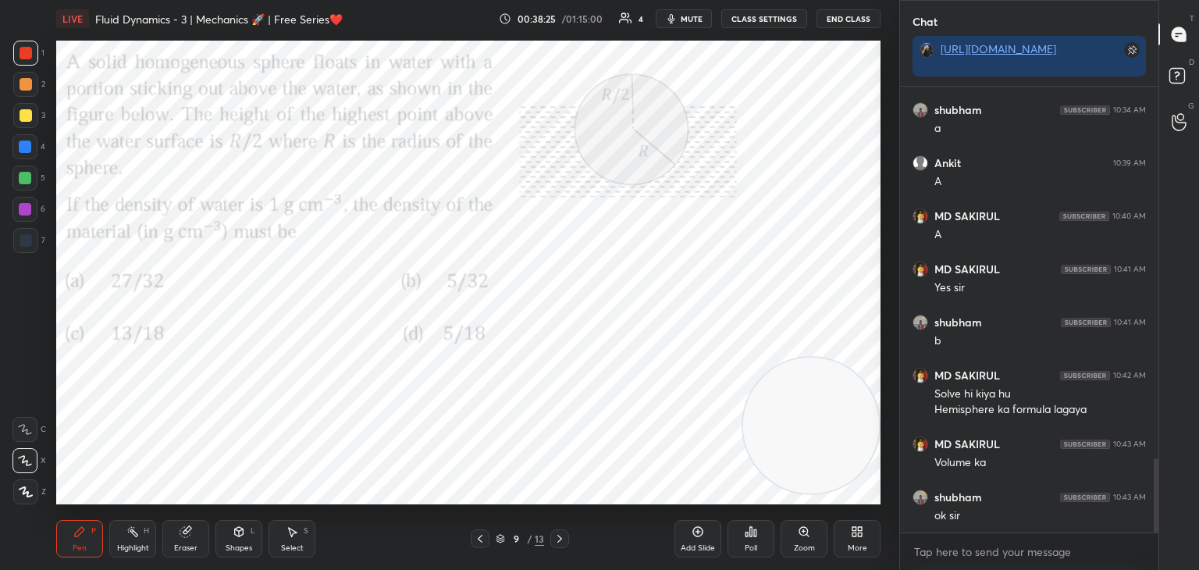
scroll to position [2239, 0]
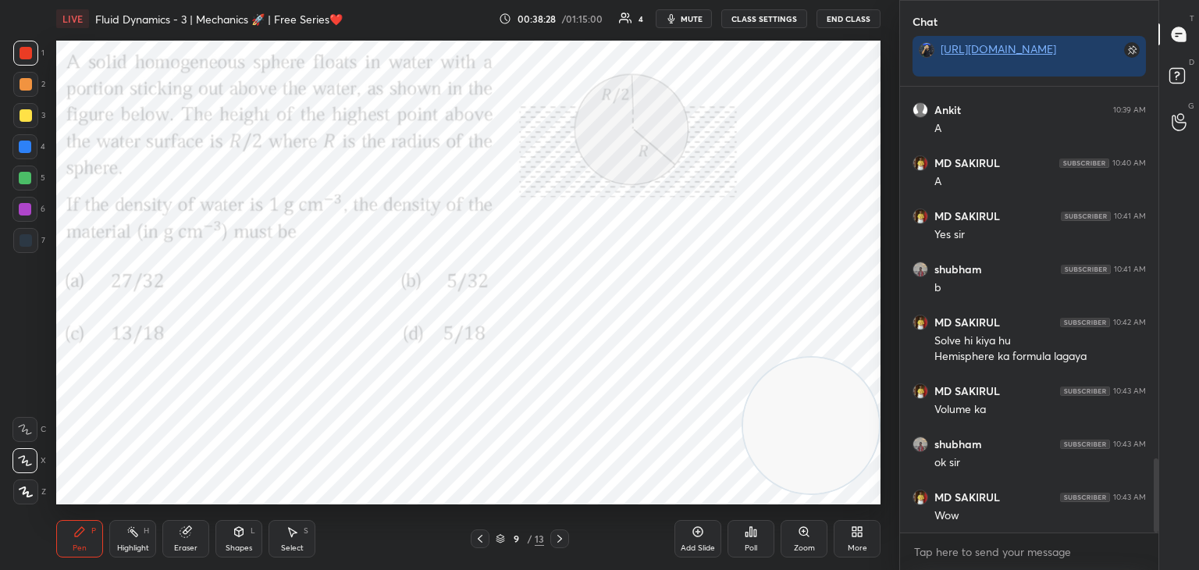
click at [134, 541] on div "Highlight H" at bounding box center [132, 538] width 47 height 37
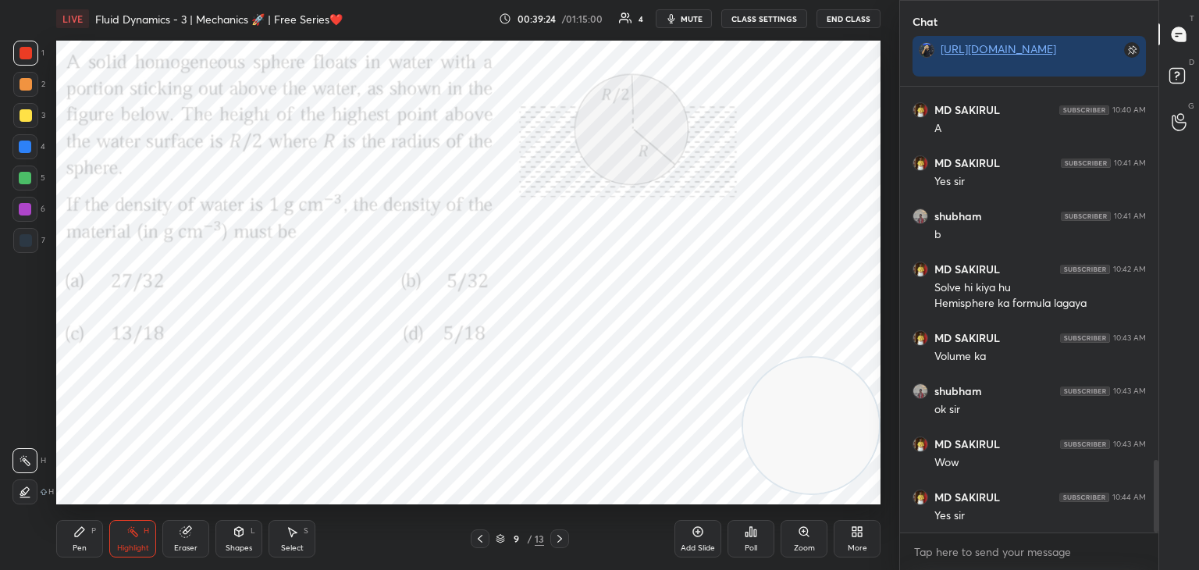
drag, startPoint x: 560, startPoint y: 541, endPoint x: 503, endPoint y: 542, distance: 57.0
click at [559, 542] on icon at bounding box center [560, 538] width 12 height 12
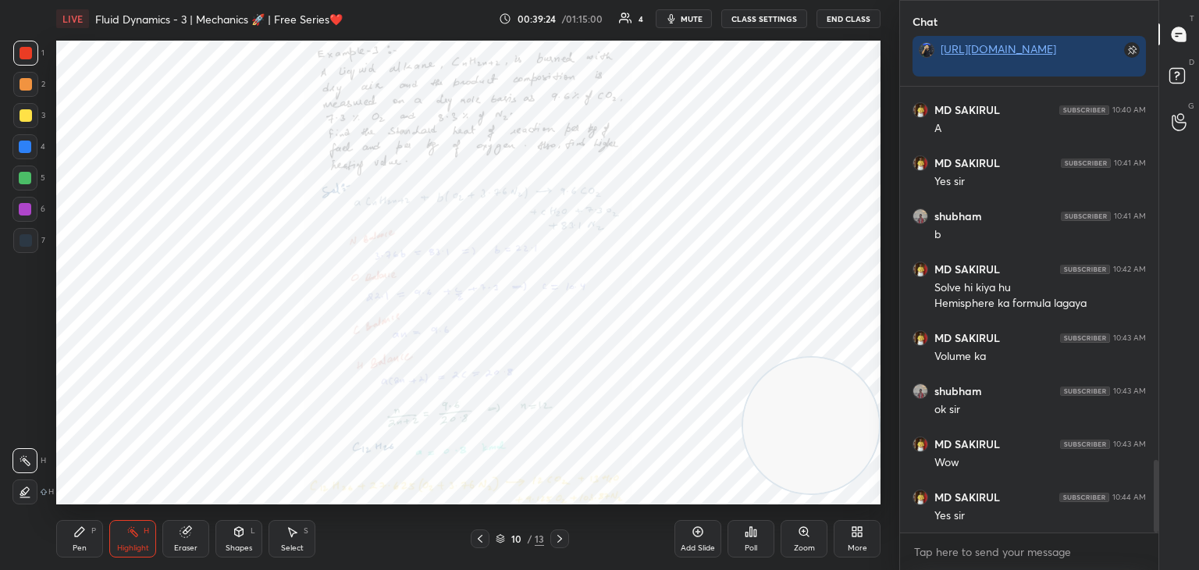
click at [485, 532] on icon at bounding box center [480, 538] width 12 height 12
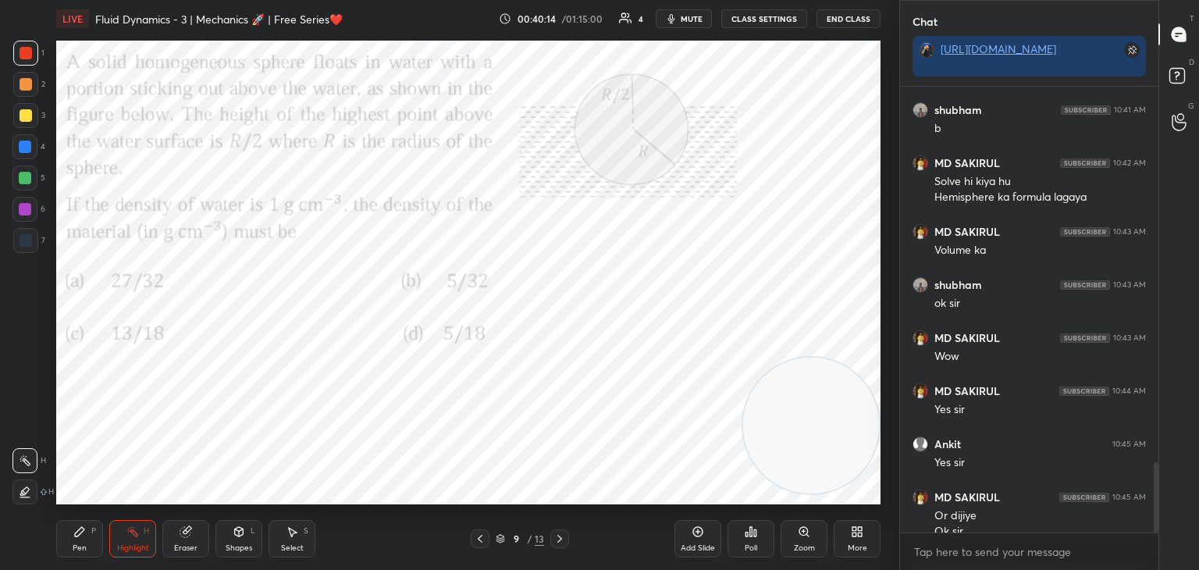
scroll to position [2414, 0]
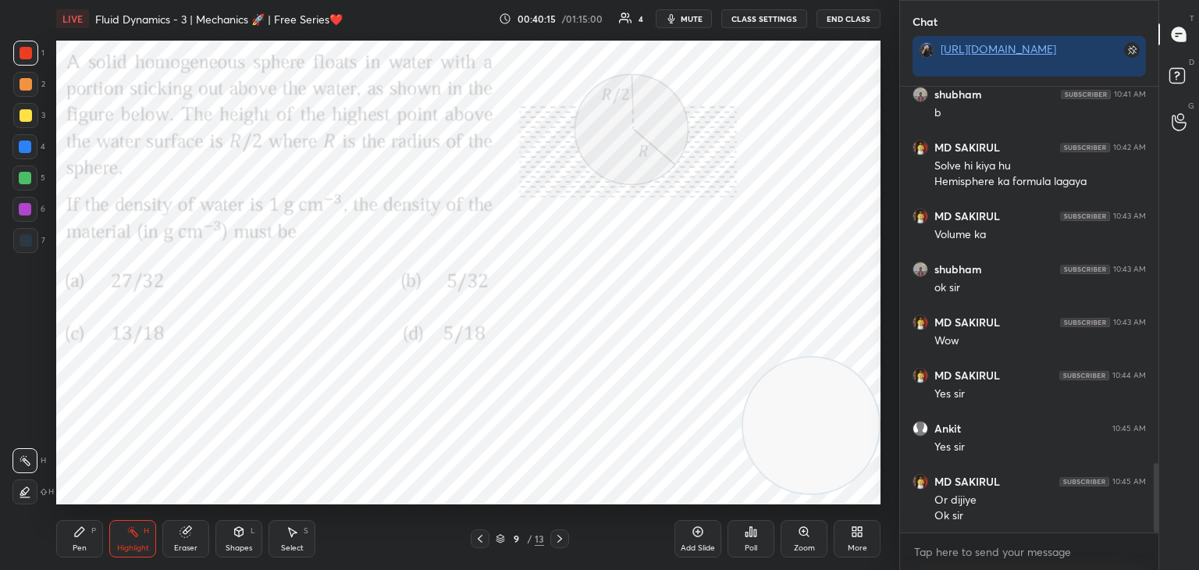
click at [853, 539] on div "More" at bounding box center [857, 538] width 47 height 37
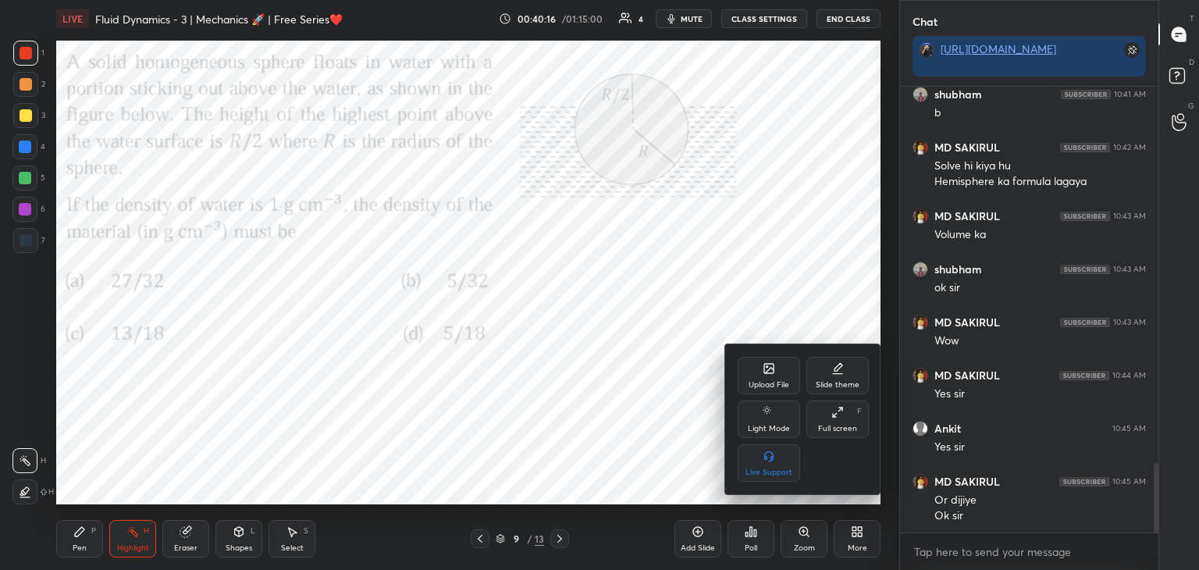
click at [767, 376] on div "Upload File" at bounding box center [769, 375] width 62 height 37
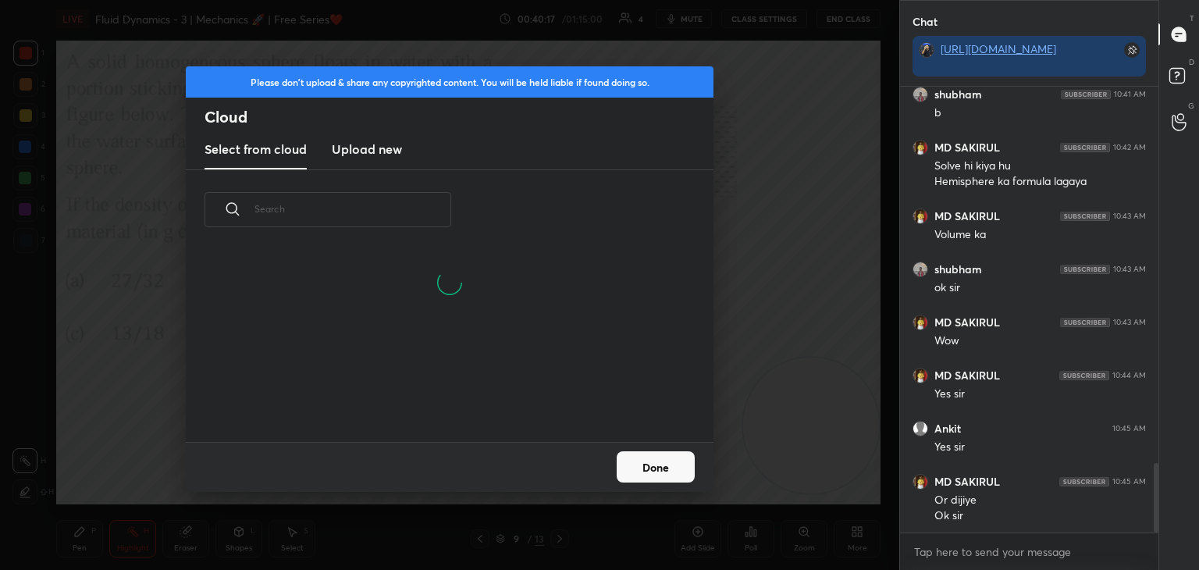
drag, startPoint x: 380, startPoint y: 138, endPoint x: 397, endPoint y: 144, distance: 17.5
click at [379, 138] on new "Upload new" at bounding box center [367, 149] width 70 height 39
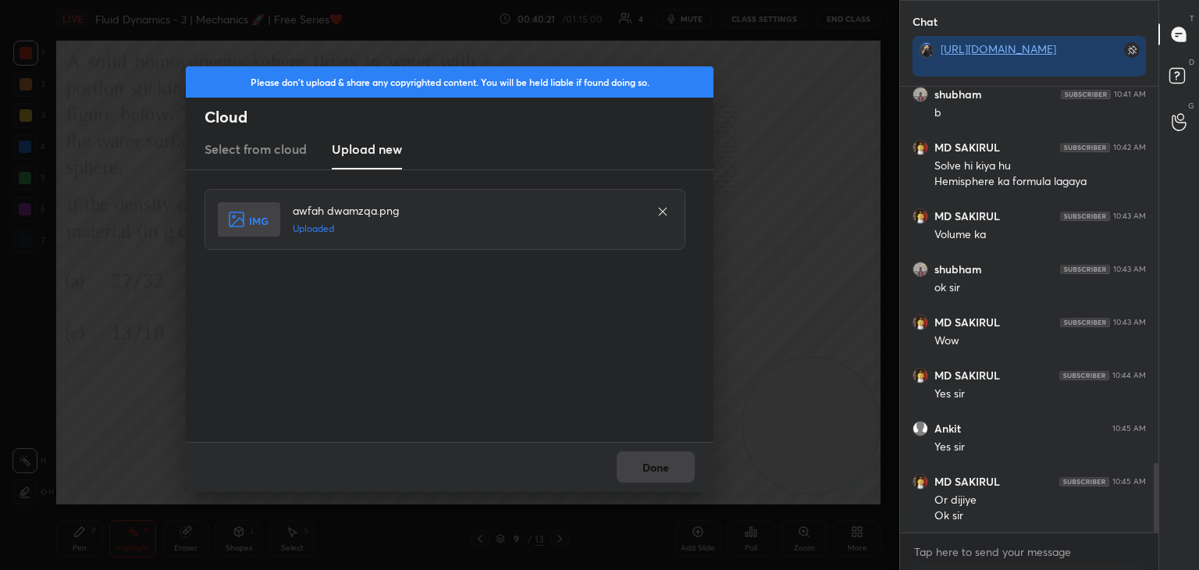
click at [646, 461] on button "Done" at bounding box center [656, 466] width 78 height 31
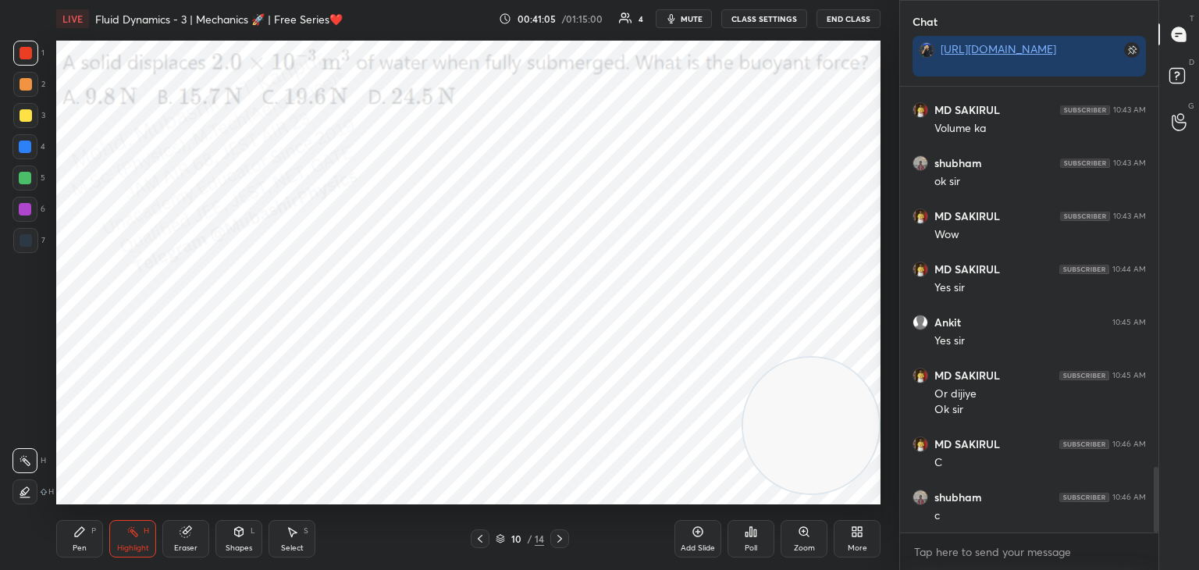
scroll to position [2573, 0]
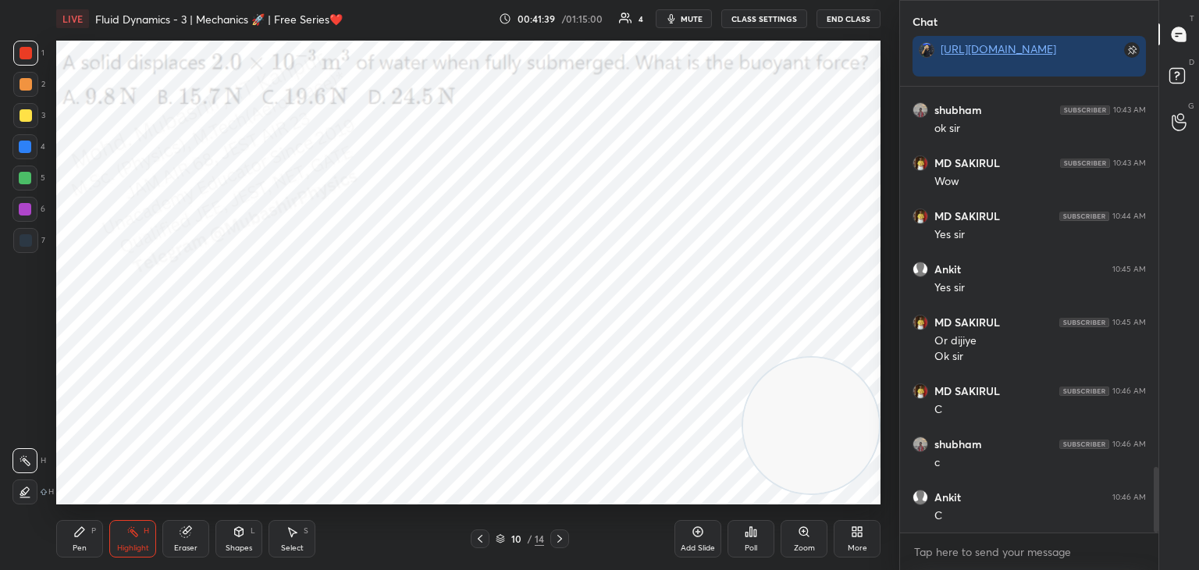
click at [79, 547] on div "Pen" at bounding box center [80, 548] width 14 height 8
drag, startPoint x: 21, startPoint y: 151, endPoint x: 48, endPoint y: 152, distance: 26.6
click at [23, 157] on div at bounding box center [24, 146] width 25 height 25
click at [853, 541] on div "More" at bounding box center [857, 538] width 47 height 37
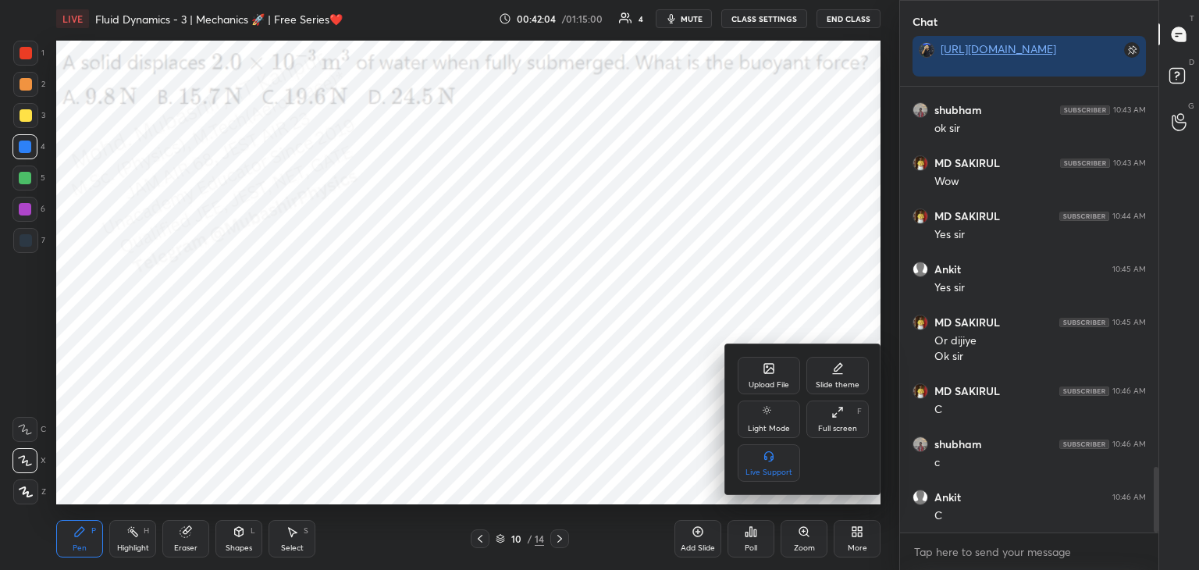
click at [766, 373] on icon at bounding box center [768, 368] width 9 height 9
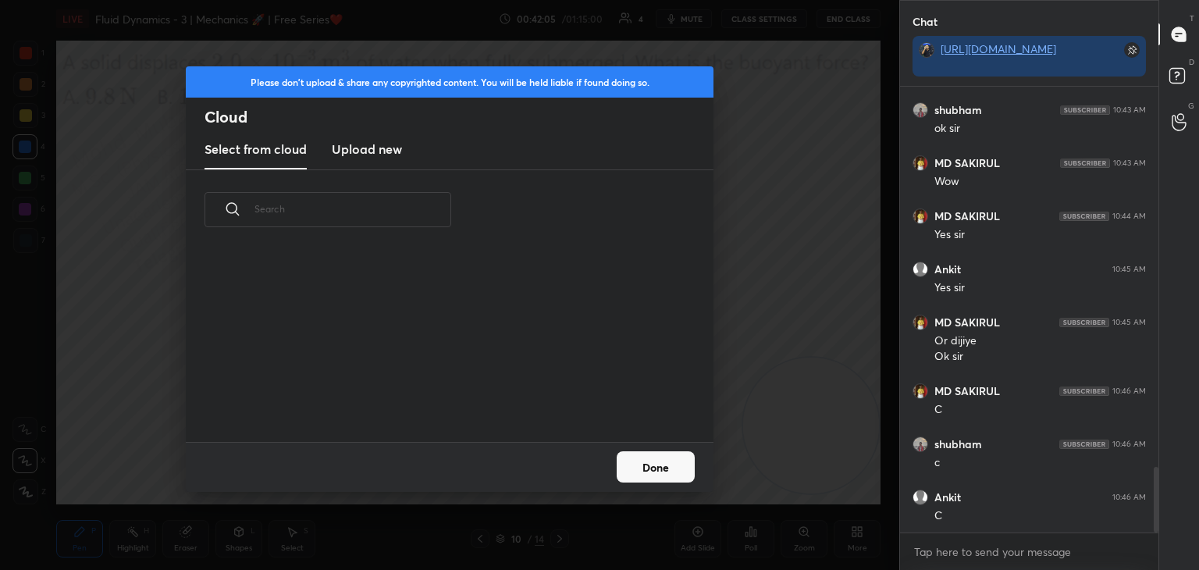
drag, startPoint x: 397, startPoint y: 167, endPoint x: 583, endPoint y: 119, distance: 191.8
click at [394, 164] on new "Upload new" at bounding box center [367, 149] width 70 height 39
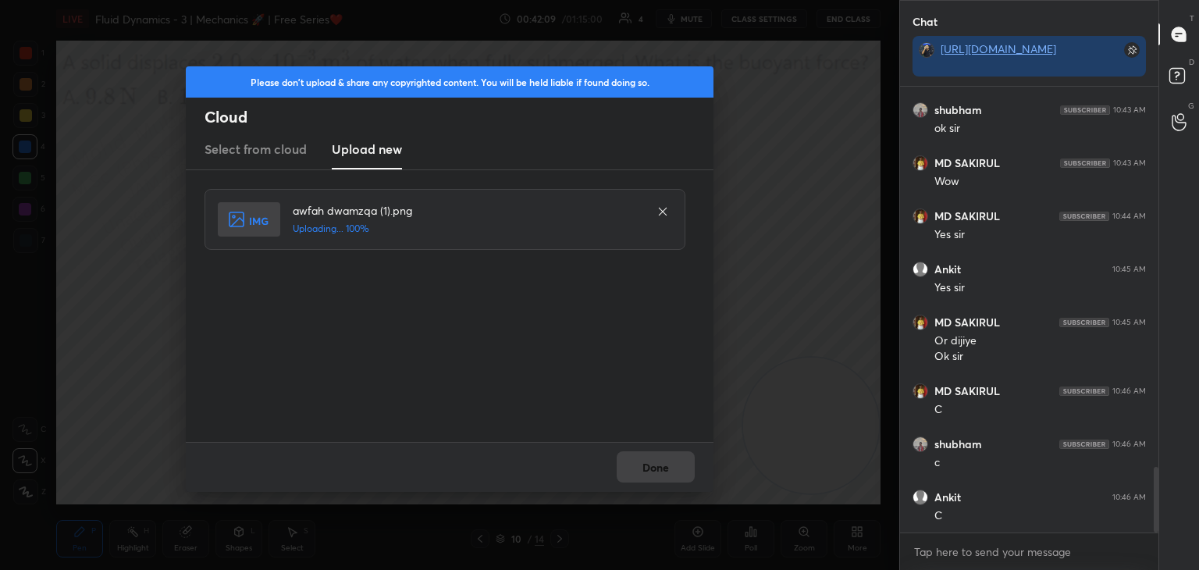
click at [666, 482] on div "Done" at bounding box center [450, 467] width 528 height 50
click at [649, 461] on button "Done" at bounding box center [656, 466] width 78 height 31
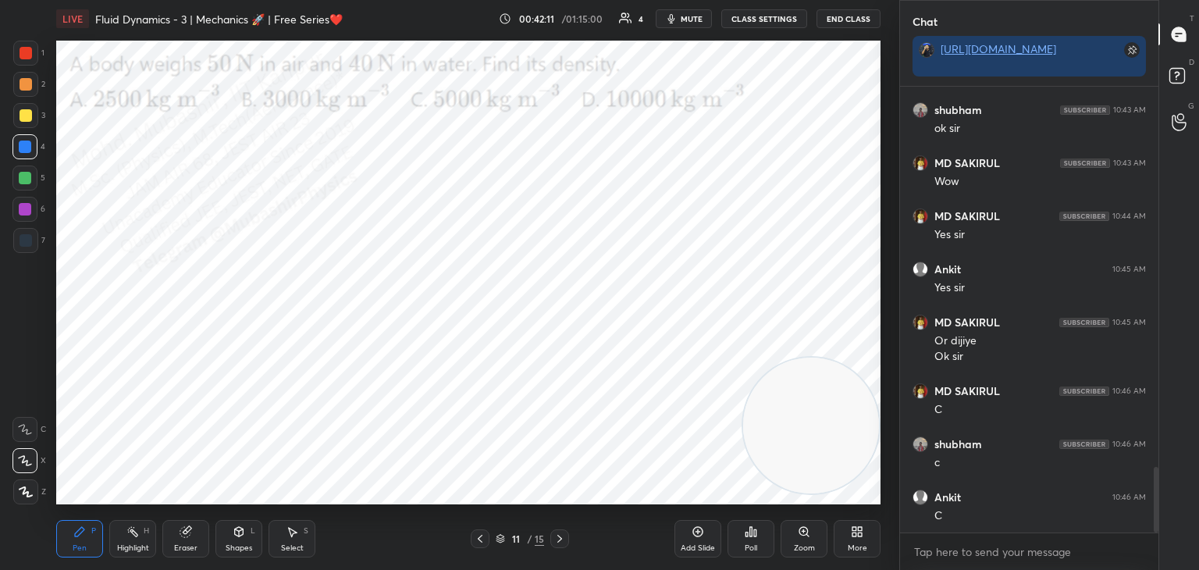
scroll to position [2626, 0]
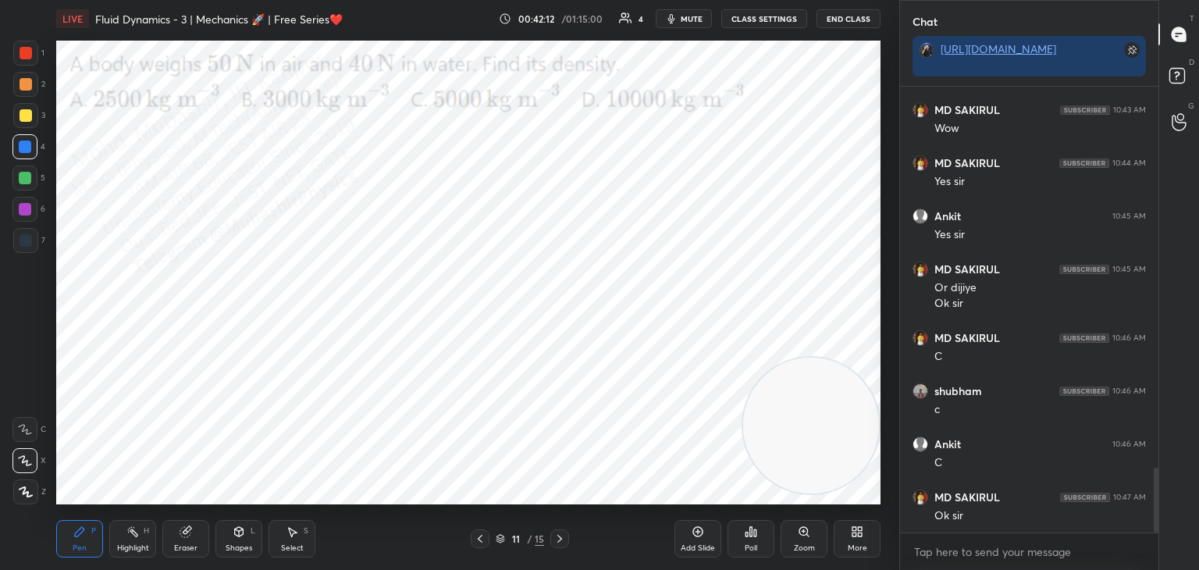
click at [475, 537] on icon at bounding box center [480, 538] width 12 height 12
drag, startPoint x: 141, startPoint y: 539, endPoint x: 123, endPoint y: 516, distance: 28.9
click at [131, 536] on div "Highlight H" at bounding box center [132, 538] width 47 height 37
click at [166, 509] on div "Pen P Highlight H Eraser Shapes L Select S 10 / 15 Add Slide Poll Zoom More" at bounding box center [468, 538] width 824 height 62
drag, startPoint x: 87, startPoint y: 541, endPoint x: 37, endPoint y: 201, distance: 343.1
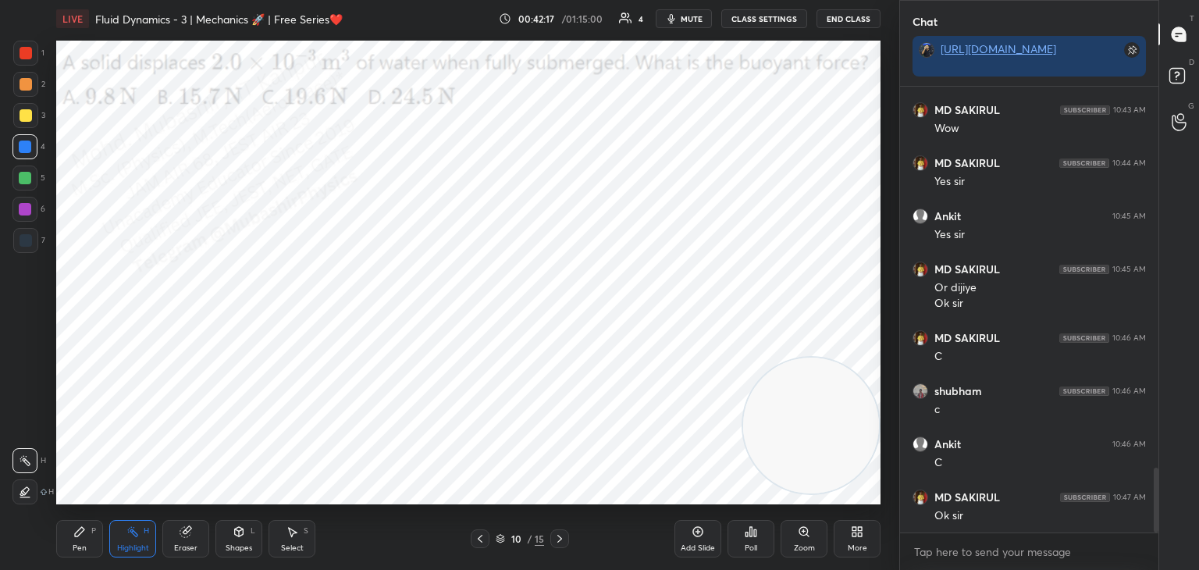
click at [85, 525] on div "Pen P" at bounding box center [79, 538] width 47 height 37
drag, startPoint x: 24, startPoint y: 209, endPoint x: 52, endPoint y: 236, distance: 38.7
click at [26, 215] on div at bounding box center [24, 209] width 25 height 25
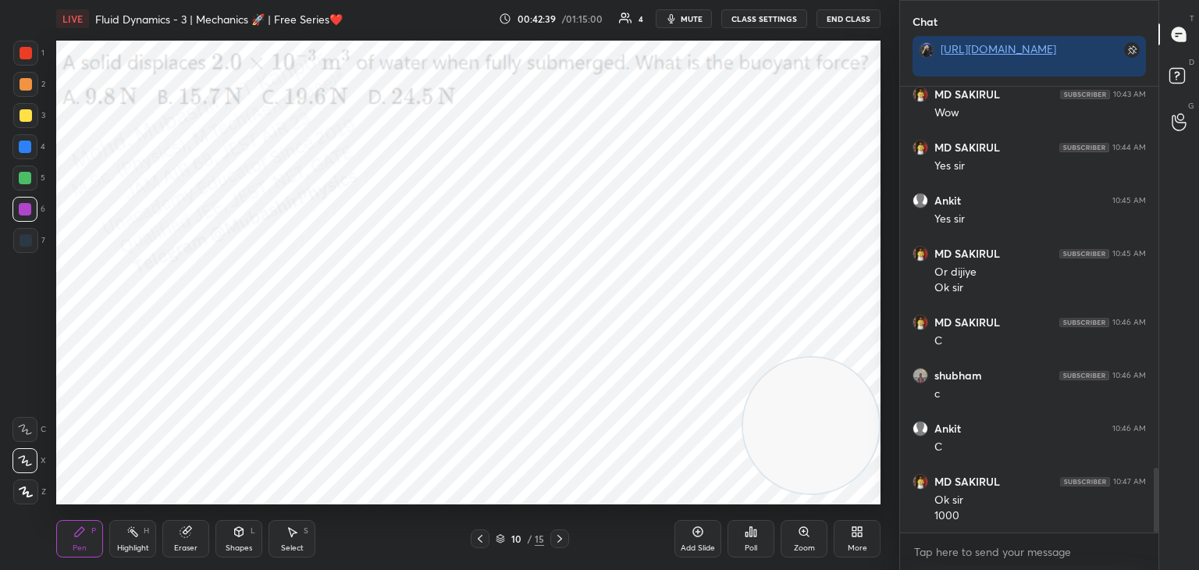
click at [555, 542] on icon at bounding box center [560, 538] width 12 height 12
click at [87, 545] on div "Pen P" at bounding box center [79, 538] width 47 height 37
click at [138, 542] on div "Highlight H" at bounding box center [132, 538] width 47 height 37
click at [697, 27] on button "mute" at bounding box center [684, 18] width 56 height 19
click at [697, 14] on span "unmute" at bounding box center [691, 18] width 34 height 11
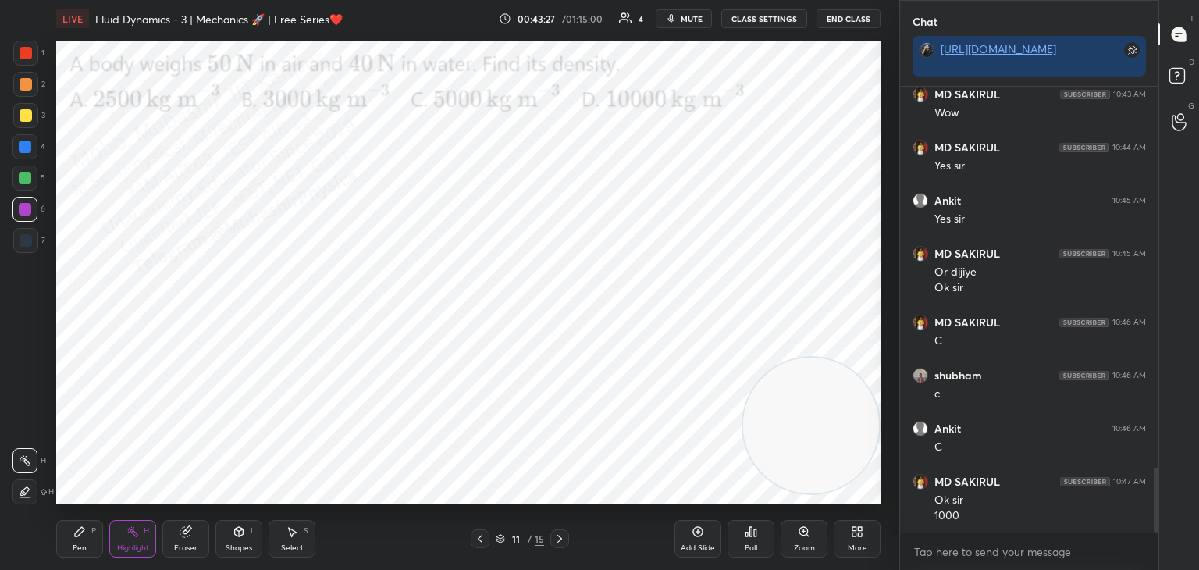
click at [694, 20] on span "mute" at bounding box center [692, 18] width 22 height 11
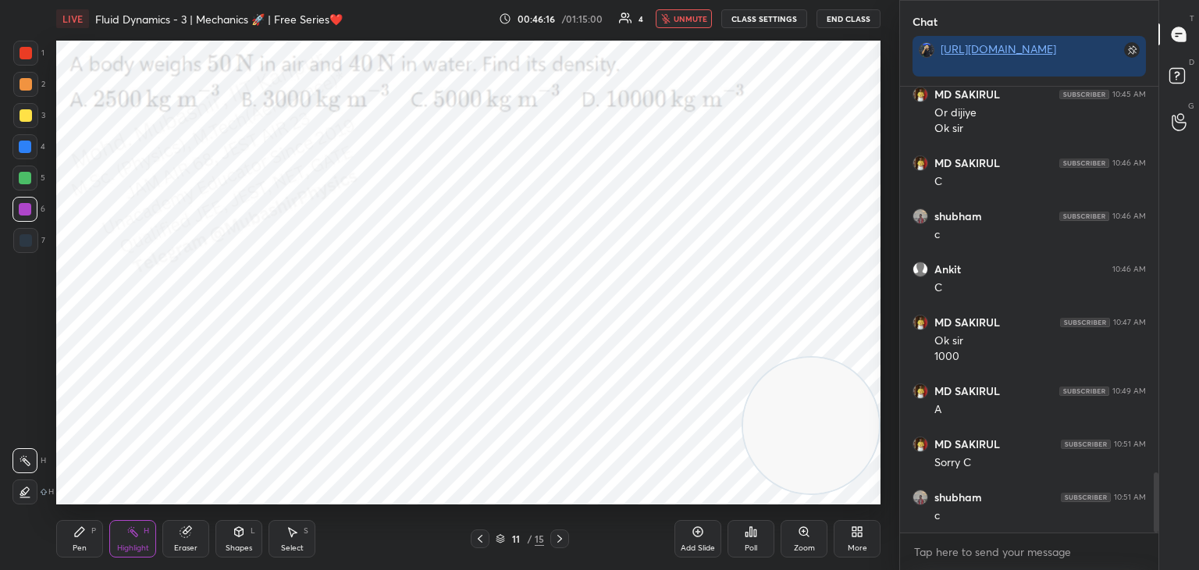
scroll to position [2854, 0]
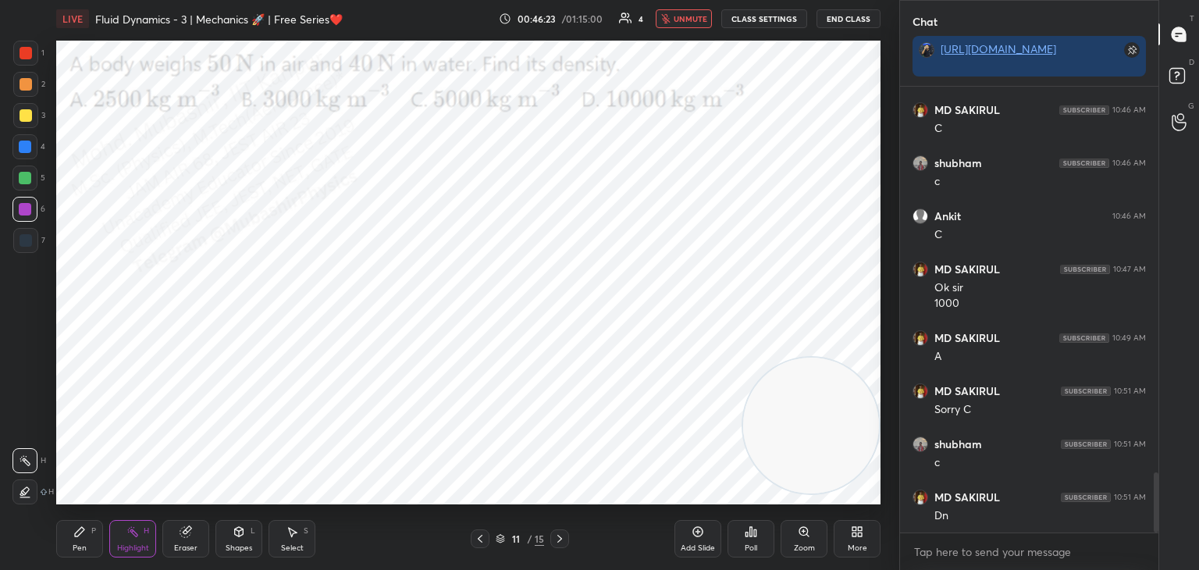
drag, startPoint x: 686, startPoint y: 14, endPoint x: 678, endPoint y: 37, distance: 24.7
click at [686, 17] on span "unmute" at bounding box center [691, 18] width 34 height 11
drag, startPoint x: 71, startPoint y: 547, endPoint x: 48, endPoint y: 372, distance: 176.4
click at [69, 548] on div "Pen P" at bounding box center [79, 538] width 47 height 37
click at [31, 137] on div at bounding box center [24, 146] width 25 height 25
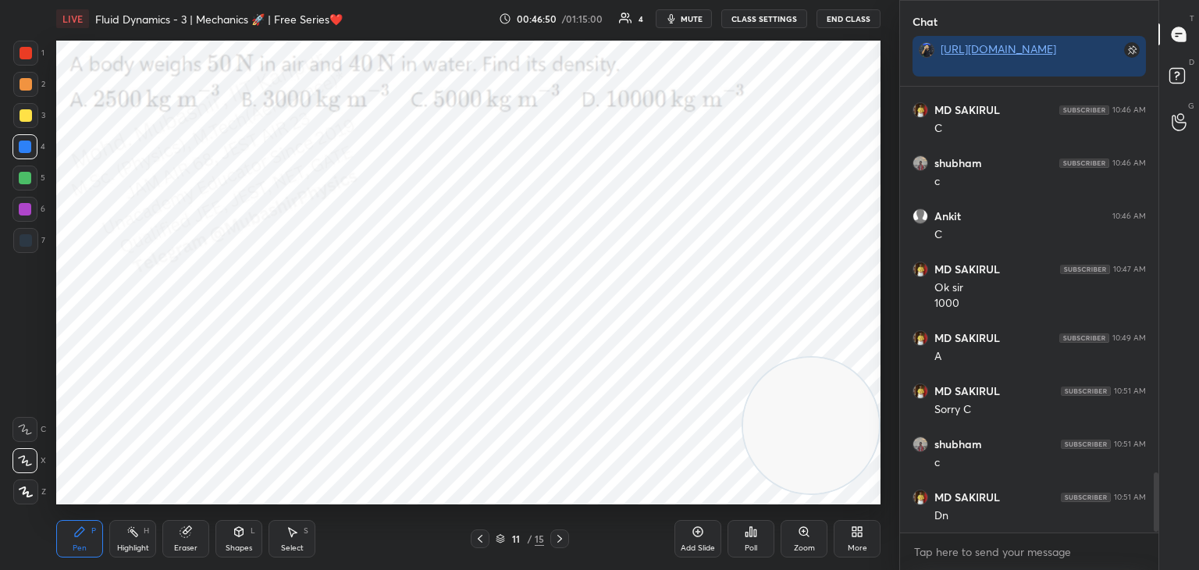
scroll to position [2907, 0]
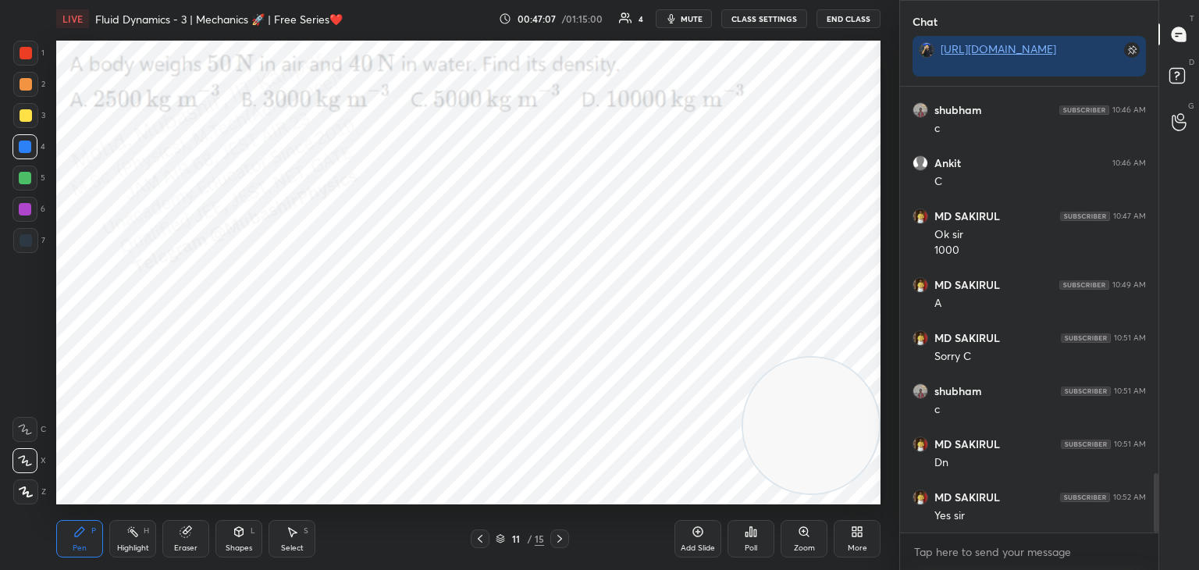
click at [19, 211] on div at bounding box center [24, 209] width 25 height 25
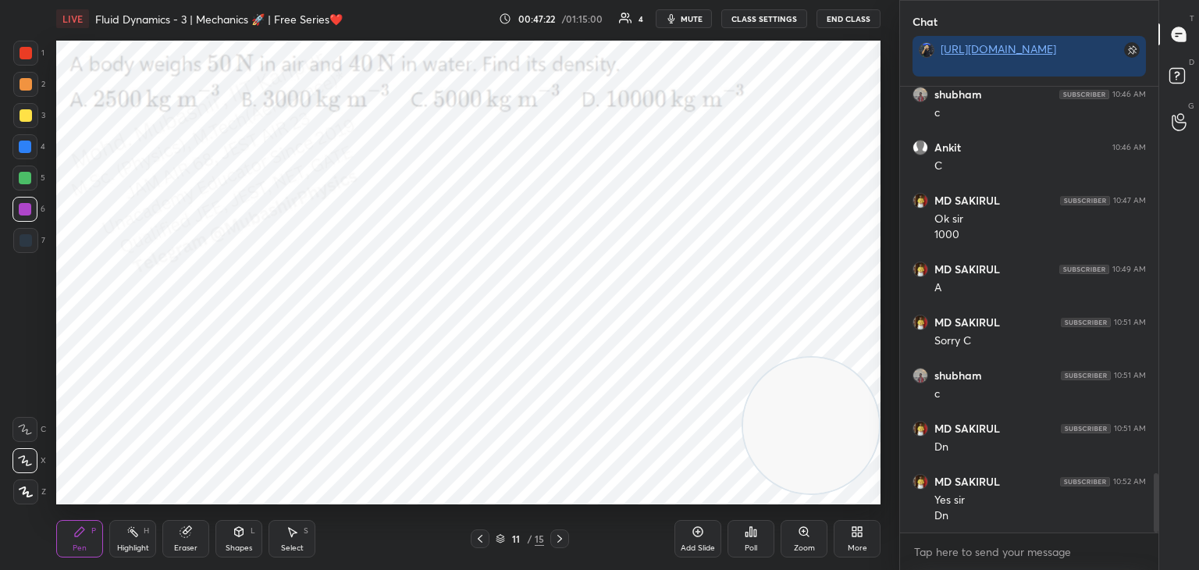
click at [28, 189] on div at bounding box center [24, 178] width 25 height 25
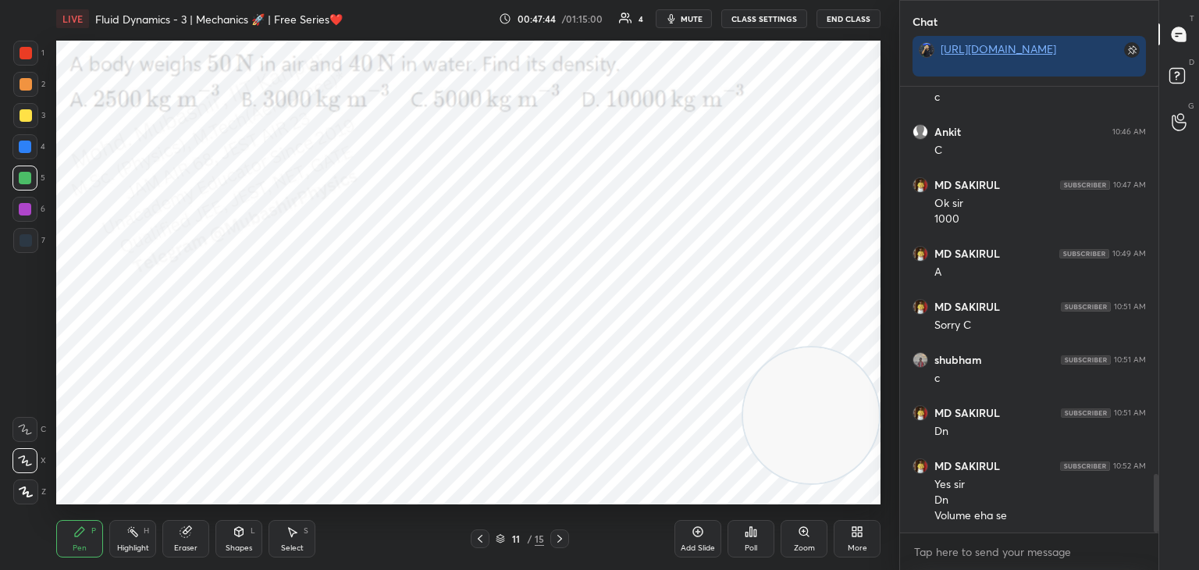
drag, startPoint x: 789, startPoint y: 416, endPoint x: 766, endPoint y: 226, distance: 191.9
click at [788, 347] on video at bounding box center [811, 415] width 136 height 136
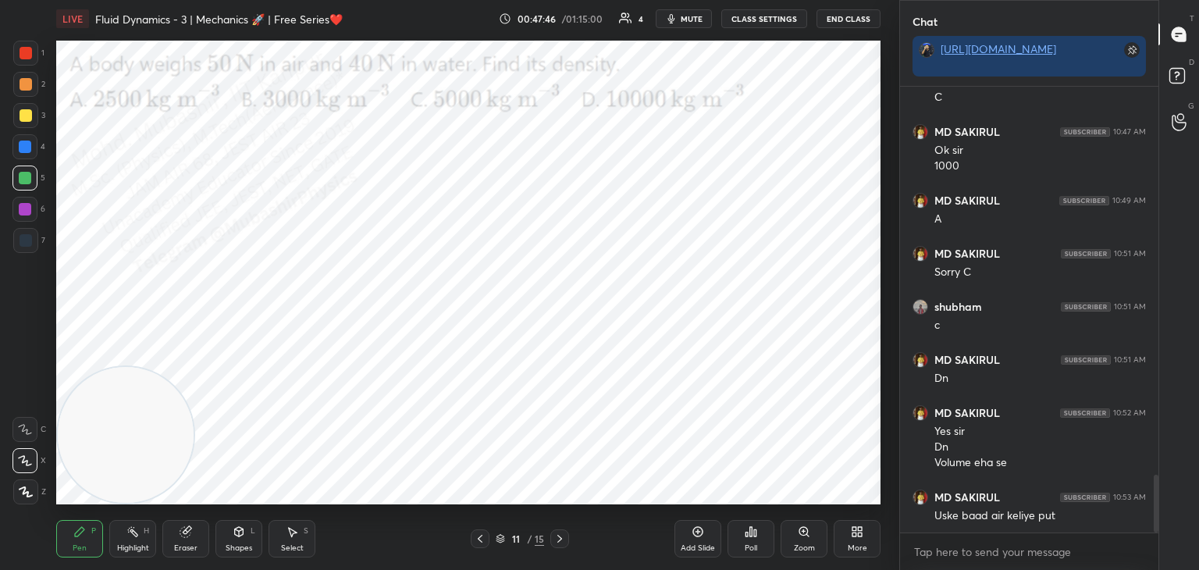
drag, startPoint x: 799, startPoint y: 174, endPoint x: 37, endPoint y: 497, distance: 826.9
click at [27, 451] on div "1 2 3 4 5 6 7 C X Z C X Z E E Erase all H H LIVE Fluid Dynamics - 3 | Mechanics…" at bounding box center [443, 285] width 887 height 570
drag, startPoint x: 22, startPoint y: 86, endPoint x: 34, endPoint y: 95, distance: 15.0
click at [21, 89] on div at bounding box center [26, 84] width 12 height 12
drag, startPoint x: 132, startPoint y: 429, endPoint x: 165, endPoint y: 154, distance: 276.7
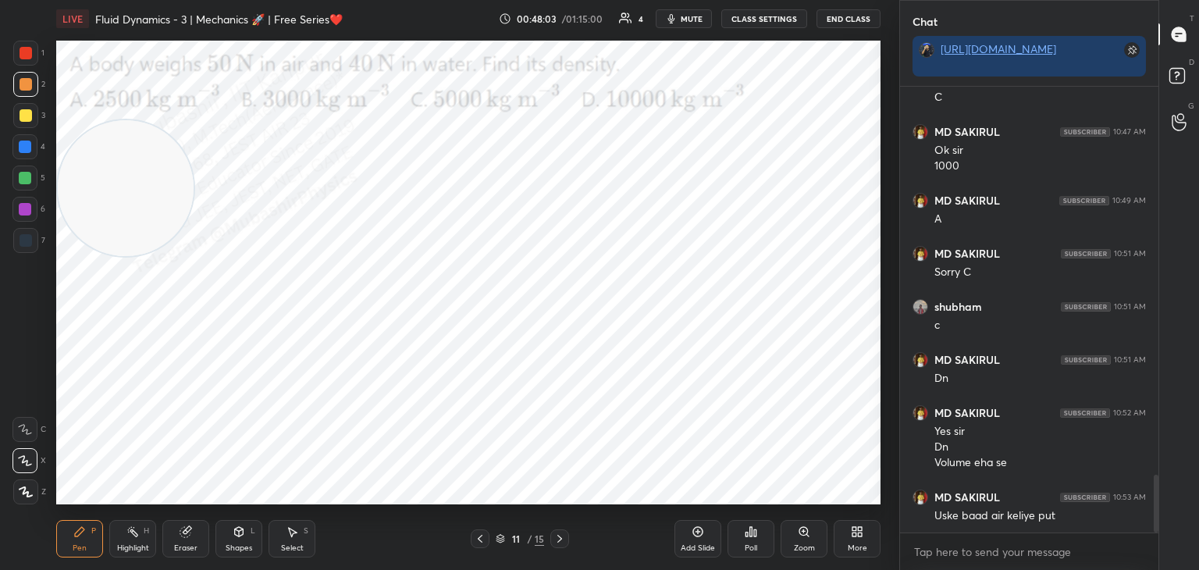
click at [127, 154] on video at bounding box center [126, 188] width 136 height 136
click at [113, 136] on video at bounding box center [126, 134] width 136 height 136
click at [294, 539] on div "Select S" at bounding box center [292, 538] width 47 height 37
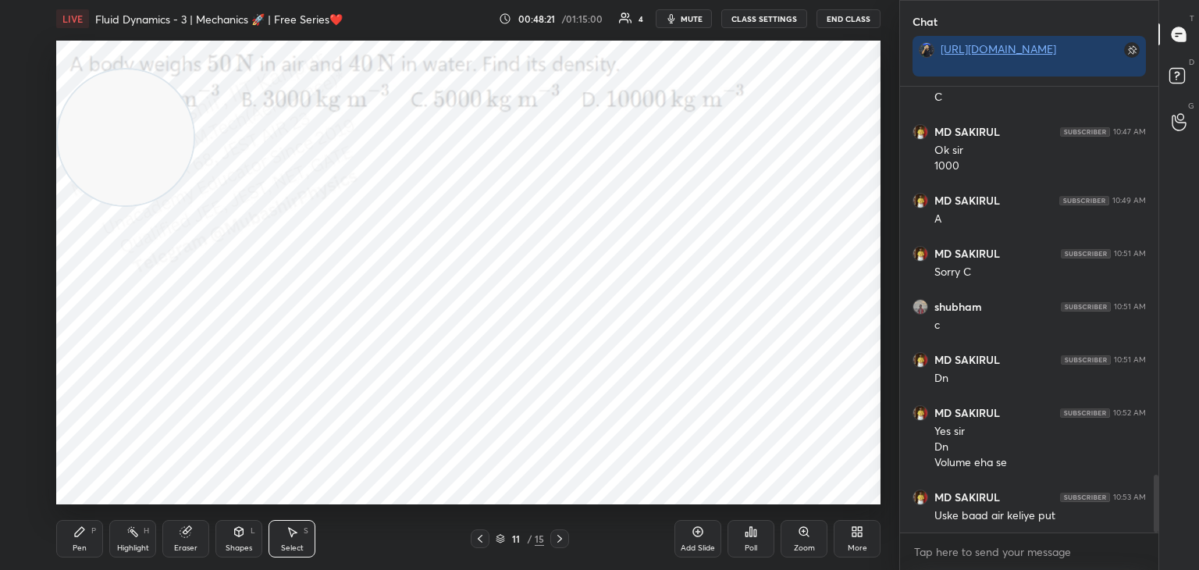
scroll to position [3007, 0]
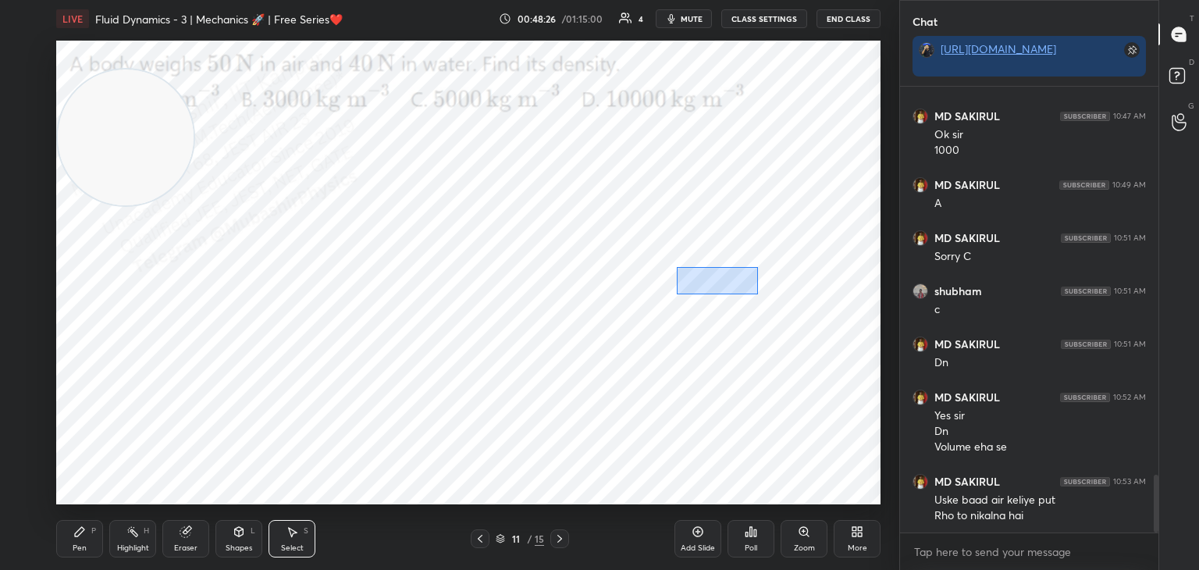
drag, startPoint x: 677, startPoint y: 267, endPoint x: 764, endPoint y: 314, distance: 99.2
click at [761, 295] on div "0 ° Undo Copy Duplicate Duplicate to new slide Delete" at bounding box center [468, 273] width 824 height 464
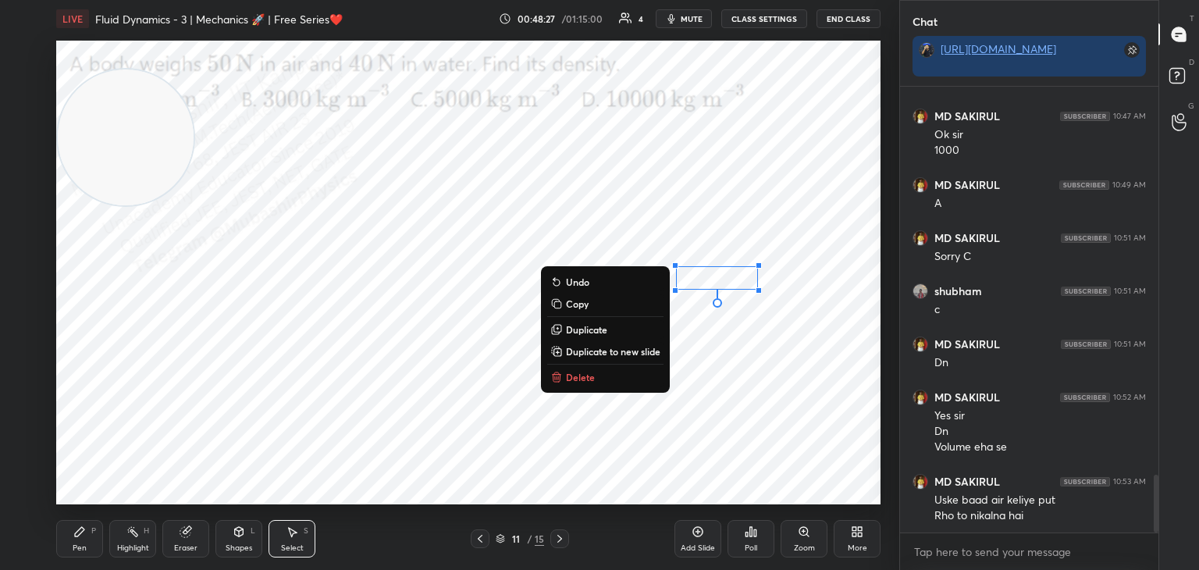
click at [622, 375] on button "Delete" at bounding box center [605, 377] width 116 height 19
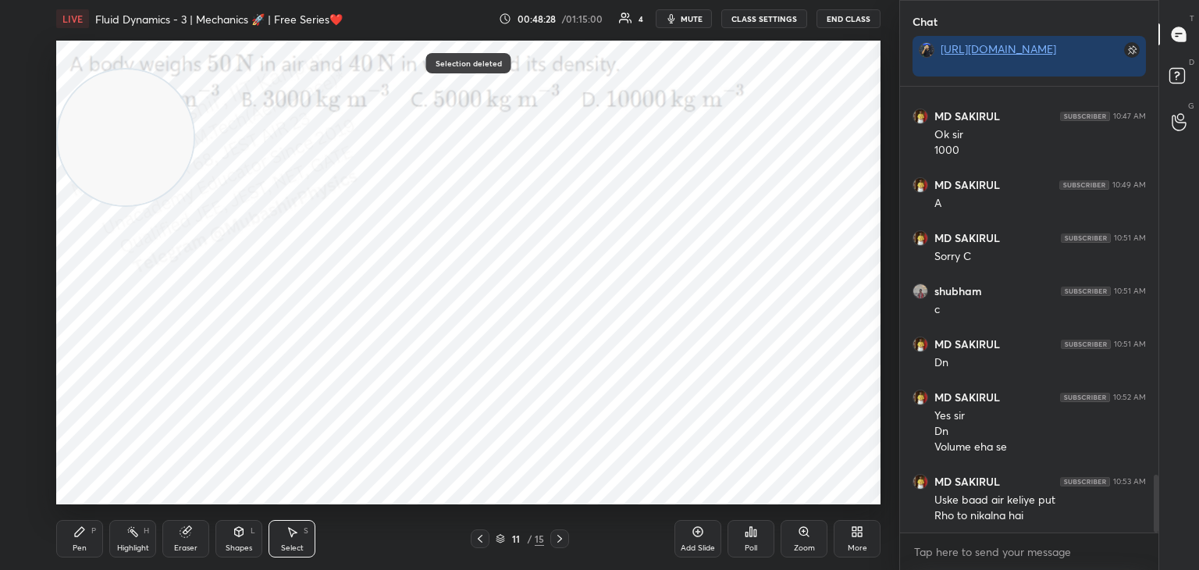
click at [85, 543] on div "Pen P" at bounding box center [79, 538] width 47 height 37
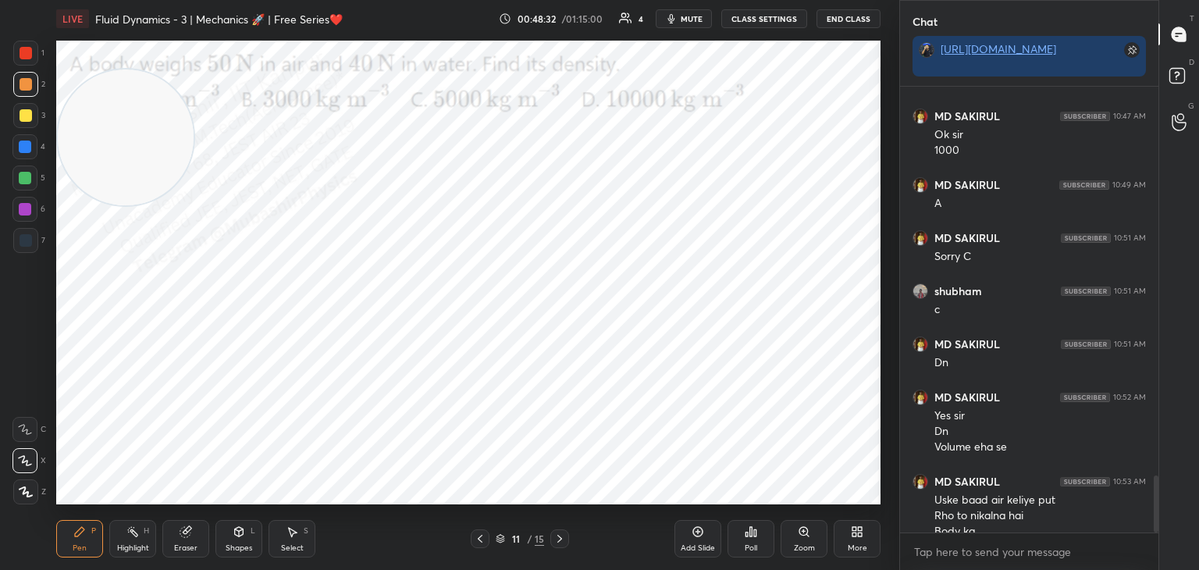
scroll to position [3023, 0]
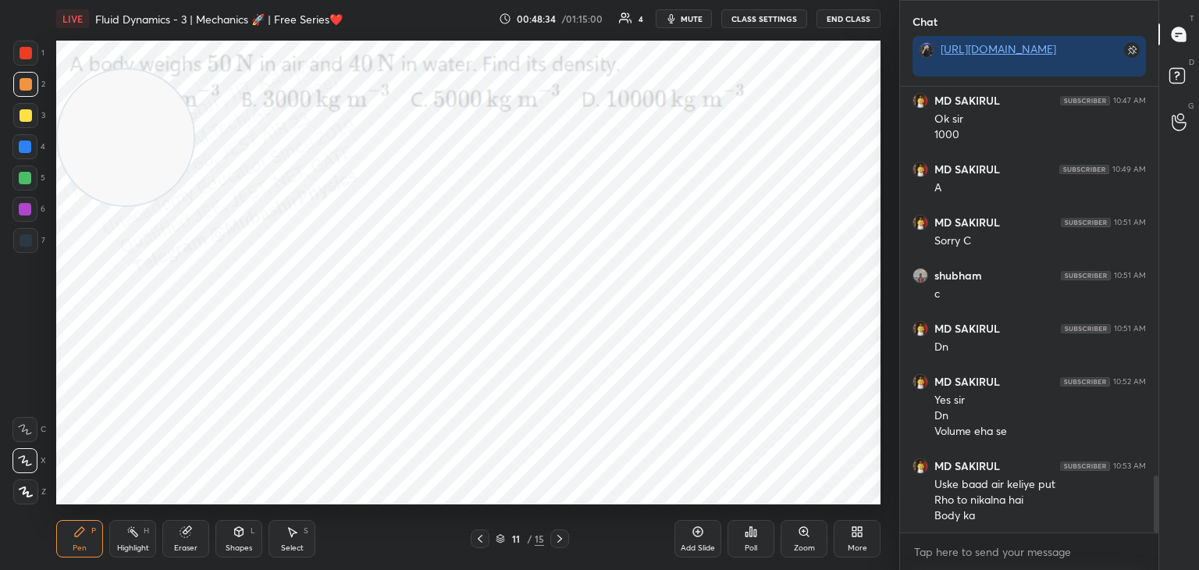
drag, startPoint x: 112, startPoint y: 116, endPoint x: 246, endPoint y: 20, distance: 164.6
click at [458, 0] on html "1 2 3 4 5 6 7 C X Z C X Z E E Erase all H H LIVE Fluid Dynamics - 3 | Mechanics…" at bounding box center [599, 0] width 1199 height 0
click at [26, 54] on div at bounding box center [26, 53] width 12 height 12
drag, startPoint x: 495, startPoint y: 130, endPoint x: 194, endPoint y: 279, distance: 336.2
click at [386, 181] on video at bounding box center [454, 113] width 136 height 136
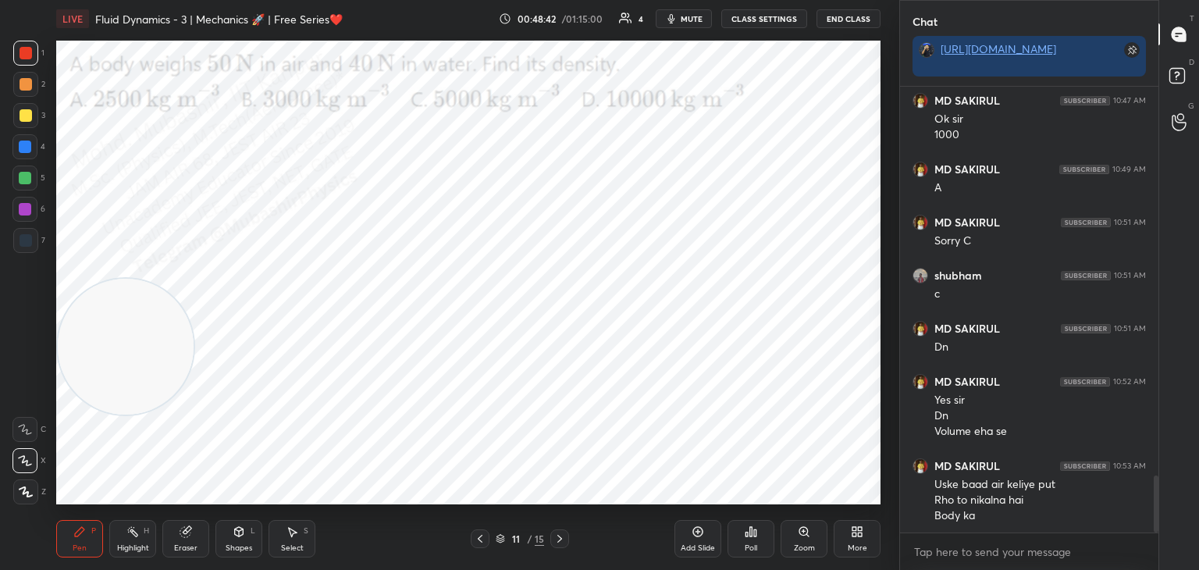
click at [854, 540] on div "More" at bounding box center [857, 538] width 47 height 37
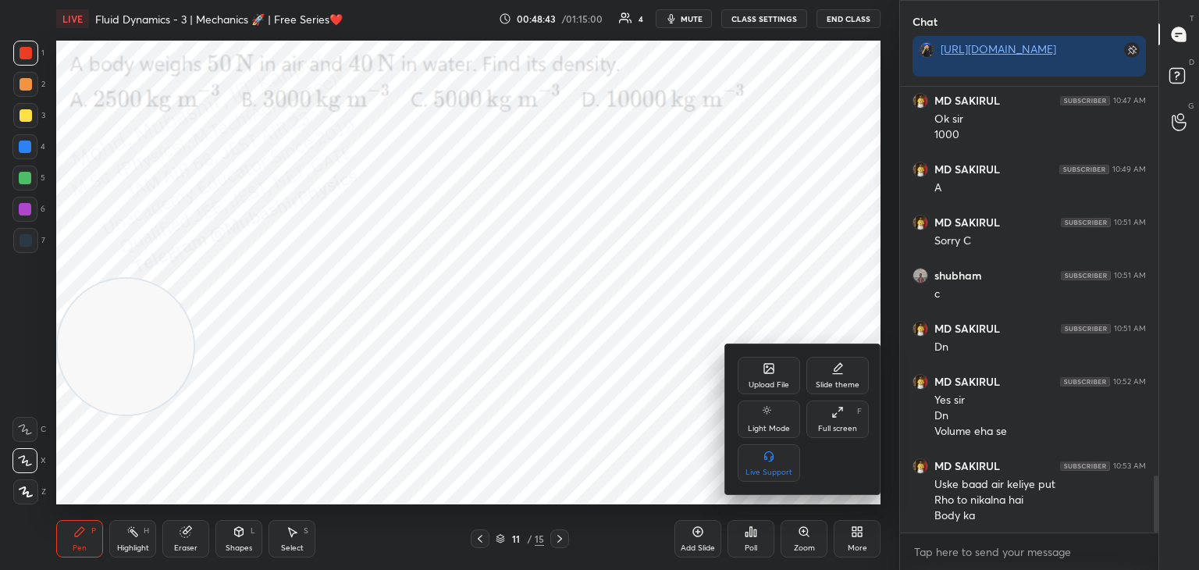
click at [768, 370] on icon at bounding box center [769, 368] width 12 height 12
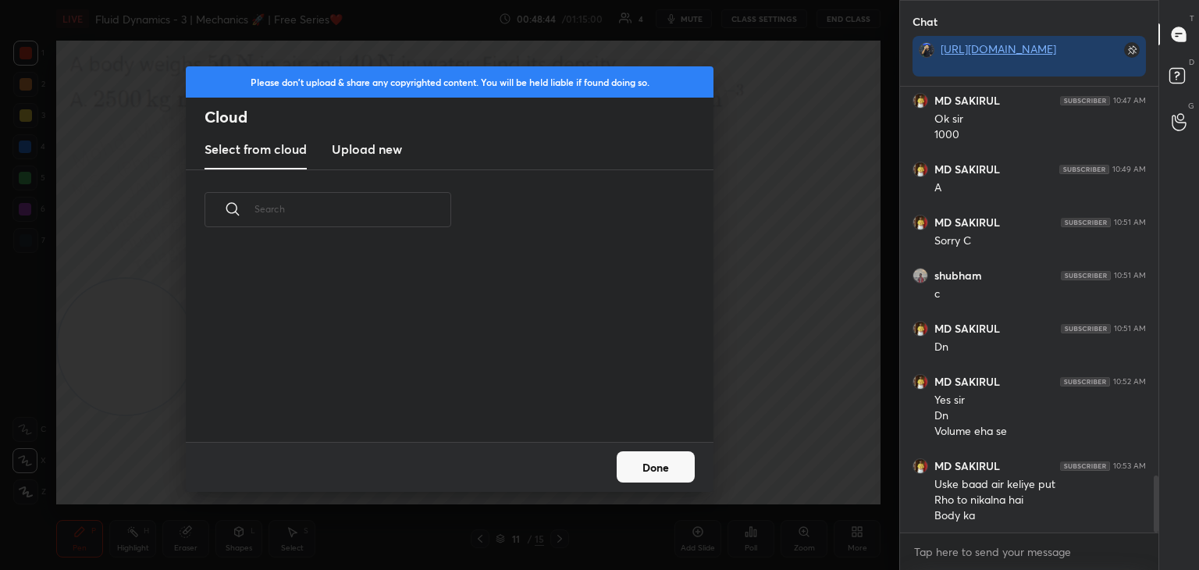
scroll to position [4, 8]
click at [365, 161] on new "Upload new" at bounding box center [367, 149] width 70 height 39
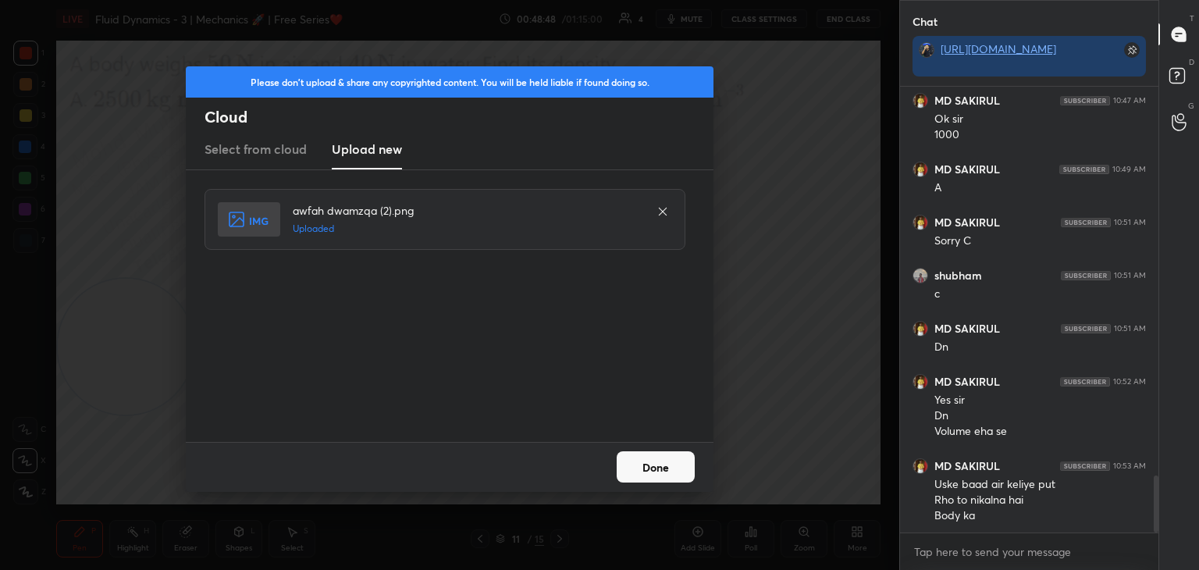
click at [662, 468] on button "Done" at bounding box center [656, 466] width 78 height 31
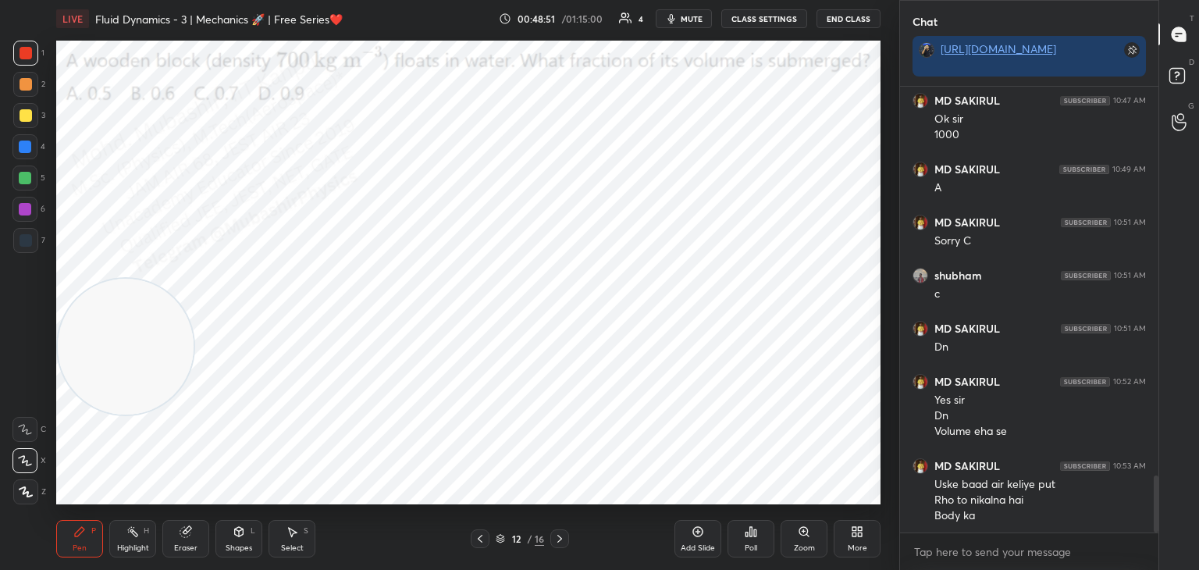
click at [692, 19] on span "mute" at bounding box center [692, 18] width 22 height 11
click at [127, 532] on icon at bounding box center [132, 531] width 12 height 12
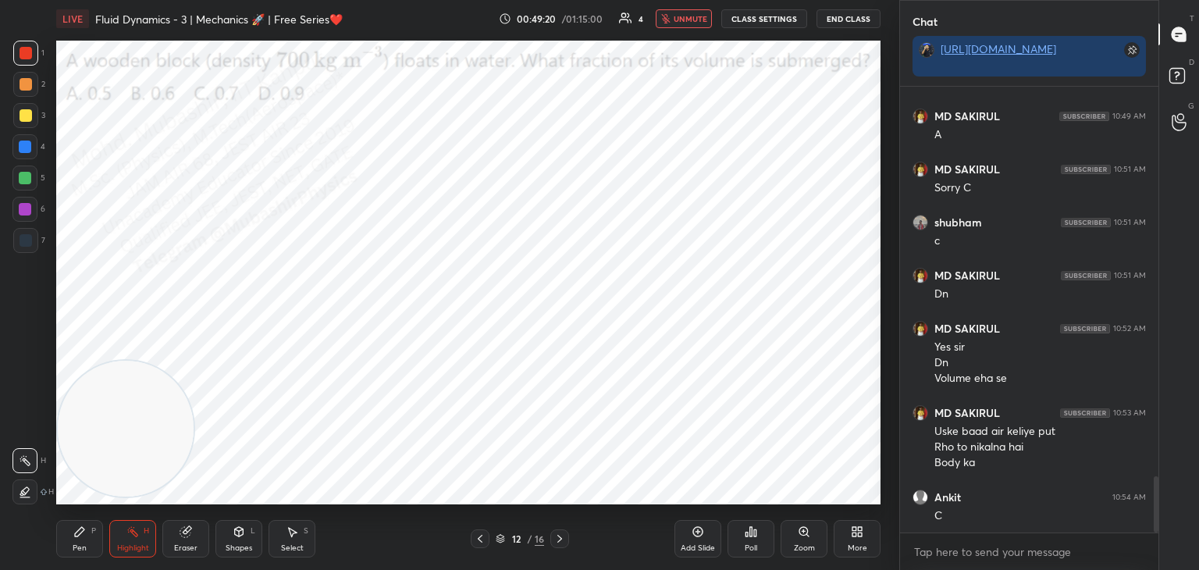
drag, startPoint x: 119, startPoint y: 406, endPoint x: 109, endPoint y: 491, distance: 85.8
click at [97, 497] on video at bounding box center [126, 429] width 136 height 136
click at [691, 16] on span "unmute" at bounding box center [691, 18] width 34 height 11
click at [90, 535] on div "Pen P" at bounding box center [79, 538] width 47 height 37
drag, startPoint x: 32, startPoint y: 154, endPoint x: 48, endPoint y: 148, distance: 16.5
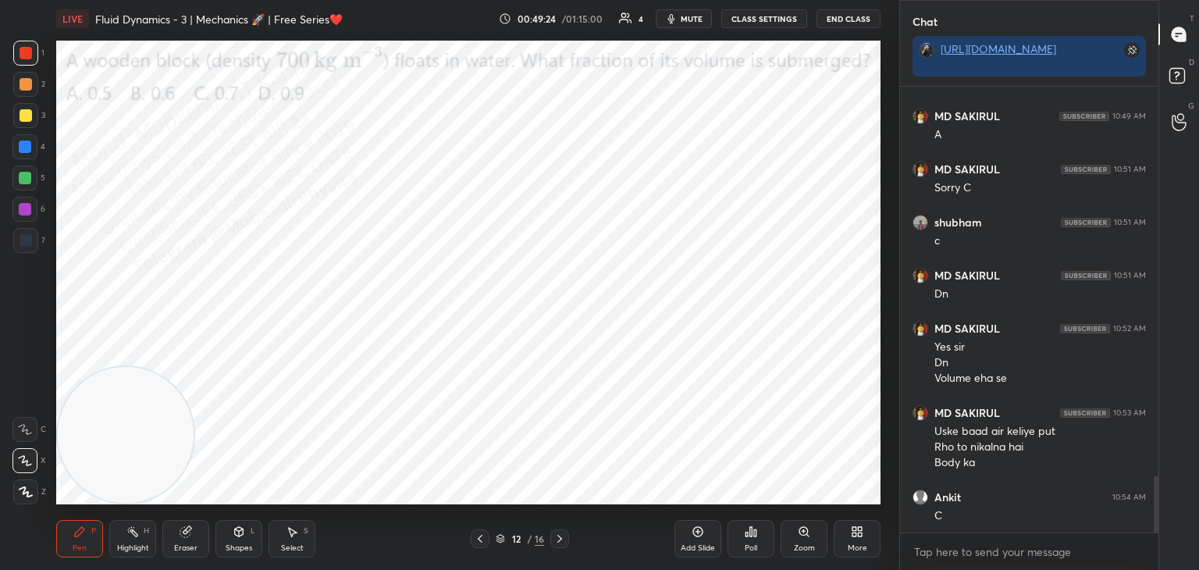
click at [32, 151] on div at bounding box center [24, 146] width 25 height 25
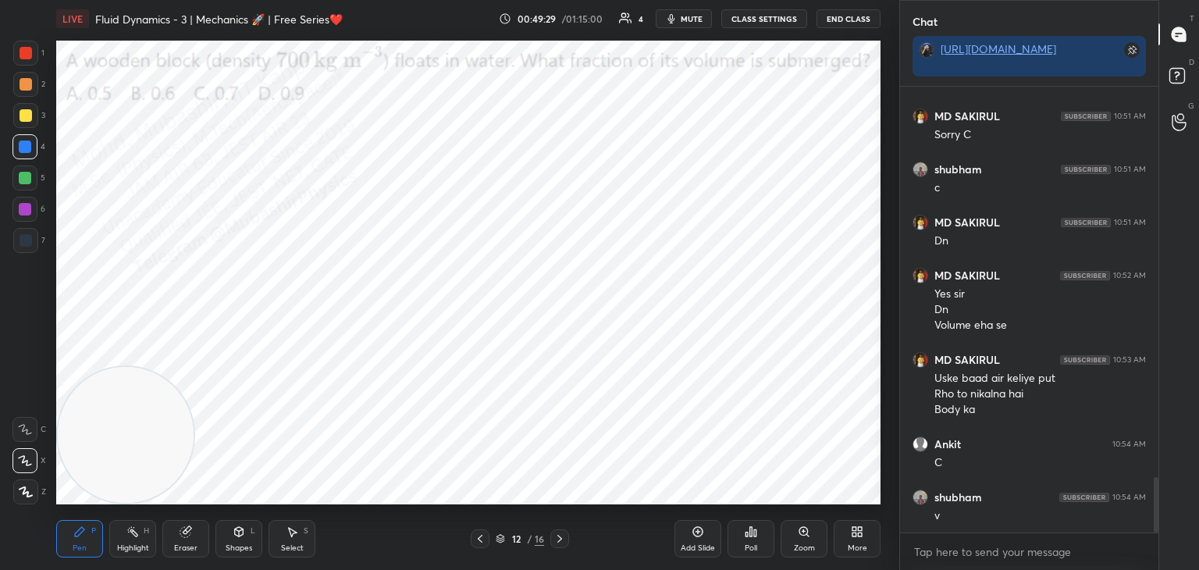
scroll to position [3145, 0]
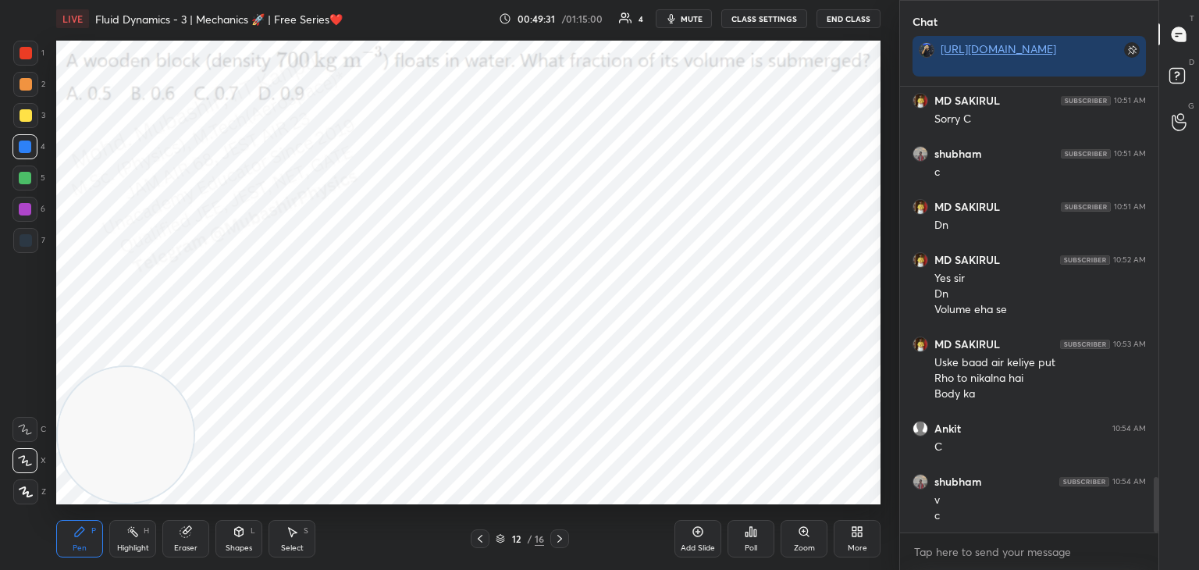
click at [856, 545] on div "More" at bounding box center [857, 538] width 47 height 37
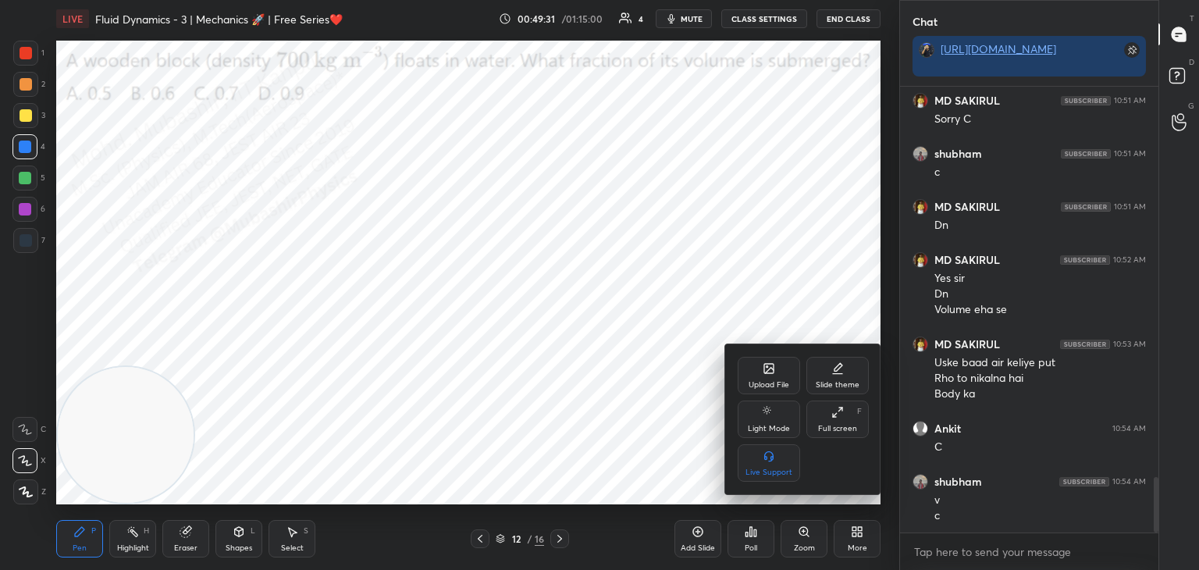
click at [778, 364] on div "Upload File" at bounding box center [769, 375] width 62 height 37
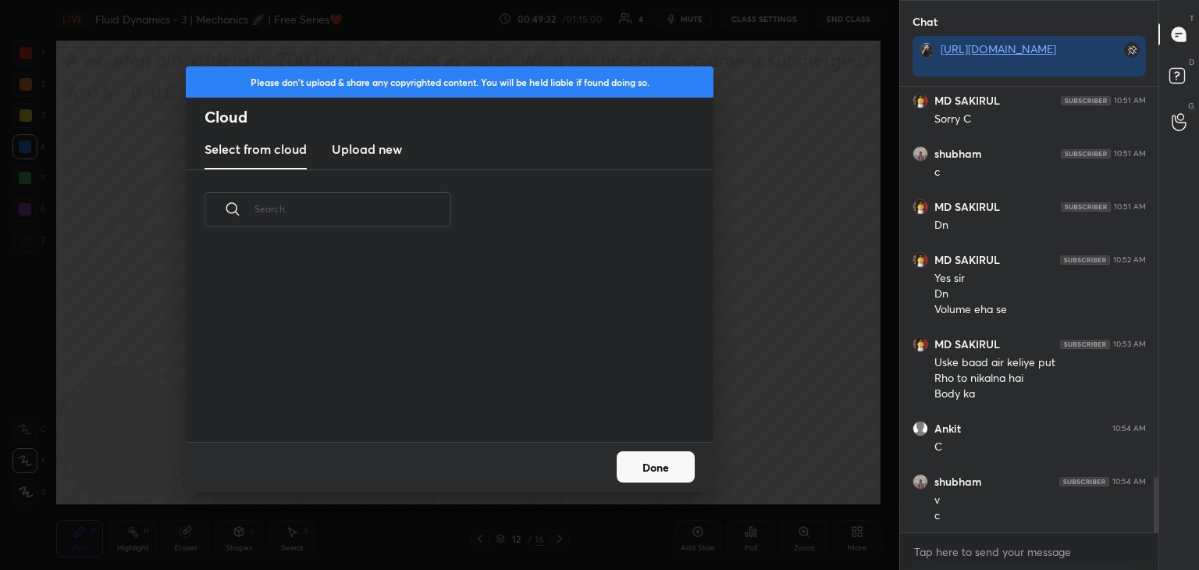
scroll to position [192, 501]
drag, startPoint x: 382, startPoint y: 145, endPoint x: 703, endPoint y: 67, distance: 331.0
click at [378, 144] on h3 "Upload new" at bounding box center [367, 149] width 70 height 19
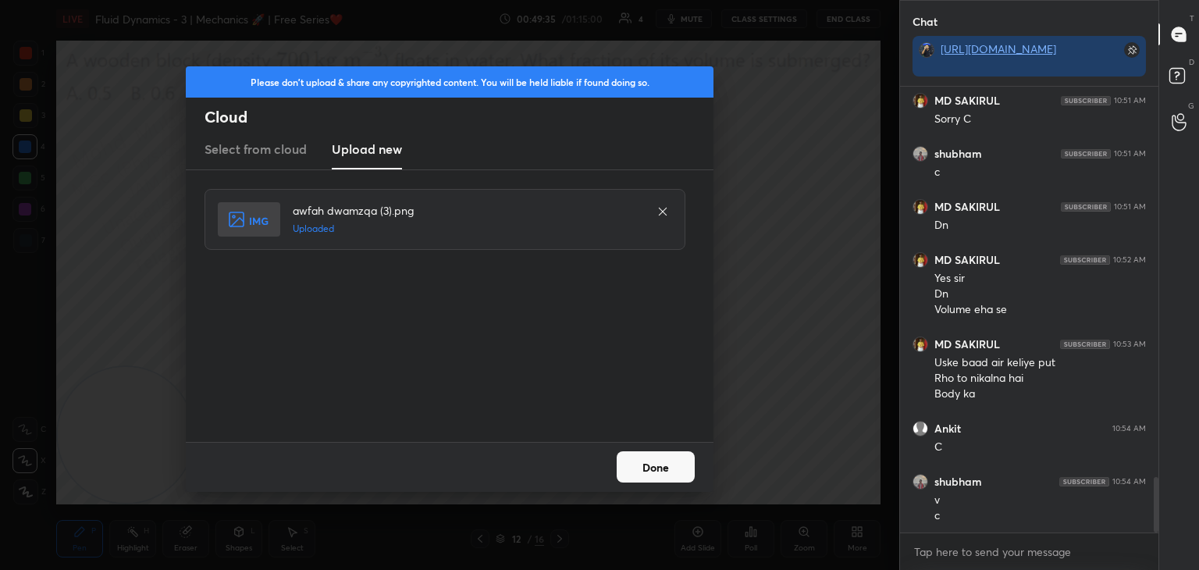
click at [666, 465] on button "Done" at bounding box center [656, 466] width 78 height 31
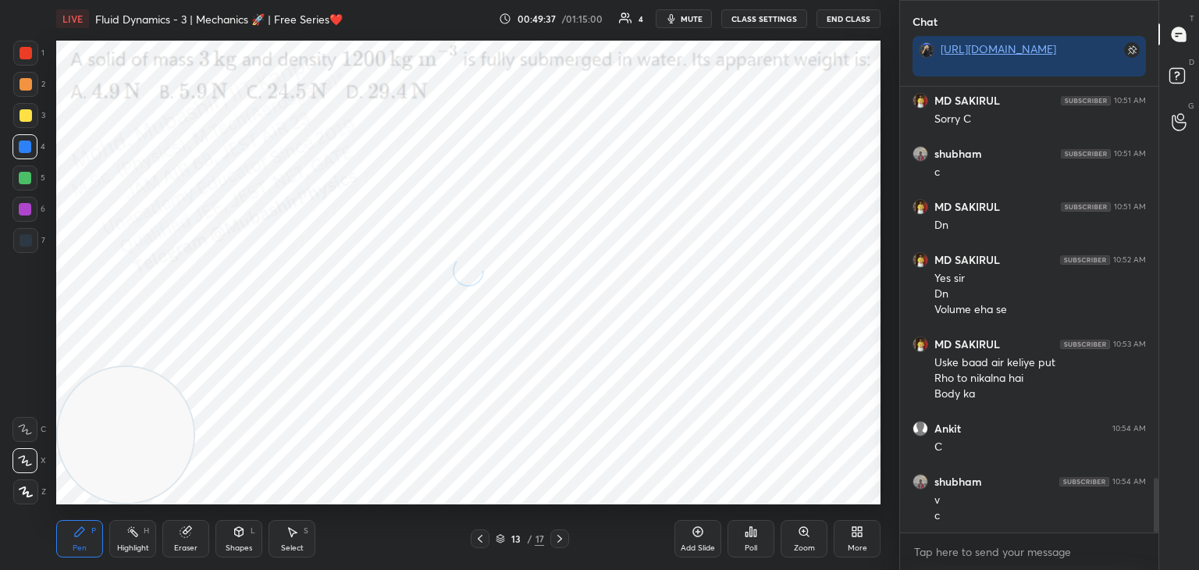
scroll to position [3198, 0]
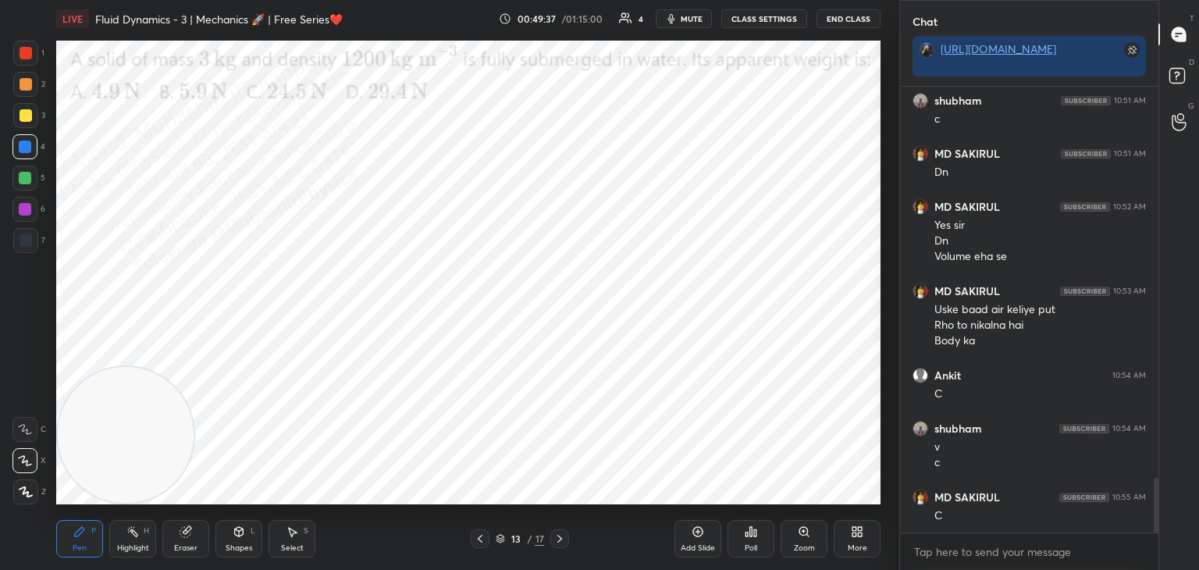
click at [694, 16] on span "mute" at bounding box center [692, 18] width 22 height 11
drag, startPoint x: 131, startPoint y: 540, endPoint x: 133, endPoint y: 514, distance: 26.6
click at [131, 539] on div "Highlight H" at bounding box center [132, 538] width 47 height 37
drag, startPoint x: 135, startPoint y: 457, endPoint x: 101, endPoint y: 500, distance: 55.0
click at [103, 498] on video at bounding box center [126, 435] width 136 height 136
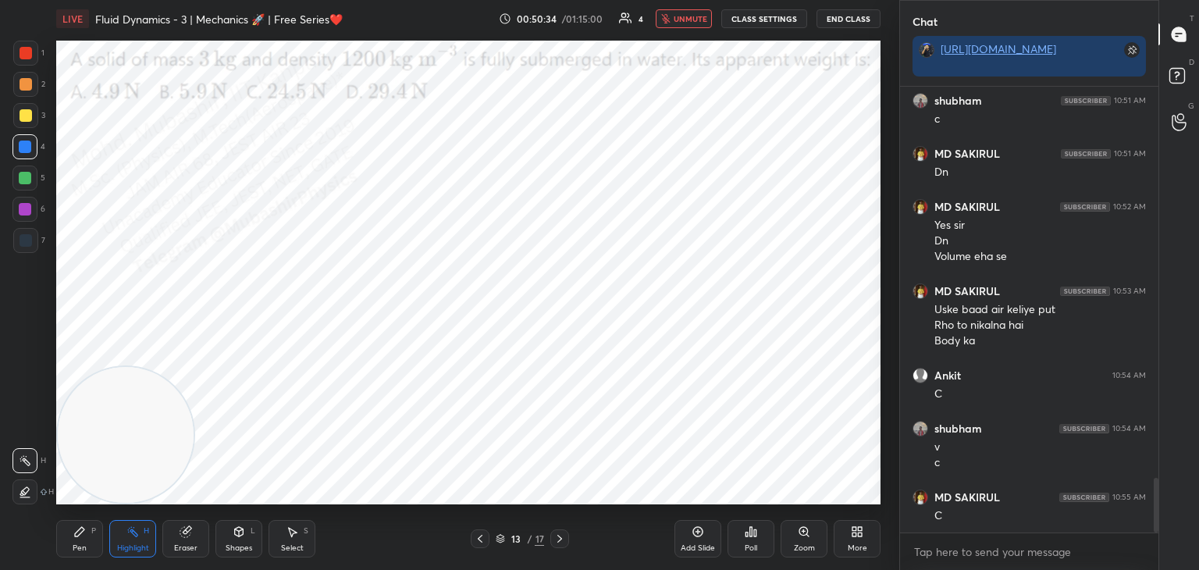
click at [680, 14] on span "unmute" at bounding box center [691, 18] width 34 height 11
click at [687, 20] on span "mute" at bounding box center [692, 18] width 22 height 11
click at [692, 23] on button "unmute" at bounding box center [684, 18] width 56 height 19
click at [697, 20] on span "mute" at bounding box center [692, 18] width 22 height 11
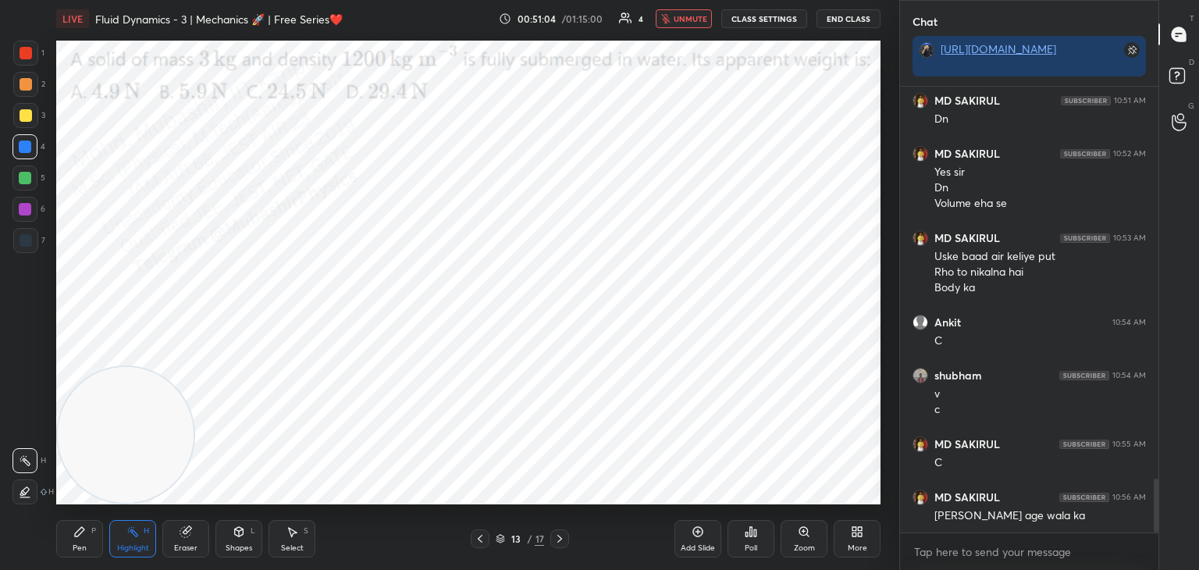
click at [683, 17] on span "unmute" at bounding box center [691, 18] width 34 height 11
click at [481, 539] on icon at bounding box center [480, 538] width 12 height 12
click at [558, 543] on icon at bounding box center [560, 538] width 12 height 12
click at [694, 17] on span "mute" at bounding box center [692, 18] width 22 height 11
click at [692, 16] on span "unmute" at bounding box center [691, 18] width 34 height 11
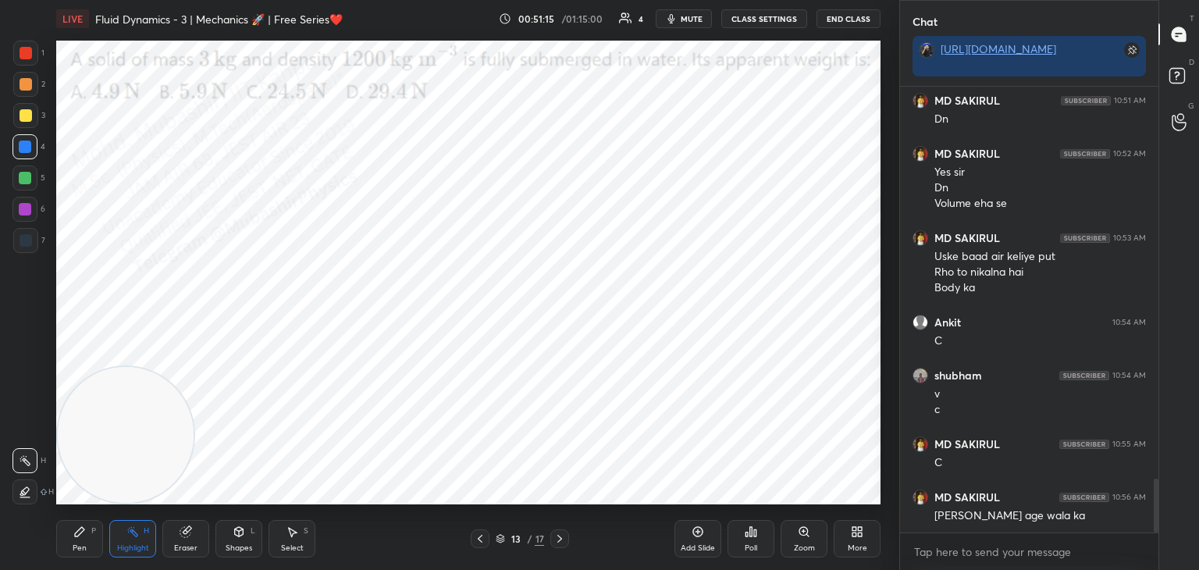
click at [694, 20] on span "mute" at bounding box center [692, 18] width 22 height 11
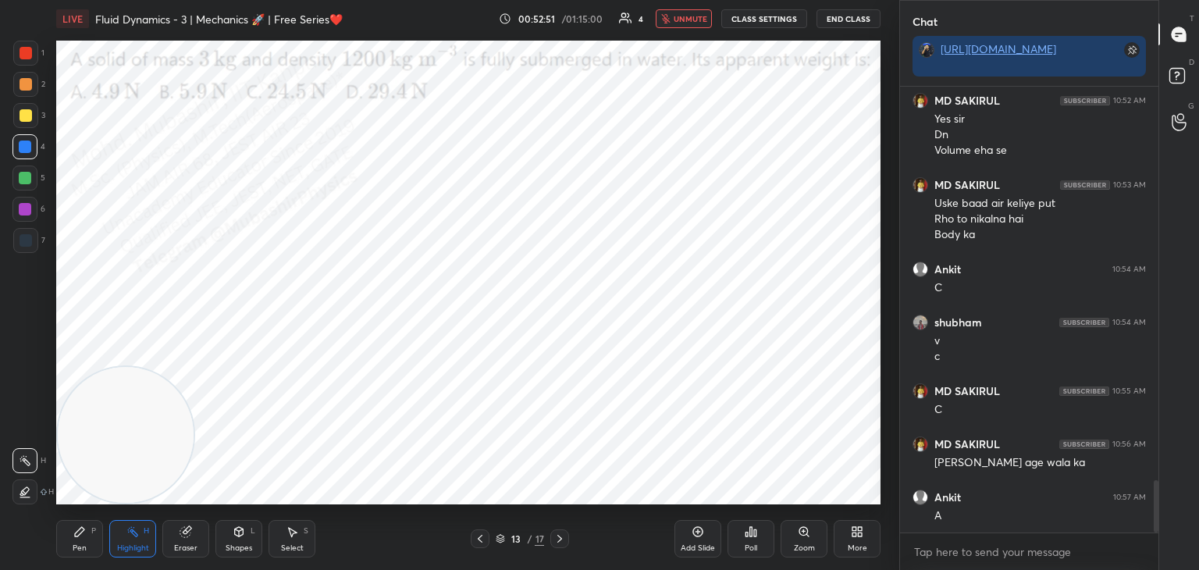
scroll to position [3357, 0]
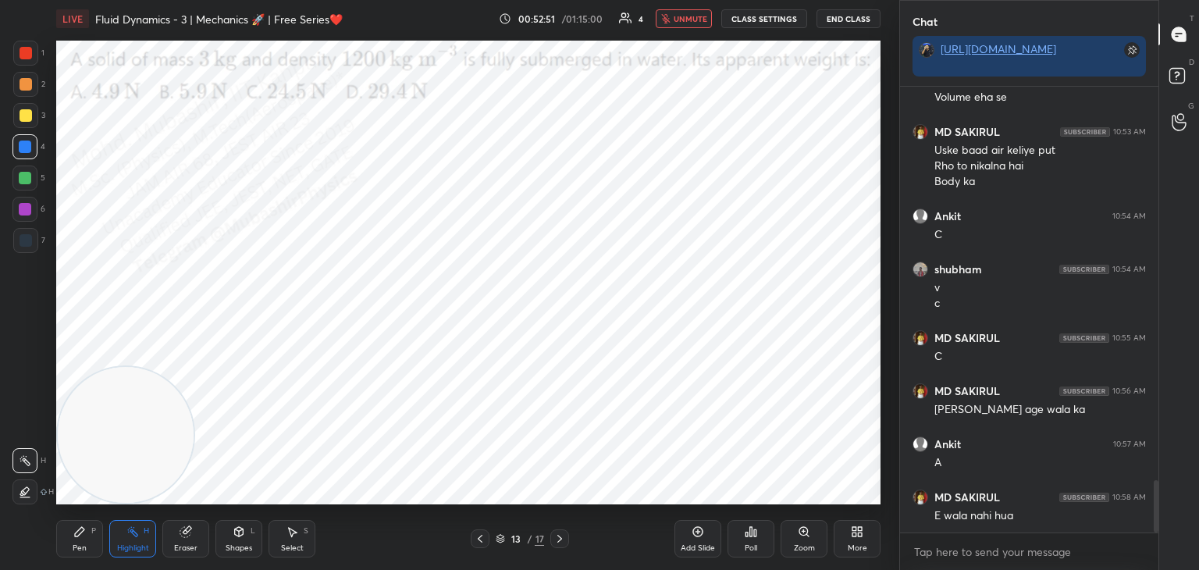
click at [680, 13] on button "unmute" at bounding box center [684, 18] width 56 height 19
click at [69, 536] on div "Pen P" at bounding box center [79, 538] width 47 height 37
drag, startPoint x: 18, startPoint y: 212, endPoint x: 49, endPoint y: 199, distance: 33.6
click at [20, 210] on div at bounding box center [24, 209] width 25 height 25
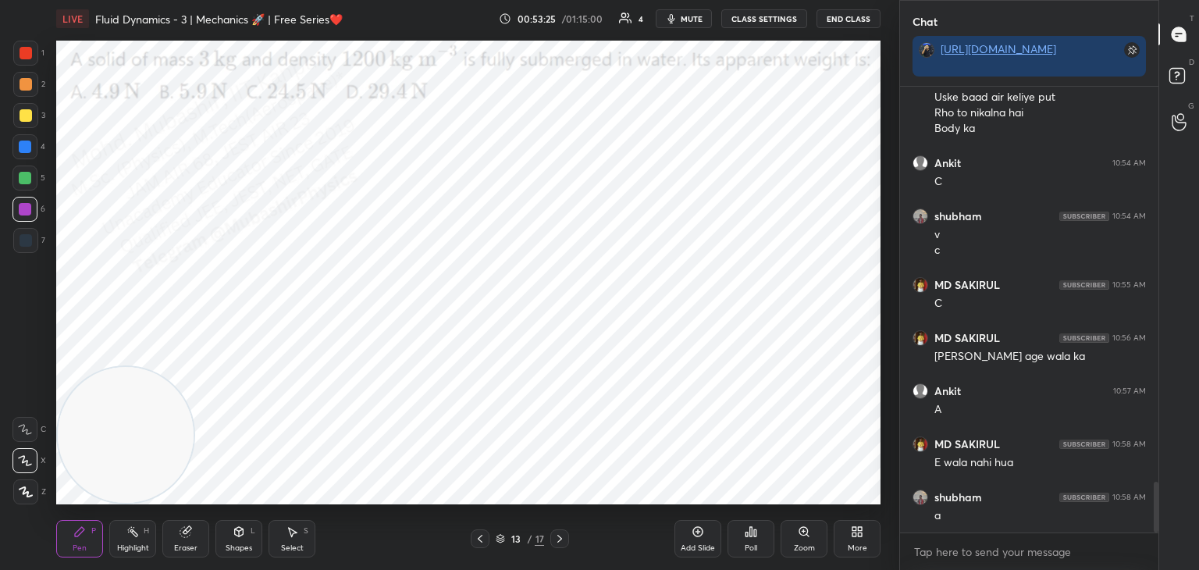
scroll to position [3463, 0]
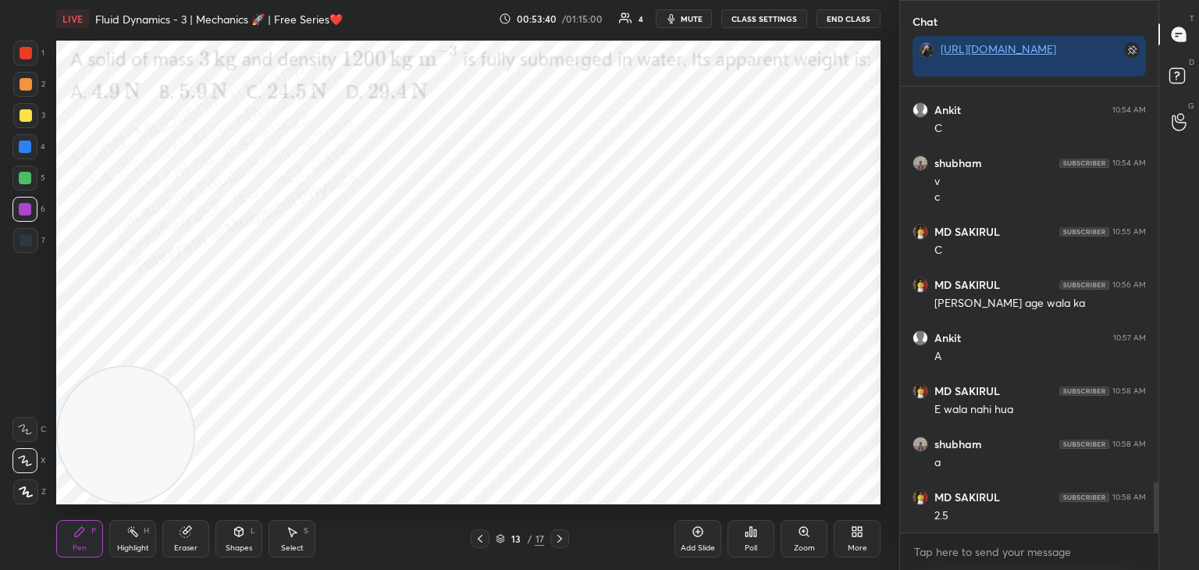
click at [26, 182] on div at bounding box center [25, 178] width 12 height 12
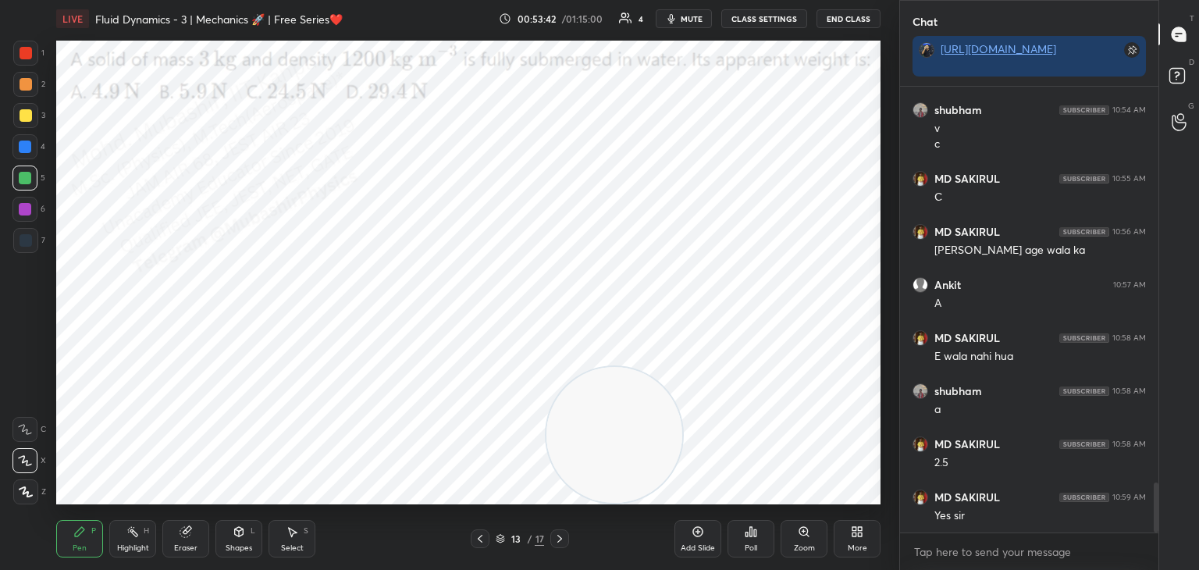
drag, startPoint x: 112, startPoint y: 430, endPoint x: 869, endPoint y: 458, distance: 757.8
click at [682, 466] on video at bounding box center [614, 435] width 136 height 136
drag, startPoint x: 735, startPoint y: 246, endPoint x: 635, endPoint y: 117, distance: 163.0
click at [743, 367] on video at bounding box center [811, 435] width 136 height 136
drag, startPoint x: 631, startPoint y: 94, endPoint x: 810, endPoint y: 199, distance: 207.1
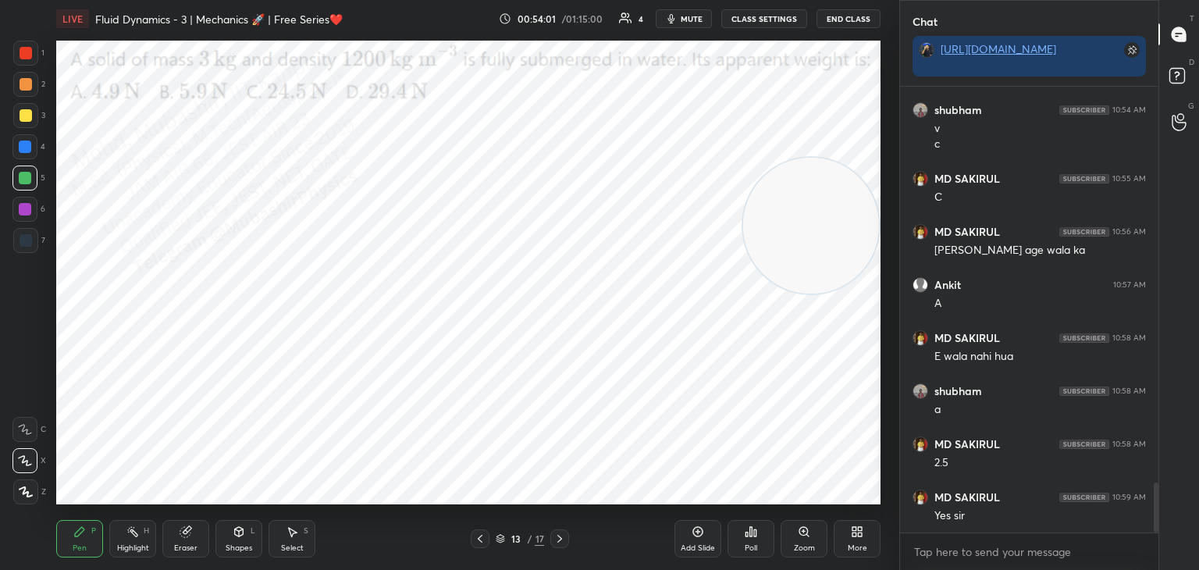
click at [817, 207] on video at bounding box center [811, 226] width 136 height 136
click at [29, 85] on div at bounding box center [26, 84] width 12 height 12
drag, startPoint x: 797, startPoint y: 226, endPoint x: 457, endPoint y: 48, distance: 384.1
click at [454, 45] on video at bounding box center [474, 110] width 136 height 136
click at [27, 54] on div at bounding box center [26, 53] width 12 height 12
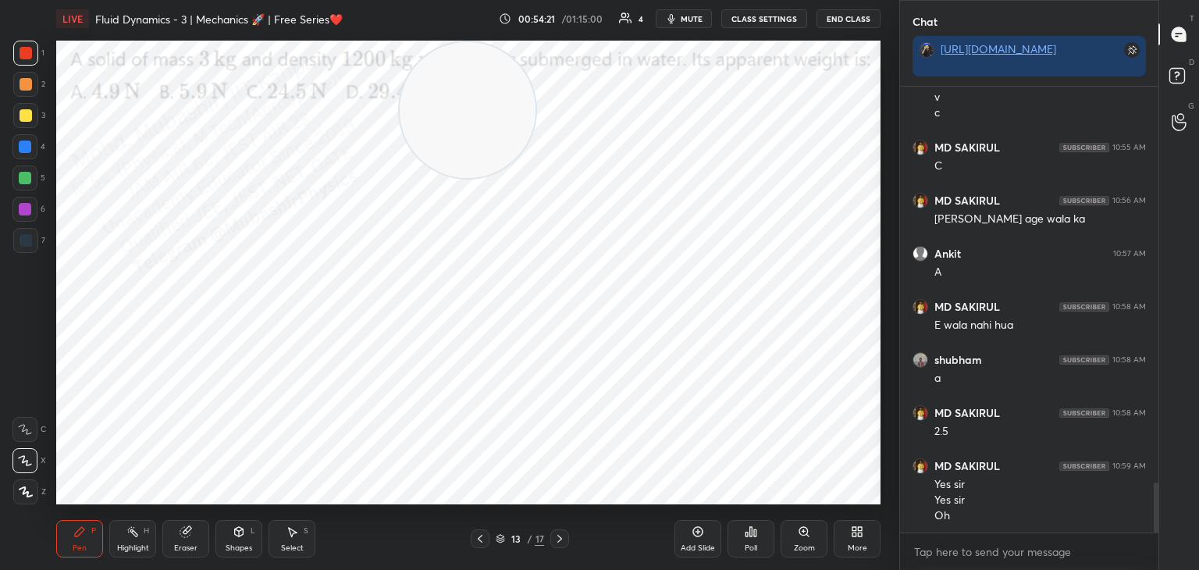
scroll to position [3563, 0]
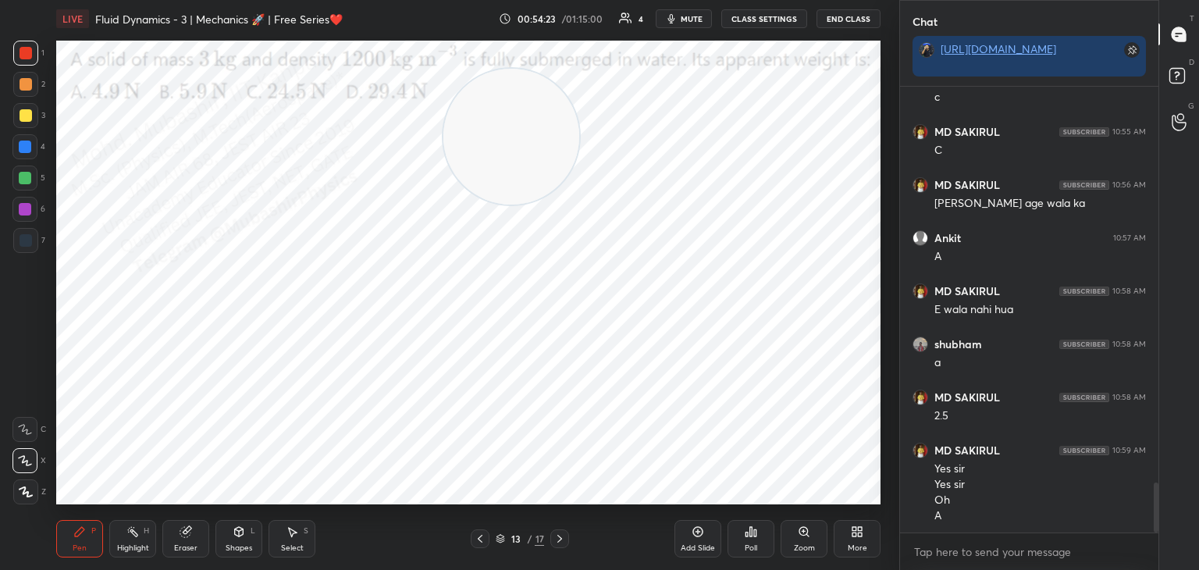
drag, startPoint x: 491, startPoint y: 129, endPoint x: 731, endPoint y: 308, distance: 299.0
click at [579, 205] on video at bounding box center [511, 137] width 136 height 136
drag, startPoint x: 32, startPoint y: 244, endPoint x: 43, endPoint y: 230, distance: 17.8
click at [35, 238] on div at bounding box center [25, 240] width 25 height 25
drag, startPoint x: 130, startPoint y: 542, endPoint x: 151, endPoint y: 533, distance: 22.0
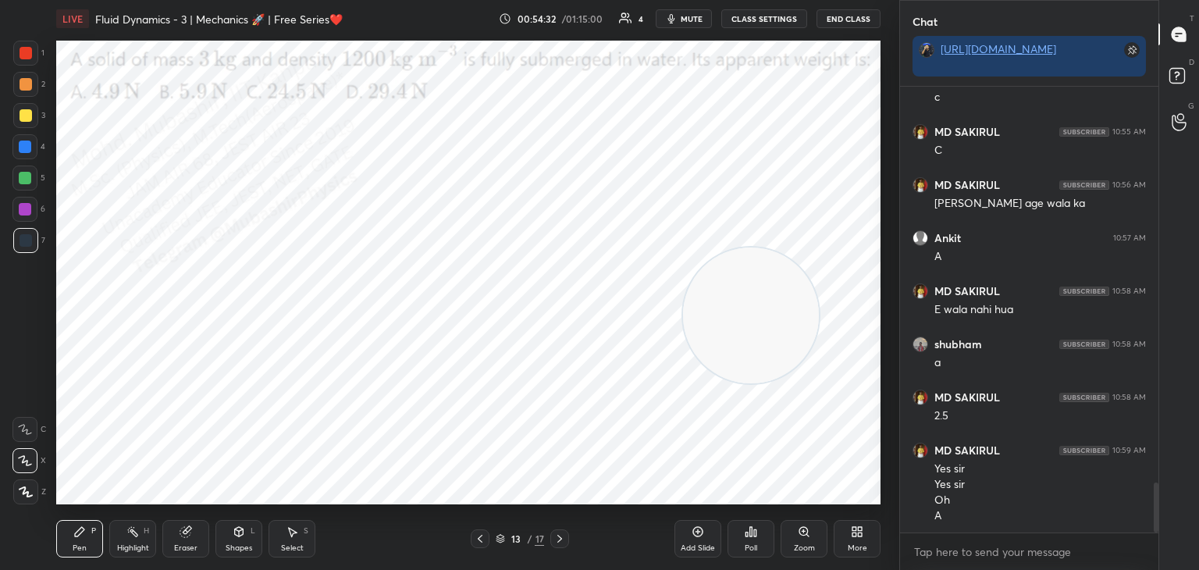
click at [135, 541] on div "Highlight H" at bounding box center [132, 538] width 47 height 37
click at [869, 532] on div "More" at bounding box center [857, 538] width 47 height 37
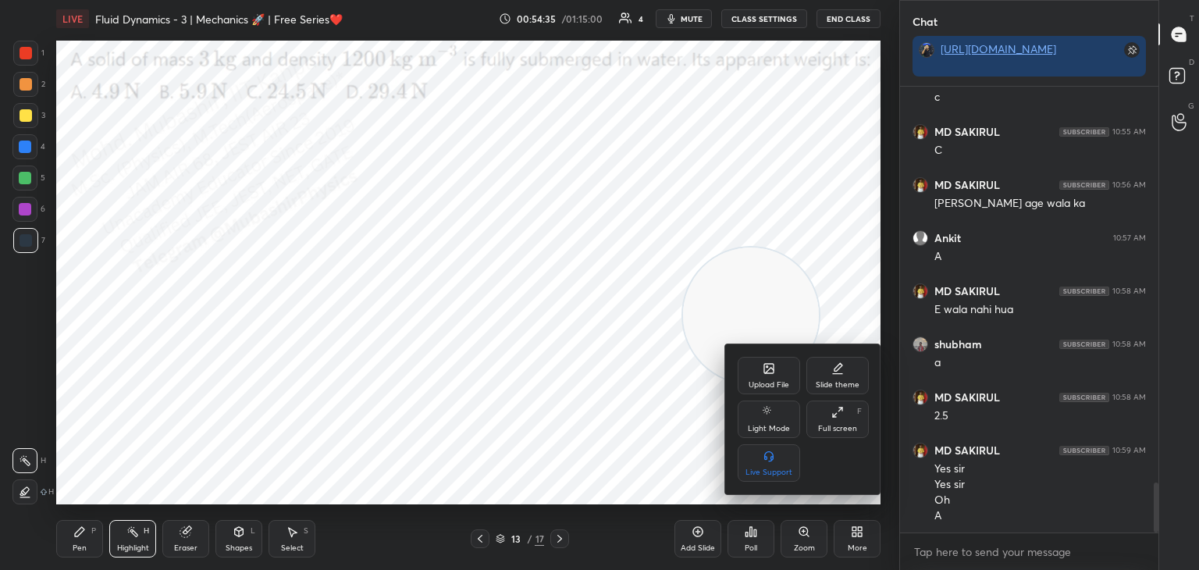
click at [786, 388] on div "Upload File" at bounding box center [769, 385] width 41 height 8
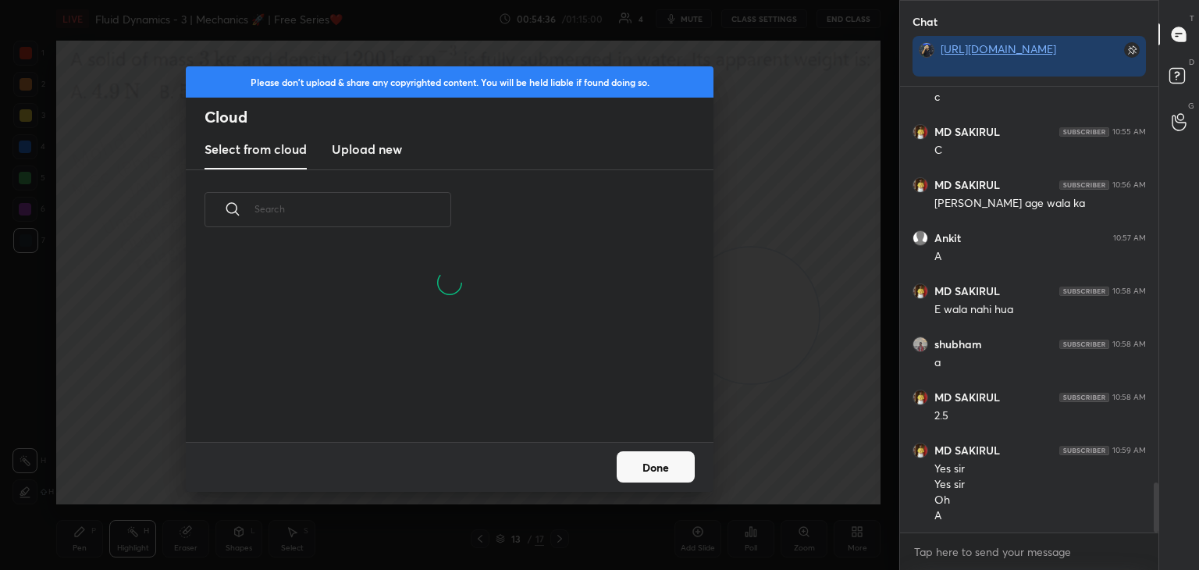
drag, startPoint x: 365, startPoint y: 154, endPoint x: 714, endPoint y: 82, distance: 356.3
click at [362, 160] on new "Upload new" at bounding box center [367, 149] width 70 height 39
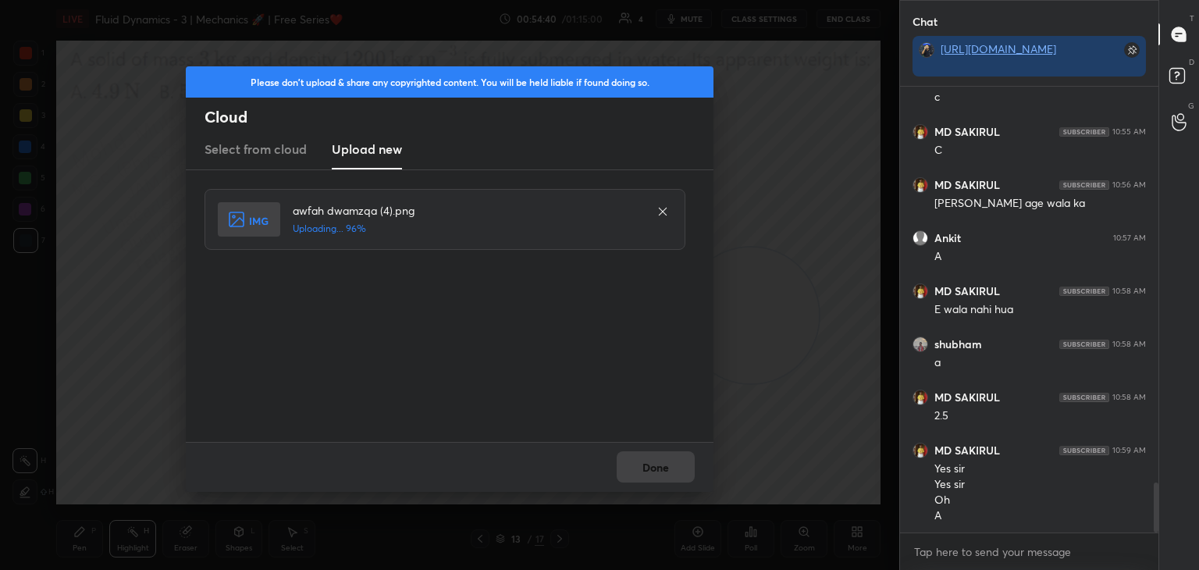
click at [650, 464] on div "Done" at bounding box center [450, 467] width 528 height 50
drag, startPoint x: 658, startPoint y: 467, endPoint x: 692, endPoint y: 374, distance: 99.0
click at [660, 466] on button "Done" at bounding box center [656, 466] width 78 height 31
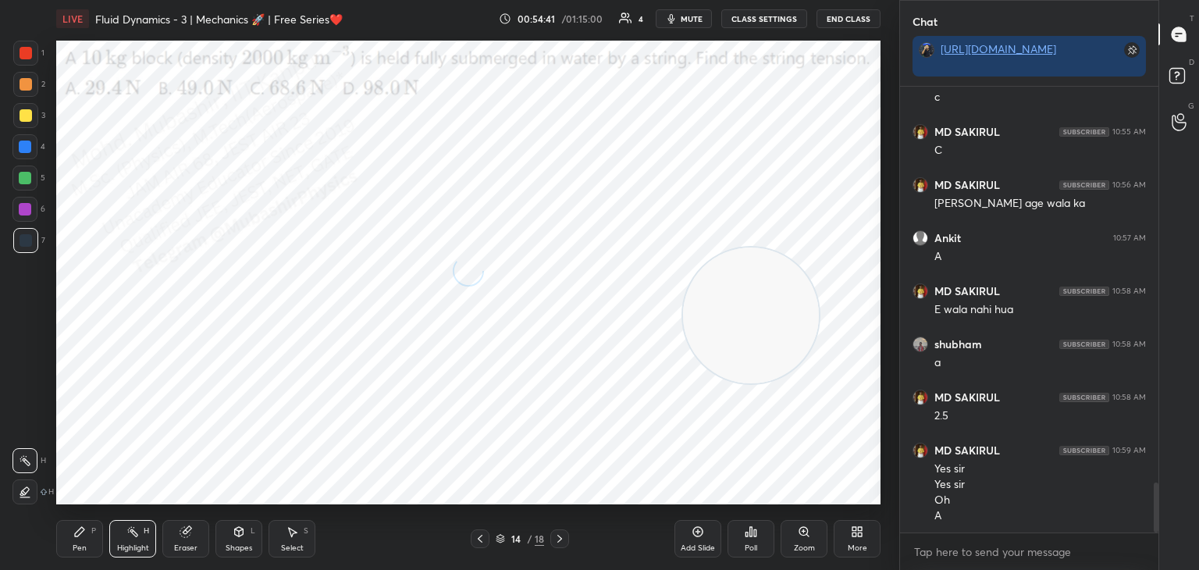
click at [687, 20] on span "mute" at bounding box center [692, 18] width 22 height 11
click at [693, 20] on span "unmute" at bounding box center [691, 18] width 34 height 11
click at [692, 14] on span "mute" at bounding box center [692, 18] width 22 height 11
click at [692, 14] on span "unmute" at bounding box center [691, 18] width 34 height 11
click at [686, 20] on span "mute" at bounding box center [692, 18] width 22 height 11
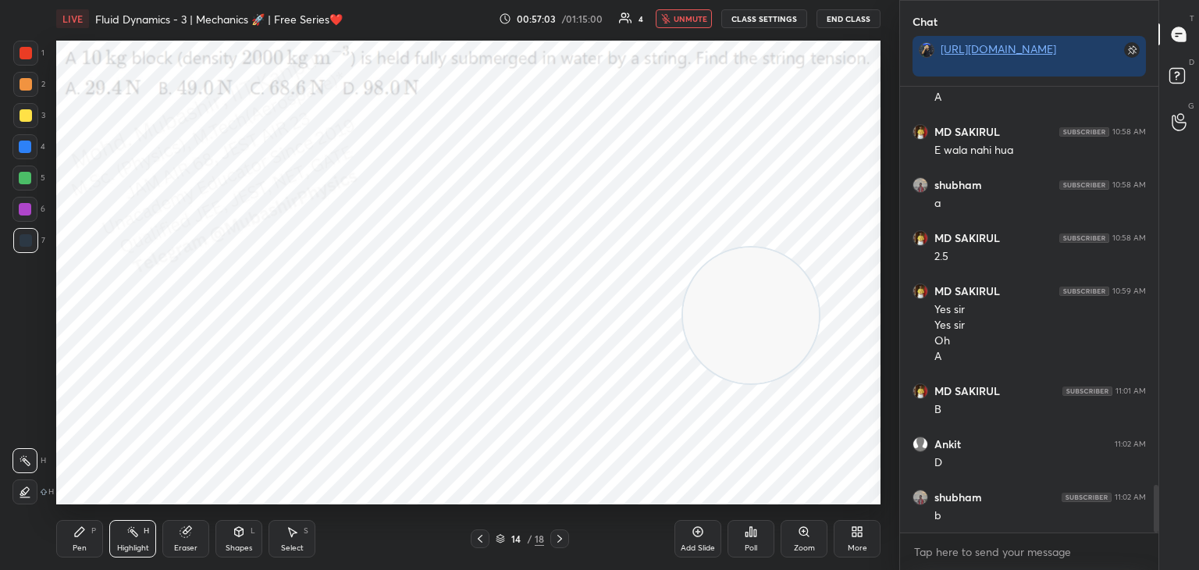
scroll to position [3775, 0]
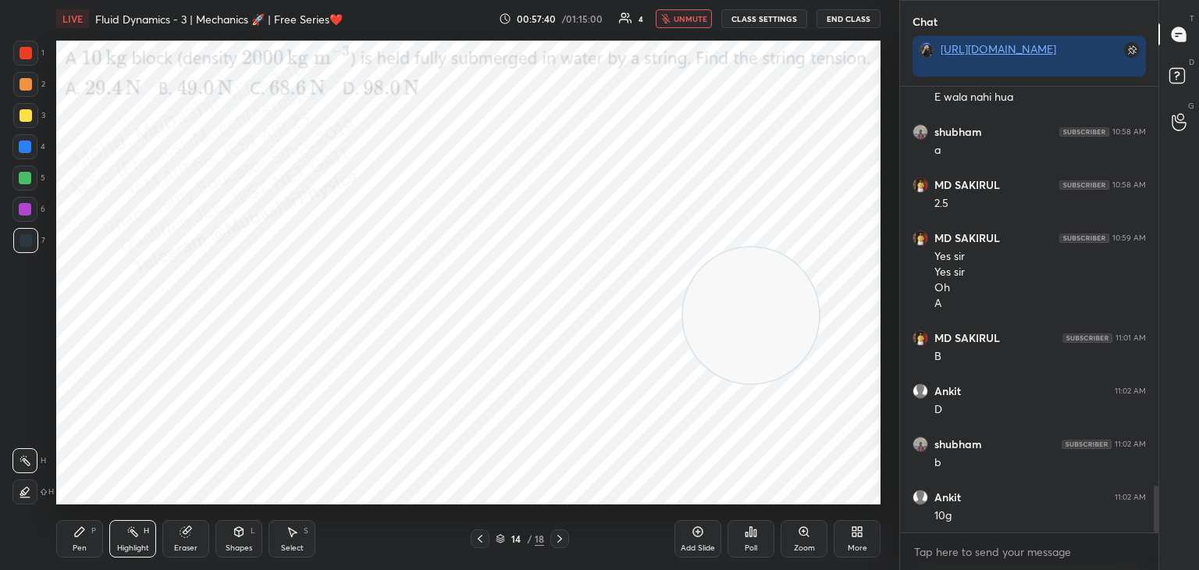
drag, startPoint x: 696, startPoint y: 11, endPoint x: 697, endPoint y: 22, distance: 11.0
click at [696, 19] on button "unmute" at bounding box center [684, 18] width 56 height 19
click at [78, 557] on div "Pen P Highlight H Eraser Shapes L Select S 14 / 18 Add Slide Poll Zoom More" at bounding box center [468, 538] width 824 height 62
click at [32, 142] on div at bounding box center [24, 146] width 25 height 25
drag, startPoint x: 749, startPoint y: 257, endPoint x: 812, endPoint y: 400, distance: 156.6
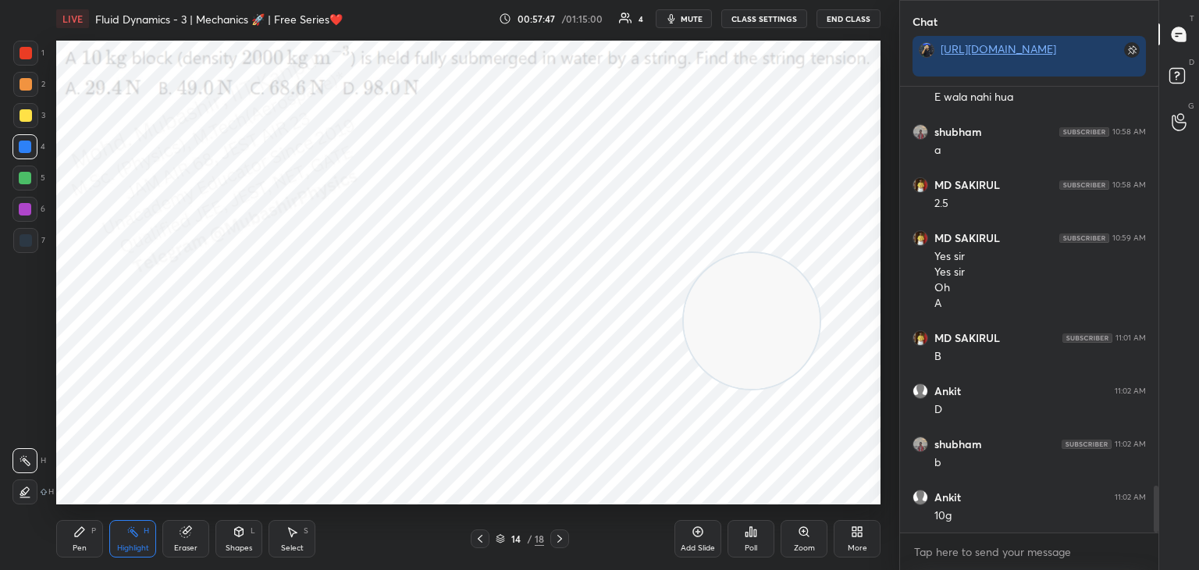
click at [813, 389] on video at bounding box center [752, 321] width 136 height 136
drag, startPoint x: 73, startPoint y: 539, endPoint x: 90, endPoint y: 510, distance: 33.6
click at [73, 539] on div "Pen P" at bounding box center [79, 538] width 47 height 37
drag, startPoint x: 797, startPoint y: 432, endPoint x: 246, endPoint y: 164, distance: 613.1
click at [216, 119] on video at bounding box center [234, 113] width 136 height 136
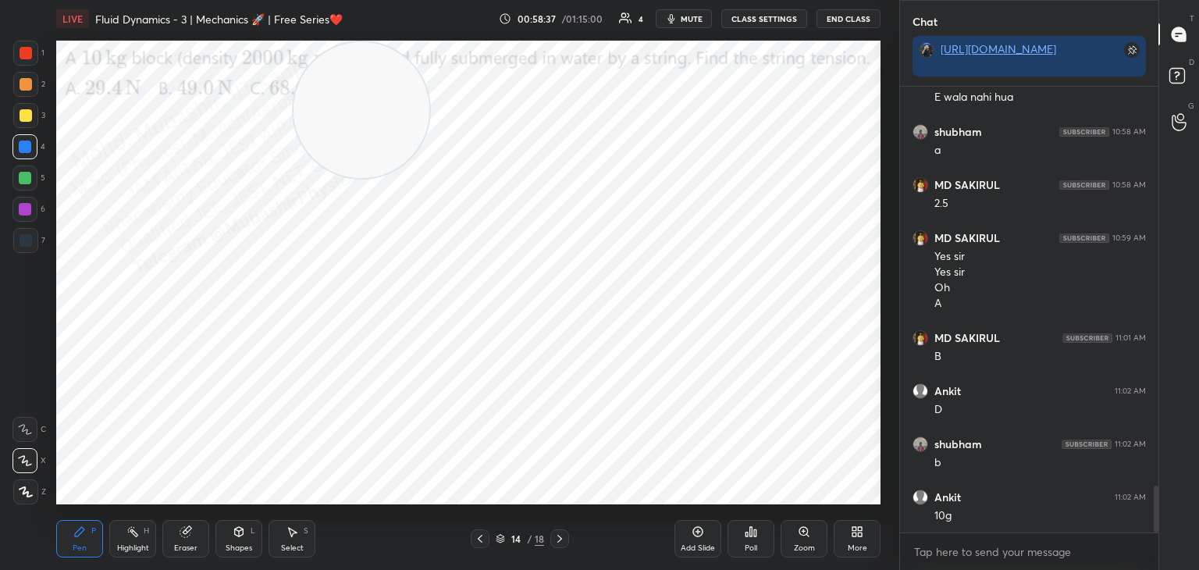
drag, startPoint x: 346, startPoint y: 105, endPoint x: 707, endPoint y: 66, distance: 362.8
click at [429, 62] on video at bounding box center [362, 110] width 136 height 136
click at [23, 209] on div at bounding box center [25, 209] width 12 height 12
click at [20, 187] on div at bounding box center [24, 178] width 25 height 25
click at [26, 82] on div at bounding box center [26, 84] width 12 height 12
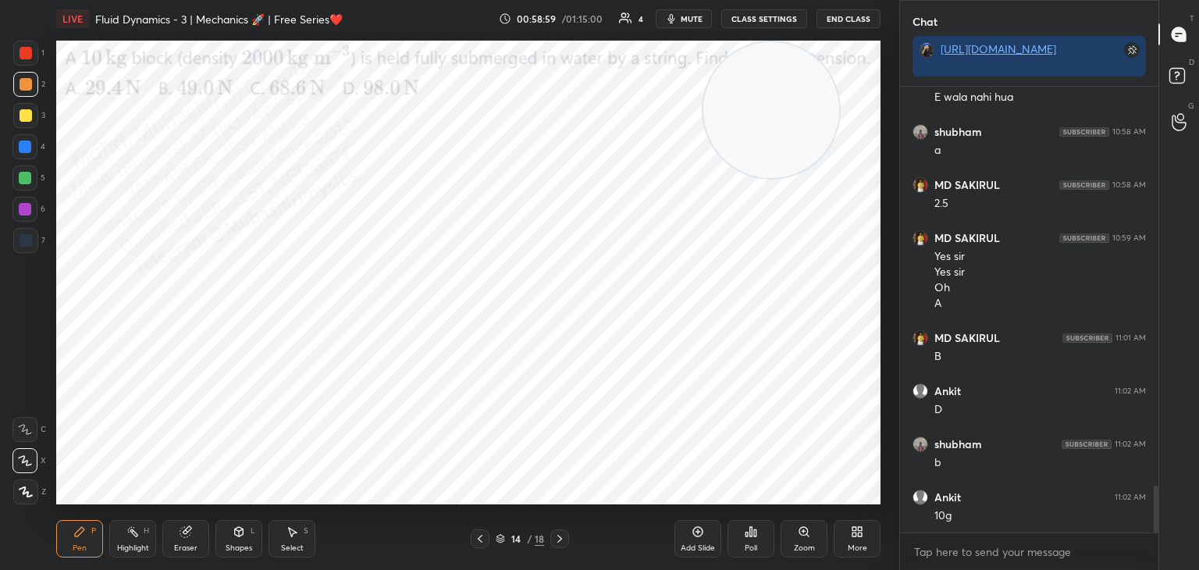
click at [37, 52] on div at bounding box center [25, 53] width 25 height 25
drag, startPoint x: 758, startPoint y: 130, endPoint x: 828, endPoint y: 186, distance: 90.0
click at [805, 198] on video at bounding box center [811, 181] width 136 height 136
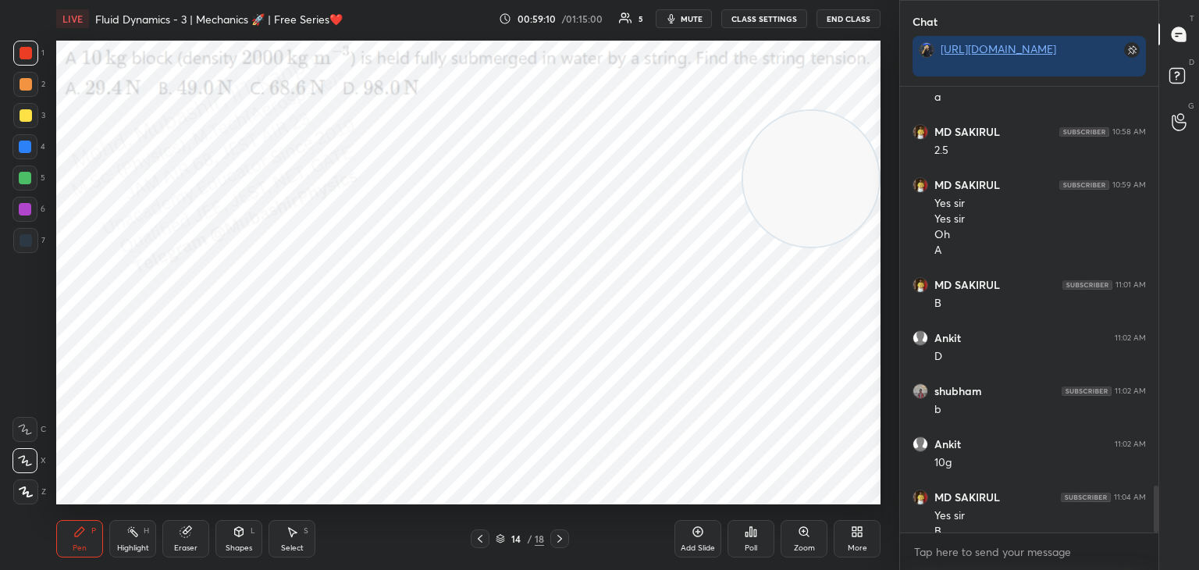
scroll to position [3844, 0]
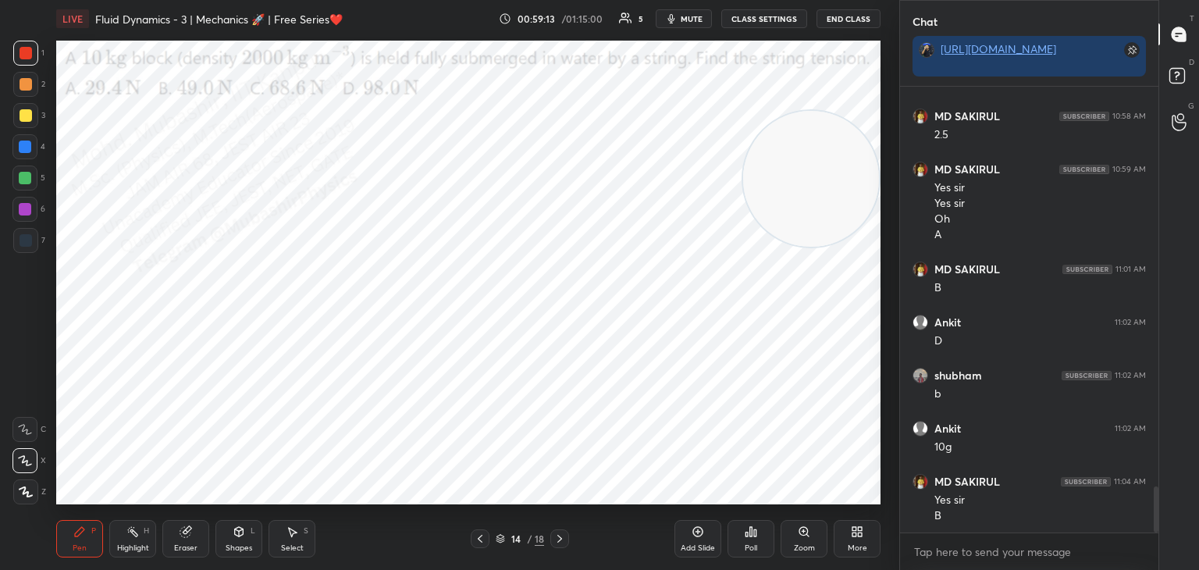
click at [137, 531] on icon at bounding box center [132, 531] width 12 height 12
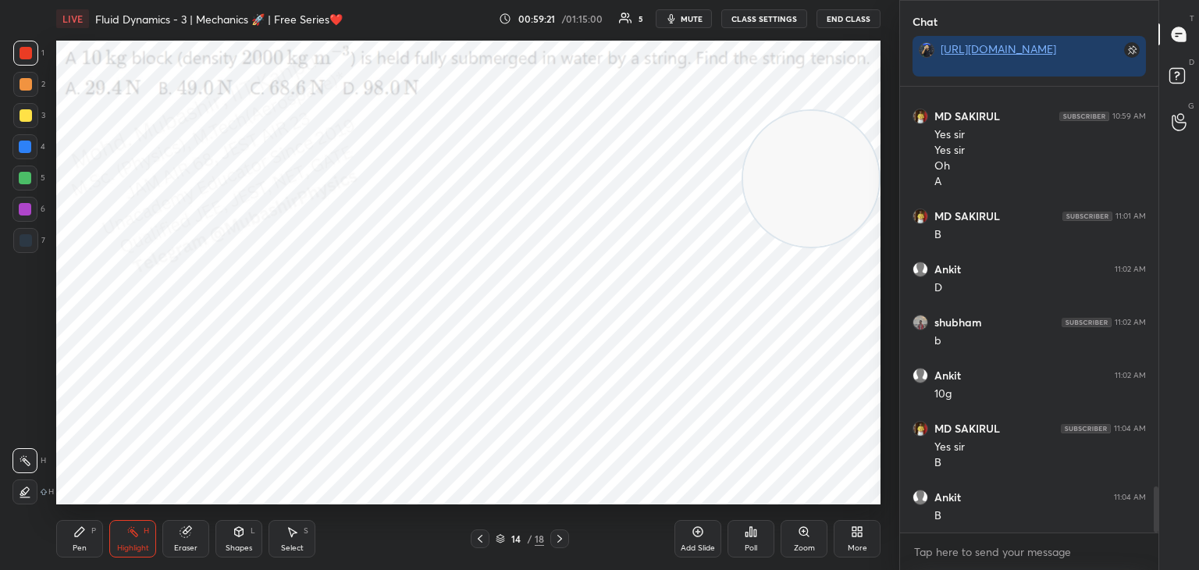
click at [862, 538] on icon at bounding box center [857, 531] width 12 height 12
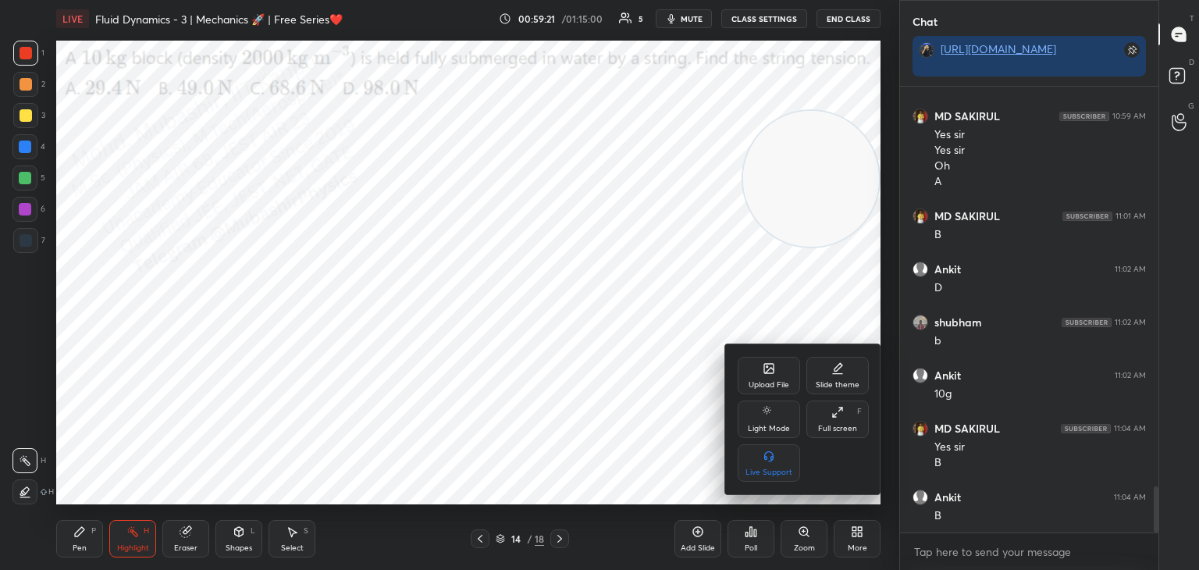
click at [764, 360] on div "Upload File Slide theme Light Mode Full screen F Live Support" at bounding box center [803, 419] width 156 height 150
click at [767, 379] on div "Upload File" at bounding box center [769, 375] width 62 height 37
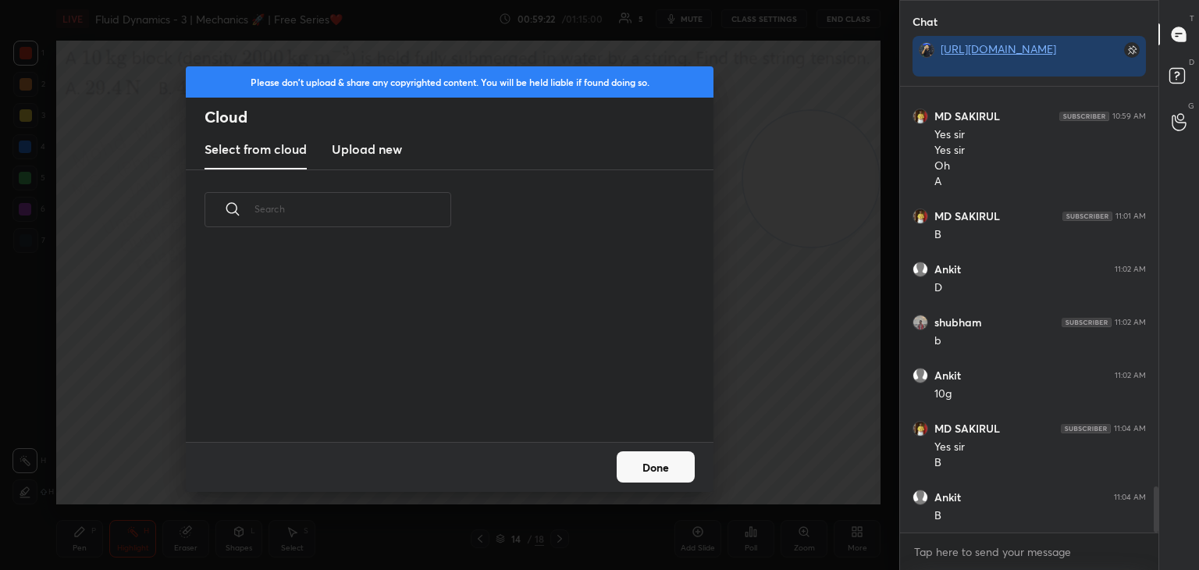
scroll to position [192, 501]
click at [365, 133] on new "Upload new" at bounding box center [367, 149] width 70 height 39
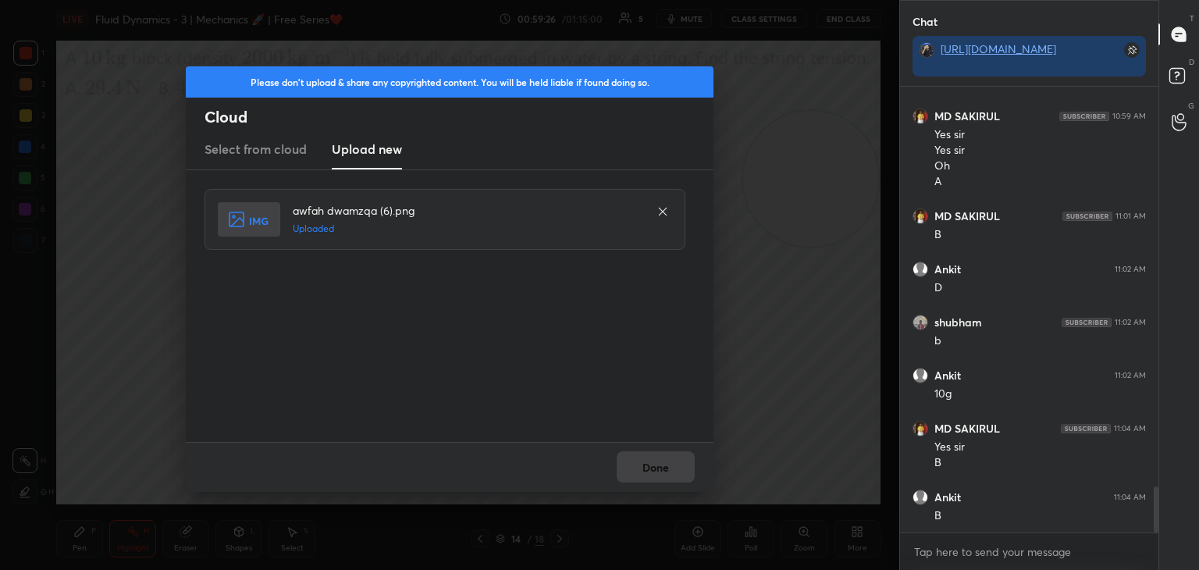
click at [661, 464] on button "Done" at bounding box center [656, 466] width 78 height 31
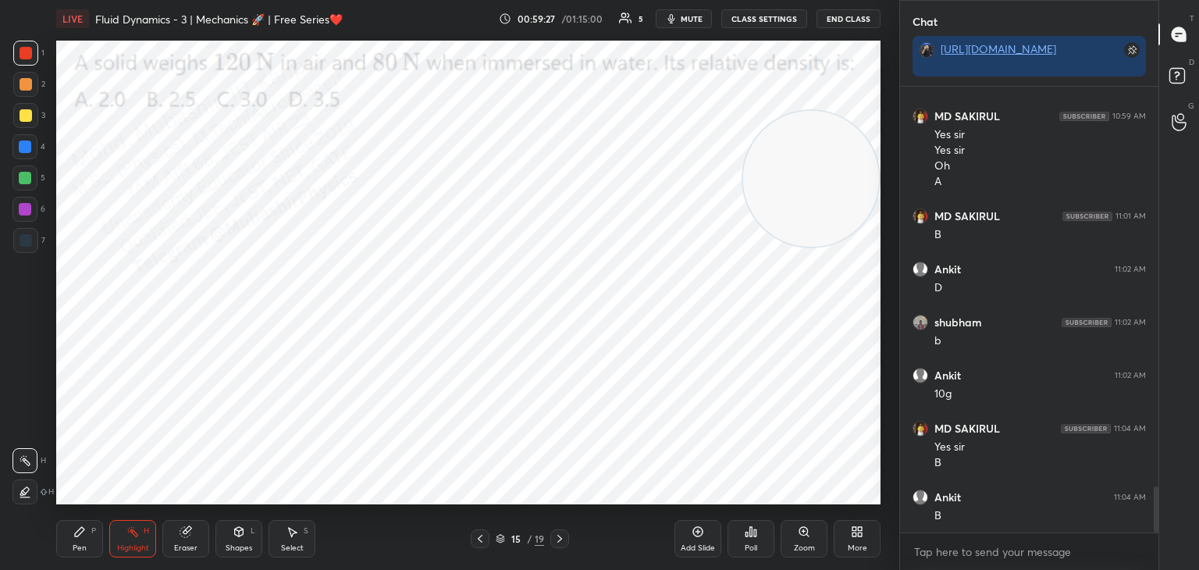
drag, startPoint x: 687, startPoint y: 17, endPoint x: 678, endPoint y: 17, distance: 9.4
click at [685, 17] on span "mute" at bounding box center [692, 18] width 22 height 11
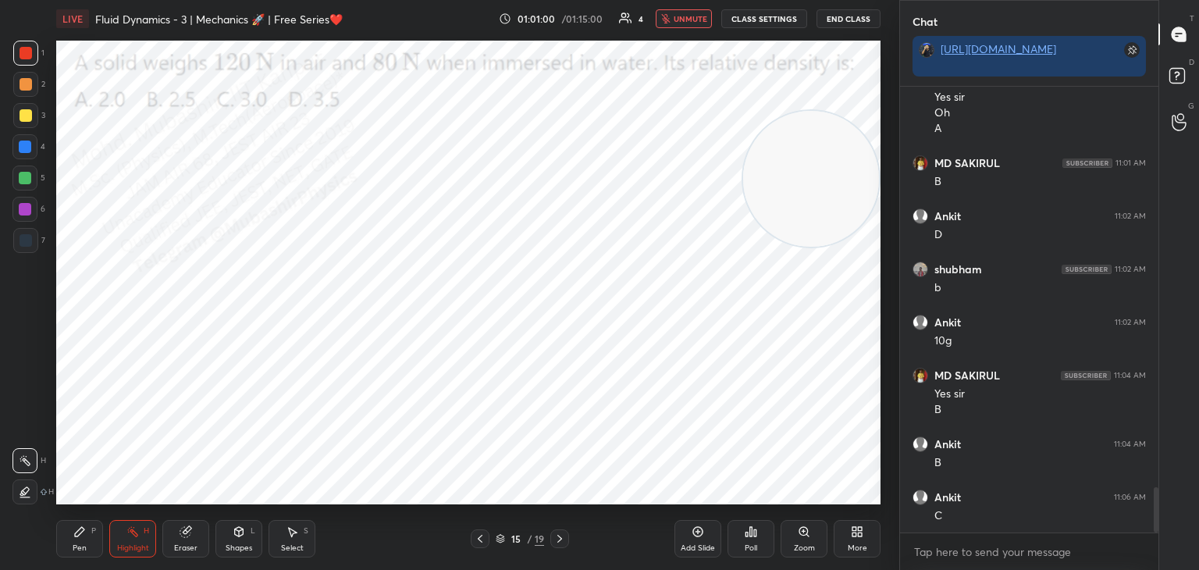
click at [684, 20] on span "unmute" at bounding box center [691, 18] width 34 height 11
click at [84, 525] on div "Pen P" at bounding box center [79, 538] width 47 height 37
click at [18, 151] on div at bounding box center [24, 146] width 25 height 25
drag, startPoint x: 806, startPoint y: 183, endPoint x: 874, endPoint y: 450, distance: 275.5
click at [927, 495] on div "1 2 3 4 5 6 7 C X Z C X Z E E Erase all H H LIVE Fluid Dynamics - 3 | Mechanics…" at bounding box center [599, 285] width 1199 height 570
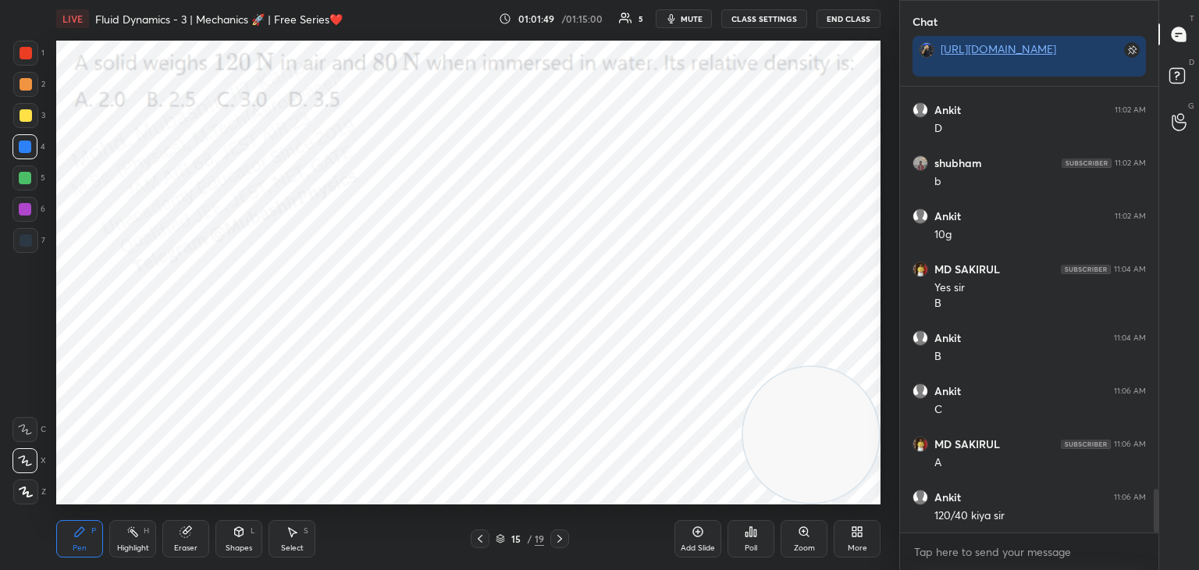
scroll to position [4113, 0]
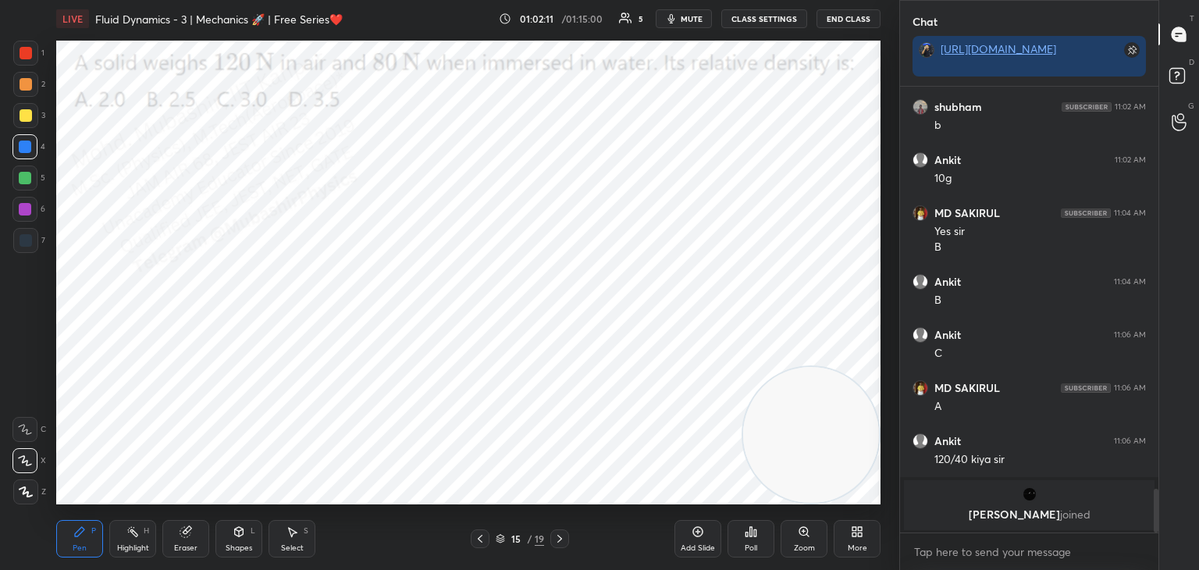
click at [297, 541] on div "Select S" at bounding box center [292, 538] width 47 height 37
drag, startPoint x: 365, startPoint y: 148, endPoint x: 611, endPoint y: 305, distance: 292.8
click at [596, 311] on div "0 ° Undo Copy Duplicate Duplicate to new slide Delete" at bounding box center [468, 273] width 824 height 464
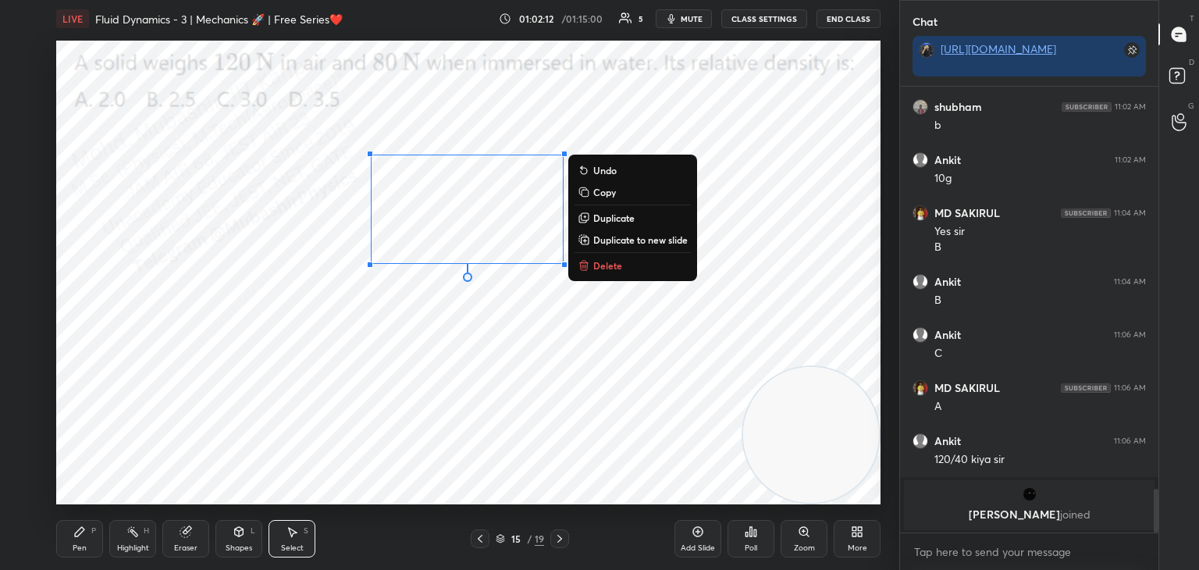
click at [597, 266] on p "Delete" at bounding box center [607, 265] width 29 height 12
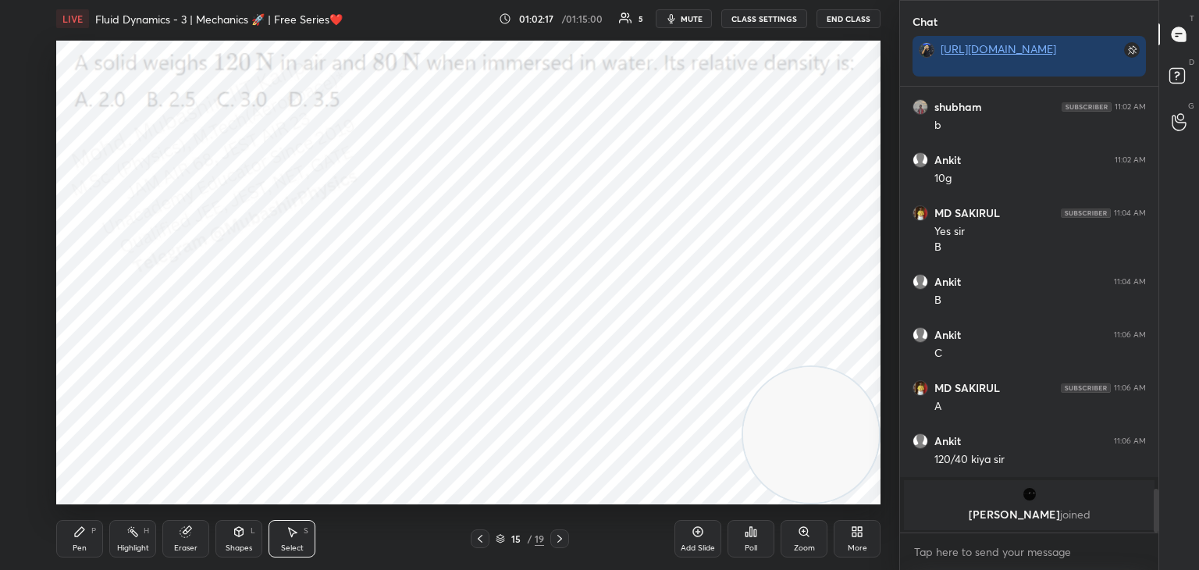
click at [75, 548] on div "Pen" at bounding box center [80, 548] width 14 height 8
drag, startPoint x: 28, startPoint y: 80, endPoint x: 40, endPoint y: 81, distance: 11.8
click at [28, 81] on div at bounding box center [26, 84] width 12 height 12
click at [1034, 503] on div "[PERSON_NAME] joined" at bounding box center [1029, 505] width 251 height 50
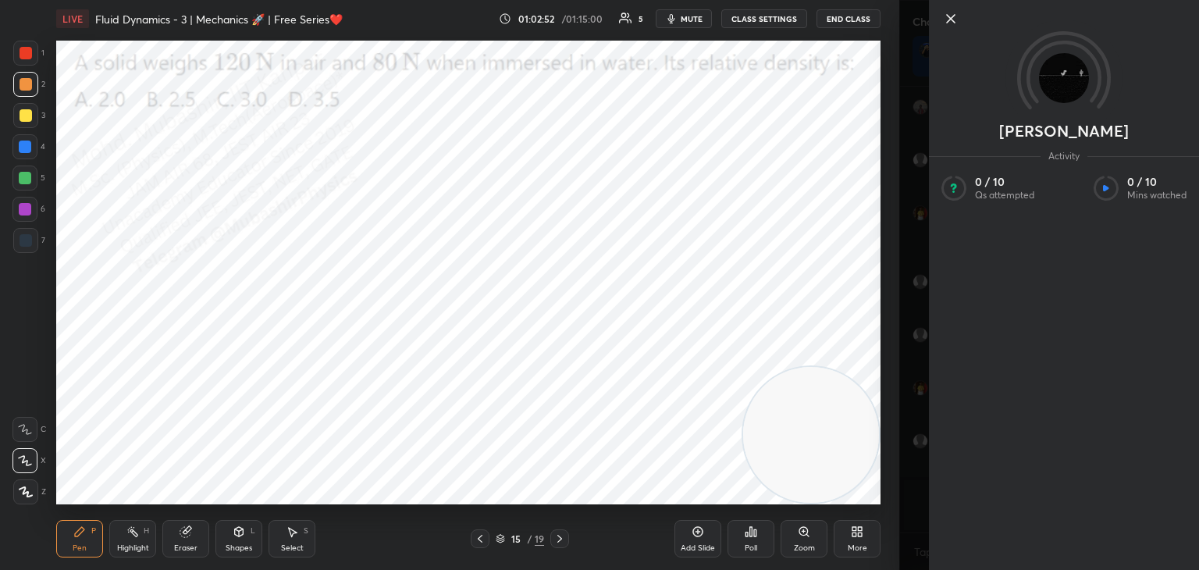
click at [137, 532] on icon at bounding box center [132, 531] width 12 height 12
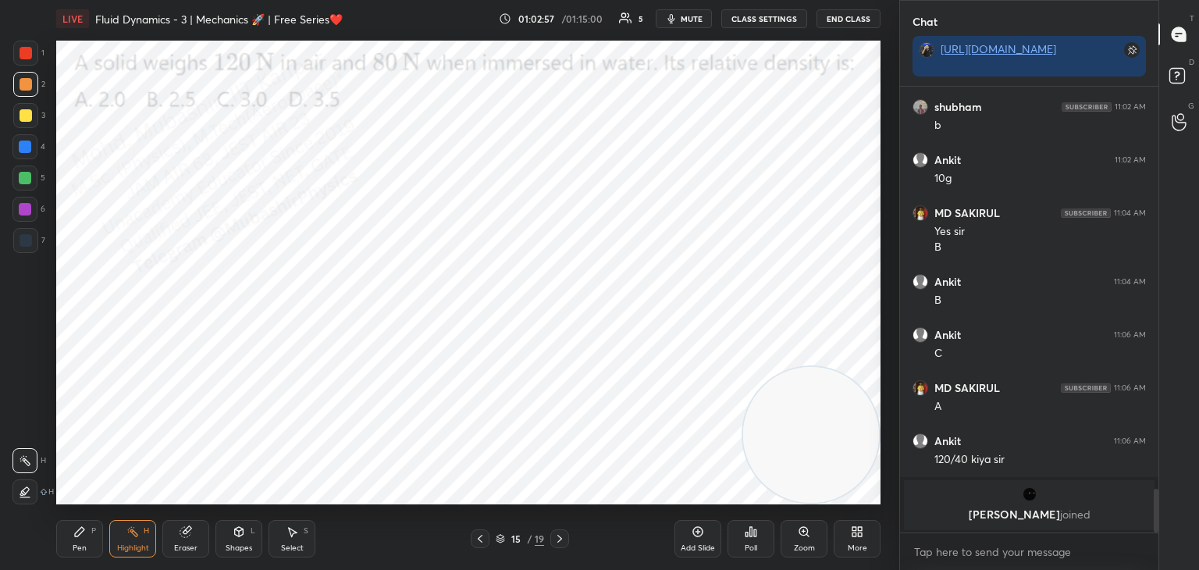
scroll to position [3285, 0]
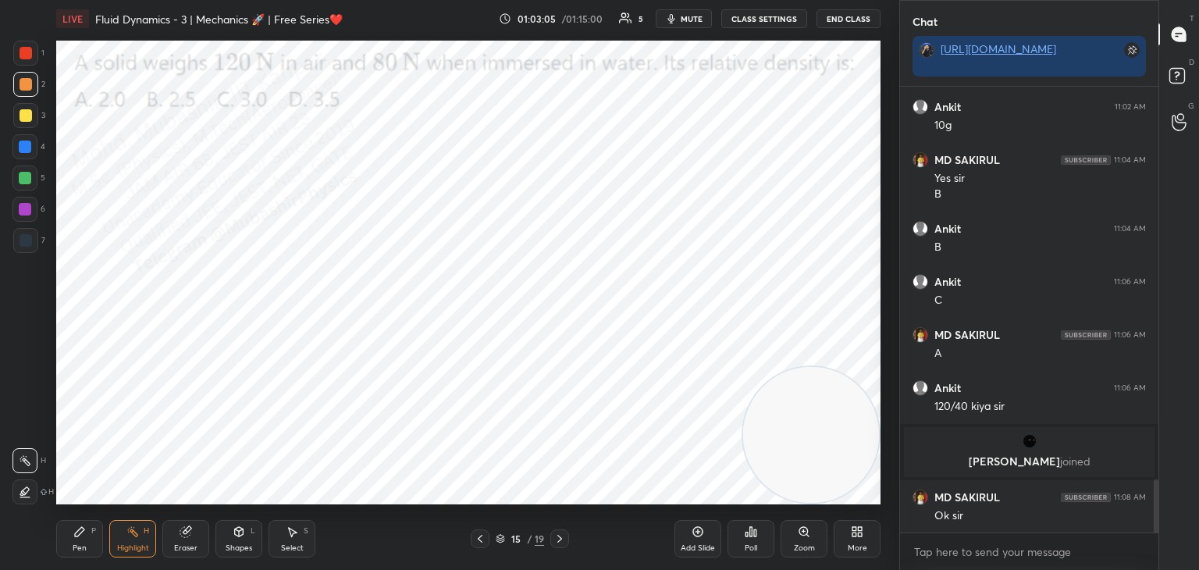
click at [66, 544] on div "Pen P" at bounding box center [79, 538] width 47 height 37
click at [9, 191] on div "1 2 3 4 5 6 7 C X Z C X Z E E Erase all H H" at bounding box center [25, 273] width 50 height 464
drag, startPoint x: 20, startPoint y: 173, endPoint x: 30, endPoint y: 179, distance: 12.2
click at [21, 173] on div at bounding box center [25, 178] width 12 height 12
click at [118, 545] on div "Highlight" at bounding box center [133, 548] width 32 height 8
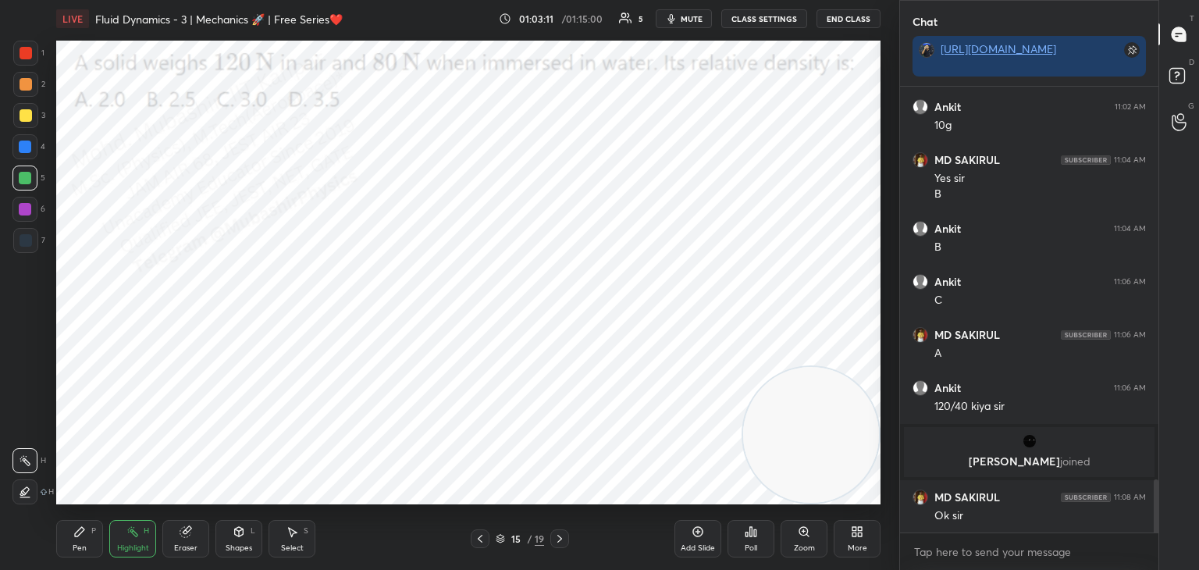
click at [863, 540] on div "More" at bounding box center [857, 538] width 47 height 37
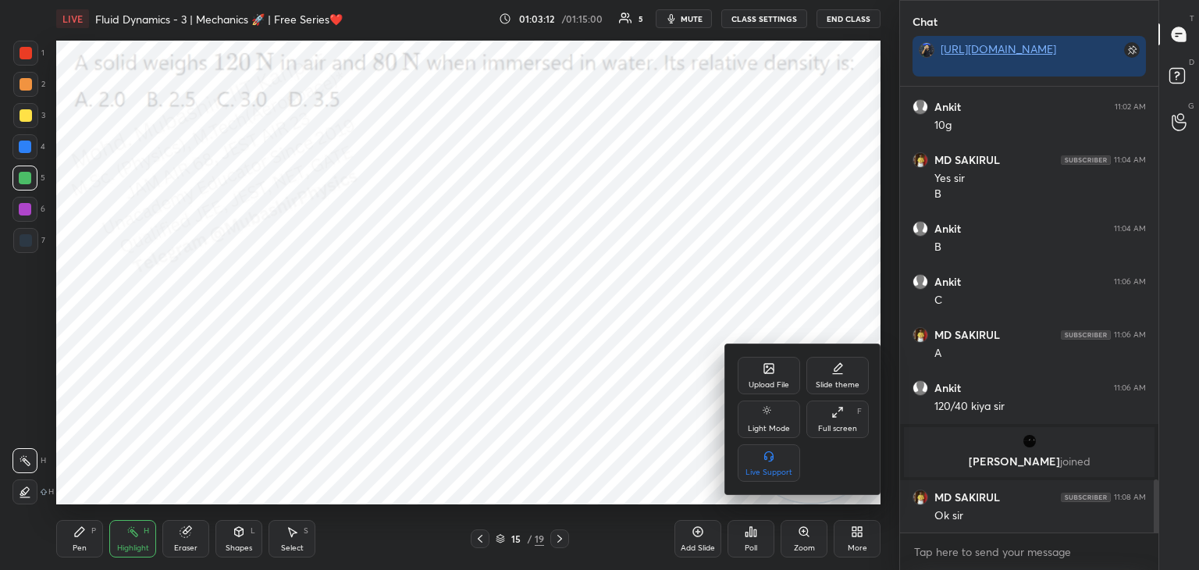
click at [763, 369] on icon at bounding box center [769, 368] width 12 height 12
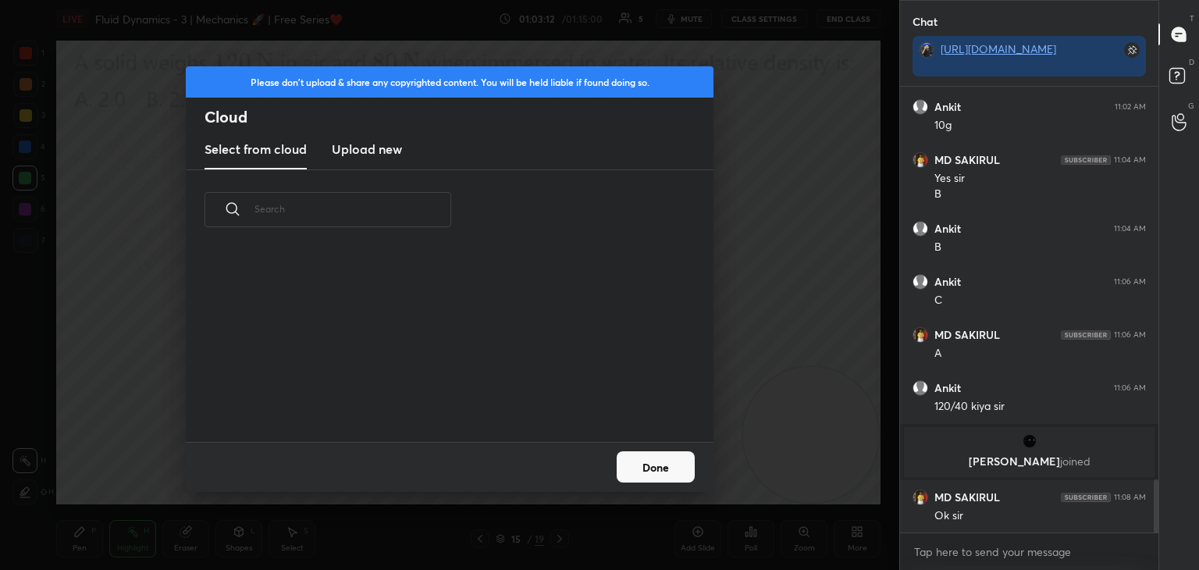
scroll to position [192, 501]
click at [372, 145] on h3 "Upload new" at bounding box center [367, 149] width 70 height 19
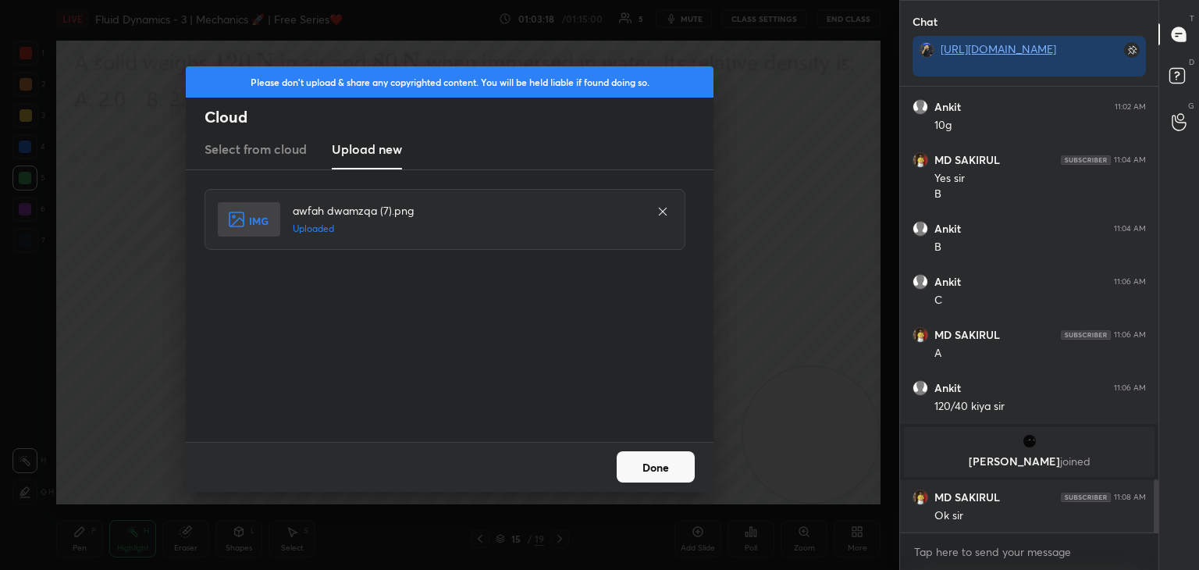
drag, startPoint x: 655, startPoint y: 468, endPoint x: 643, endPoint y: 468, distance: 11.7
click at [653, 468] on button "Done" at bounding box center [656, 466] width 78 height 31
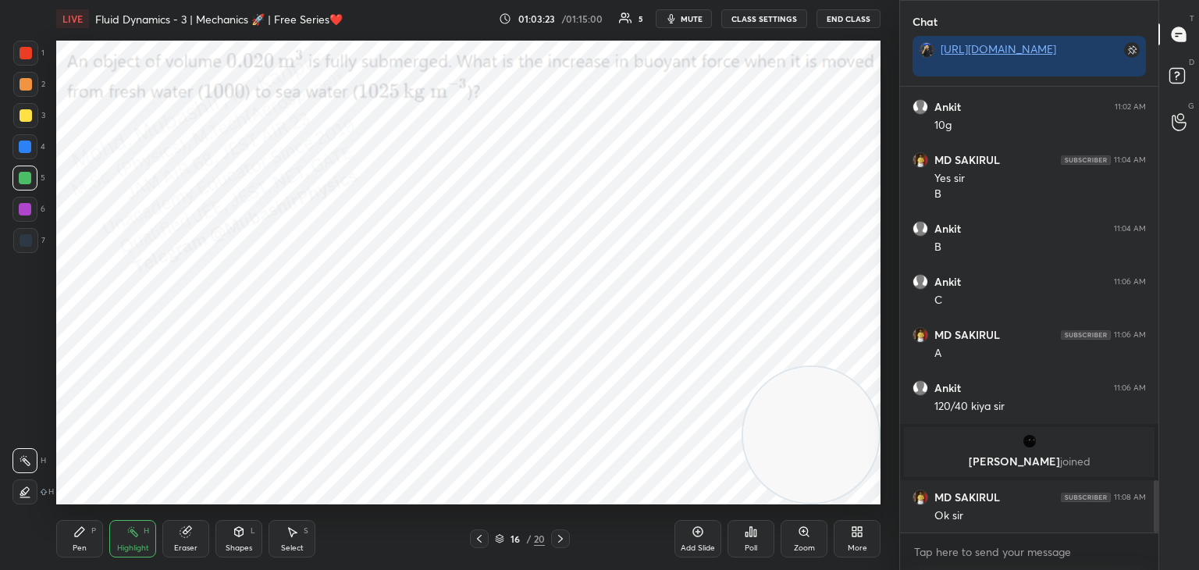
scroll to position [3338, 0]
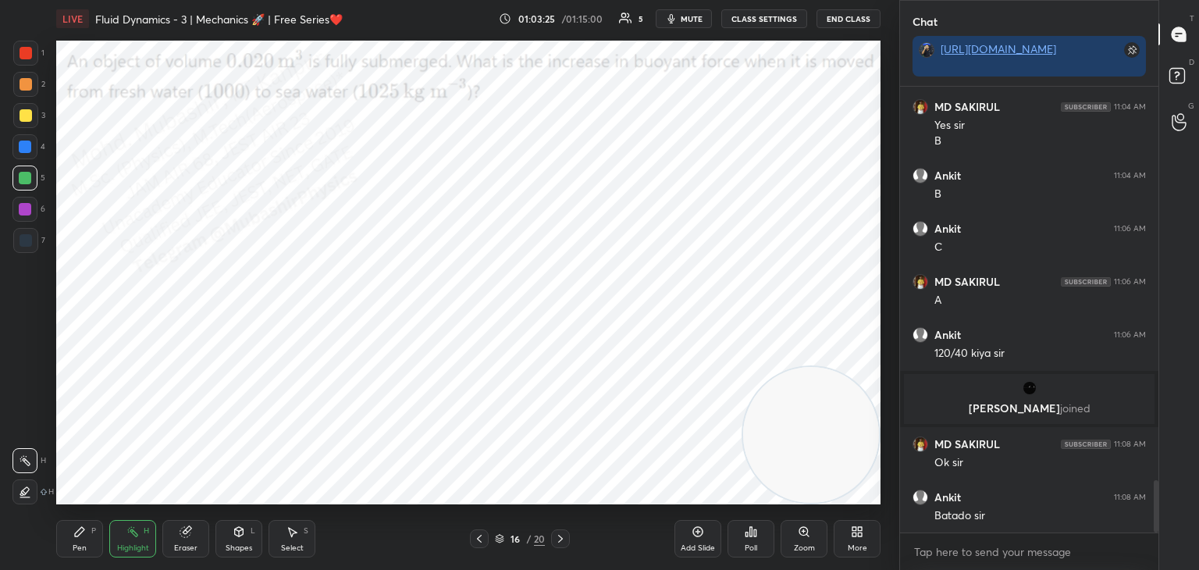
click at [479, 538] on icon at bounding box center [479, 538] width 12 height 12
click at [566, 540] on icon at bounding box center [560, 538] width 12 height 12
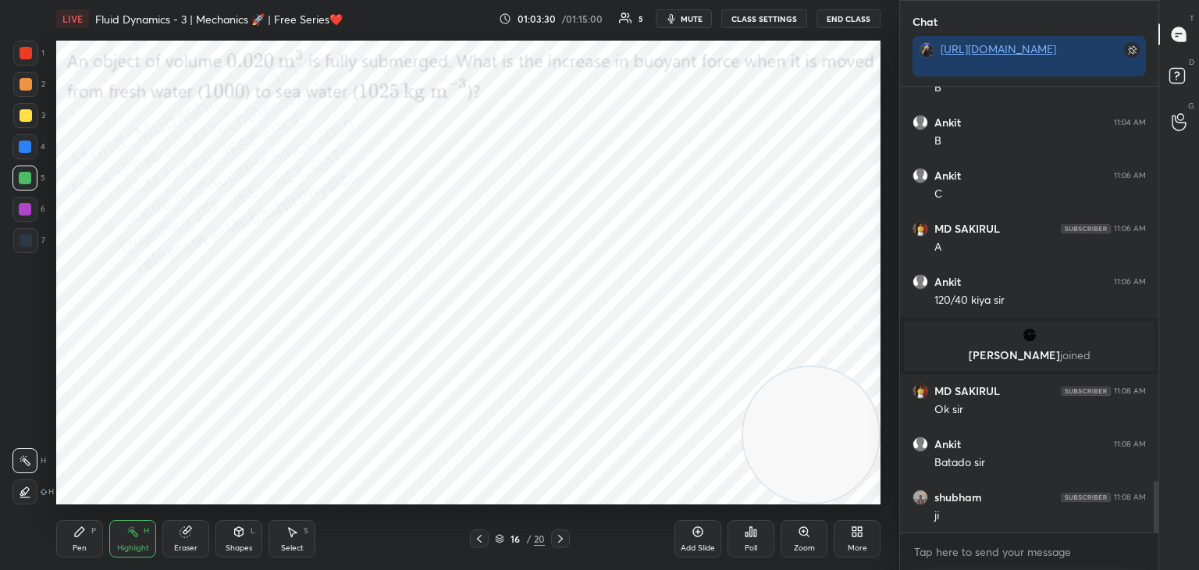
click at [692, 20] on span "mute" at bounding box center [692, 18] width 22 height 11
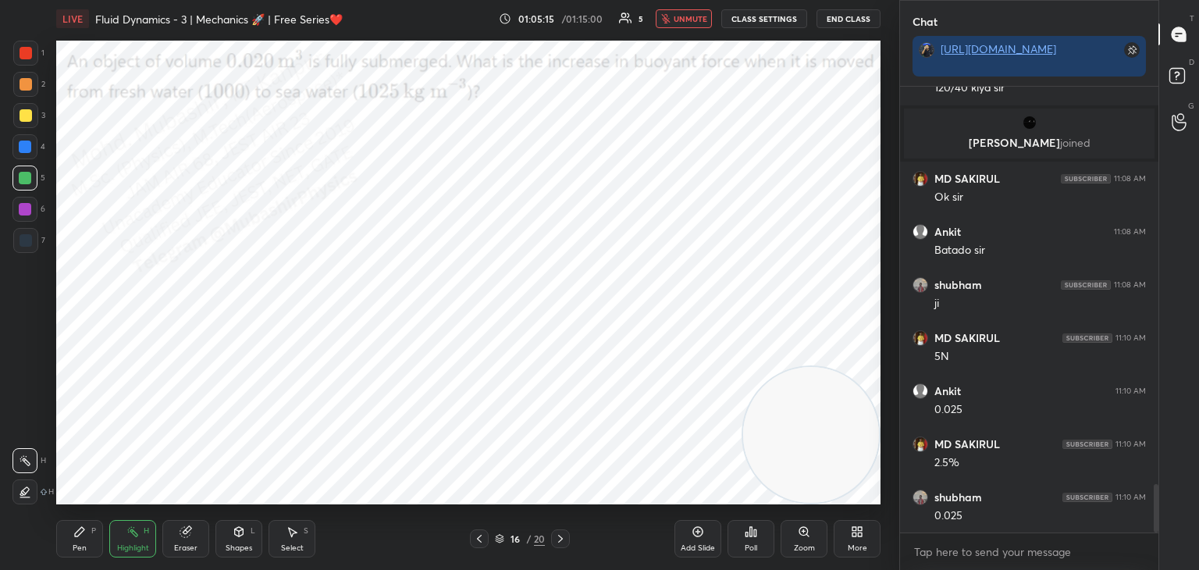
scroll to position [3657, 0]
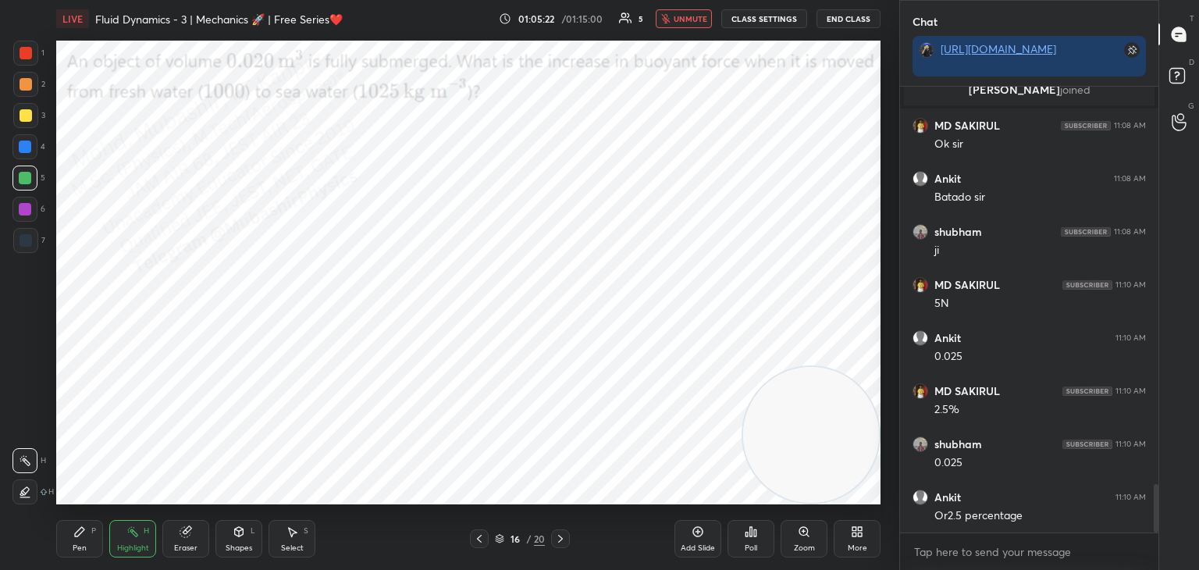
click at [685, 17] on span "unmute" at bounding box center [691, 18] width 34 height 11
click at [80, 532] on icon at bounding box center [79, 531] width 12 height 12
click at [20, 151] on div at bounding box center [24, 146] width 25 height 25
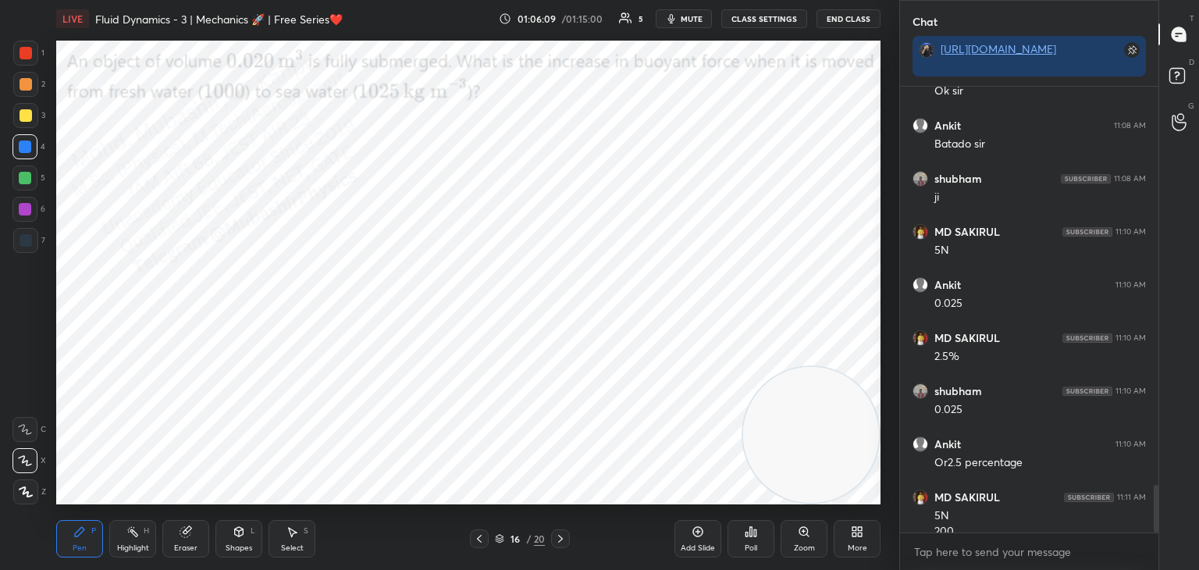
scroll to position [3725, 0]
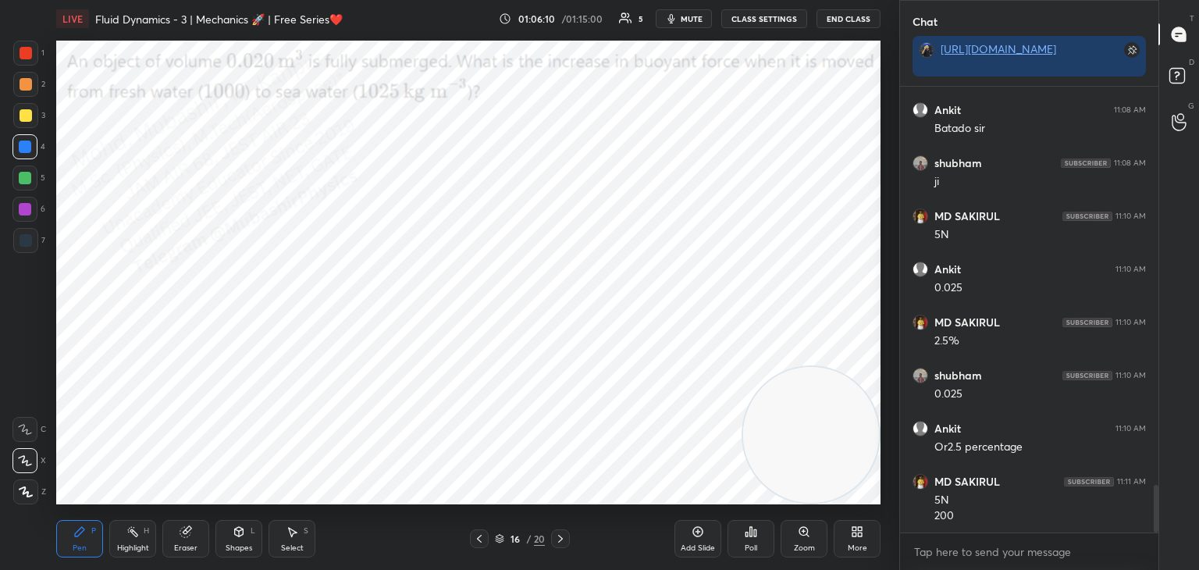
click at [862, 540] on div "More" at bounding box center [857, 538] width 47 height 37
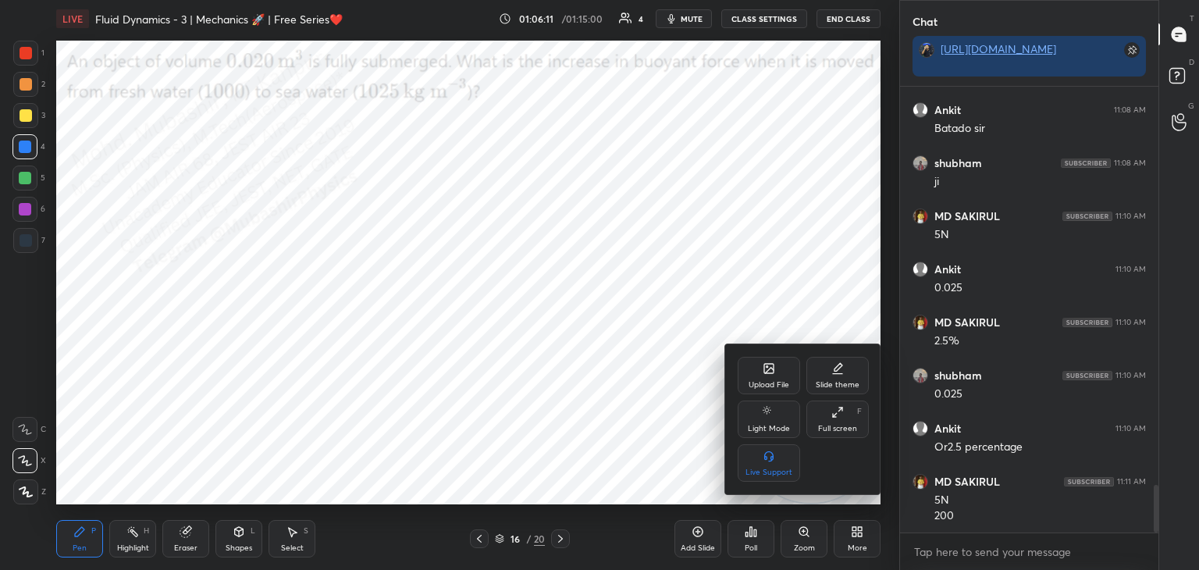
click at [760, 376] on div "Upload File" at bounding box center [769, 375] width 62 height 37
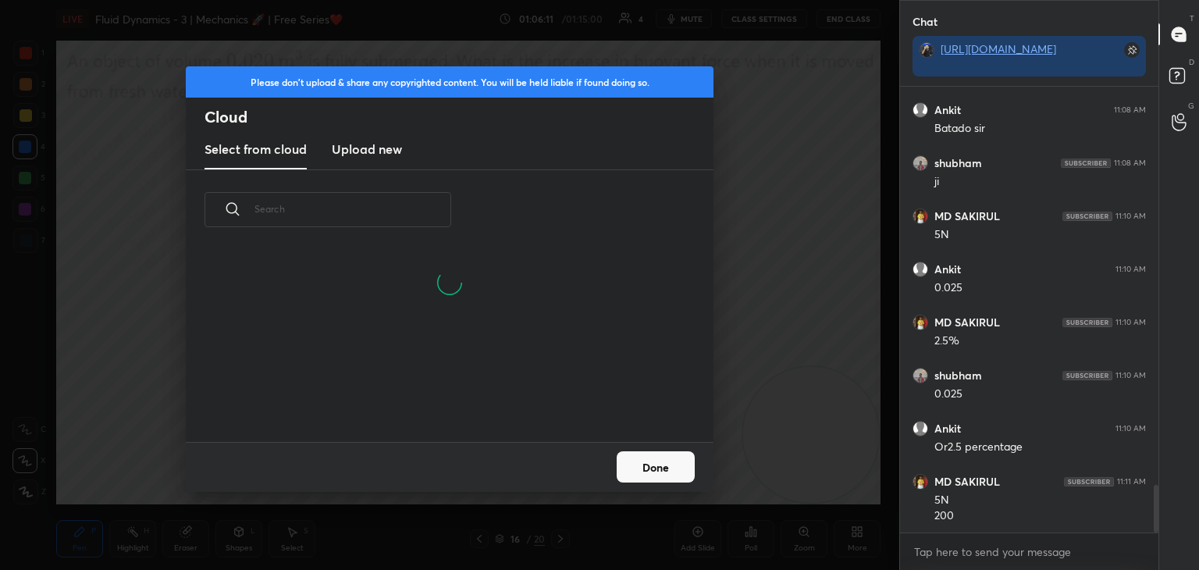
click at [387, 153] on h3 "Upload new" at bounding box center [367, 149] width 70 height 19
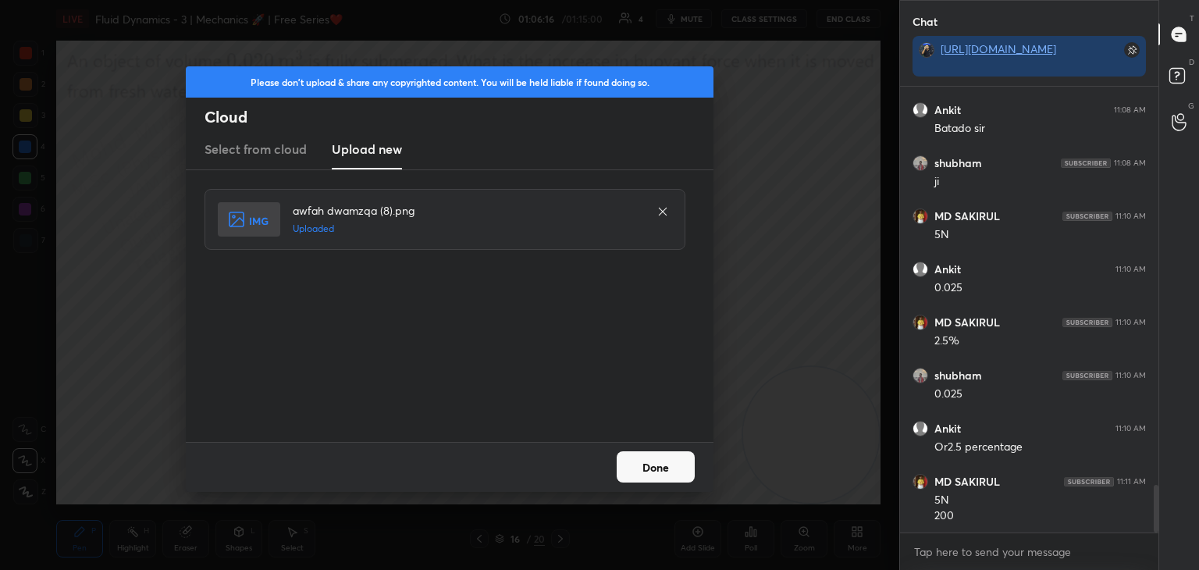
scroll to position [3741, 0]
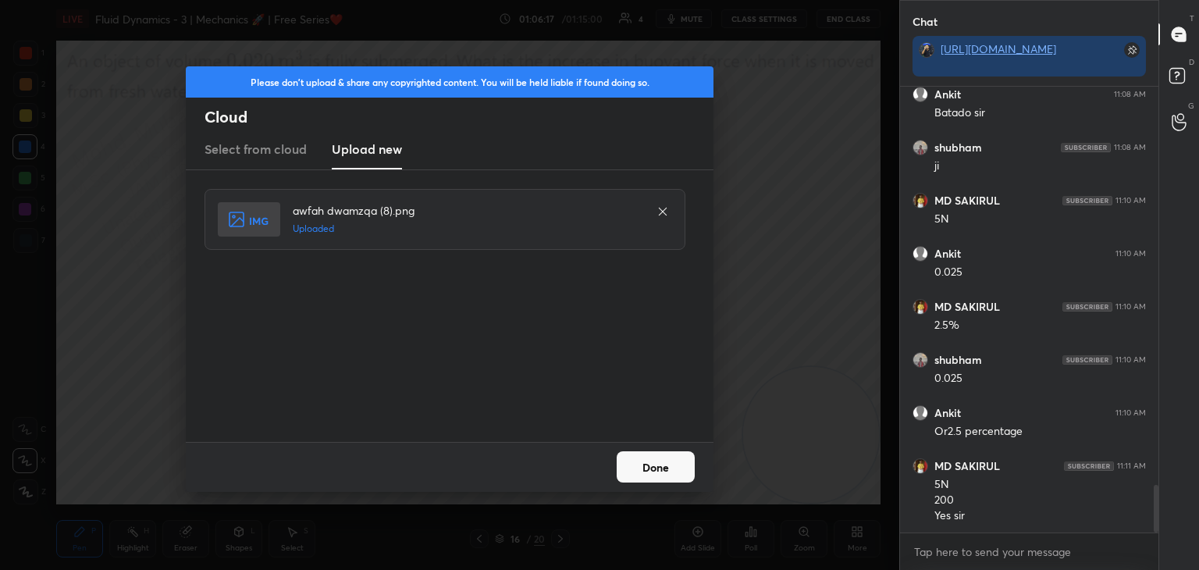
click at [668, 473] on button "Done" at bounding box center [656, 466] width 78 height 31
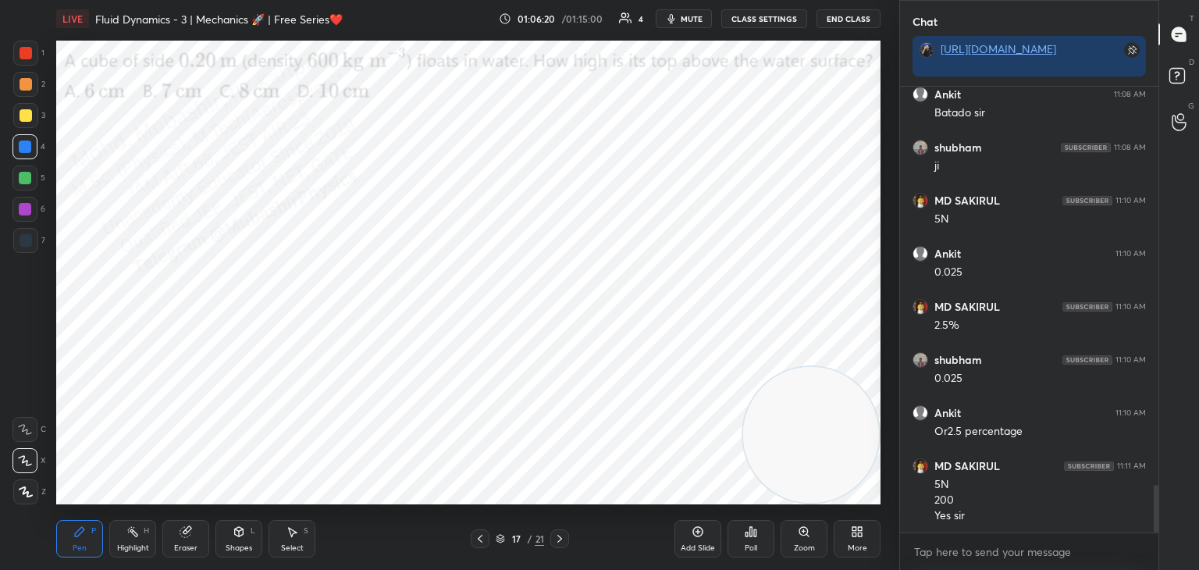
drag, startPoint x: 123, startPoint y: 548, endPoint x: 151, endPoint y: 517, distance: 42.0
click at [124, 547] on div "Highlight" at bounding box center [133, 548] width 32 height 8
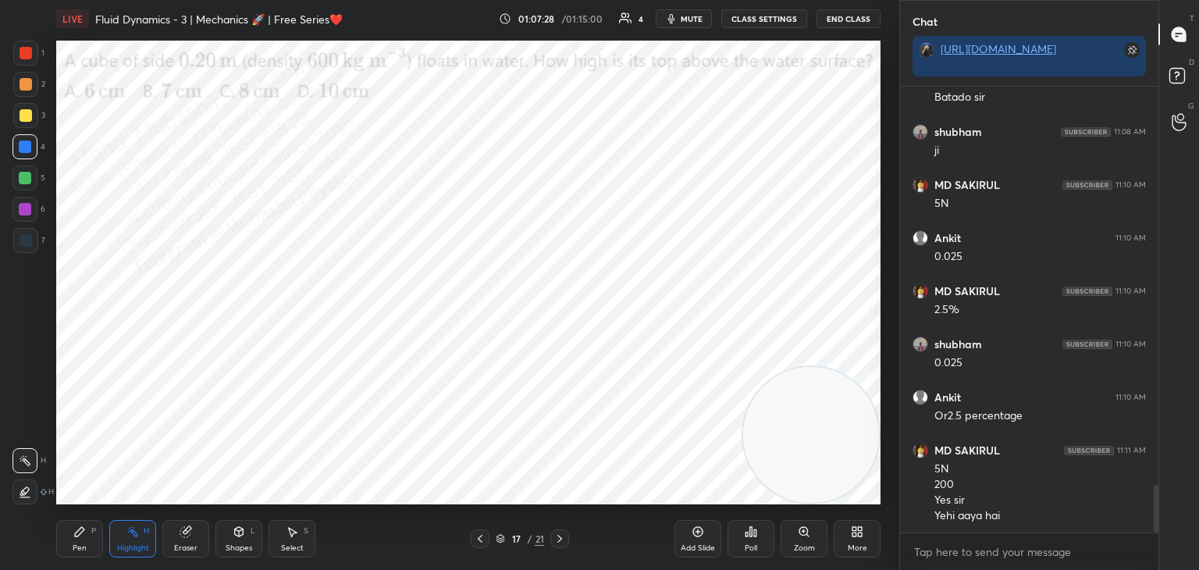
click at [694, 16] on span "mute" at bounding box center [692, 18] width 22 height 11
click at [697, 14] on span "unmute" at bounding box center [691, 18] width 34 height 11
click at [697, 14] on span "mute" at bounding box center [692, 18] width 22 height 11
click at [685, 14] on span "unmute" at bounding box center [691, 18] width 34 height 11
click at [682, 27] on button "mute" at bounding box center [684, 18] width 56 height 19
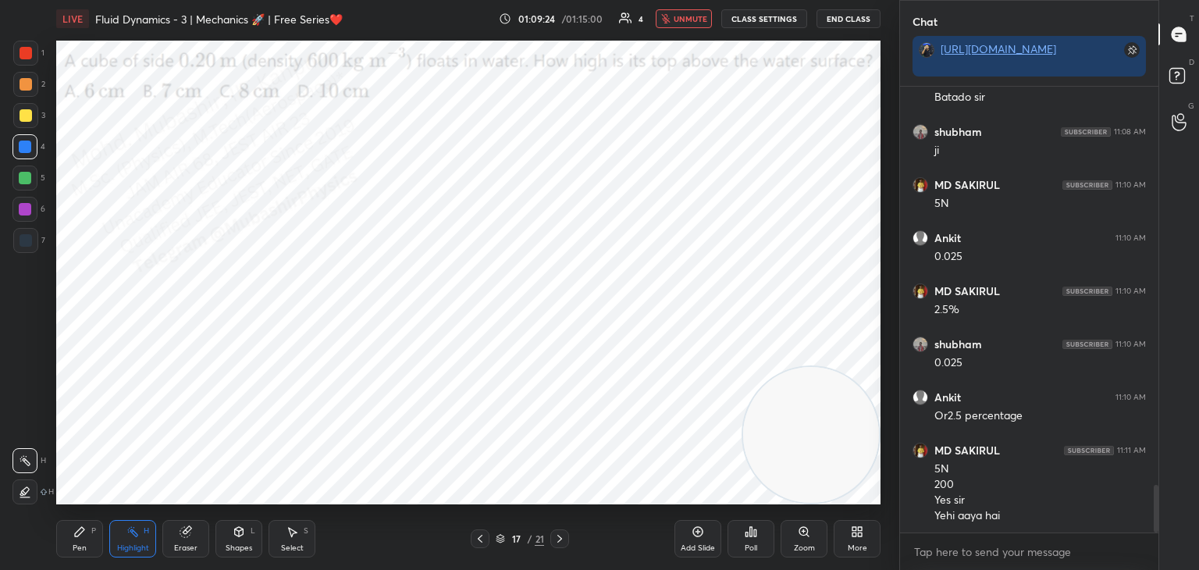
click at [702, 13] on span "unmute" at bounding box center [691, 18] width 34 height 11
click at [703, 15] on span "mute" at bounding box center [692, 18] width 22 height 11
click at [697, 20] on span "unmute" at bounding box center [691, 18] width 34 height 11
click at [697, 18] on span "mute" at bounding box center [692, 18] width 22 height 11
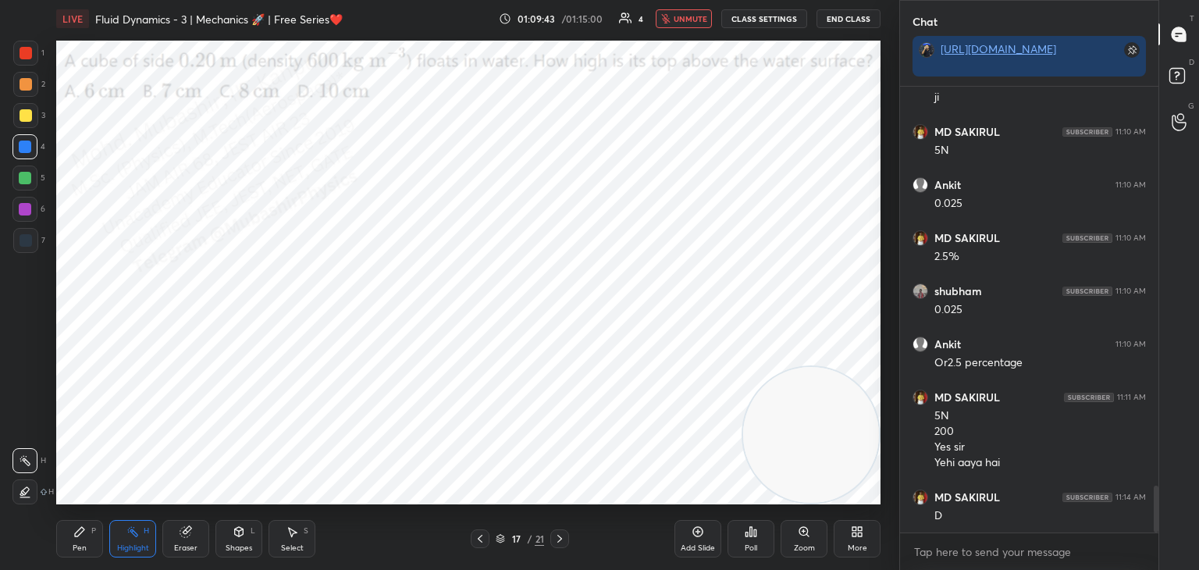
click at [697, 23] on span "unmute" at bounding box center [691, 18] width 34 height 11
drag, startPoint x: 79, startPoint y: 541, endPoint x: 80, endPoint y: 525, distance: 15.7
click at [79, 539] on div "Pen P" at bounding box center [79, 538] width 47 height 37
click at [29, 179] on div at bounding box center [25, 178] width 12 height 12
click at [27, 148] on div at bounding box center [25, 147] width 12 height 12
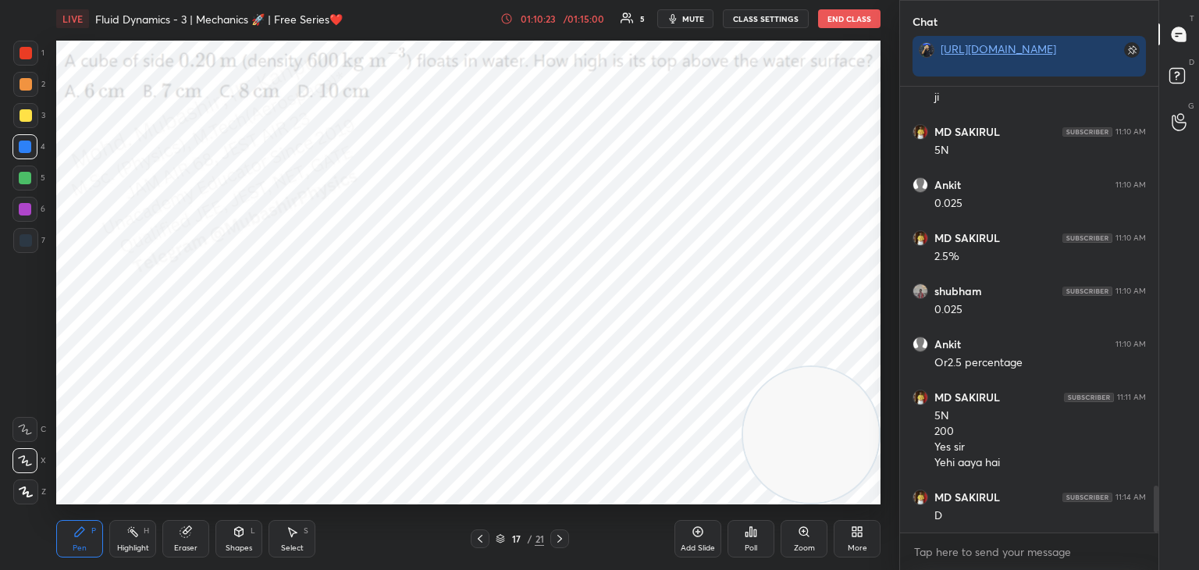
drag, startPoint x: 21, startPoint y: 80, endPoint x: 50, endPoint y: 81, distance: 28.9
click at [27, 79] on div at bounding box center [26, 84] width 12 height 12
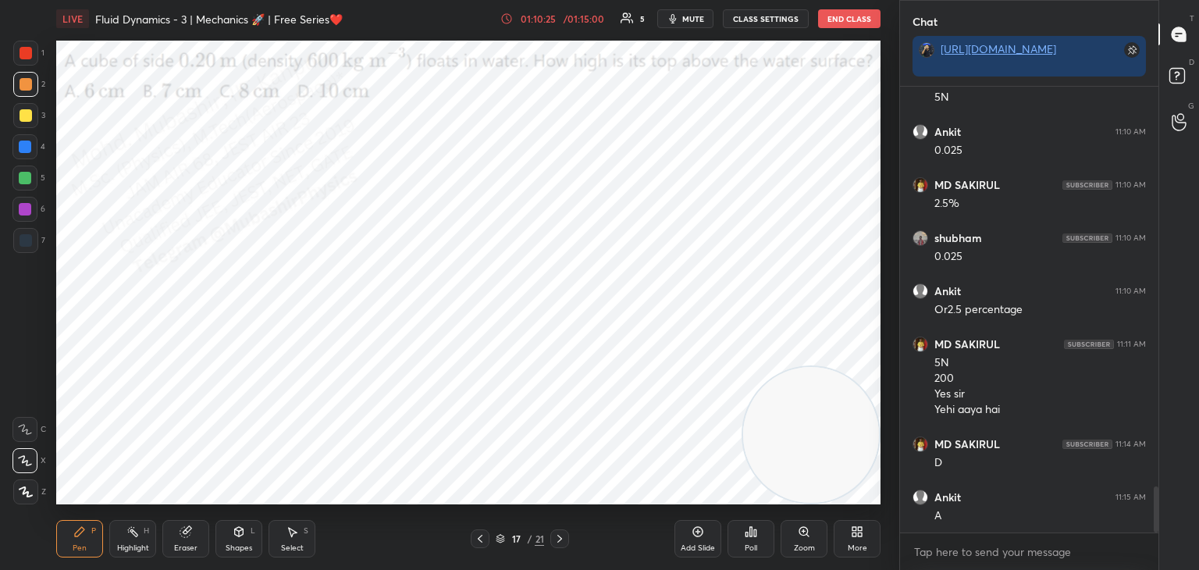
click at [240, 538] on icon at bounding box center [239, 531] width 12 height 12
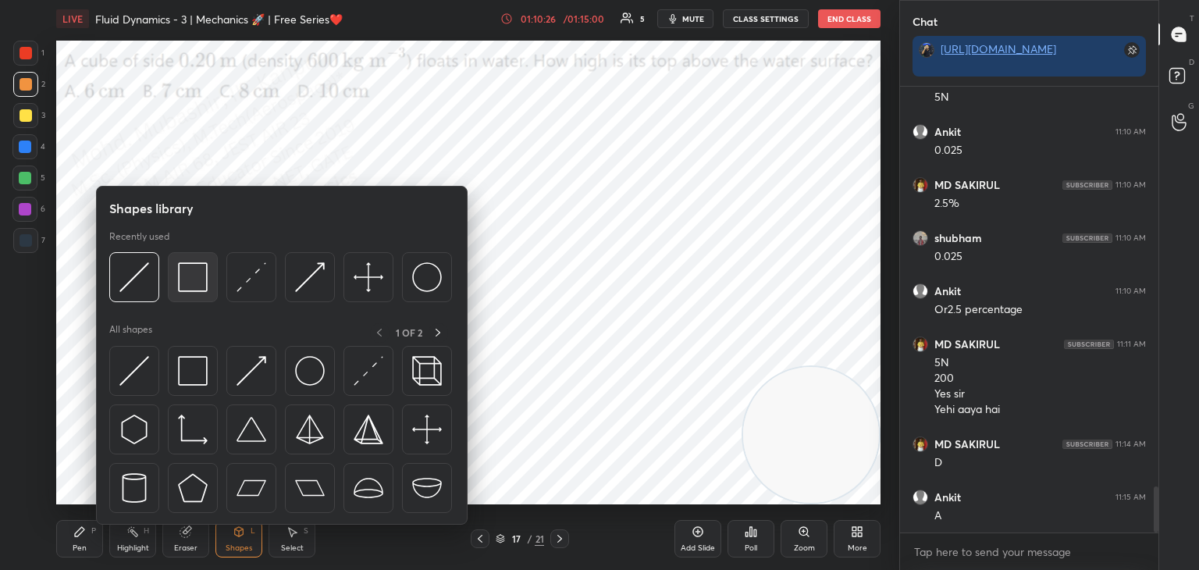
click at [188, 270] on img at bounding box center [193, 277] width 30 height 30
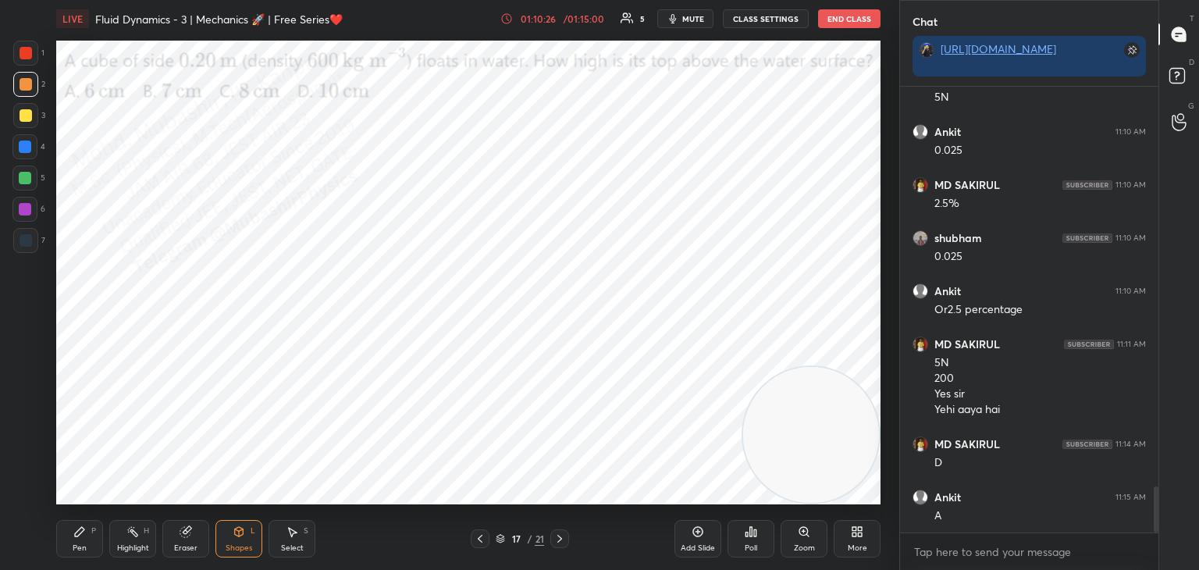
click at [237, 547] on div "Shapes" at bounding box center [239, 548] width 27 height 8
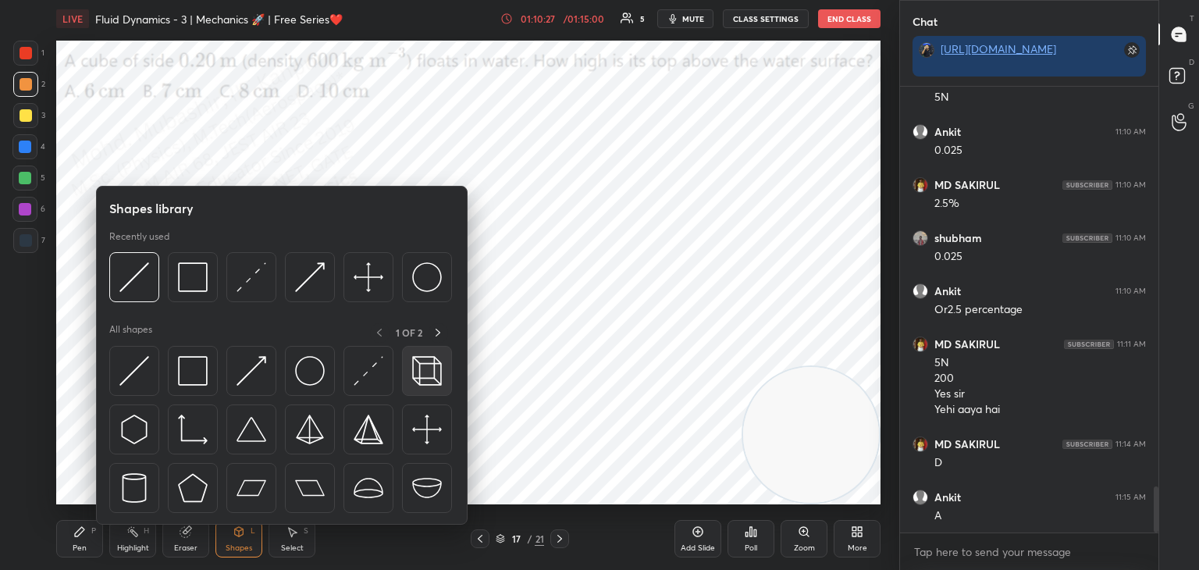
click at [430, 376] on img at bounding box center [427, 371] width 30 height 30
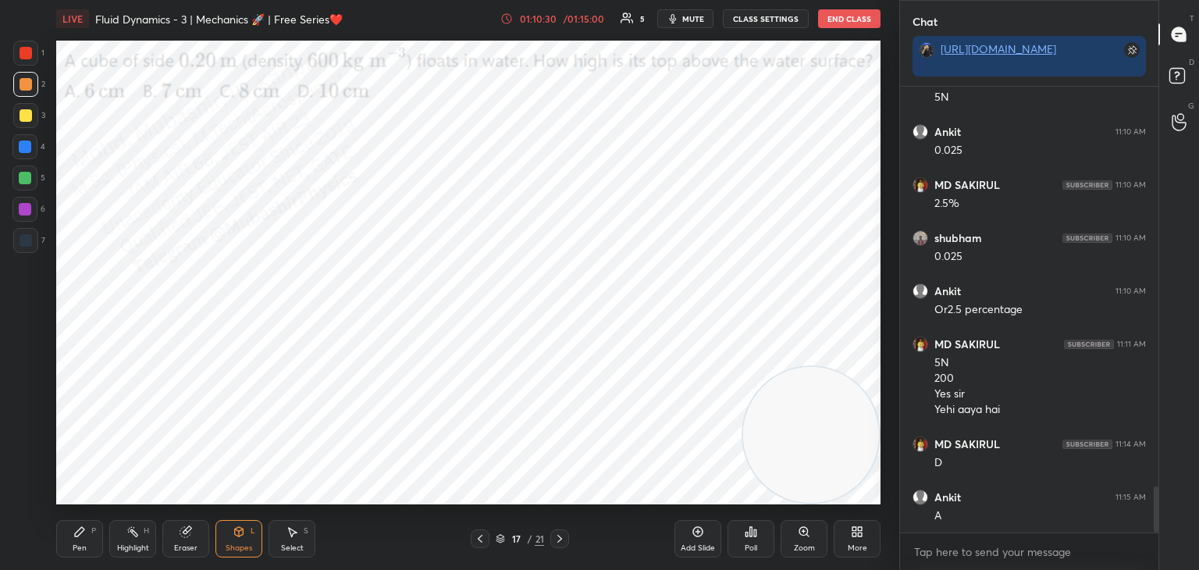
click at [82, 536] on div "Pen P" at bounding box center [79, 538] width 47 height 37
drag, startPoint x: 27, startPoint y: 181, endPoint x: 47, endPoint y: 195, distance: 24.0
click at [27, 181] on div at bounding box center [25, 178] width 12 height 12
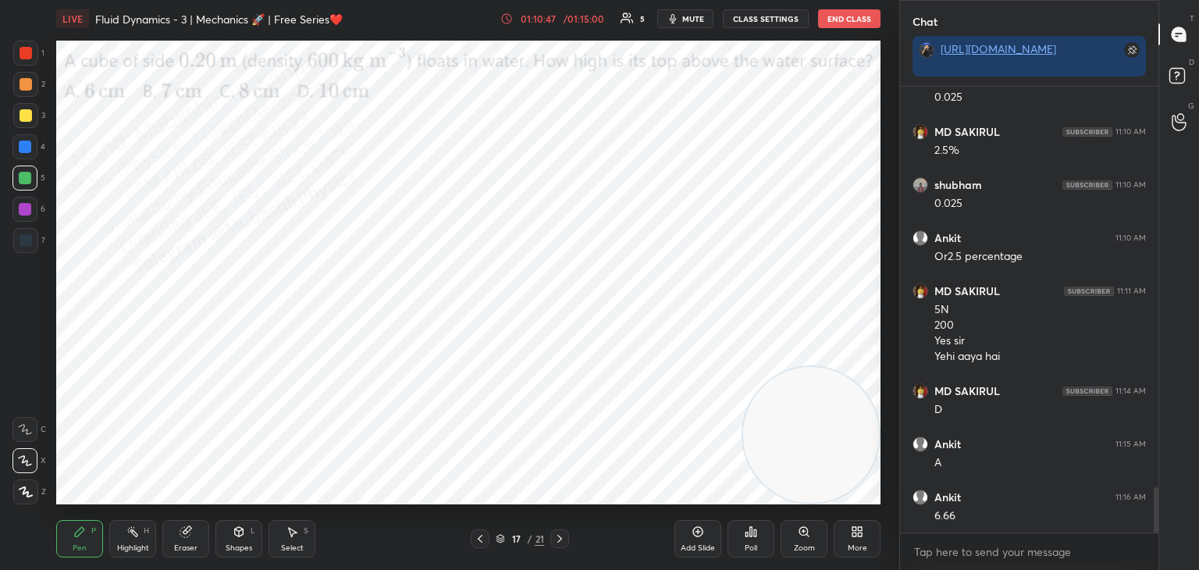
click at [23, 211] on div at bounding box center [25, 209] width 12 height 12
click at [26, 176] on div at bounding box center [25, 178] width 12 height 12
click at [28, 144] on div at bounding box center [25, 147] width 12 height 12
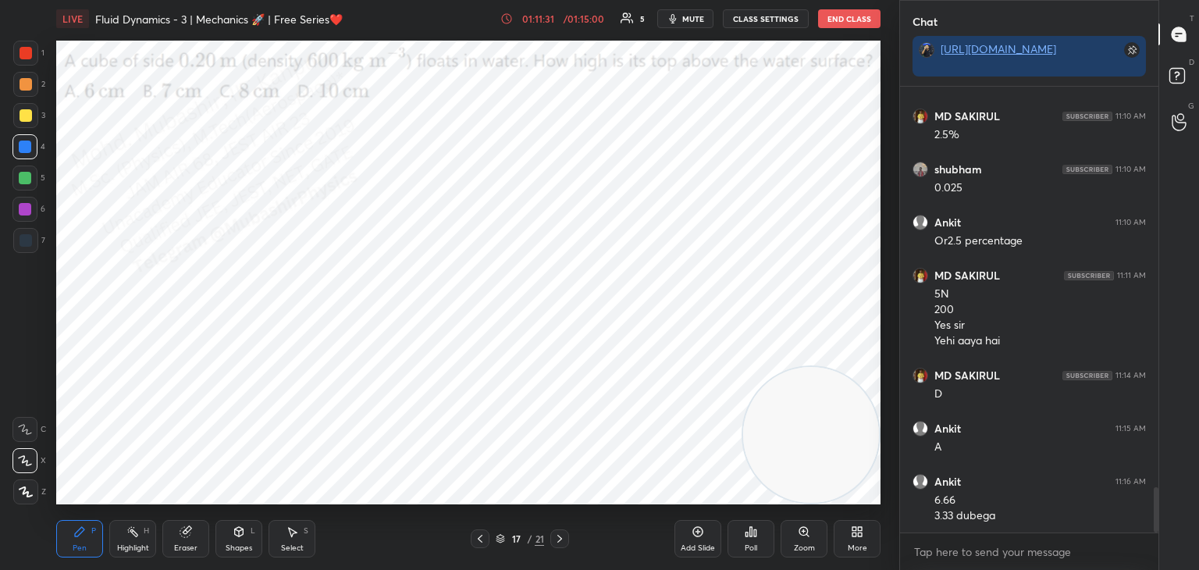
click at [283, 532] on div "Select S" at bounding box center [292, 538] width 47 height 37
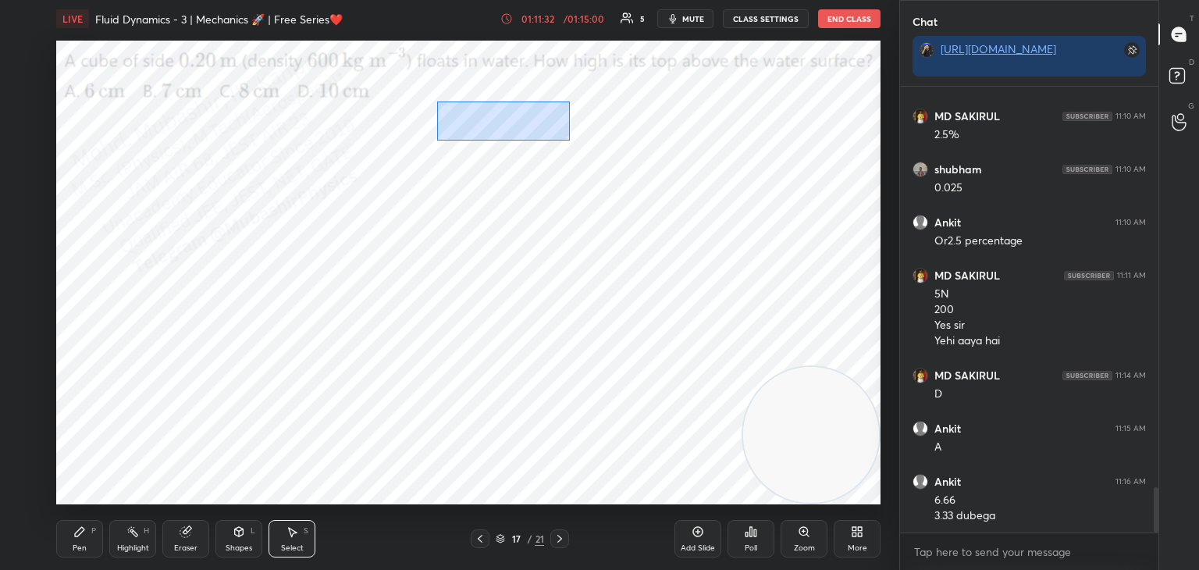
drag, startPoint x: 569, startPoint y: 141, endPoint x: 775, endPoint y: 191, distance: 212.3
click at [788, 198] on div "0 ° Undo Copy Duplicate Duplicate to new slide Delete" at bounding box center [468, 273] width 824 height 464
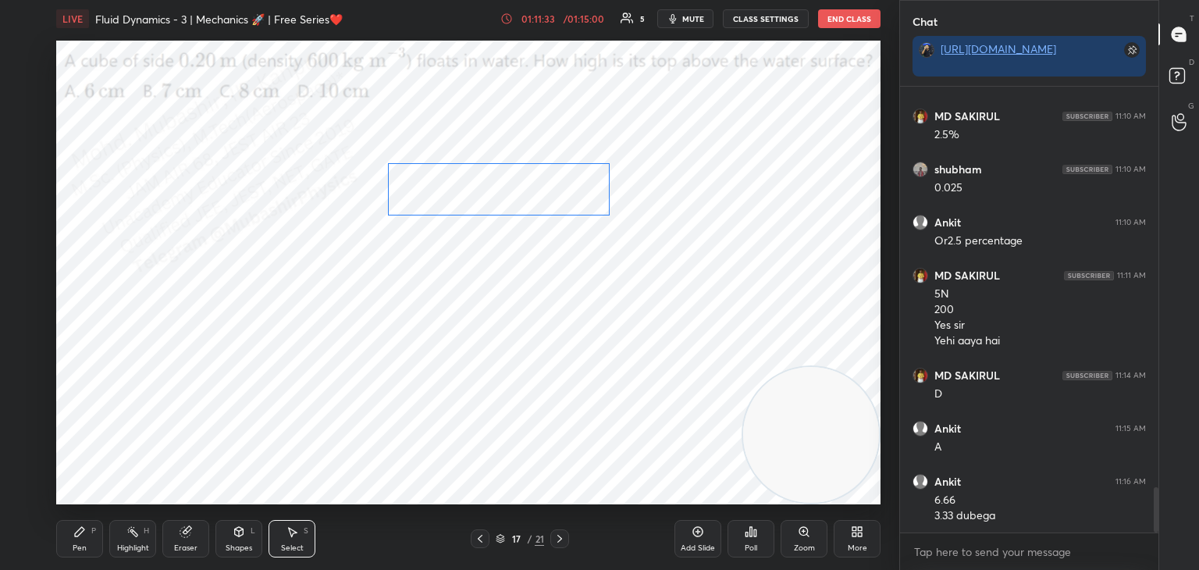
click at [516, 183] on div "0 ° Undo Copy Duplicate Duplicate to new slide Delete" at bounding box center [468, 273] width 824 height 464
drag, startPoint x: 519, startPoint y: 181, endPoint x: 546, endPoint y: 169, distance: 29.0
click at [546, 169] on div "0 ° Undo Copy Duplicate Duplicate to new slide Delete" at bounding box center [468, 273] width 824 height 464
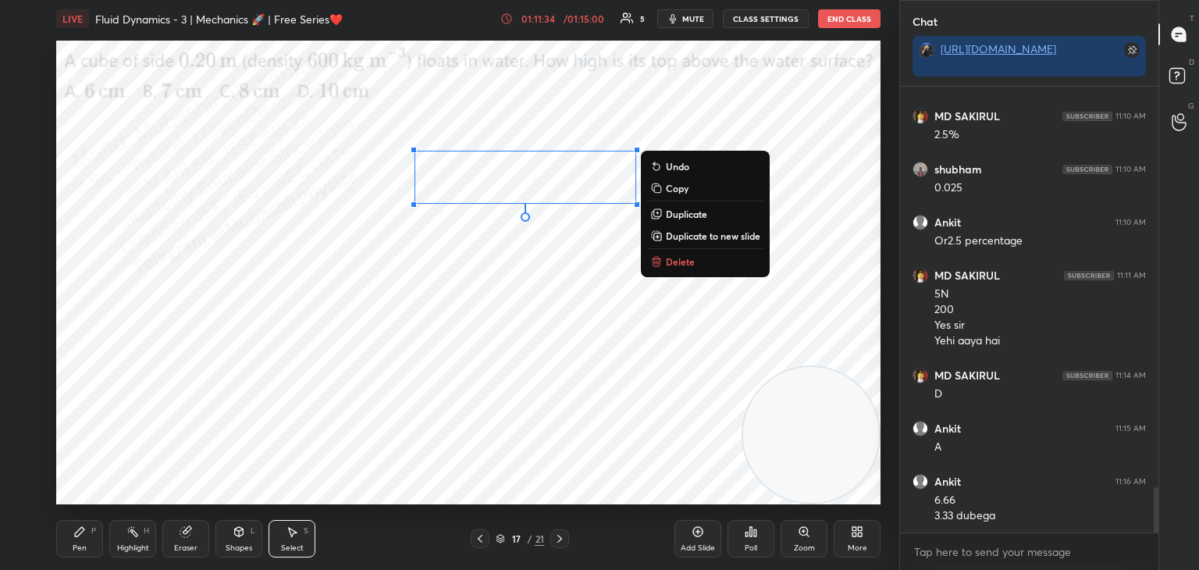
click at [352, 400] on div "0 ° Undo Copy Duplicate Duplicate to new slide Delete" at bounding box center [468, 273] width 824 height 464
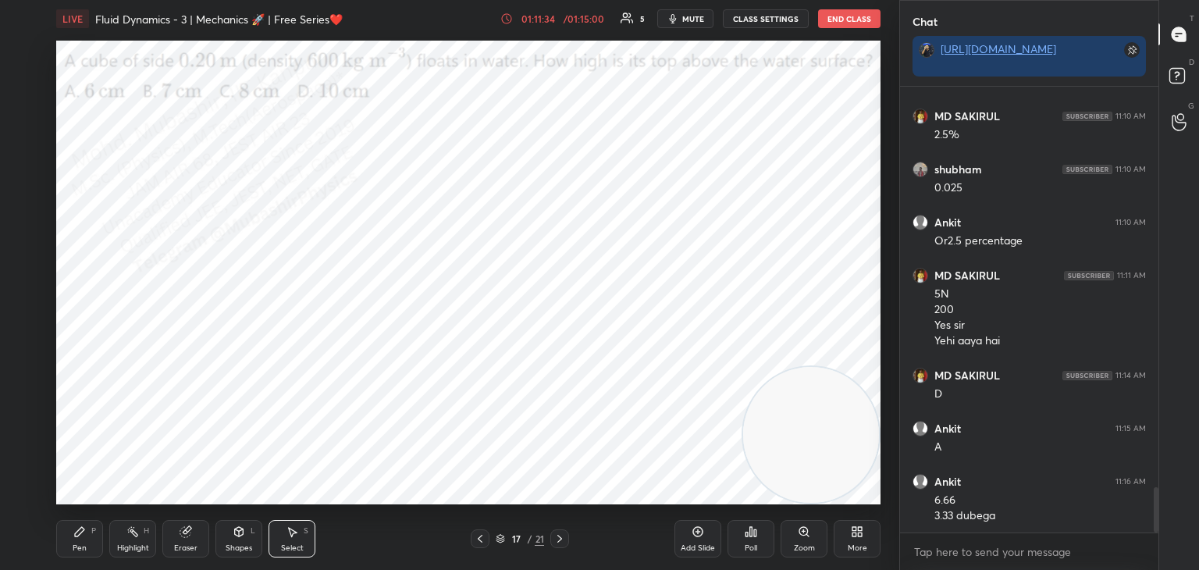
click at [51, 542] on div "LIVE Fluid Dynamics - 3 | Mechanics 🚀 | Free Series❤️ 01:11:34 / 01:15:00 5 mut…" at bounding box center [468, 285] width 837 height 570
click at [79, 544] on div "Pen" at bounding box center [80, 548] width 14 height 8
click at [294, 532] on icon at bounding box center [292, 531] width 12 height 12
drag, startPoint x: 403, startPoint y: 139, endPoint x: 390, endPoint y: 137, distance: 12.6
click at [393, 136] on div "0 ° Undo Copy Duplicate Duplicate to new slide Delete" at bounding box center [468, 273] width 824 height 464
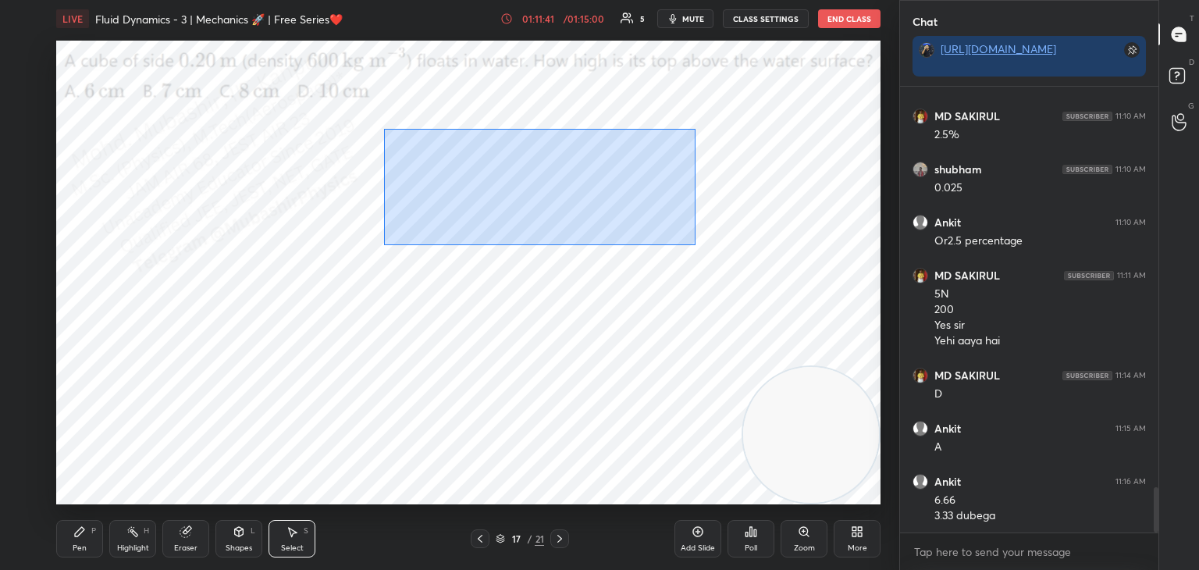
drag, startPoint x: 382, startPoint y: 123, endPoint x: 687, endPoint y: 247, distance: 329.5
click at [696, 248] on div "0 ° Undo Copy Duplicate Duplicate to new slide Delete" at bounding box center [468, 273] width 824 height 464
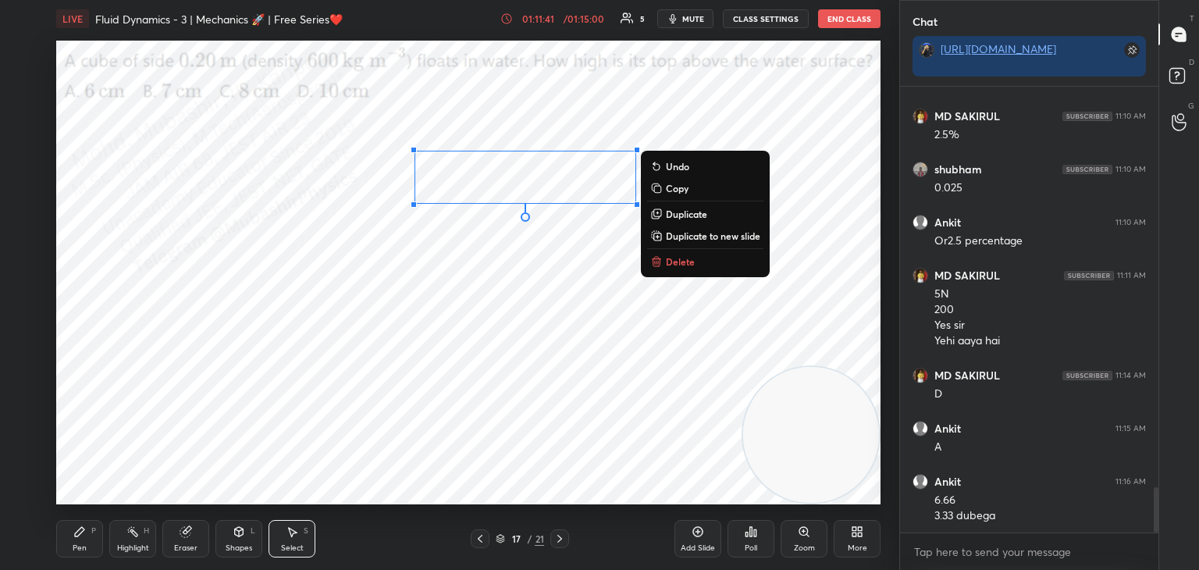
click at [560, 337] on div "0 ° Undo Copy Duplicate Duplicate to new slide Delete" at bounding box center [468, 273] width 824 height 464
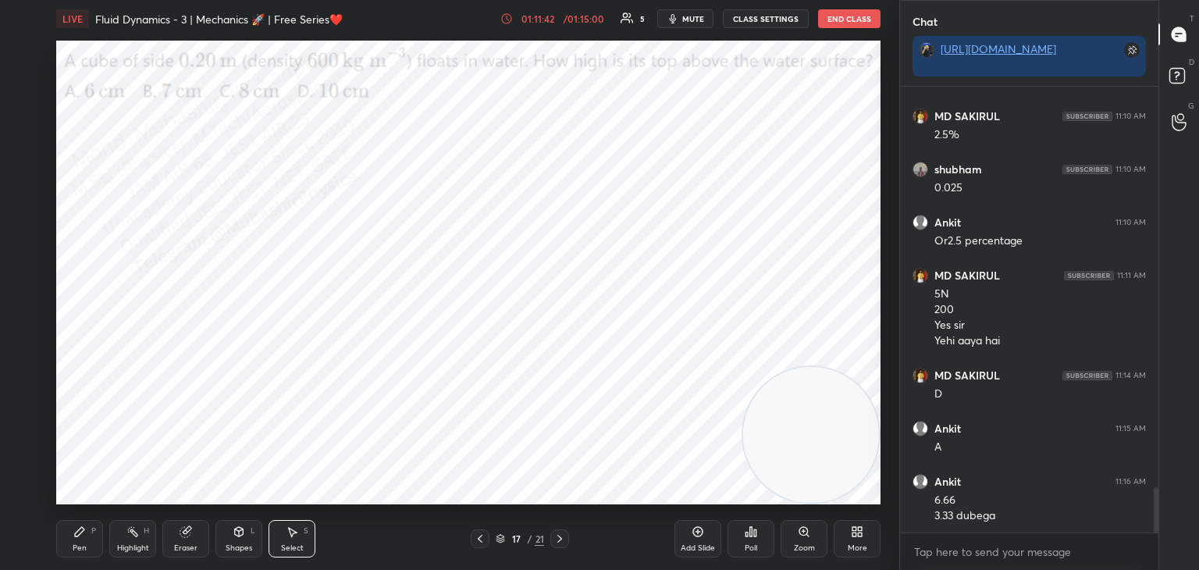
click at [84, 544] on div "Pen" at bounding box center [80, 548] width 14 height 8
click at [129, 536] on icon at bounding box center [132, 531] width 12 height 12
click at [303, 539] on div "Select S" at bounding box center [292, 538] width 47 height 37
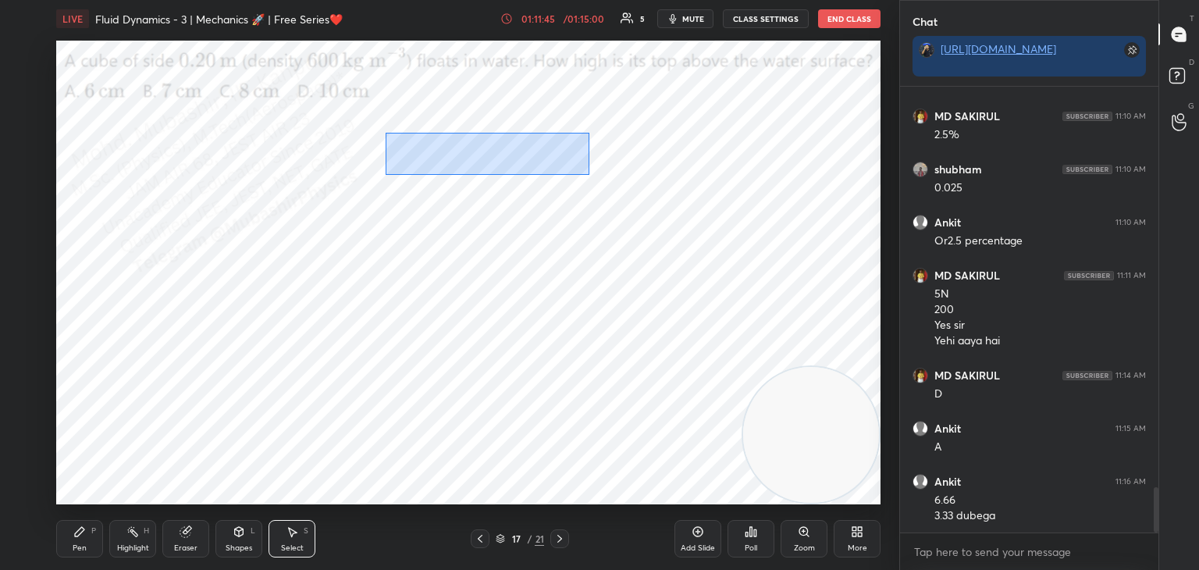
drag, startPoint x: 461, startPoint y: 142, endPoint x: 739, endPoint y: 248, distance: 297.5
click at [738, 248] on div "0 ° Undo Copy Duplicate Duplicate to new slide Delete" at bounding box center [468, 273] width 824 height 464
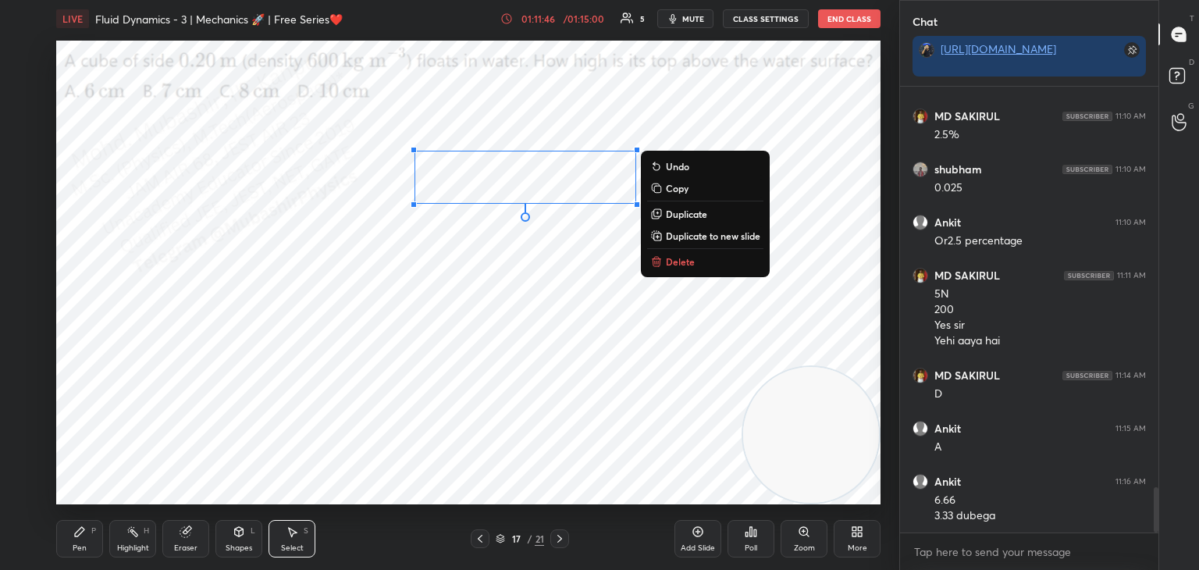
drag, startPoint x: 672, startPoint y: 264, endPoint x: 650, endPoint y: 260, distance: 23.0
click at [669, 263] on p "Delete" at bounding box center [680, 261] width 29 height 12
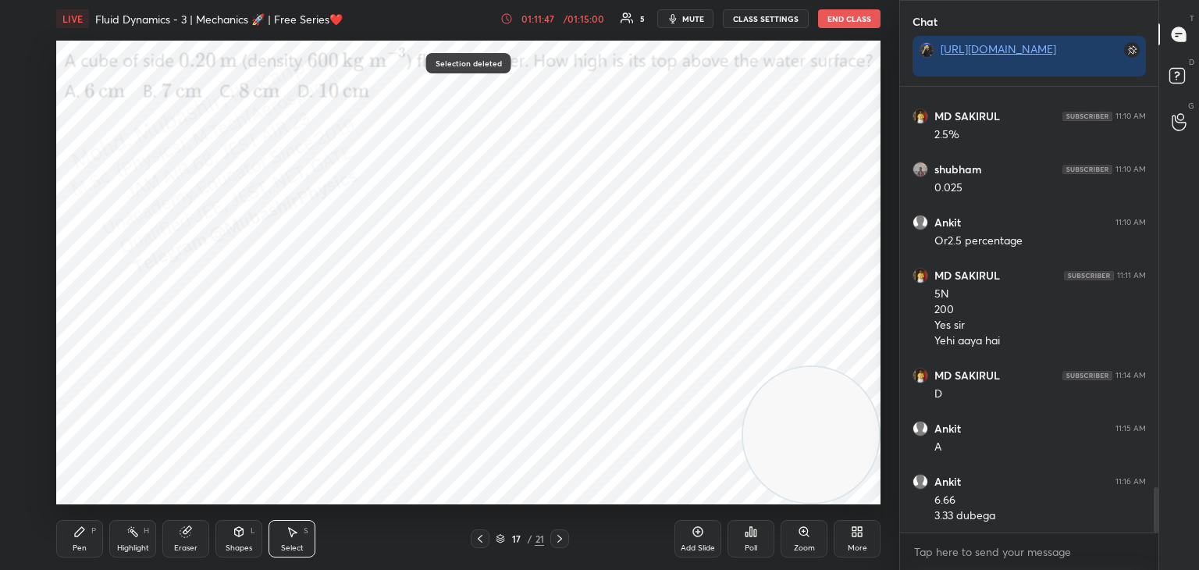
click at [76, 542] on div "Pen P" at bounding box center [79, 538] width 47 height 37
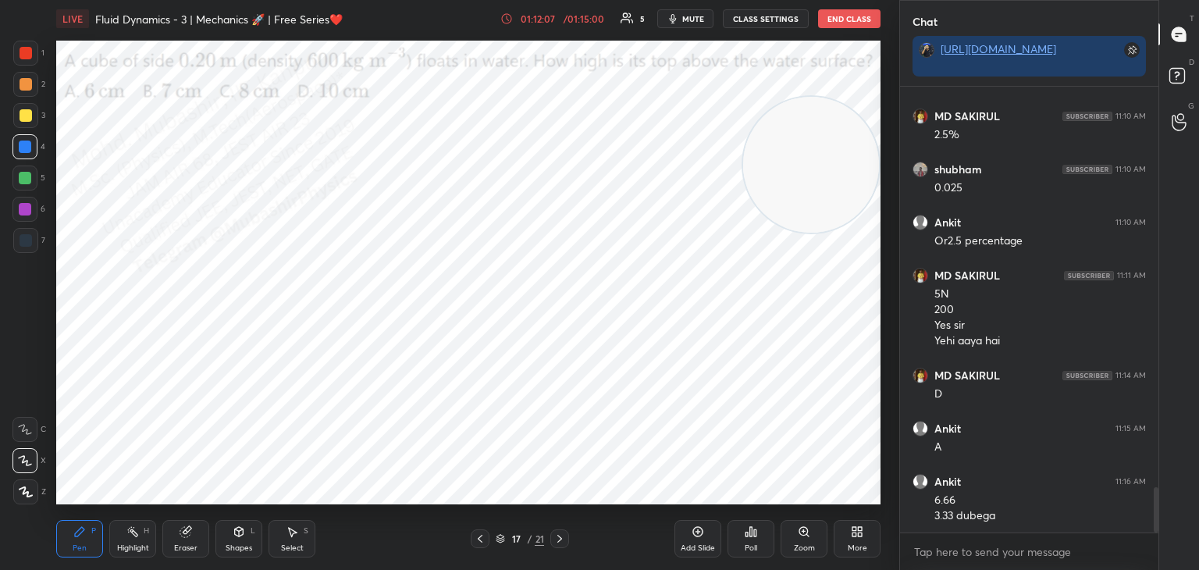
drag, startPoint x: 794, startPoint y: 456, endPoint x: 881, endPoint y: 125, distance: 342.2
click at [888, 117] on div "1 2 3 4 5 6 7 C X Z C X Z E E Erase all H H LIVE Fluid Dynamics - 3 | Mechanics…" at bounding box center [449, 285] width 899 height 570
click at [29, 214] on div at bounding box center [25, 209] width 12 height 12
click at [28, 144] on div at bounding box center [25, 147] width 12 height 12
drag, startPoint x: 812, startPoint y: 128, endPoint x: 101, endPoint y: 69, distance: 713.6
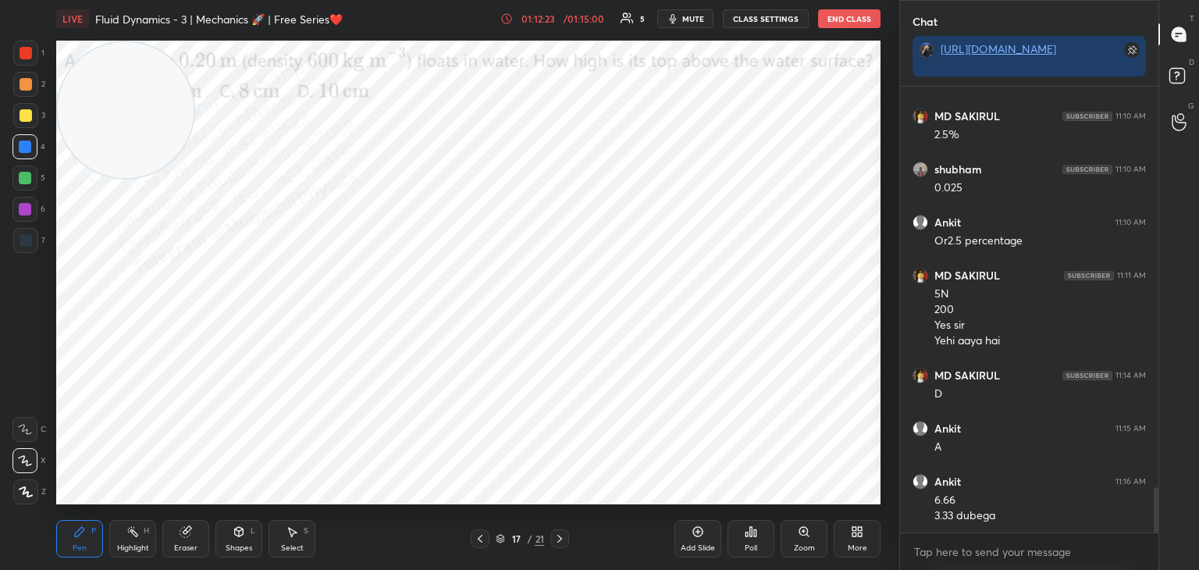
click at [99, 73] on video at bounding box center [126, 110] width 136 height 136
click at [137, 536] on rect at bounding box center [134, 533] width 8 height 8
drag, startPoint x: 302, startPoint y: 539, endPoint x: 307, endPoint y: 532, distance: 8.4
click at [302, 538] on div "Select S" at bounding box center [292, 538] width 47 height 37
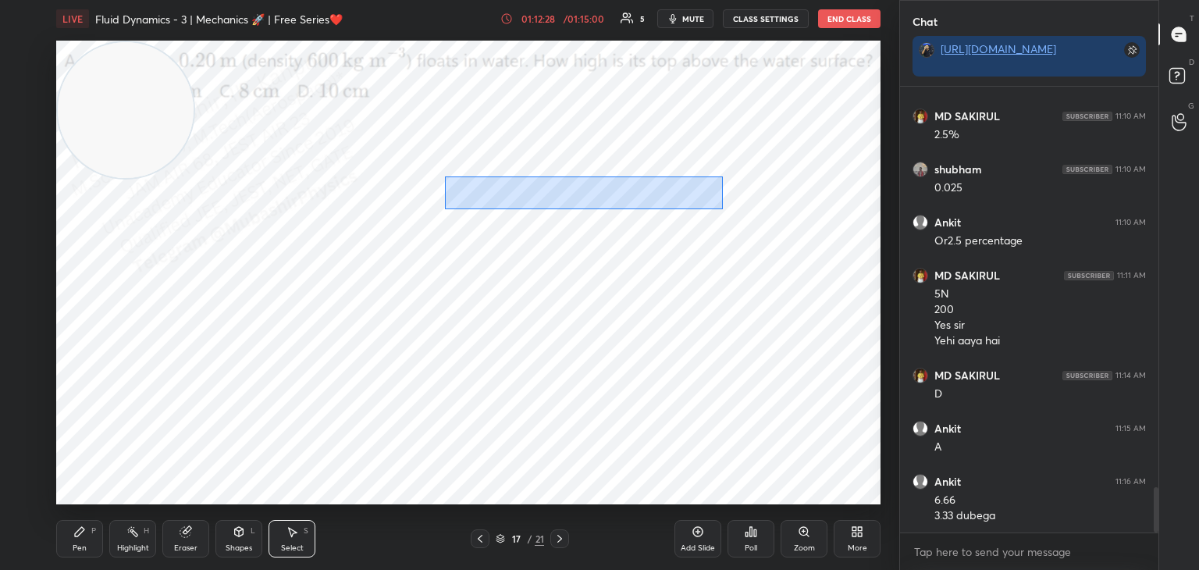
drag, startPoint x: 446, startPoint y: 178, endPoint x: 722, endPoint y: 209, distance: 278.1
click at [722, 209] on div "0 ° Undo Copy Duplicate Duplicate to new slide Delete" at bounding box center [468, 273] width 824 height 464
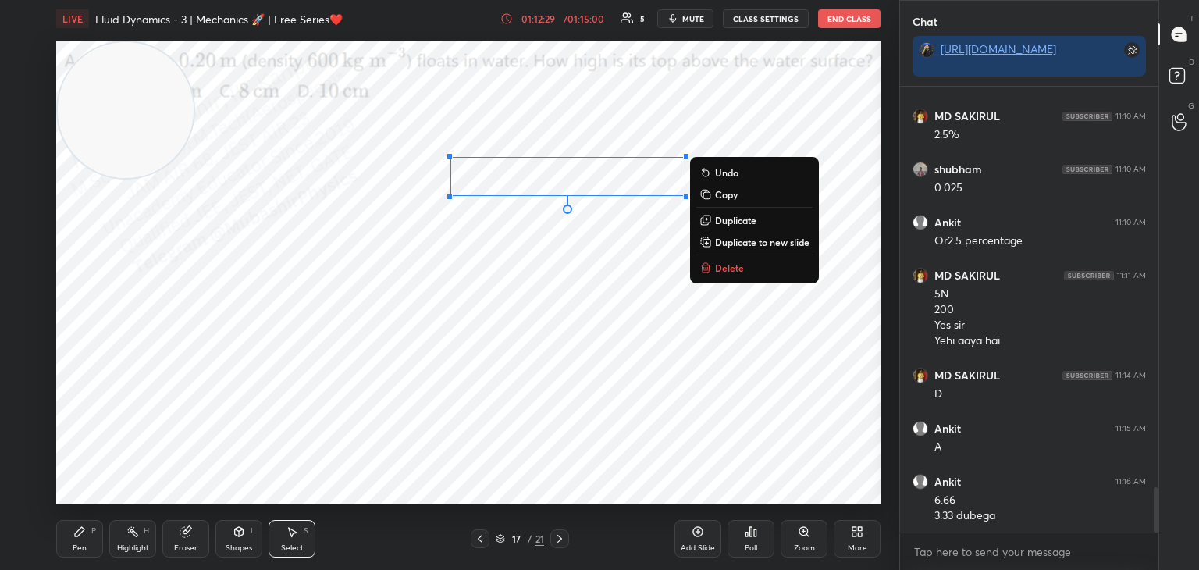
click at [735, 270] on p "Delete" at bounding box center [729, 268] width 29 height 12
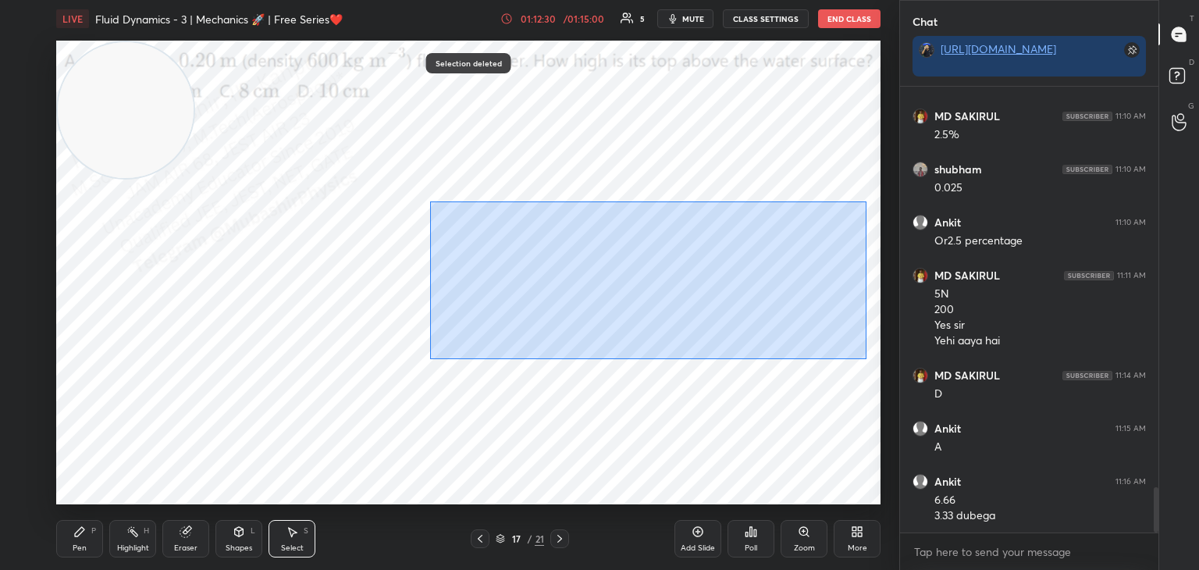
drag, startPoint x: 430, startPoint y: 201, endPoint x: 856, endPoint y: 354, distance: 452.9
click at [866, 361] on div "0 ° Undo Copy Duplicate Duplicate to new slide Delete" at bounding box center [468, 273] width 824 height 464
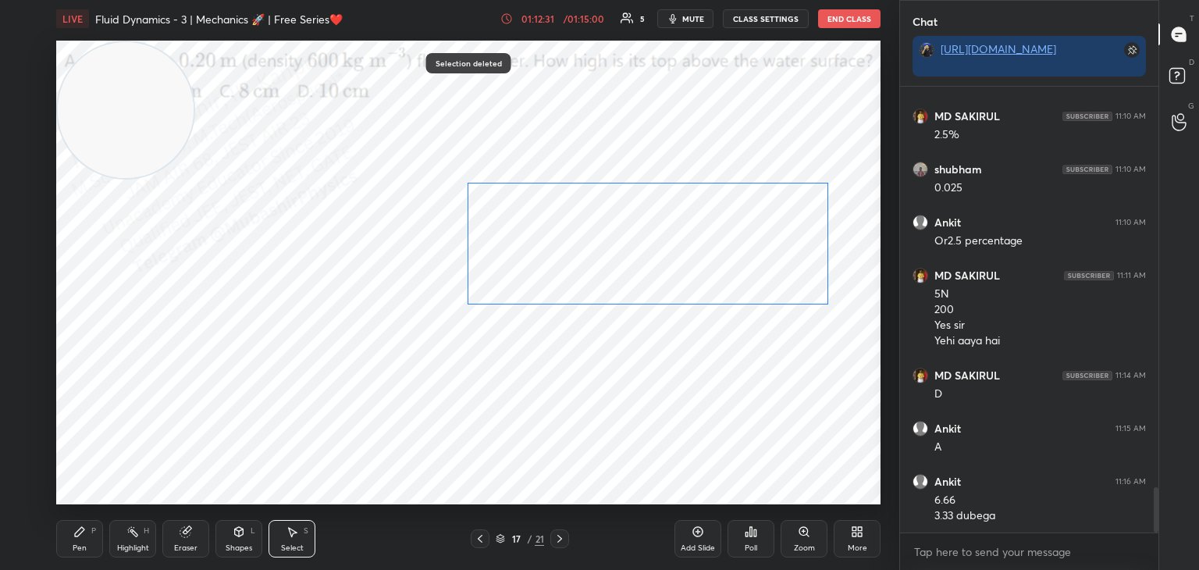
drag, startPoint x: 683, startPoint y: 272, endPoint x: 691, endPoint y: 238, distance: 35.2
click at [691, 241] on div "0 ° Undo Copy Duplicate Duplicate to new slide Delete" at bounding box center [468, 273] width 824 height 464
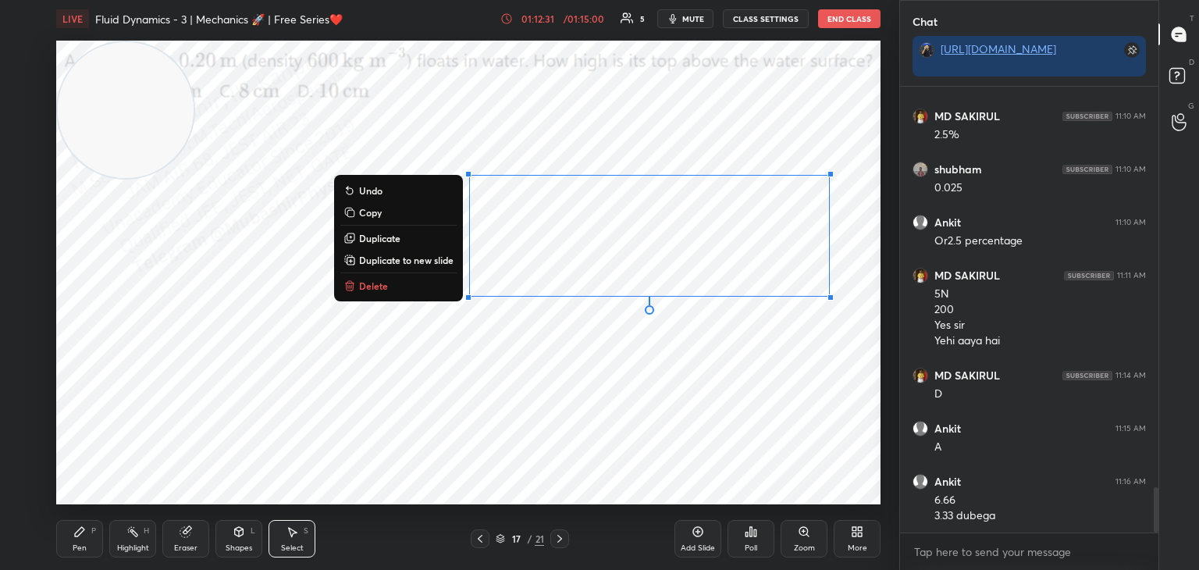
click at [608, 422] on div "0 ° Undo Copy Duplicate Duplicate to new slide Delete" at bounding box center [468, 273] width 824 height 464
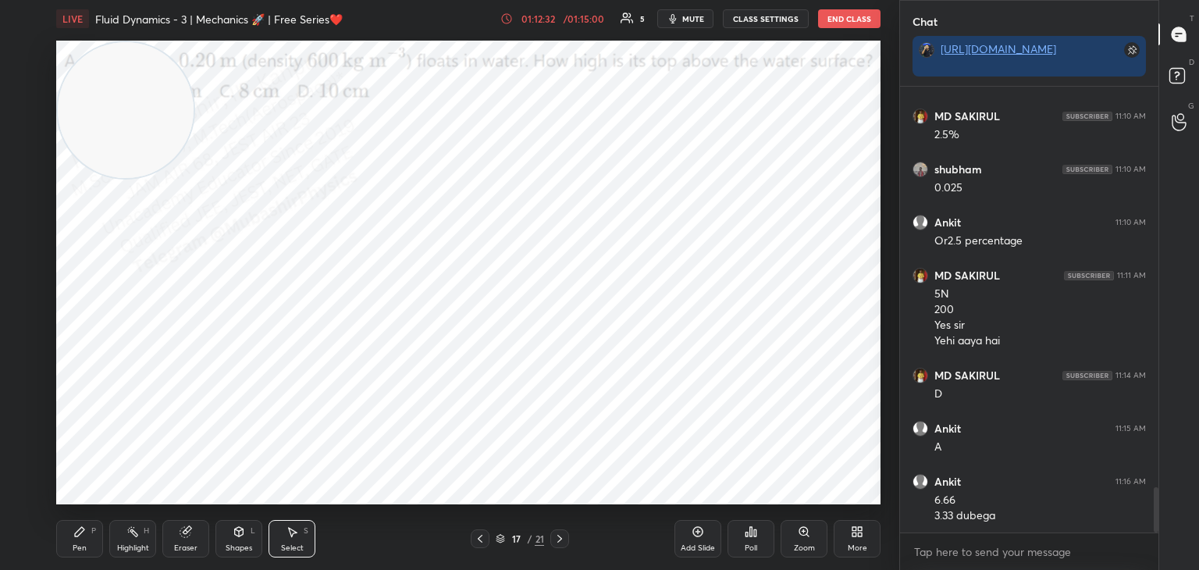
click at [126, 547] on div "Highlight" at bounding box center [133, 548] width 32 height 8
click at [76, 529] on icon at bounding box center [79, 531] width 12 height 12
drag, startPoint x: 201, startPoint y: 541, endPoint x: 190, endPoint y: 516, distance: 27.0
click at [197, 539] on div "Eraser" at bounding box center [185, 538] width 47 height 37
click at [107, 534] on div "Pen P Highlight H Eraser Shapes L Select S" at bounding box center [210, 538] width 309 height 37
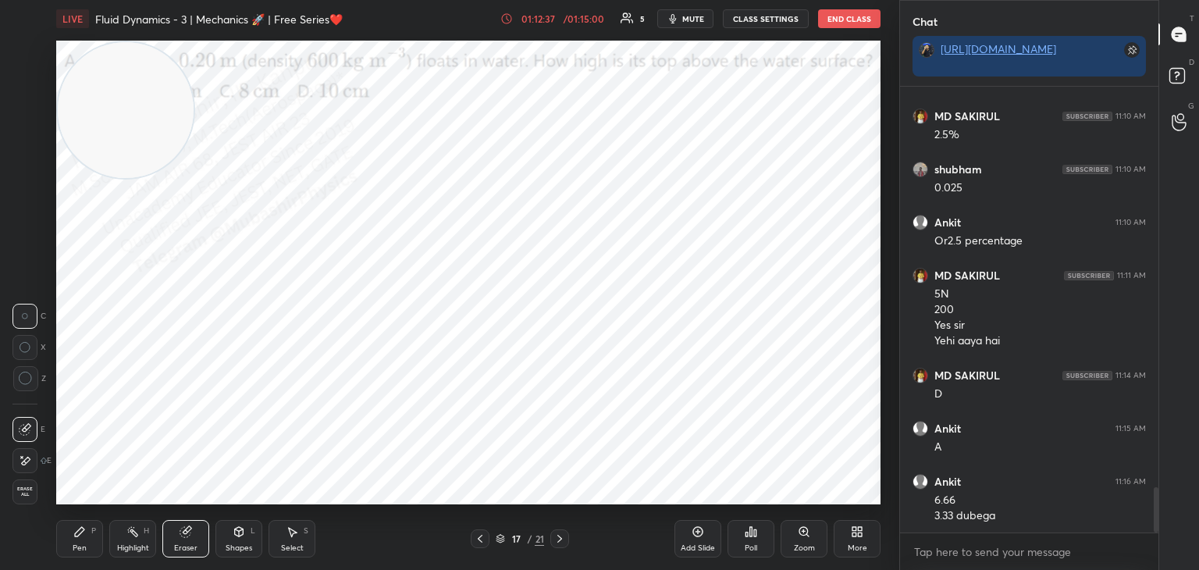
click at [81, 544] on div "Pen" at bounding box center [80, 548] width 14 height 8
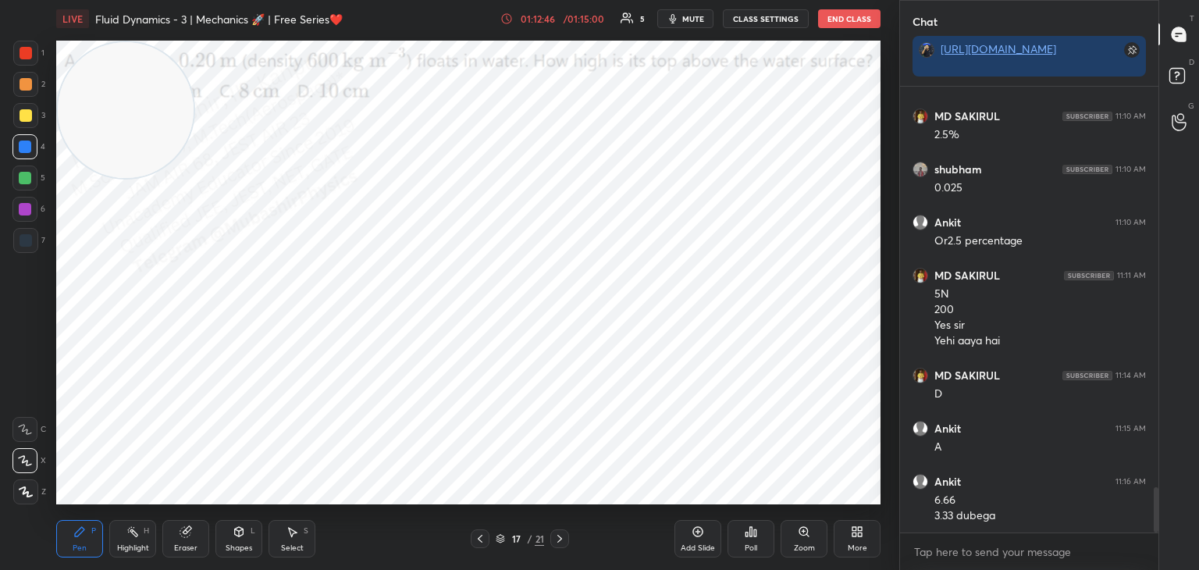
drag, startPoint x: 134, startPoint y: 119, endPoint x: 681, endPoint y: 70, distance: 548.7
click at [194, 69] on video at bounding box center [126, 110] width 136 height 136
drag, startPoint x: 284, startPoint y: 534, endPoint x: 257, endPoint y: 507, distance: 38.6
click at [284, 532] on div "Select S" at bounding box center [292, 538] width 47 height 37
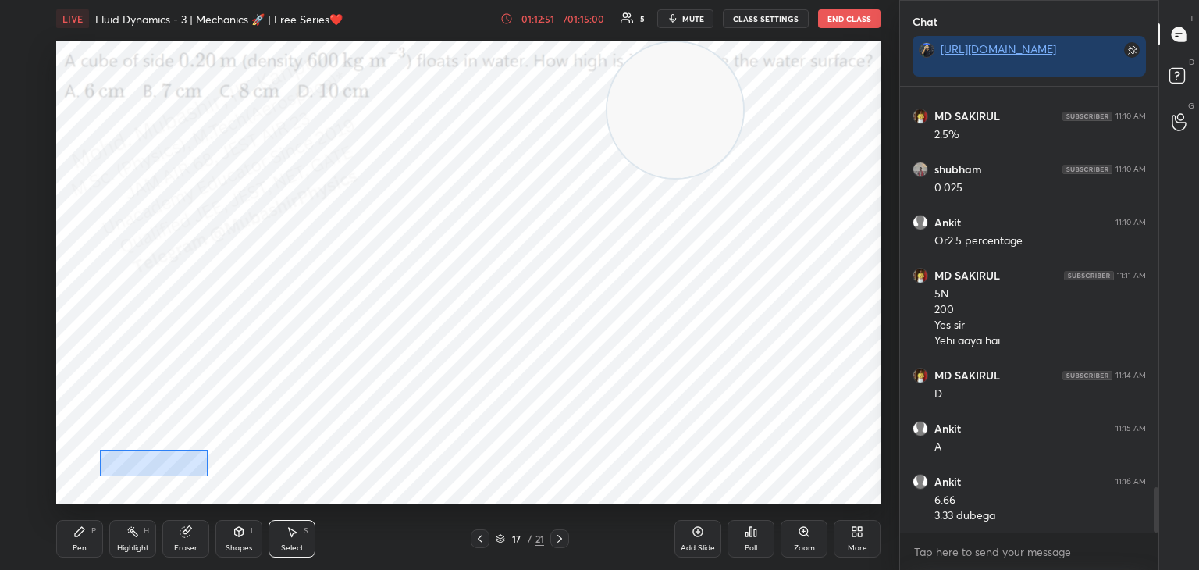
drag, startPoint x: 100, startPoint y: 450, endPoint x: 203, endPoint y: 476, distance: 106.4
click at [203, 476] on div "0 ° Undo Copy Duplicate Duplicate to new slide Delete" at bounding box center [468, 273] width 824 height 464
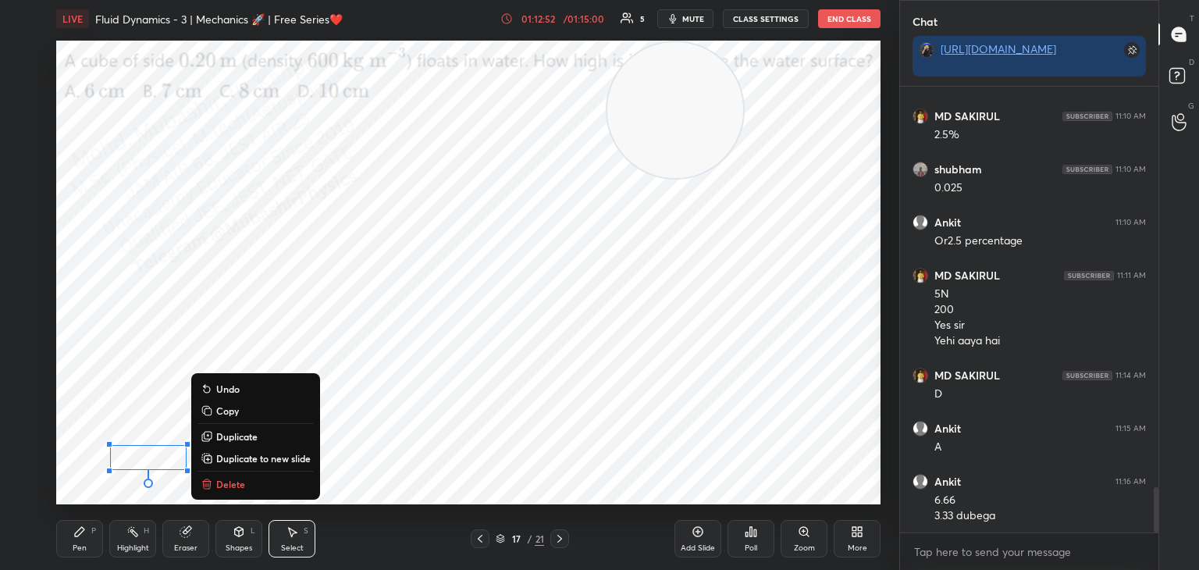
click at [240, 479] on p "Delete" at bounding box center [230, 484] width 29 height 12
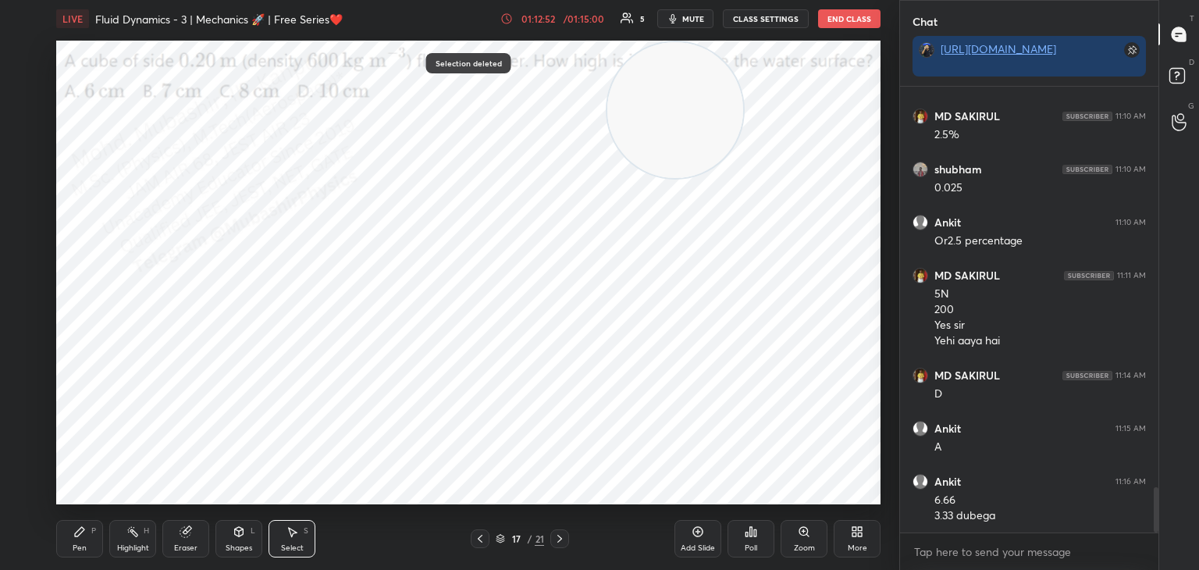
click at [76, 525] on div "Pen P" at bounding box center [79, 538] width 47 height 37
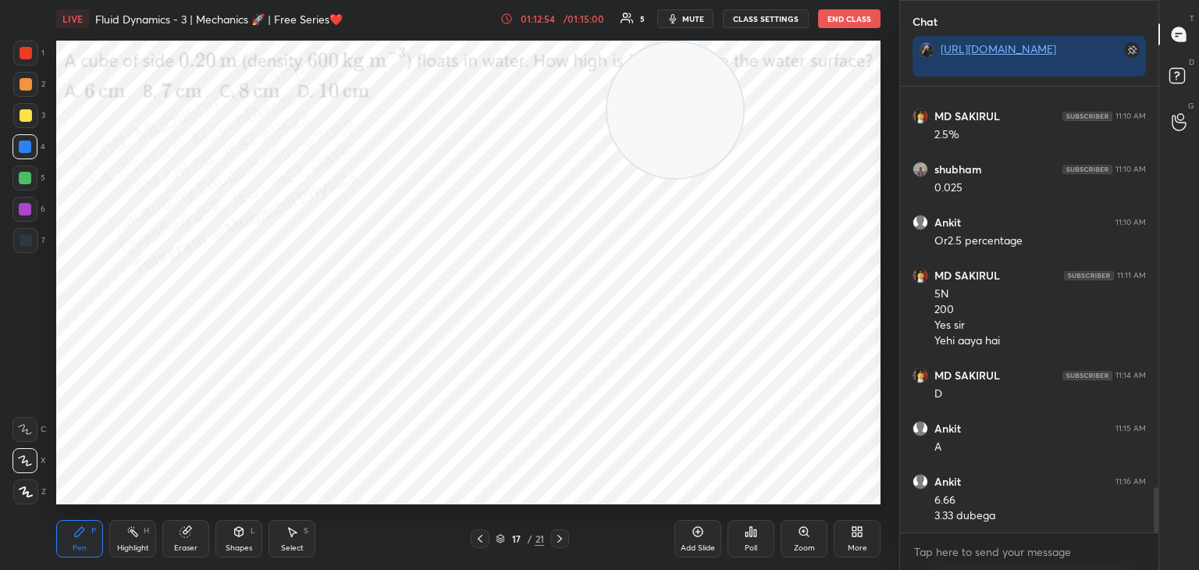
click at [288, 538] on div "Select S" at bounding box center [292, 538] width 47 height 37
drag, startPoint x: 307, startPoint y: 453, endPoint x: 384, endPoint y: 493, distance: 87.3
click at [411, 479] on div "0 ° Undo Copy Duplicate Duplicate to new slide Delete" at bounding box center [468, 273] width 824 height 464
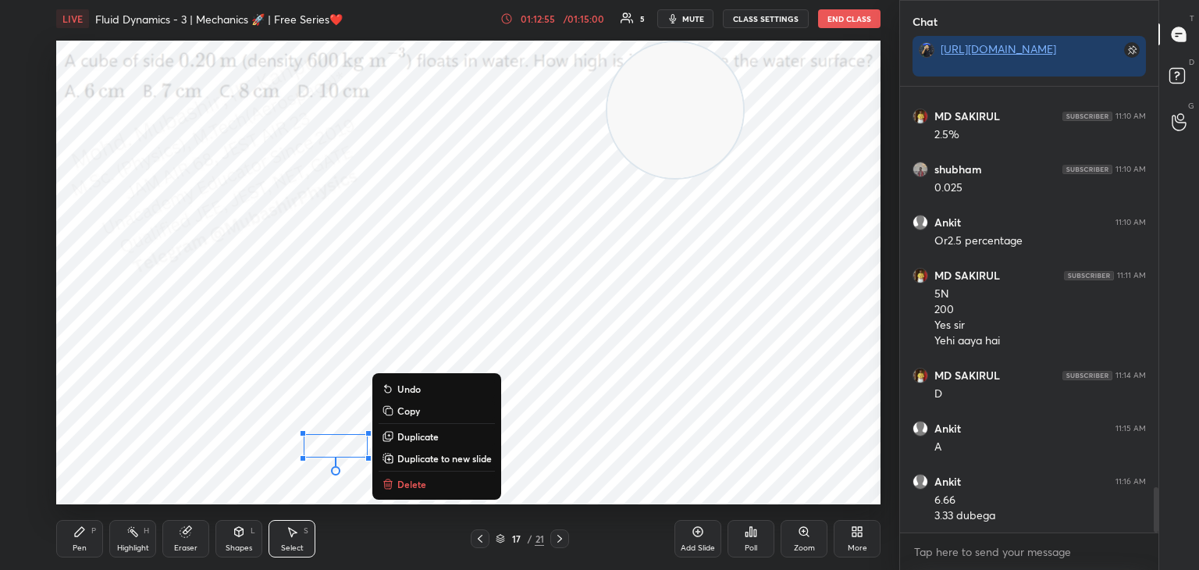
click at [415, 486] on p "Delete" at bounding box center [411, 484] width 29 height 12
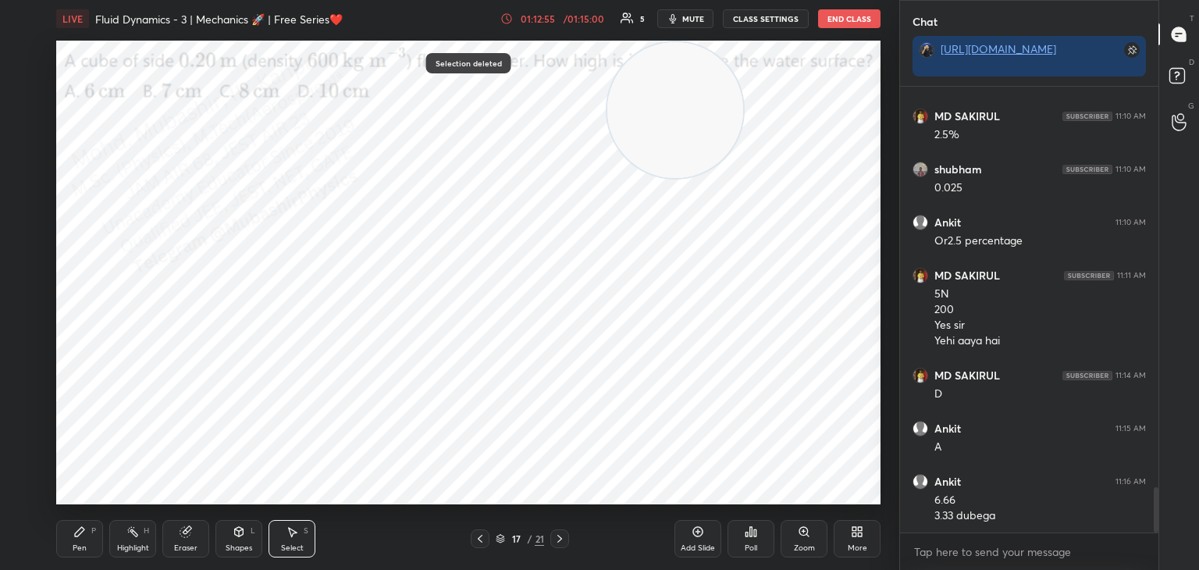
drag, startPoint x: 85, startPoint y: 536, endPoint x: 154, endPoint y: 507, distance: 74.5
click at [88, 532] on div "Pen P" at bounding box center [79, 538] width 47 height 37
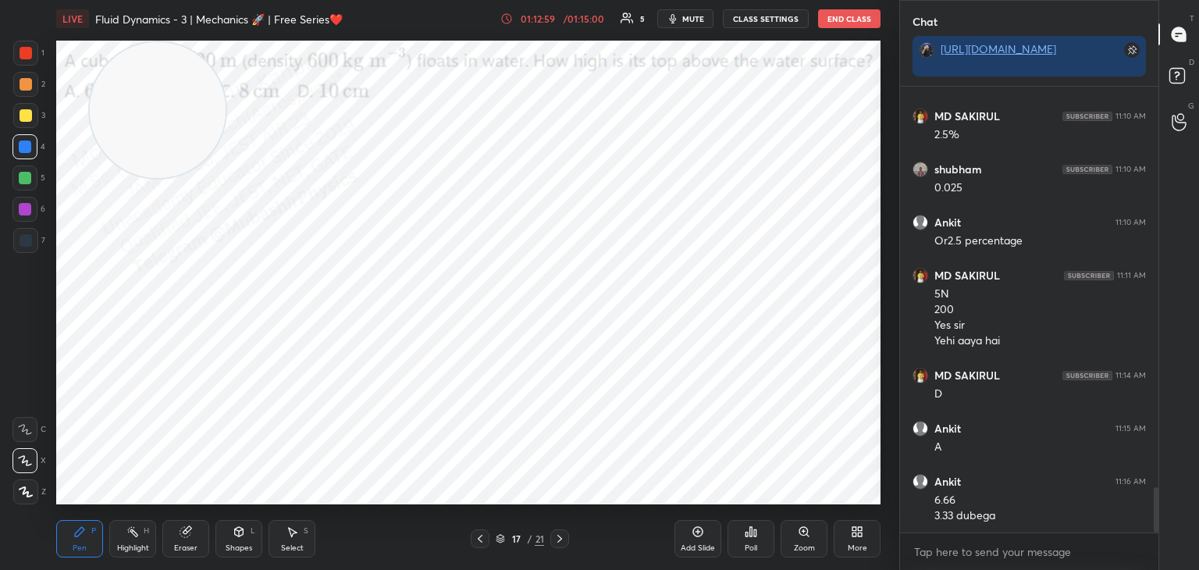
drag, startPoint x: 347, startPoint y: 73, endPoint x: 179, endPoint y: 72, distance: 167.9
click at [104, 57] on video at bounding box center [158, 110] width 136 height 136
click at [29, 186] on div at bounding box center [24, 178] width 25 height 25
drag, startPoint x: 129, startPoint y: 123, endPoint x: 849, endPoint y: 147, distance: 720.2
click at [847, 147] on video at bounding box center [811, 131] width 136 height 136
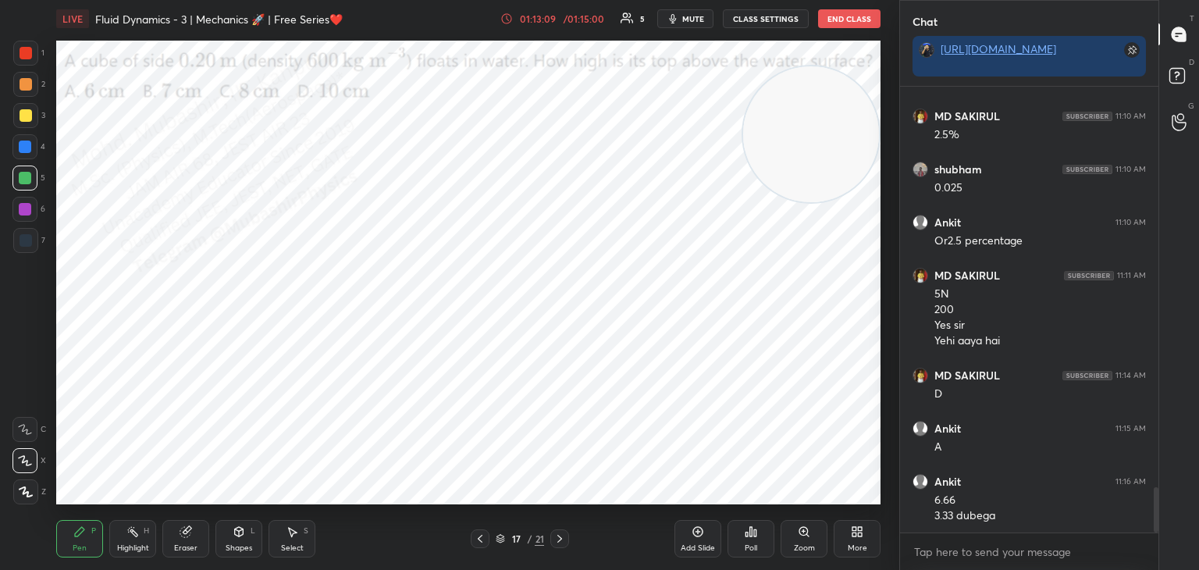
drag, startPoint x: 24, startPoint y: 58, endPoint x: 37, endPoint y: 66, distance: 14.7
click at [19, 58] on div at bounding box center [25, 53] width 25 height 25
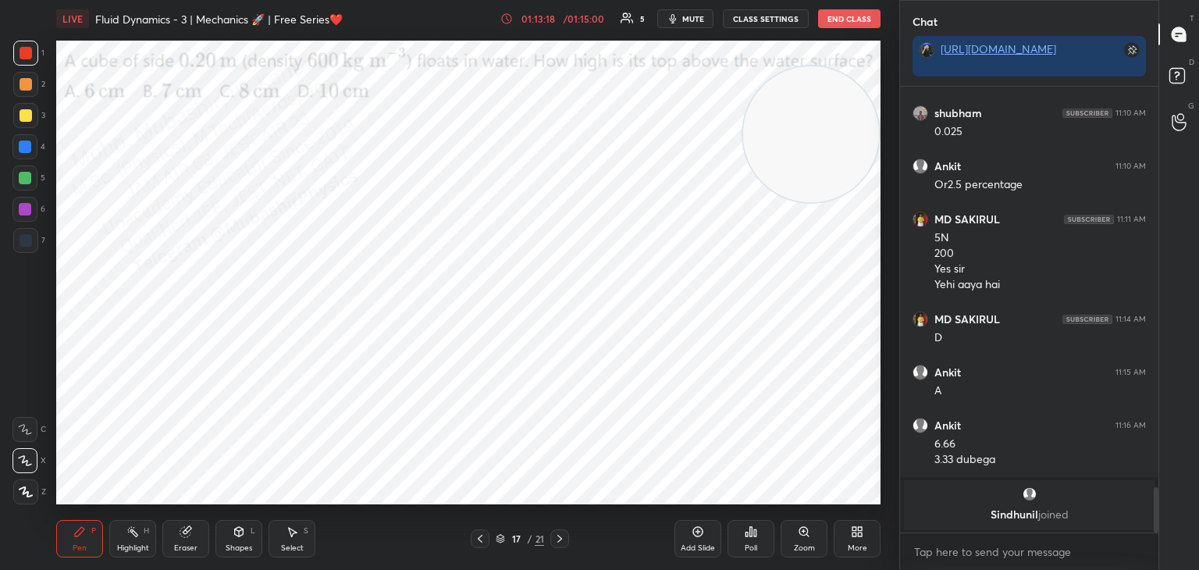
drag, startPoint x: 22, startPoint y: 239, endPoint x: 54, endPoint y: 232, distance: 32.8
click at [24, 239] on div at bounding box center [26, 240] width 12 height 12
drag, startPoint x: 22, startPoint y: 120, endPoint x: 52, endPoint y: 120, distance: 30.4
click at [21, 120] on div at bounding box center [26, 115] width 12 height 12
click at [697, 16] on span "mute" at bounding box center [693, 18] width 22 height 11
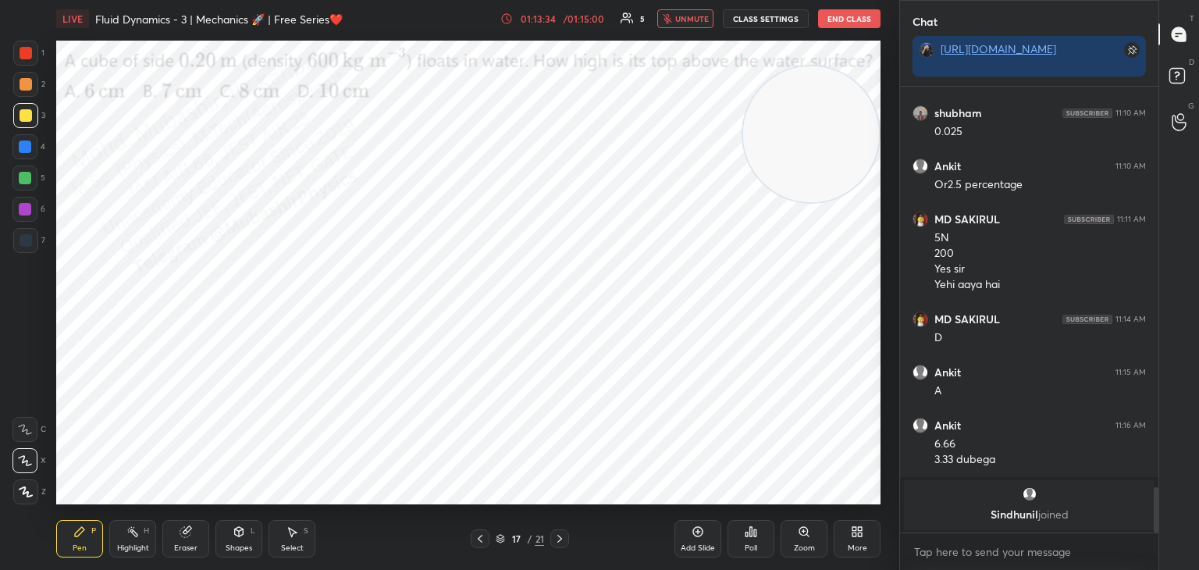
click at [694, 20] on span "unmute" at bounding box center [692, 18] width 34 height 11
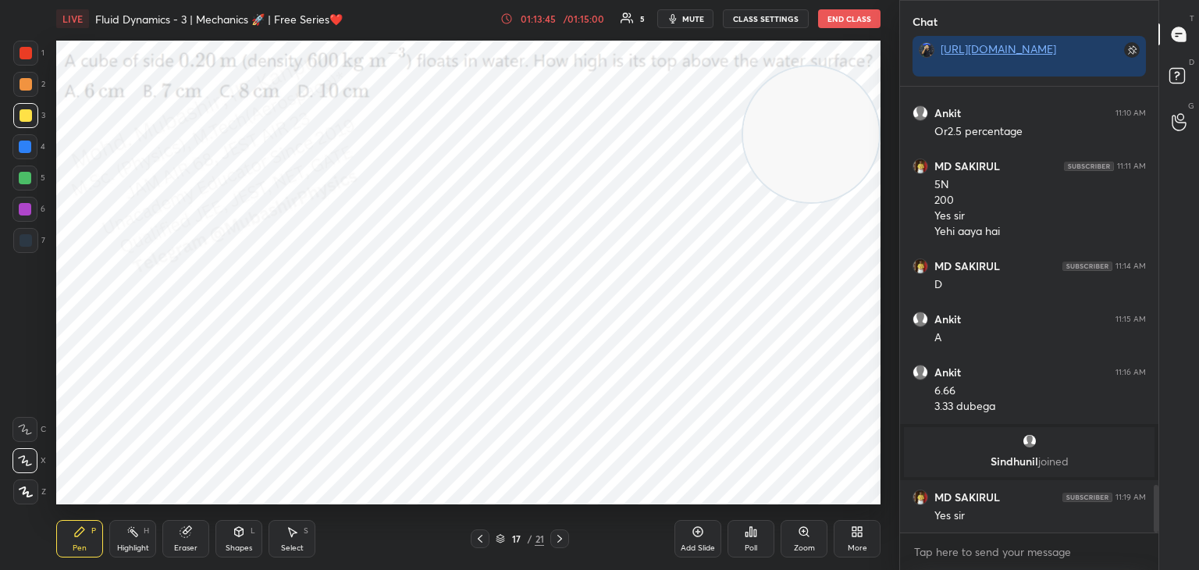
scroll to position [3758, 0]
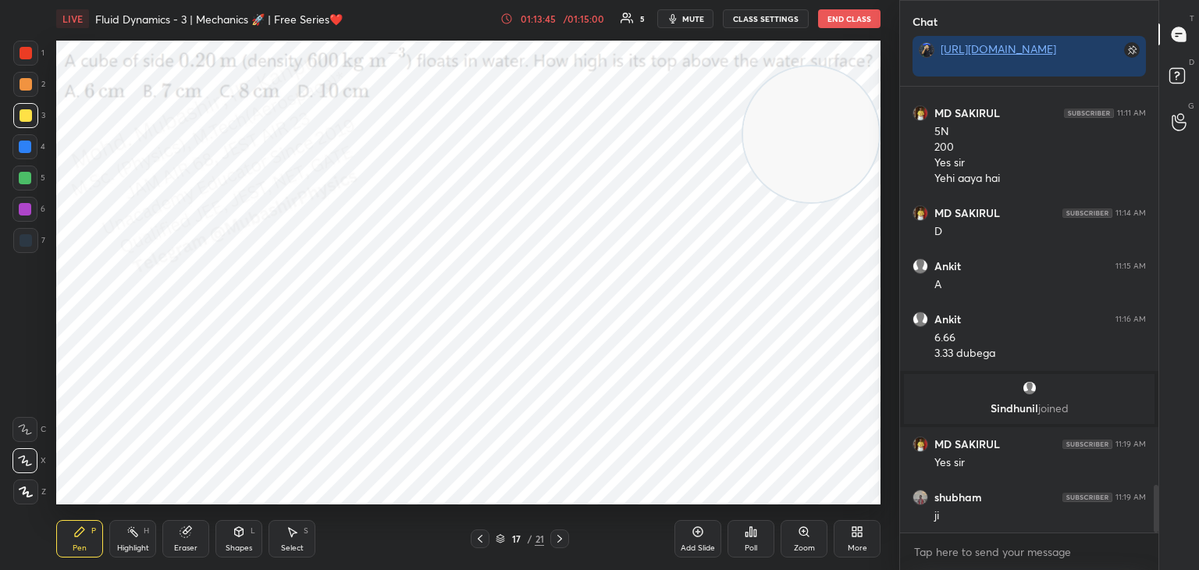
click at [134, 529] on icon at bounding box center [132, 531] width 12 height 12
click at [73, 536] on icon at bounding box center [79, 531] width 12 height 12
click at [143, 523] on div "Highlight H" at bounding box center [132, 538] width 47 height 37
drag, startPoint x: 62, startPoint y: 515, endPoint x: 77, endPoint y: 521, distance: 16.1
click at [60, 518] on div "Pen P Highlight H Eraser Shapes L Select S 17 / 21 Add Slide Poll Zoom More" at bounding box center [468, 538] width 824 height 62
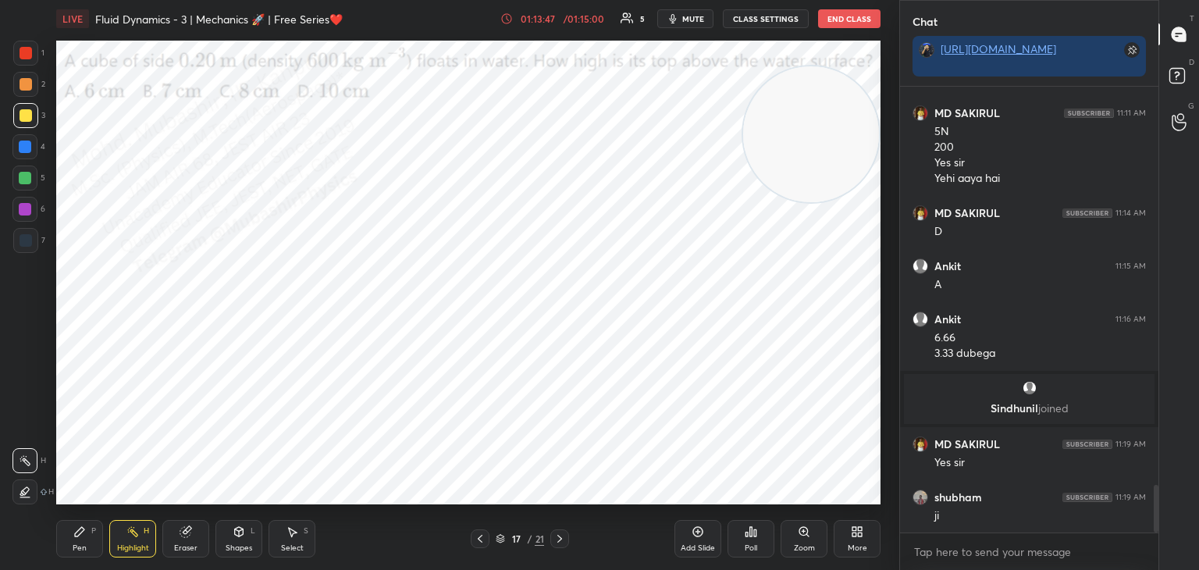
drag, startPoint x: 94, startPoint y: 540, endPoint x: 102, endPoint y: 541, distance: 8.6
click at [91, 540] on div "Pen P" at bounding box center [79, 538] width 47 height 37
drag, startPoint x: 26, startPoint y: 82, endPoint x: 38, endPoint y: 101, distance: 23.2
click at [26, 83] on div at bounding box center [26, 84] width 12 height 12
click at [134, 548] on div "Highlight" at bounding box center [133, 548] width 32 height 8
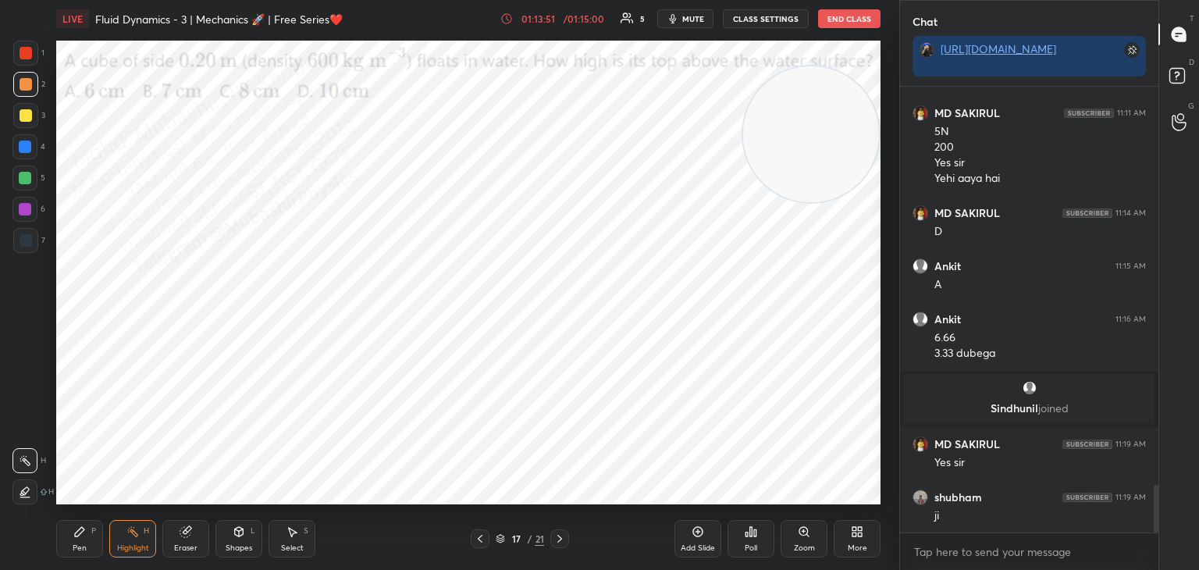
click at [865, 535] on div "More" at bounding box center [857, 538] width 47 height 37
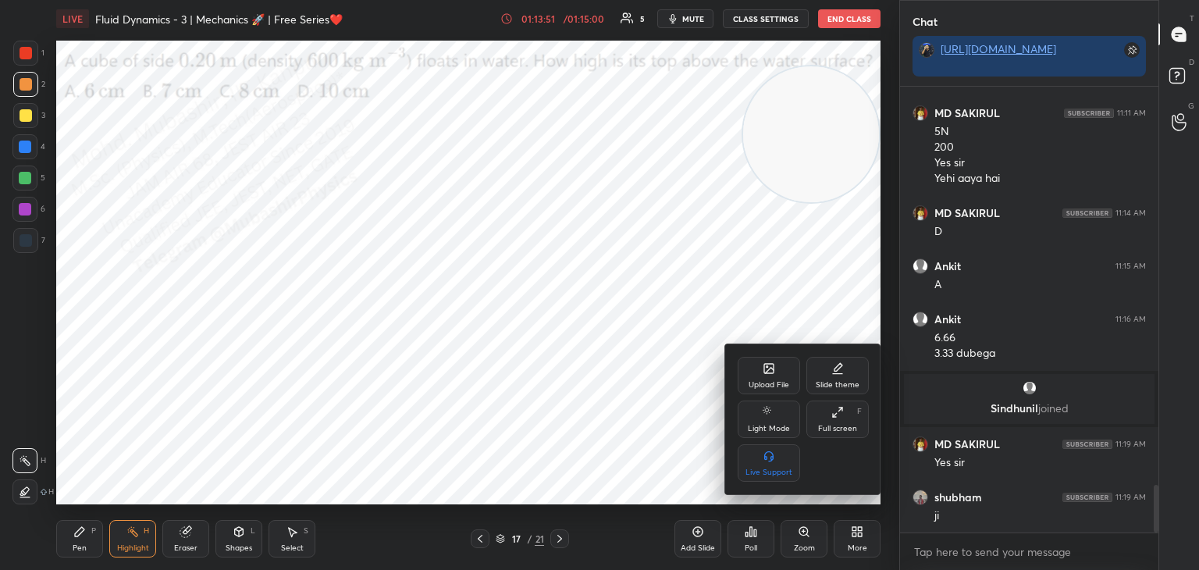
click at [772, 368] on icon at bounding box center [768, 368] width 9 height 9
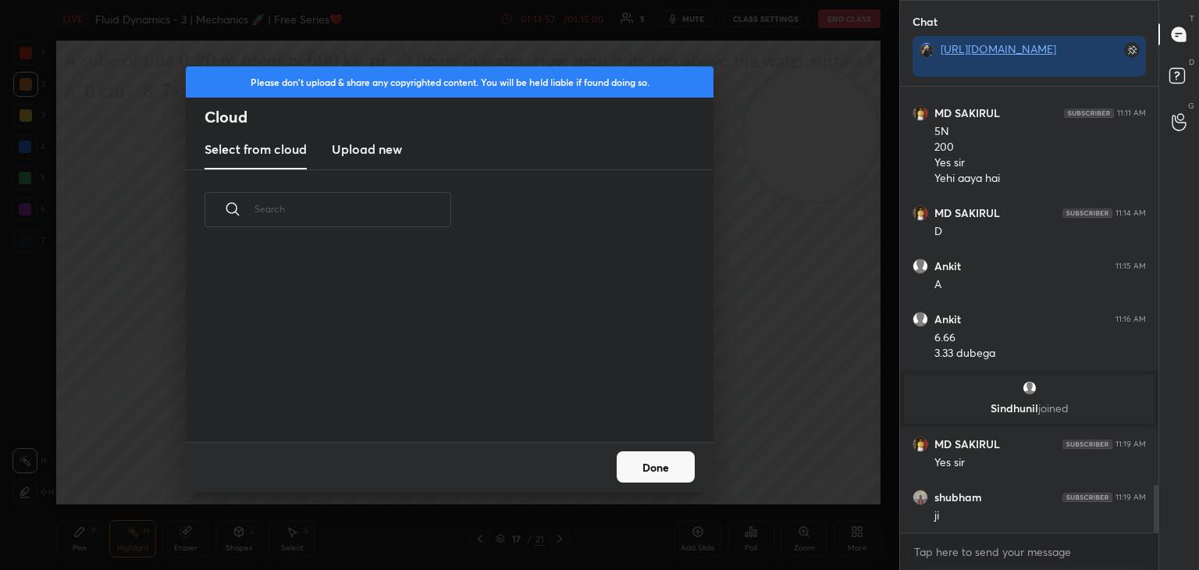
scroll to position [192, 501]
click at [369, 158] on h3 "Upload new" at bounding box center [367, 149] width 70 height 19
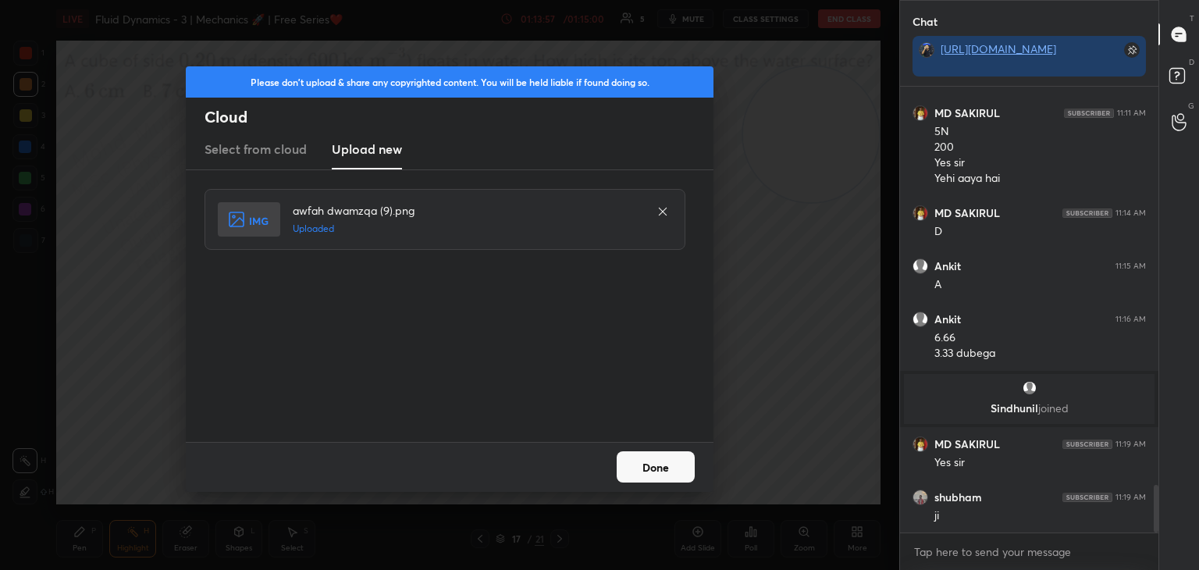
click at [675, 472] on button "Done" at bounding box center [656, 466] width 78 height 31
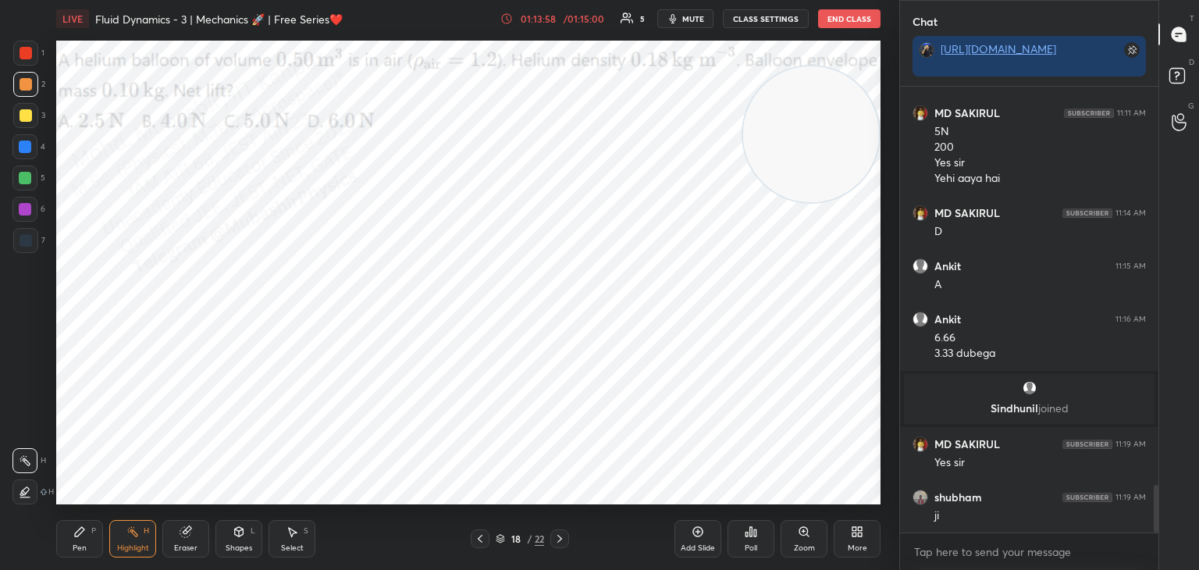
click at [482, 540] on icon at bounding box center [480, 538] width 12 height 12
click at [559, 536] on icon at bounding box center [559, 539] width 5 height 8
drag, startPoint x: 820, startPoint y: 105, endPoint x: 856, endPoint y: 413, distance: 310.4
click at [868, 202] on video at bounding box center [811, 134] width 136 height 136
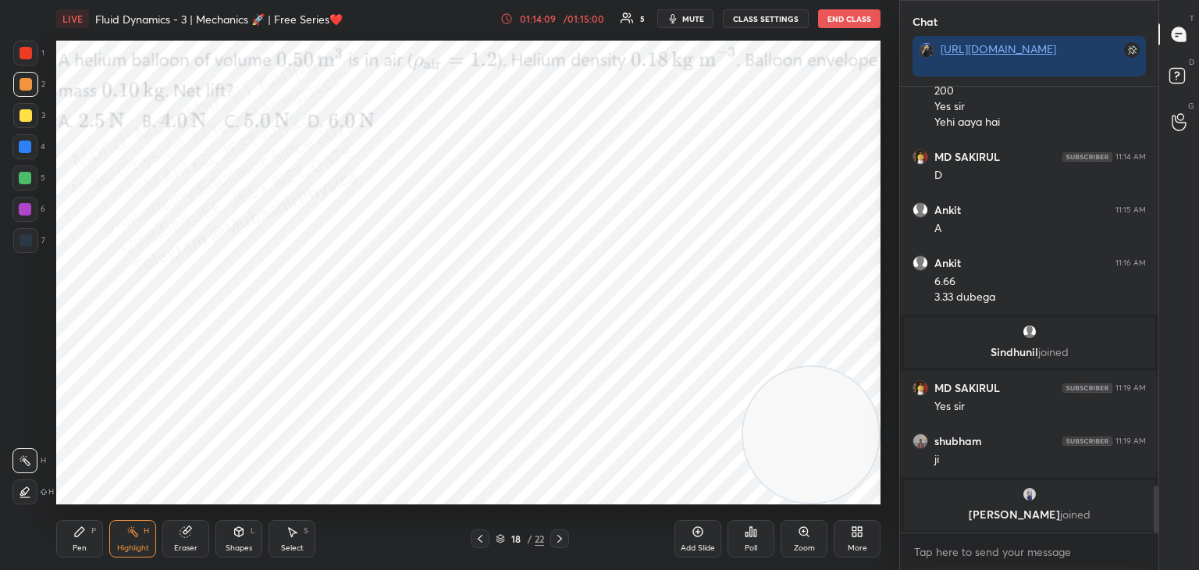
click at [1012, 495] on div "grid" at bounding box center [1029, 494] width 232 height 16
click at [494, 542] on div "18 / 22" at bounding box center [520, 538] width 98 height 19
click at [499, 537] on icon at bounding box center [500, 538] width 9 height 9
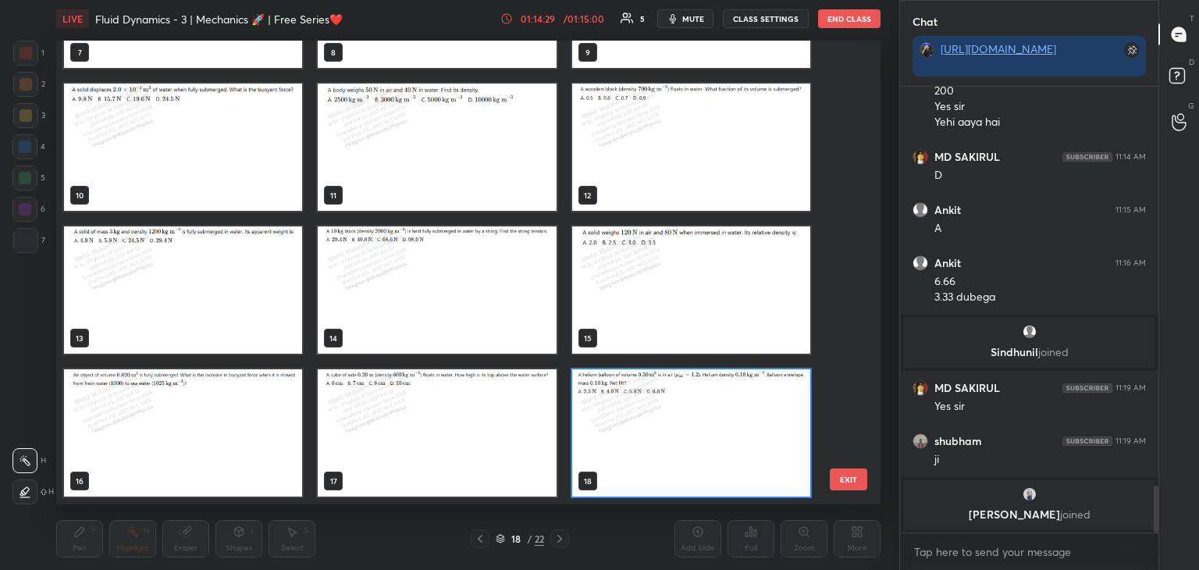
scroll to position [0, 0]
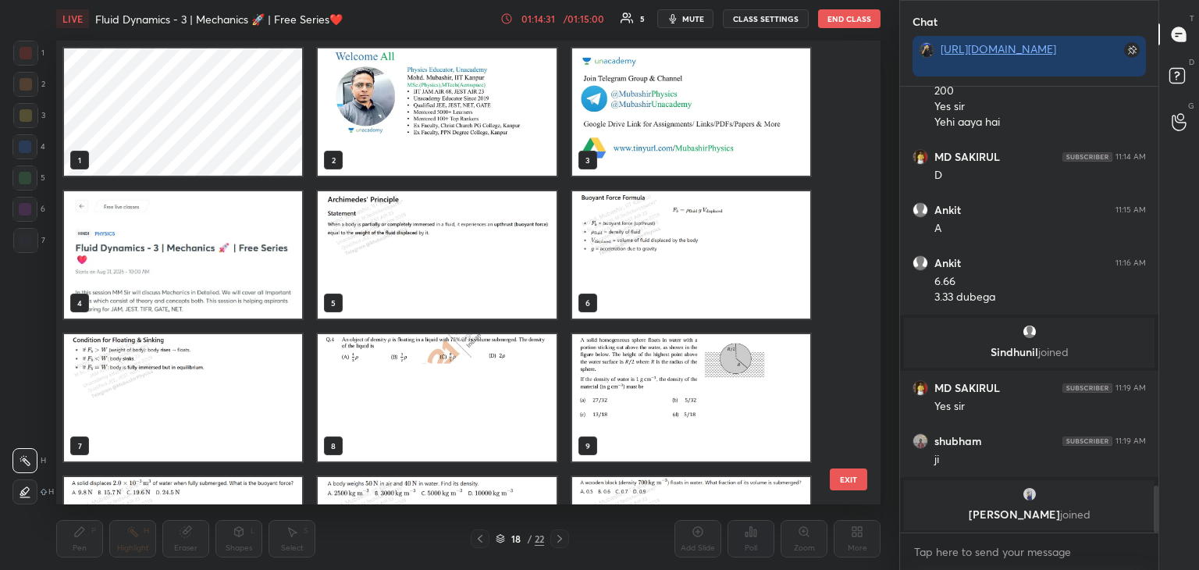
click at [485, 136] on img "grid" at bounding box center [437, 111] width 238 height 127
click at [481, 150] on img "grid" at bounding box center [437, 111] width 238 height 127
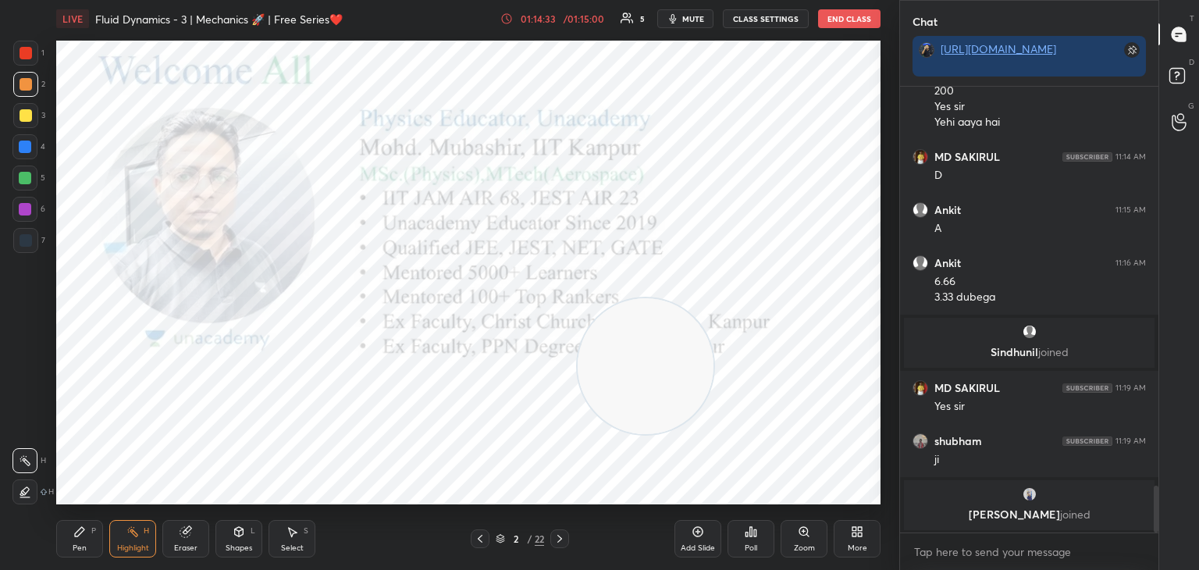
drag, startPoint x: 814, startPoint y: 442, endPoint x: 188, endPoint y: 382, distance: 629.0
click at [16, 443] on div "1 2 3 4 5 6 7 C X Z C X Z E E Erase all H H LIVE Fluid Dynamics - 3 | Mechanics…" at bounding box center [443, 285] width 887 height 570
click at [559, 536] on icon at bounding box center [559, 539] width 5 height 8
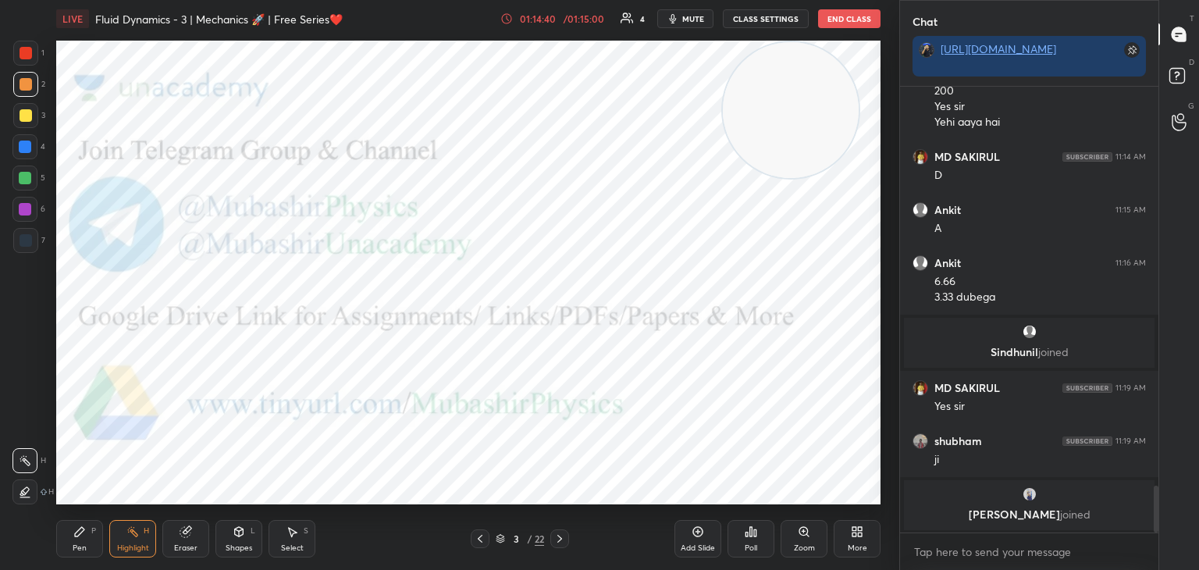
drag, startPoint x: 144, startPoint y: 382, endPoint x: 749, endPoint y: 84, distance: 674.2
click at [788, 59] on video at bounding box center [791, 110] width 136 height 136
click at [565, 540] on icon at bounding box center [560, 538] width 12 height 12
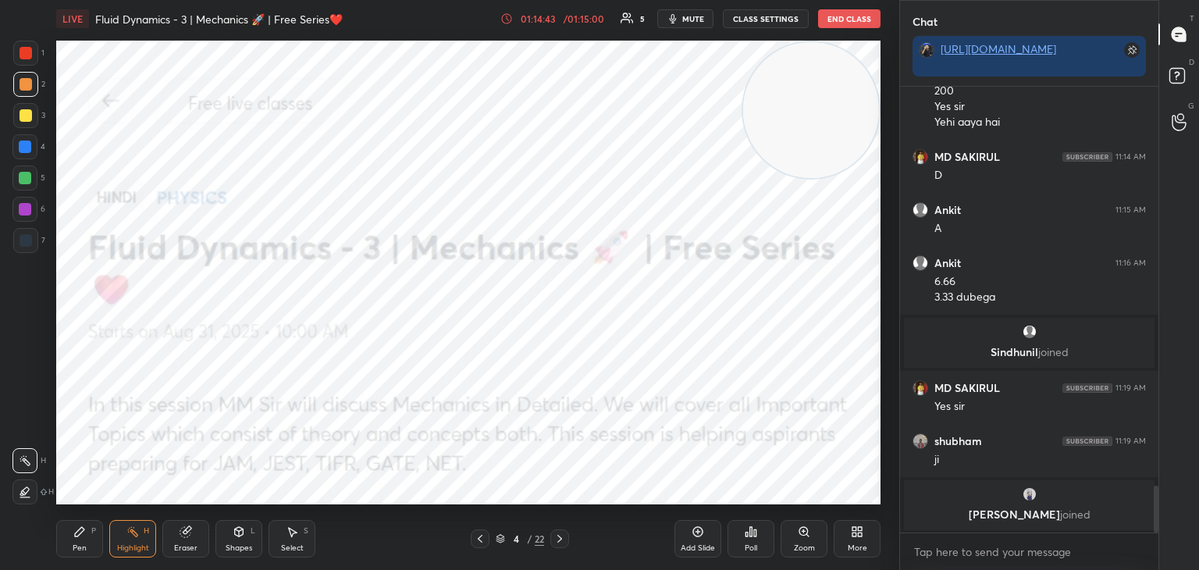
click at [857, 536] on div "More" at bounding box center [857, 538] width 47 height 37
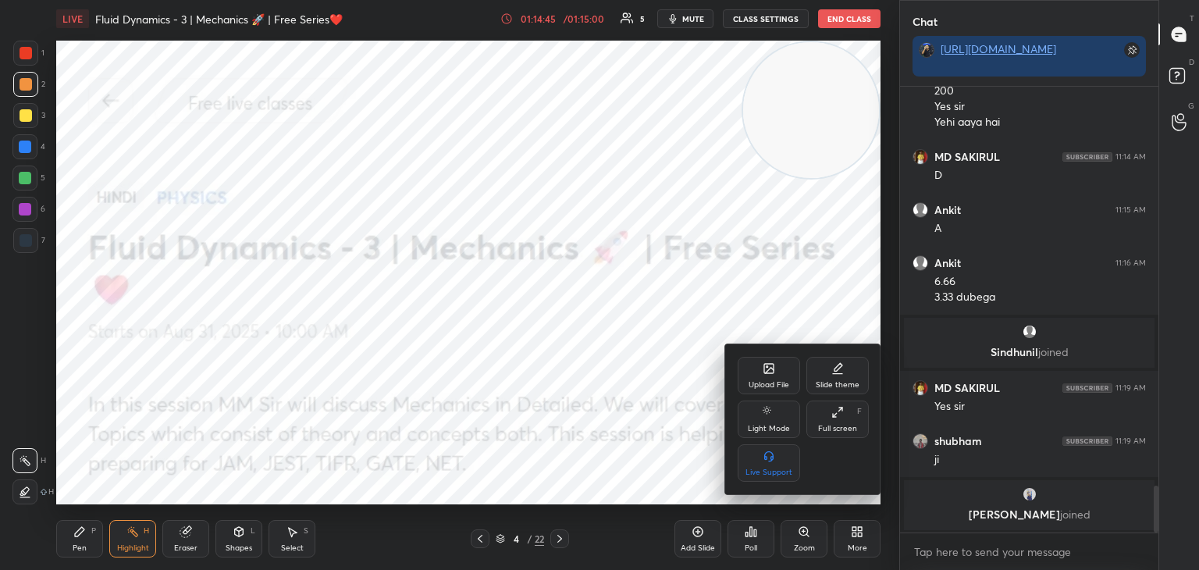
click at [774, 381] on div "Upload File" at bounding box center [769, 385] width 41 height 8
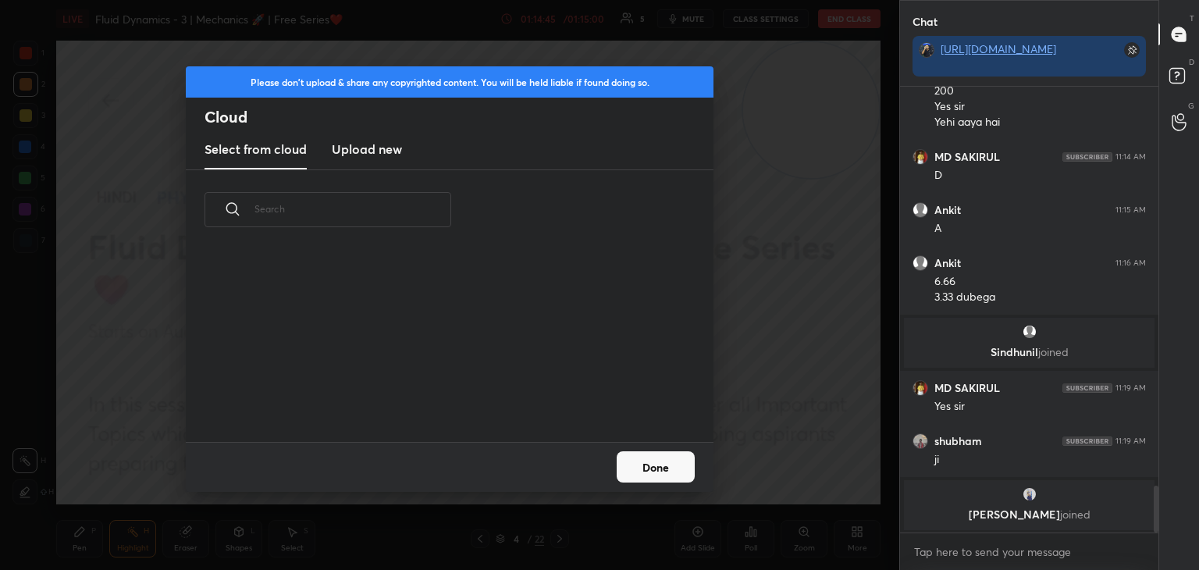
drag, startPoint x: 393, startPoint y: 158, endPoint x: 376, endPoint y: 169, distance: 20.4
click at [384, 162] on new "Upload new" at bounding box center [367, 149] width 70 height 39
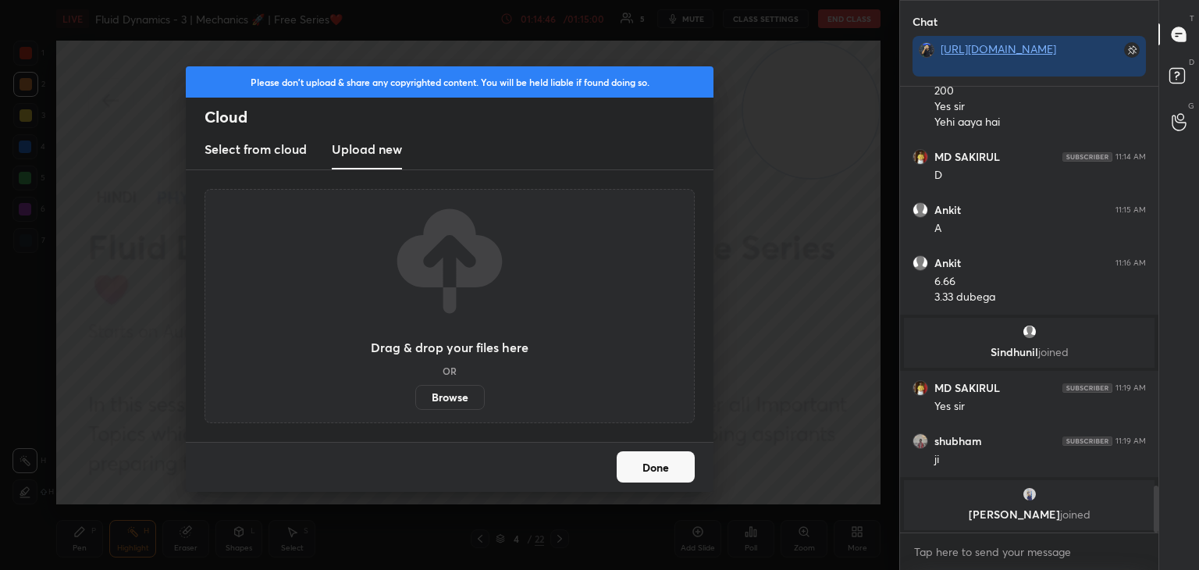
click at [459, 394] on label "Browse" at bounding box center [449, 397] width 69 height 25
click at [415, 394] on input "Browse" at bounding box center [415, 397] width 0 height 25
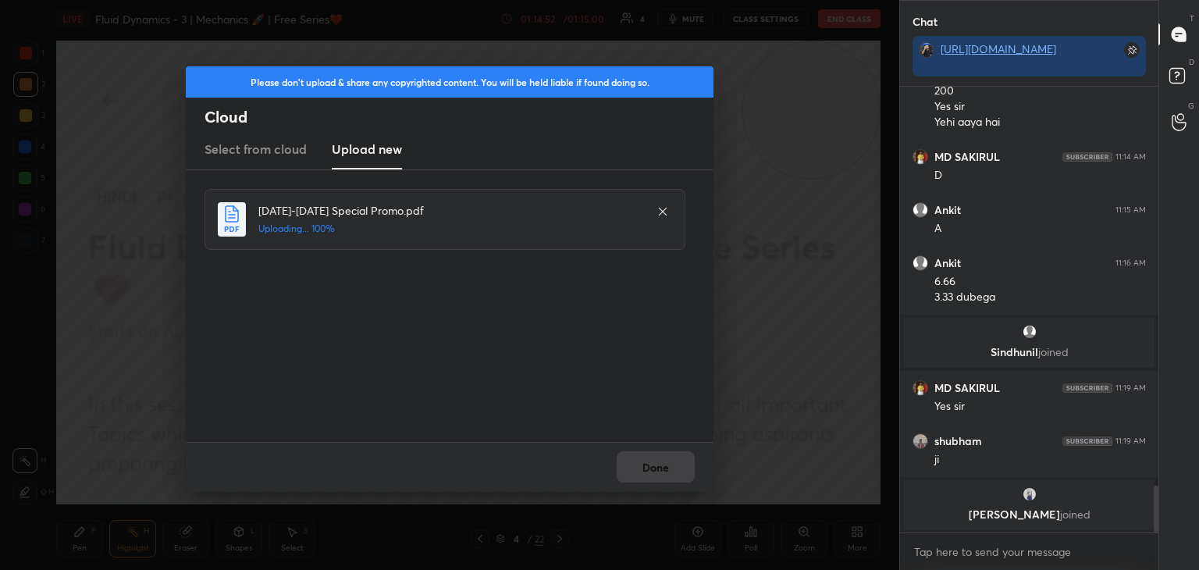
click at [662, 470] on div "Done" at bounding box center [450, 467] width 528 height 50
click at [666, 472] on button "Done" at bounding box center [656, 466] width 78 height 31
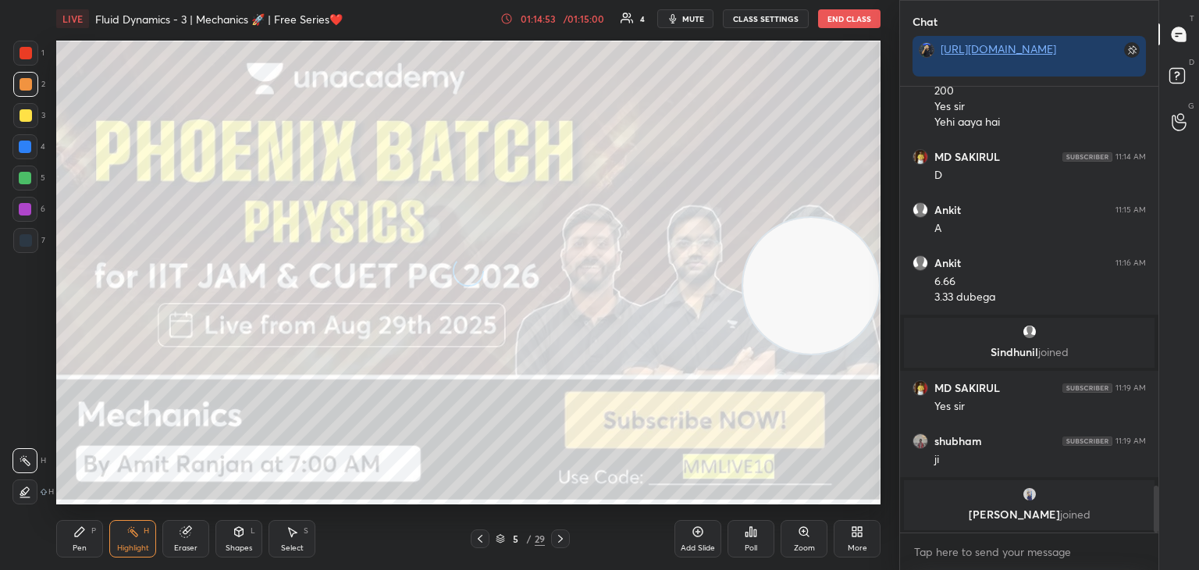
drag, startPoint x: 899, startPoint y: 273, endPoint x: 767, endPoint y: 404, distance: 186.6
click at [952, 406] on div "1 2 3 4 5 6 7 C X Z C X Z E E Erase all H H LIVE Fluid Dynamics - 3 | Mechanics…" at bounding box center [599, 285] width 1199 height 570
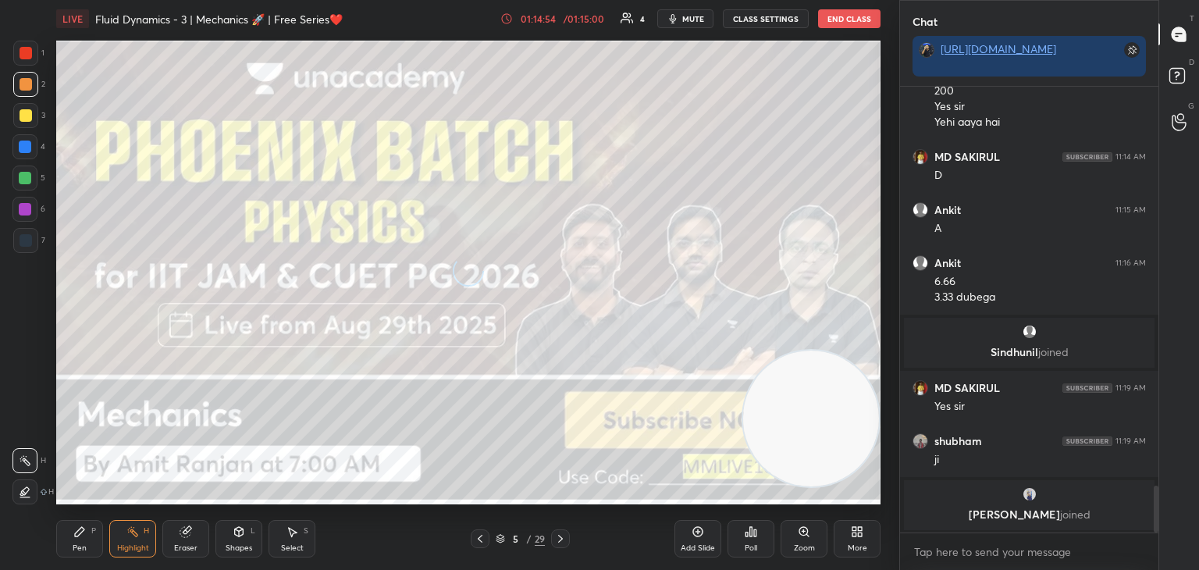
click at [73, 554] on div "Pen P" at bounding box center [79, 538] width 47 height 37
click at [29, 129] on div "3" at bounding box center [29, 118] width 32 height 31
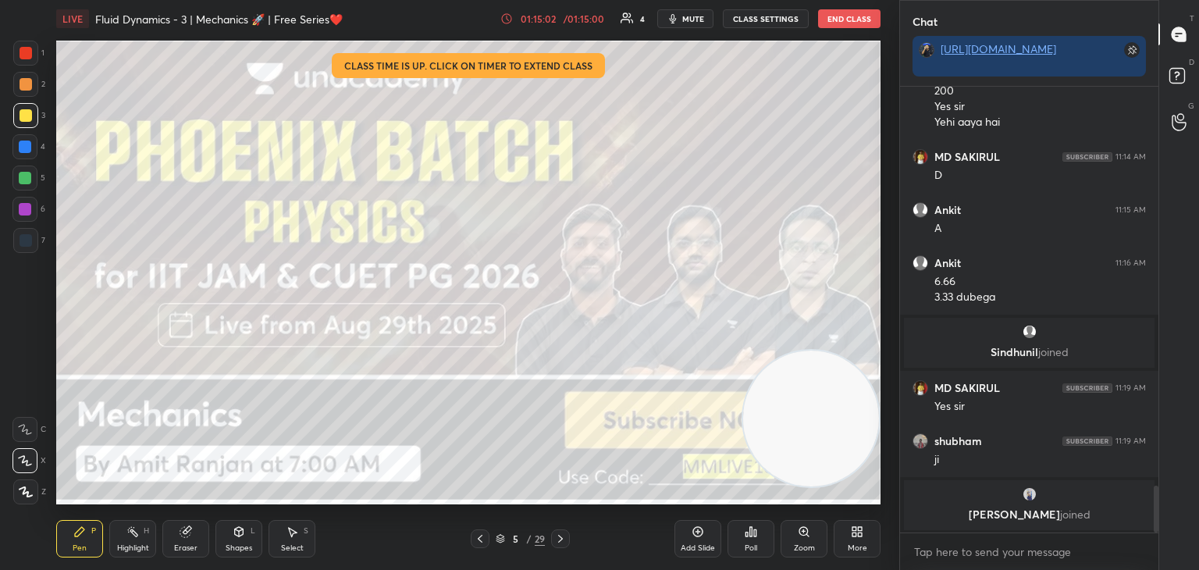
drag, startPoint x: 813, startPoint y: 326, endPoint x: 820, endPoint y: 67, distance: 258.5
click at [835, 351] on video at bounding box center [811, 419] width 136 height 136
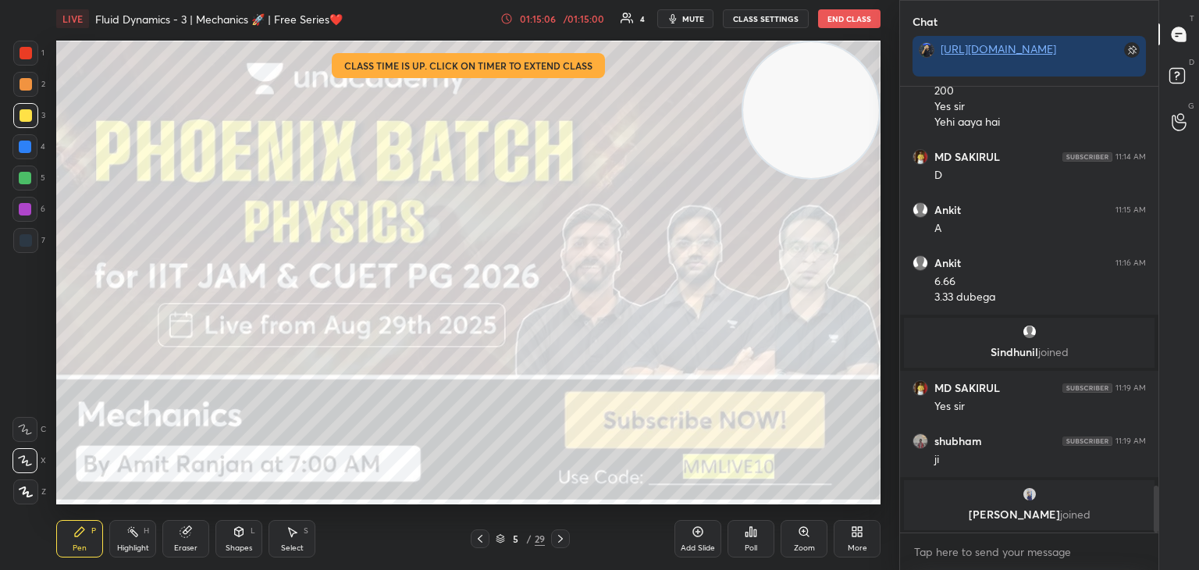
click at [563, 536] on icon at bounding box center [560, 538] width 12 height 12
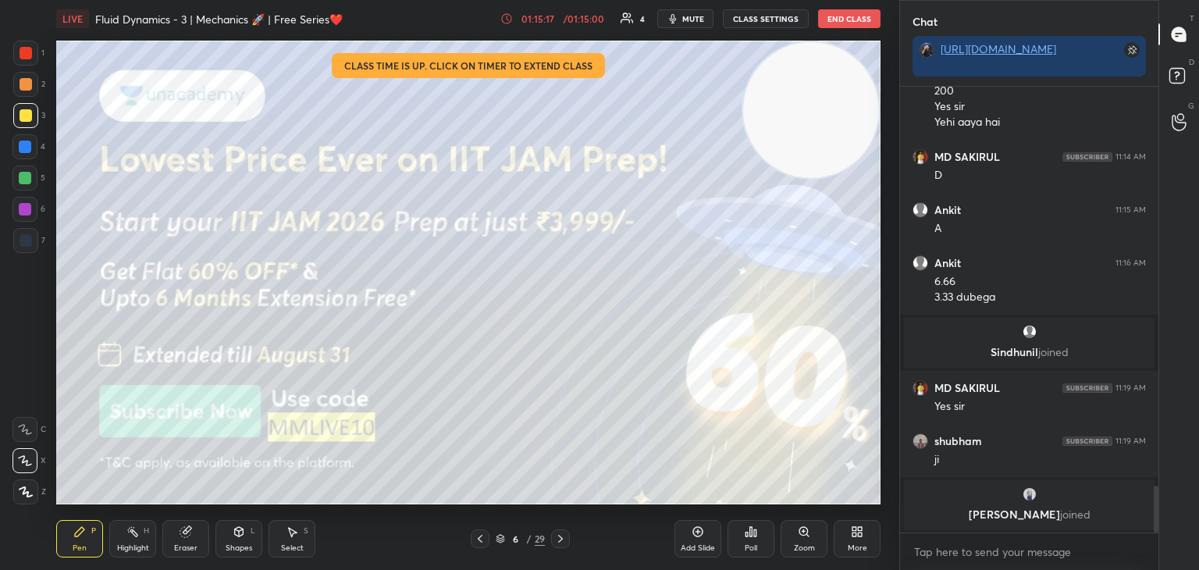
click at [559, 548] on div "Pen P Highlight H Eraser Shapes L Select S 6 / 29 Add Slide Poll Zoom More" at bounding box center [468, 538] width 824 height 62
click at [561, 545] on div at bounding box center [560, 538] width 19 height 19
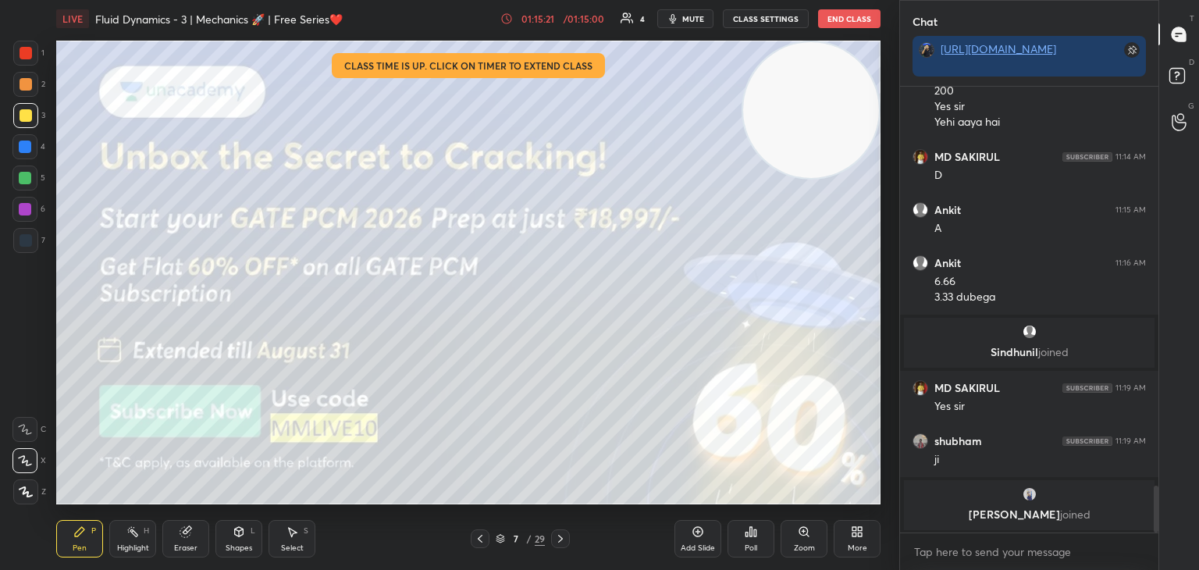
click at [559, 540] on icon at bounding box center [560, 538] width 12 height 12
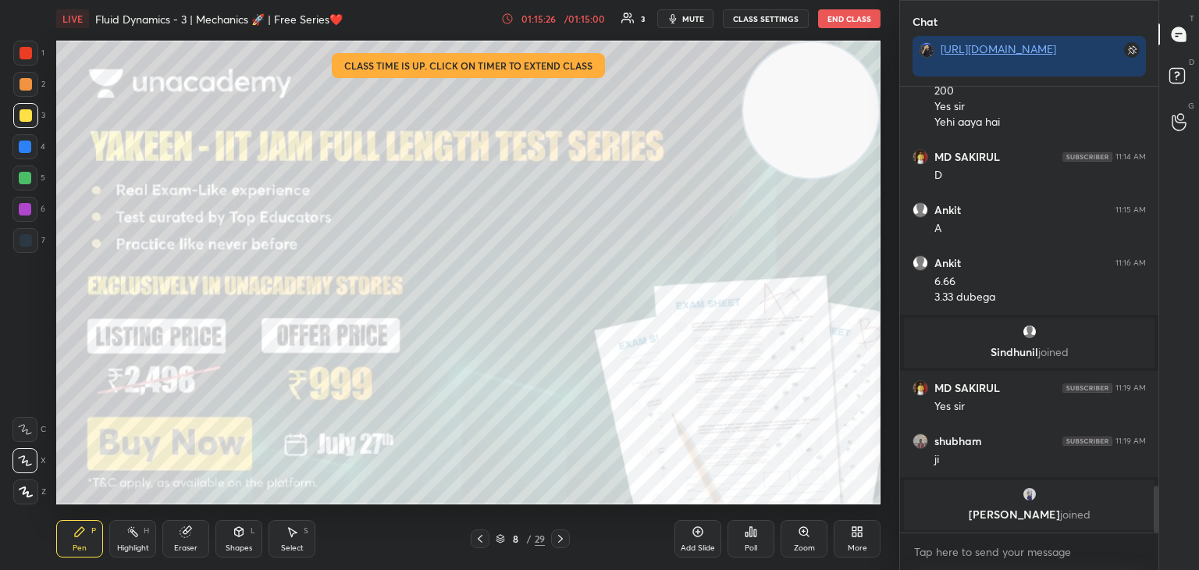
click at [561, 540] on icon at bounding box center [560, 539] width 5 height 8
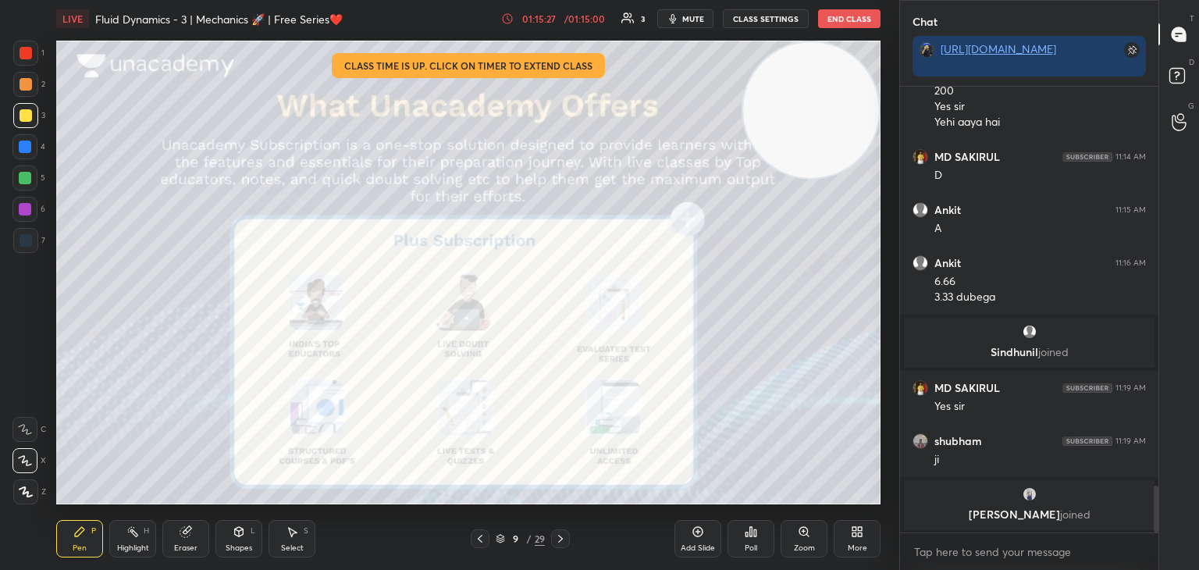
drag, startPoint x: 20, startPoint y: 58, endPoint x: 44, endPoint y: 67, distance: 26.0
click at [31, 66] on div "1" at bounding box center [28, 56] width 31 height 31
click at [565, 543] on icon at bounding box center [560, 538] width 12 height 12
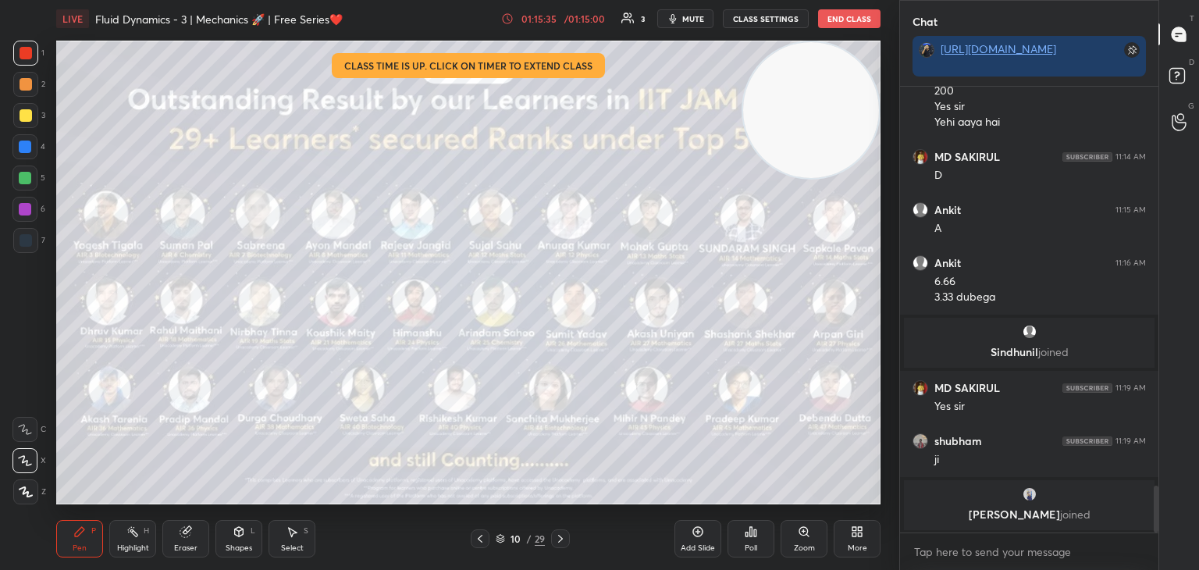
drag, startPoint x: 22, startPoint y: 109, endPoint x: 47, endPoint y: 116, distance: 25.8
click at [31, 112] on div at bounding box center [26, 115] width 12 height 12
click at [566, 545] on div at bounding box center [560, 538] width 19 height 19
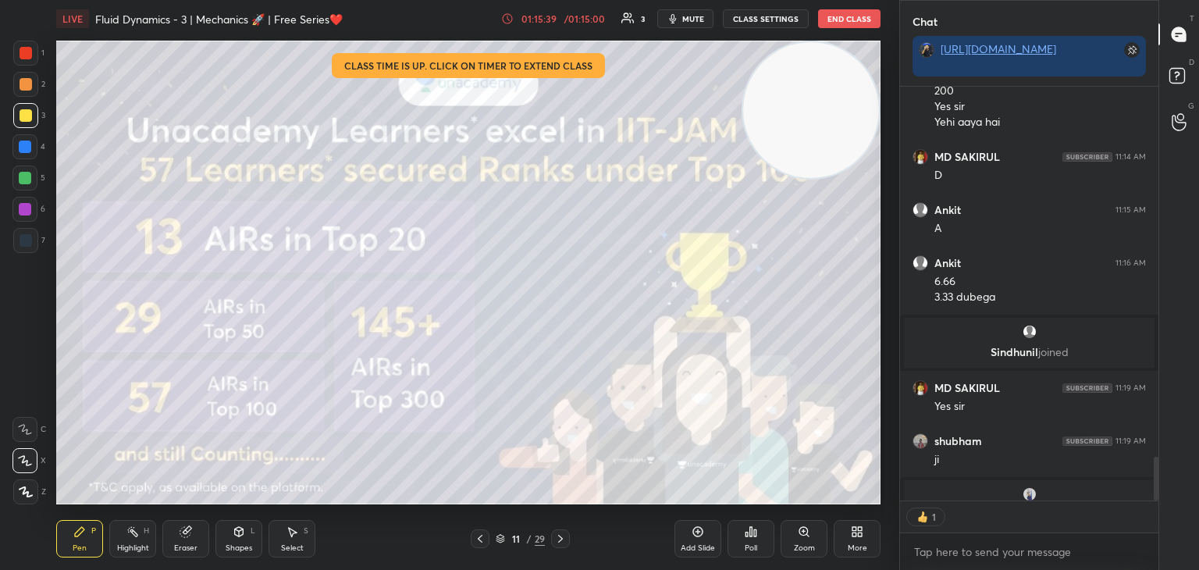
click at [567, 537] on div at bounding box center [560, 538] width 19 height 19
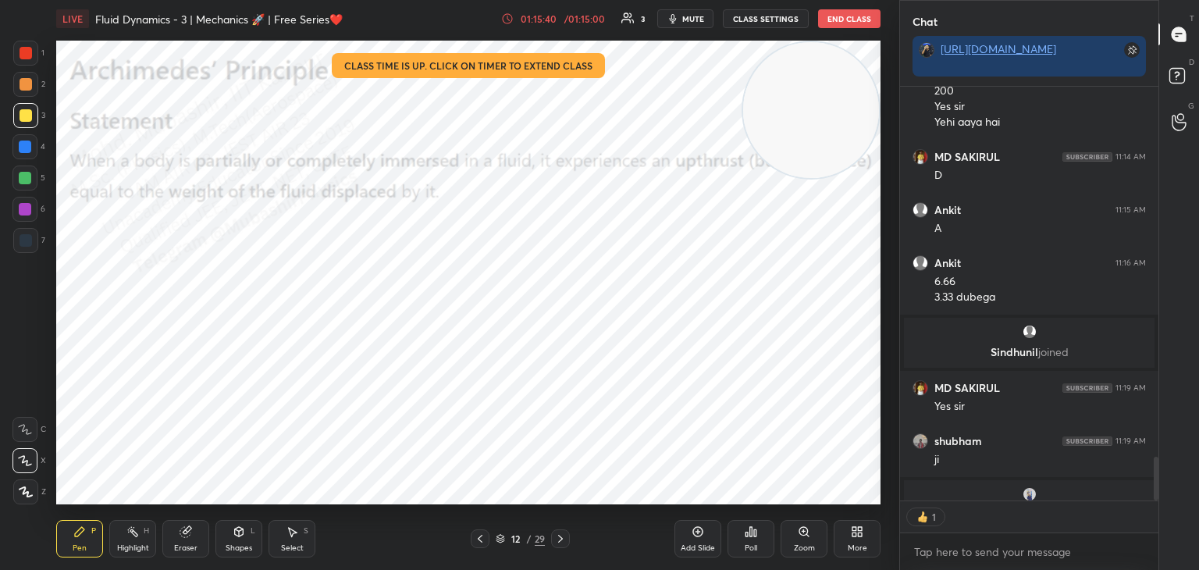
click at [139, 532] on div "Highlight H" at bounding box center [132, 538] width 47 height 37
click at [557, 536] on icon at bounding box center [560, 538] width 12 height 12
click at [554, 539] on icon at bounding box center [560, 538] width 12 height 12
click at [557, 538] on icon at bounding box center [560, 538] width 12 height 12
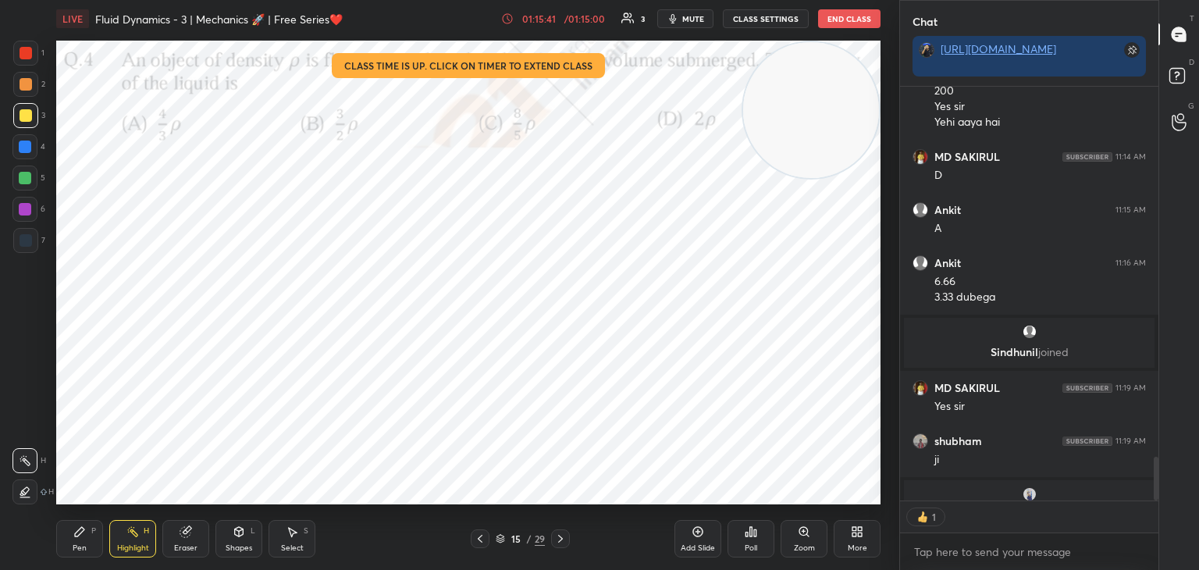
click at [559, 539] on icon at bounding box center [560, 538] width 12 height 12
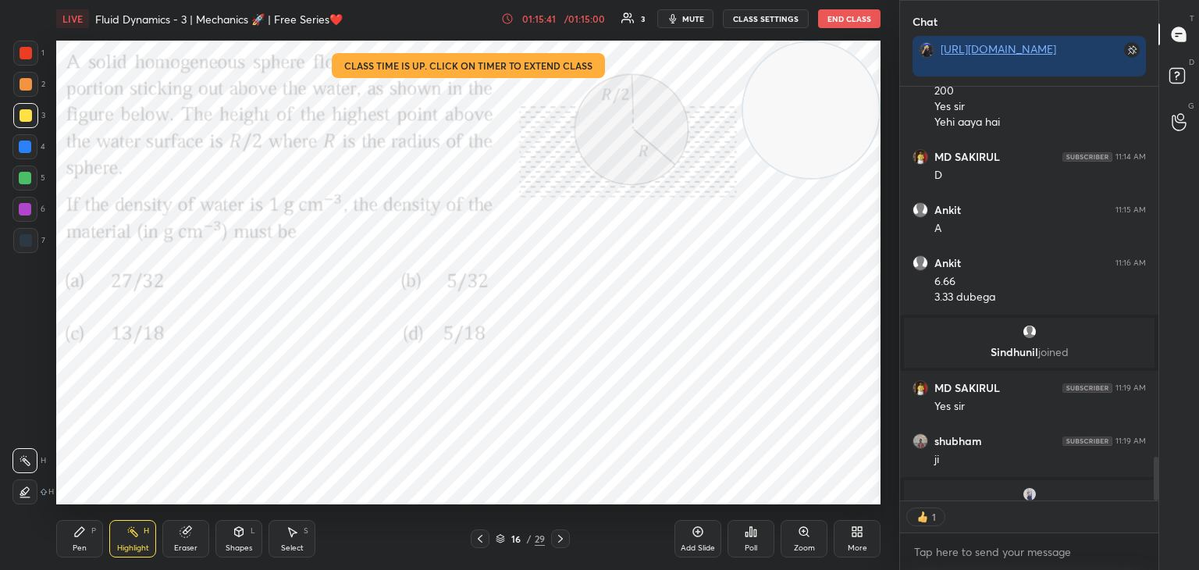
click at [560, 540] on icon at bounding box center [560, 539] width 5 height 8
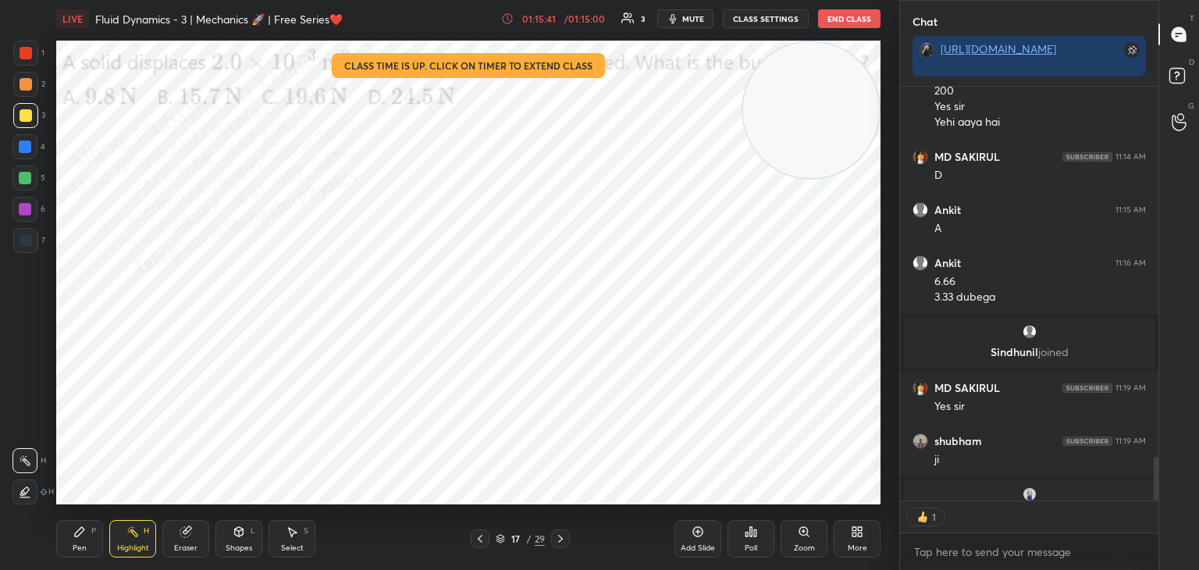
click at [560, 542] on icon at bounding box center [560, 538] width 12 height 12
click at [562, 542] on icon at bounding box center [560, 538] width 12 height 12
click at [561, 542] on icon at bounding box center [560, 538] width 12 height 12
click at [559, 542] on icon at bounding box center [560, 538] width 12 height 12
click at [560, 542] on icon at bounding box center [560, 538] width 12 height 12
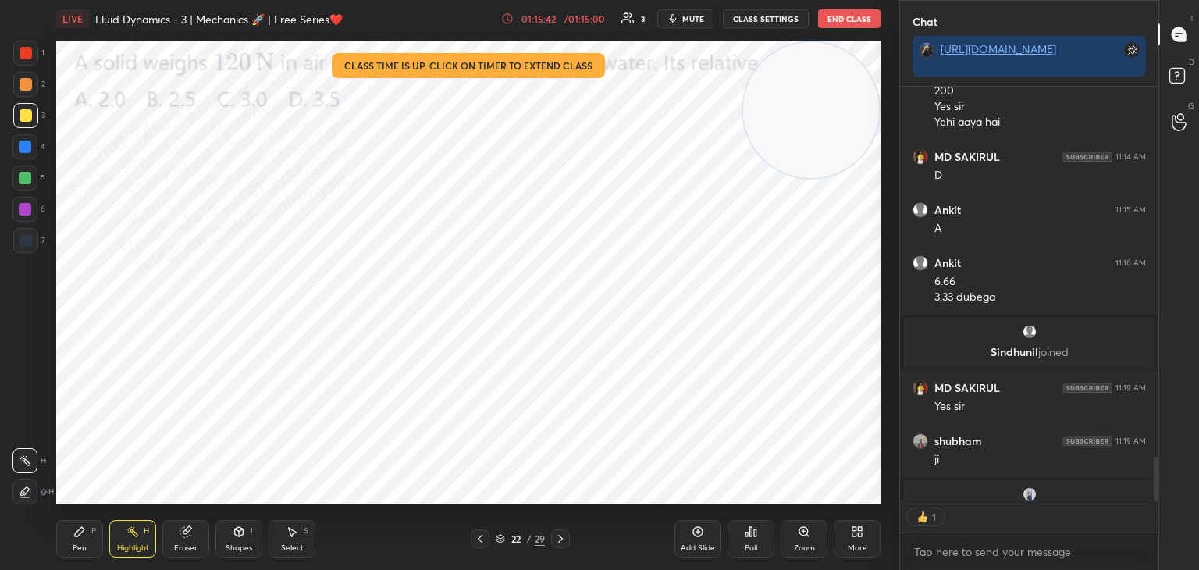
click at [562, 541] on icon at bounding box center [560, 538] width 12 height 12
click at [560, 542] on icon at bounding box center [560, 538] width 12 height 12
click at [559, 542] on icon at bounding box center [560, 539] width 5 height 8
click at [562, 539] on icon at bounding box center [560, 539] width 5 height 8
click at [475, 539] on div at bounding box center [480, 538] width 19 height 19
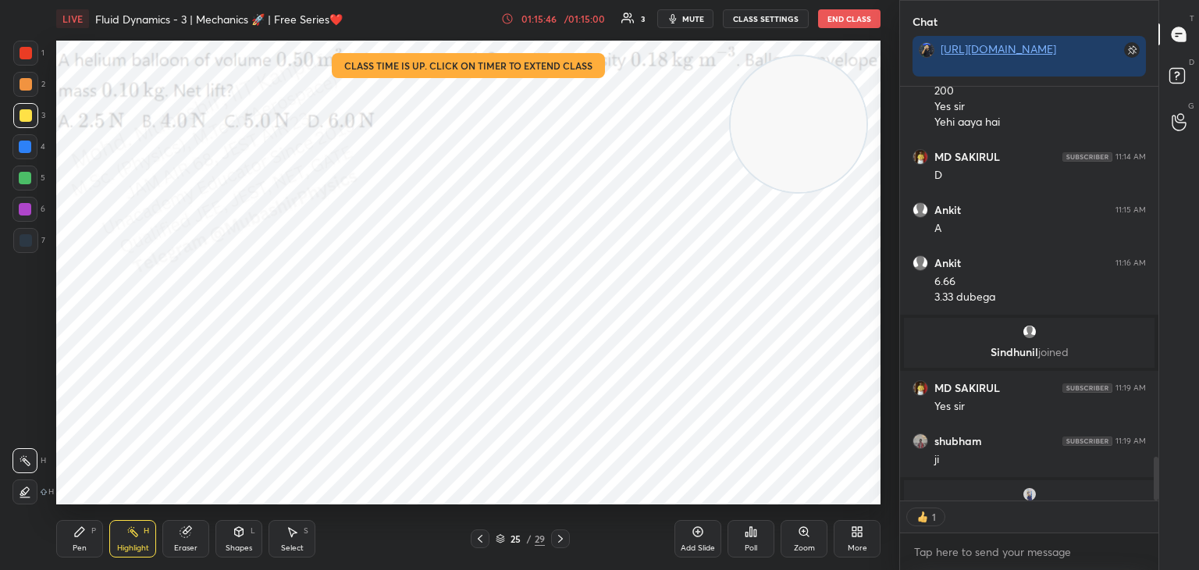
scroll to position [442, 254]
drag, startPoint x: 812, startPoint y: 126, endPoint x: 0, endPoint y: 498, distance: 892.9
click at [0, 498] on div "1 2 3 4 5 6 7 C X Z C X Z E E Erase all H H LIVE Fluid Dynamics - 3 | Mechanics…" at bounding box center [443, 285] width 887 height 570
click at [861, 531] on icon at bounding box center [860, 529] width 4 height 4
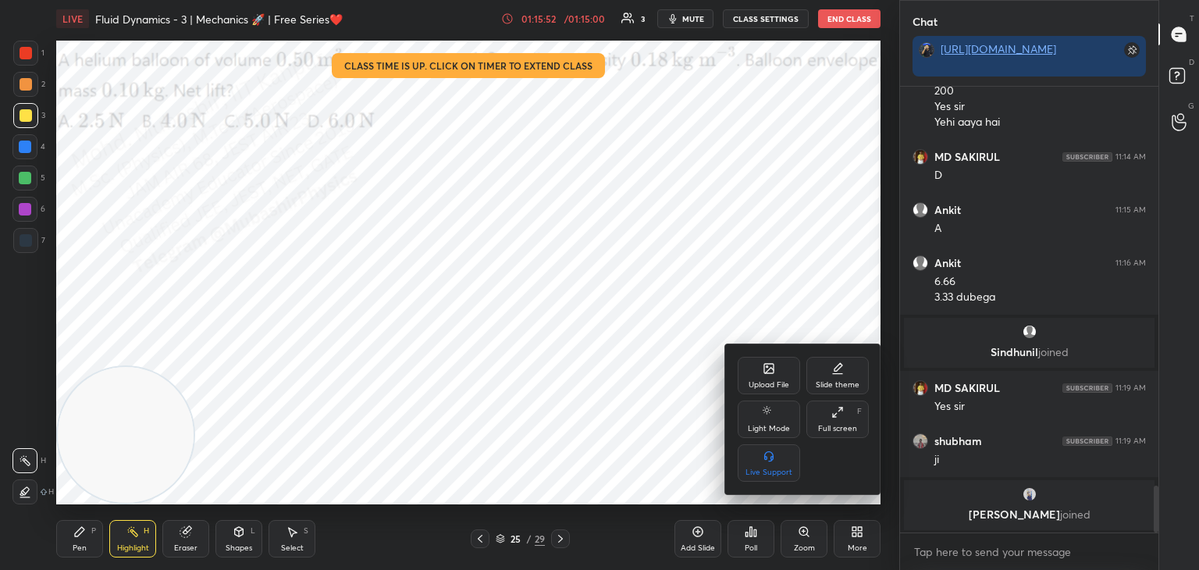
click at [778, 367] on div "Upload File" at bounding box center [769, 375] width 62 height 37
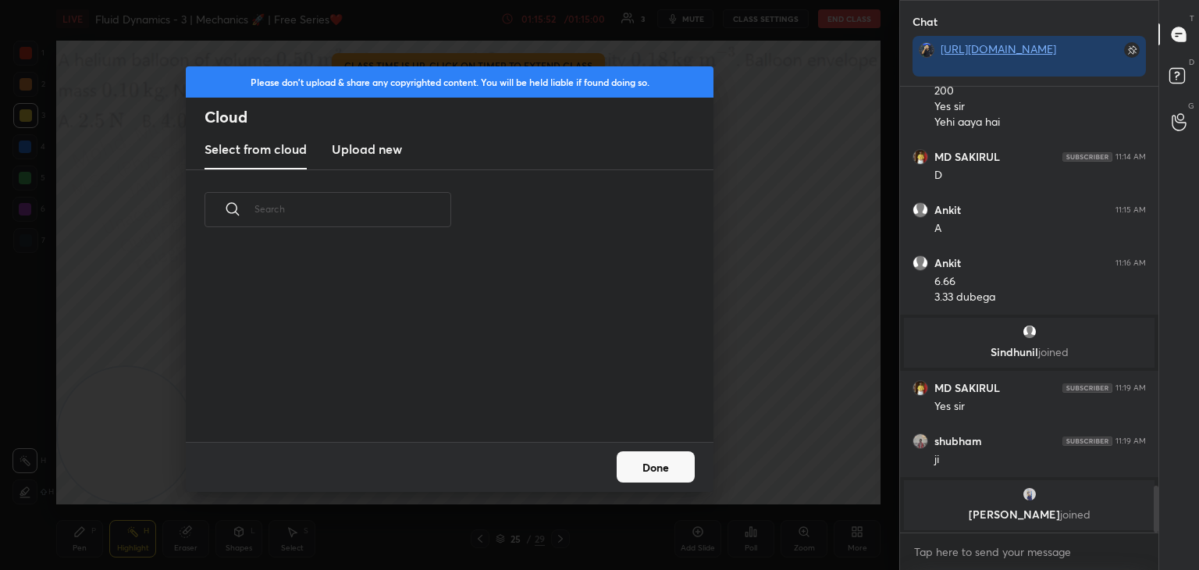
scroll to position [192, 501]
click at [356, 150] on h3 "Upload new" at bounding box center [367, 149] width 70 height 19
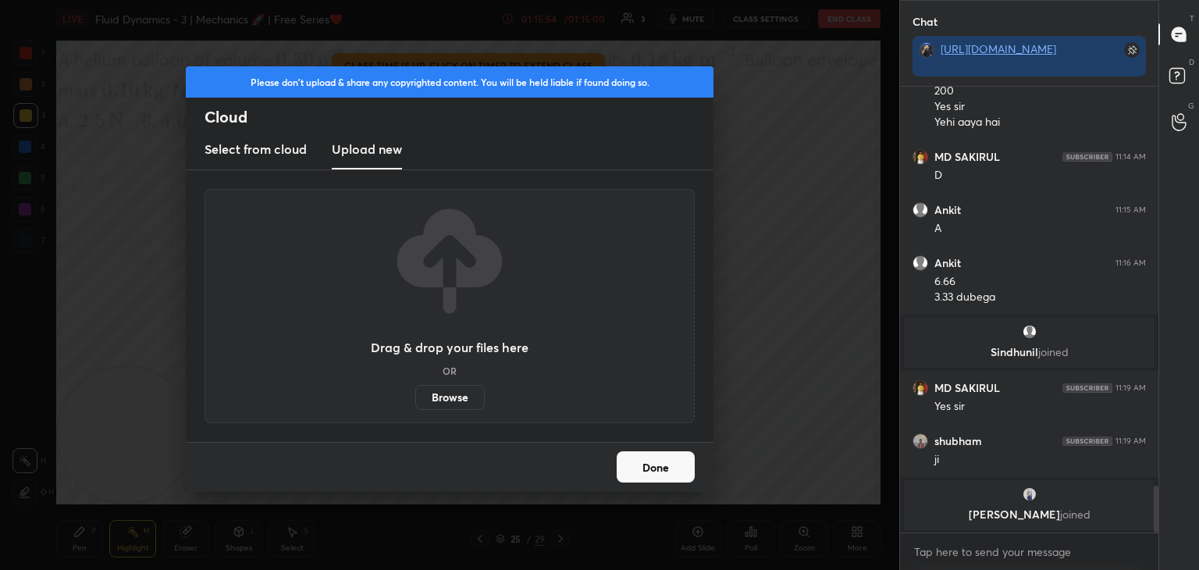
click at [450, 398] on label "Browse" at bounding box center [449, 397] width 69 height 25
click at [415, 398] on input "Browse" at bounding box center [415, 397] width 0 height 25
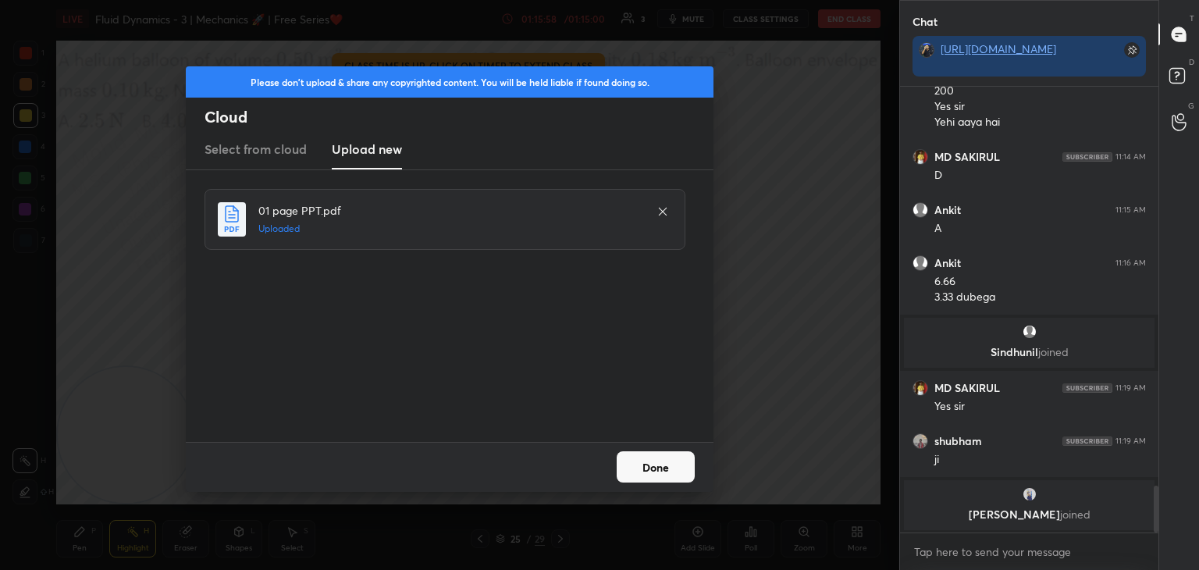
click at [644, 467] on button "Done" at bounding box center [656, 466] width 78 height 31
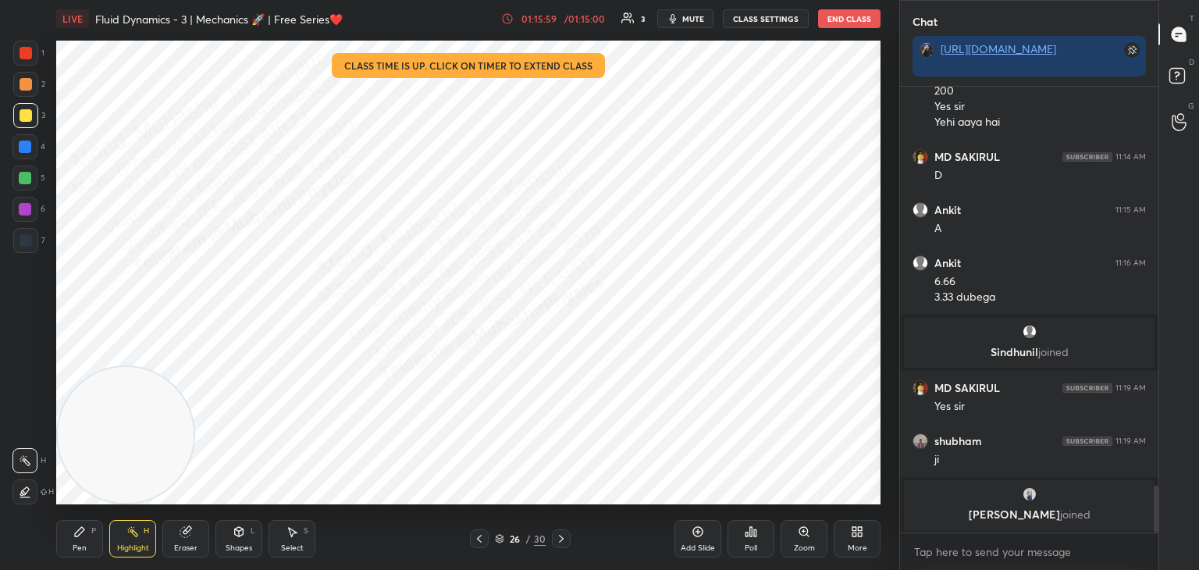
click at [474, 540] on icon at bounding box center [479, 538] width 12 height 12
click at [78, 539] on div "Pen P" at bounding box center [79, 538] width 47 height 37
drag, startPoint x: 23, startPoint y: 61, endPoint x: 38, endPoint y: 61, distance: 15.6
click at [24, 62] on div at bounding box center [25, 53] width 25 height 25
drag, startPoint x: 135, startPoint y: 536, endPoint x: 160, endPoint y: 513, distance: 33.7
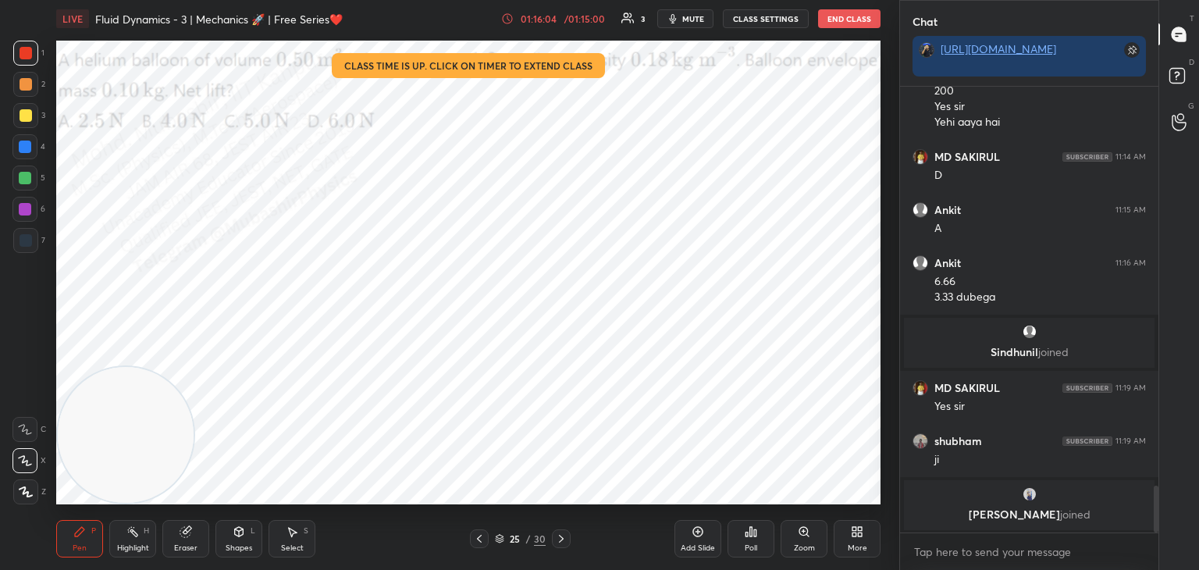
click at [134, 536] on icon at bounding box center [132, 531] width 12 height 12
click at [566, 539] on icon at bounding box center [561, 538] width 12 height 12
click at [57, 543] on div "Pen P" at bounding box center [79, 538] width 47 height 37
click at [16, 150] on div at bounding box center [24, 146] width 25 height 25
click at [837, 19] on button "End Class" at bounding box center [849, 18] width 62 height 19
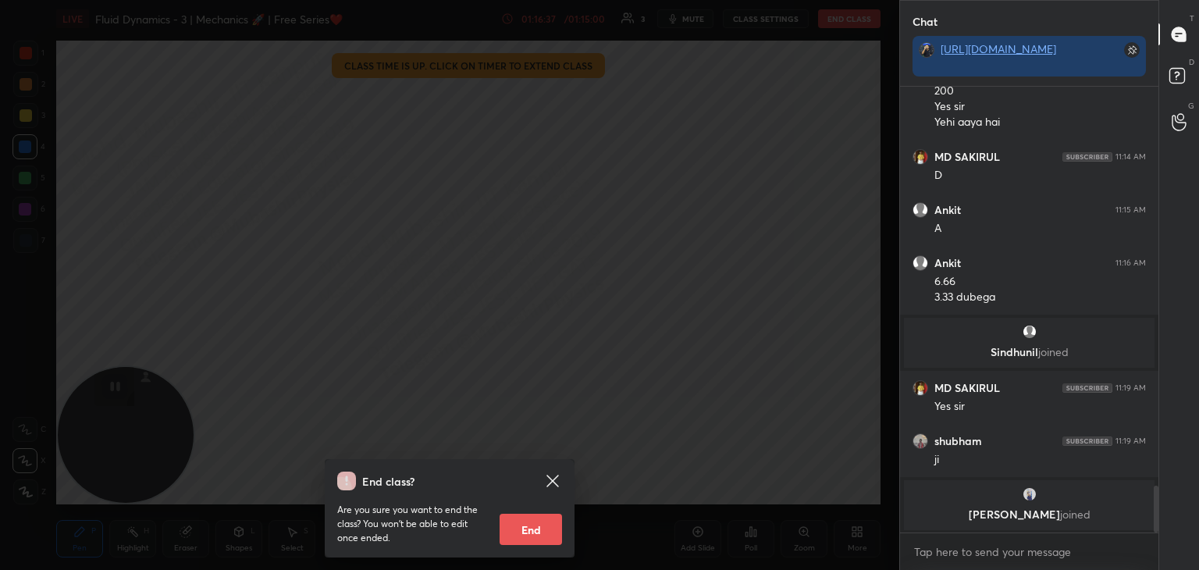
click at [530, 532] on button "End" at bounding box center [531, 529] width 62 height 31
type textarea "x"
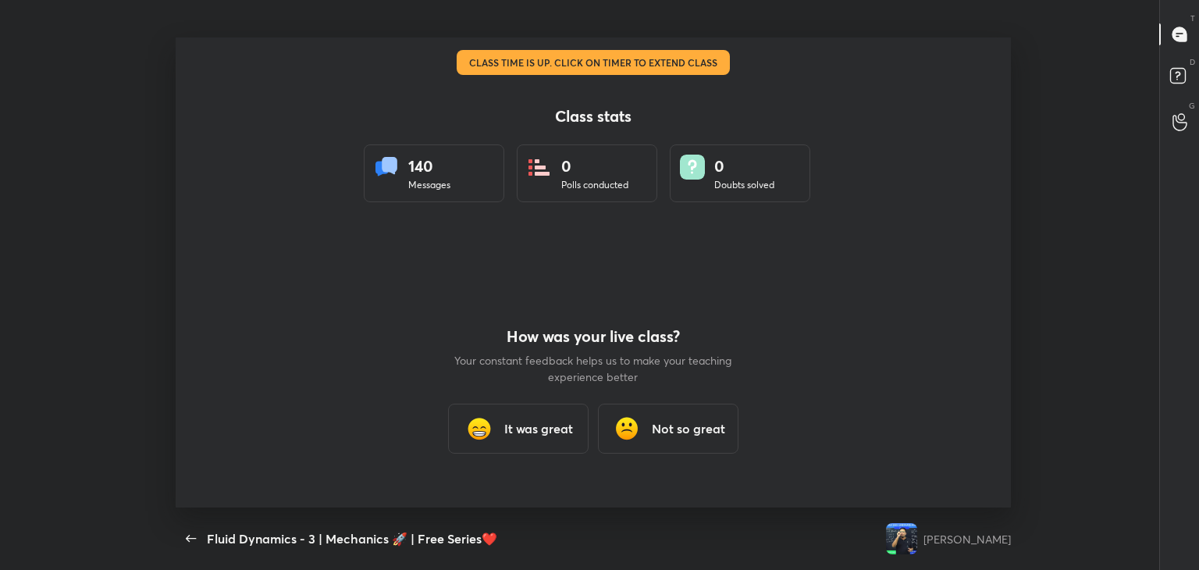
scroll to position [0, 0]
